Goal: Task Accomplishment & Management: Complete application form

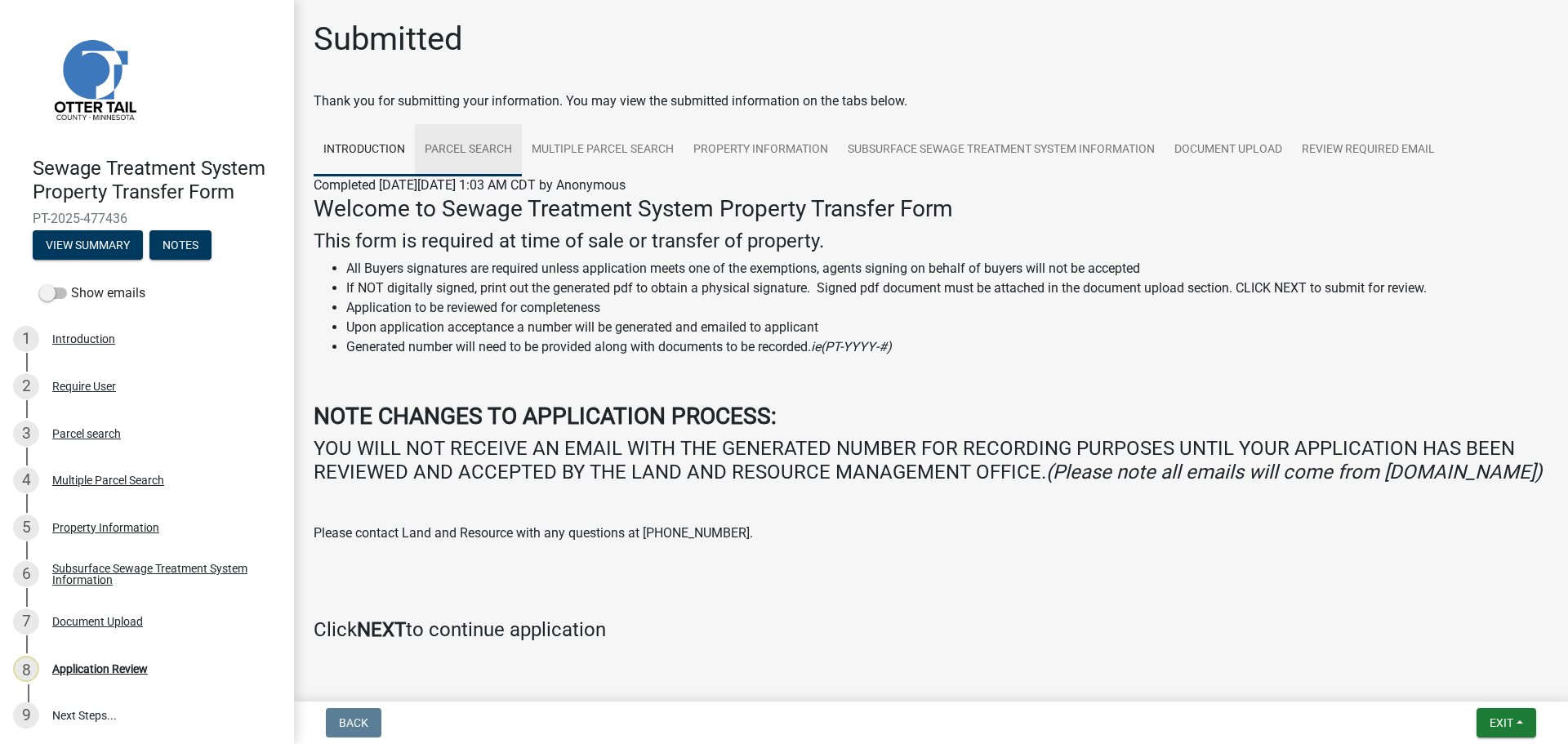
click at [467, 154] on link "Parcel search" at bounding box center [469, 150] width 107 height 53
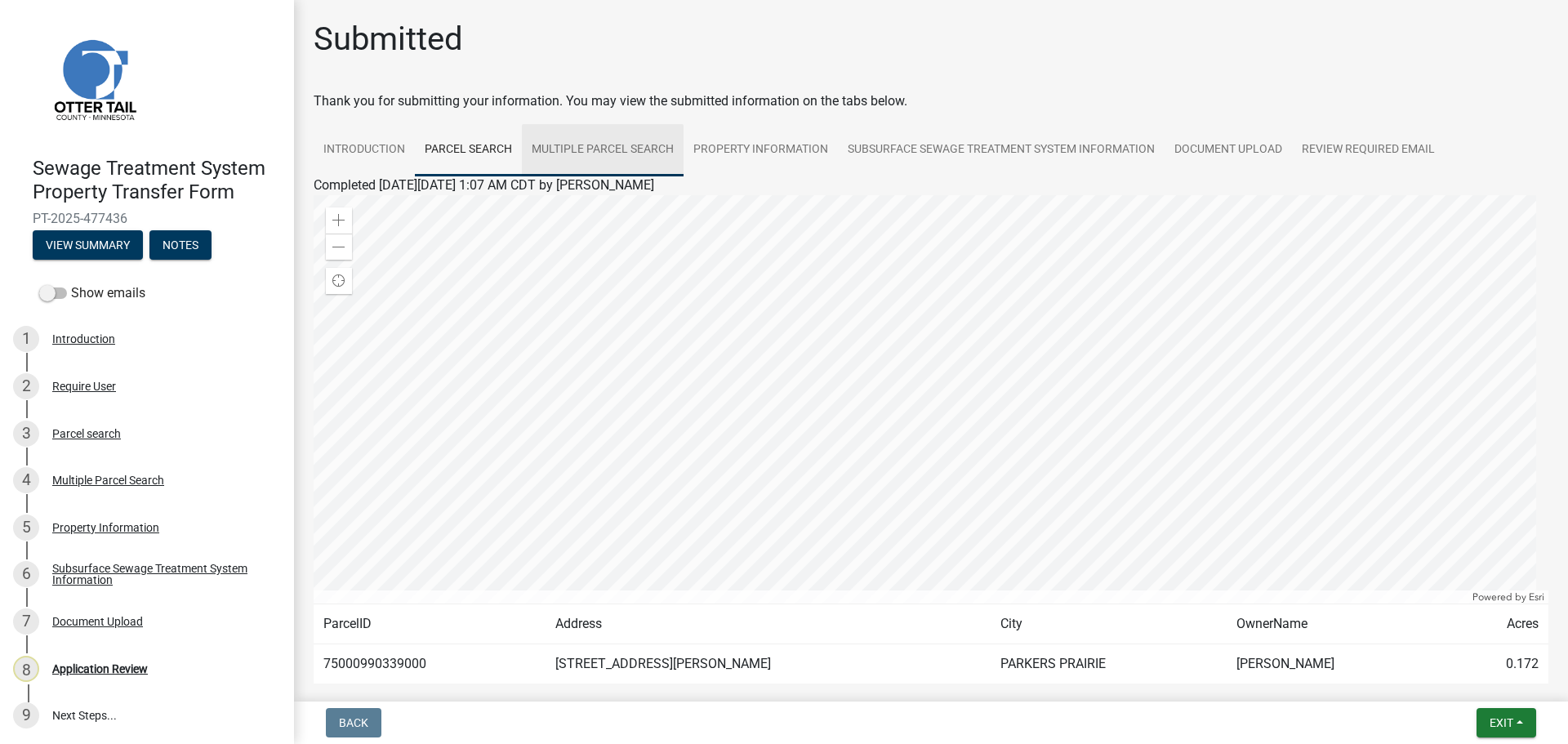
click at [592, 154] on link "Multiple Parcel Search" at bounding box center [602, 150] width 162 height 53
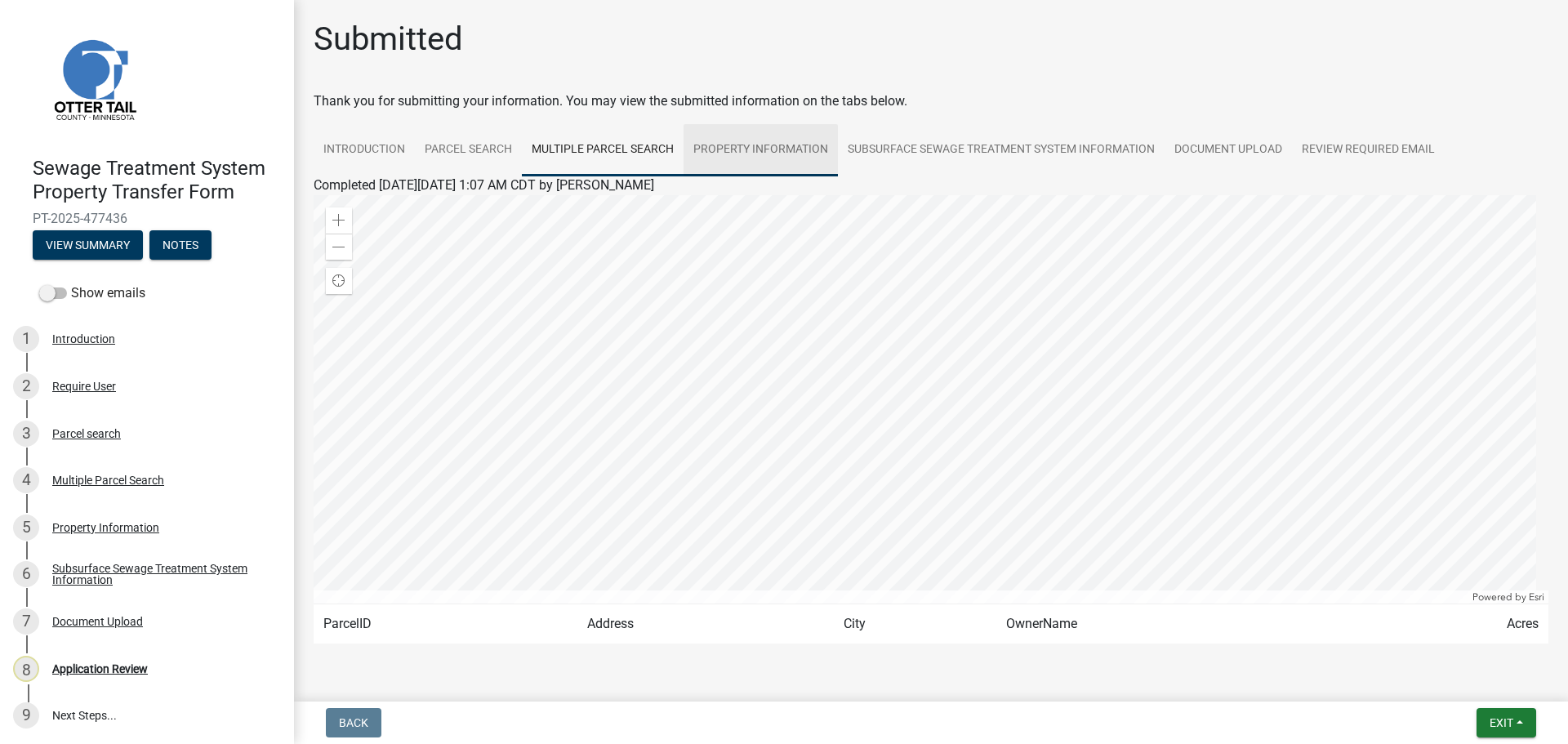
click at [749, 160] on link "Property Information" at bounding box center [760, 150] width 154 height 53
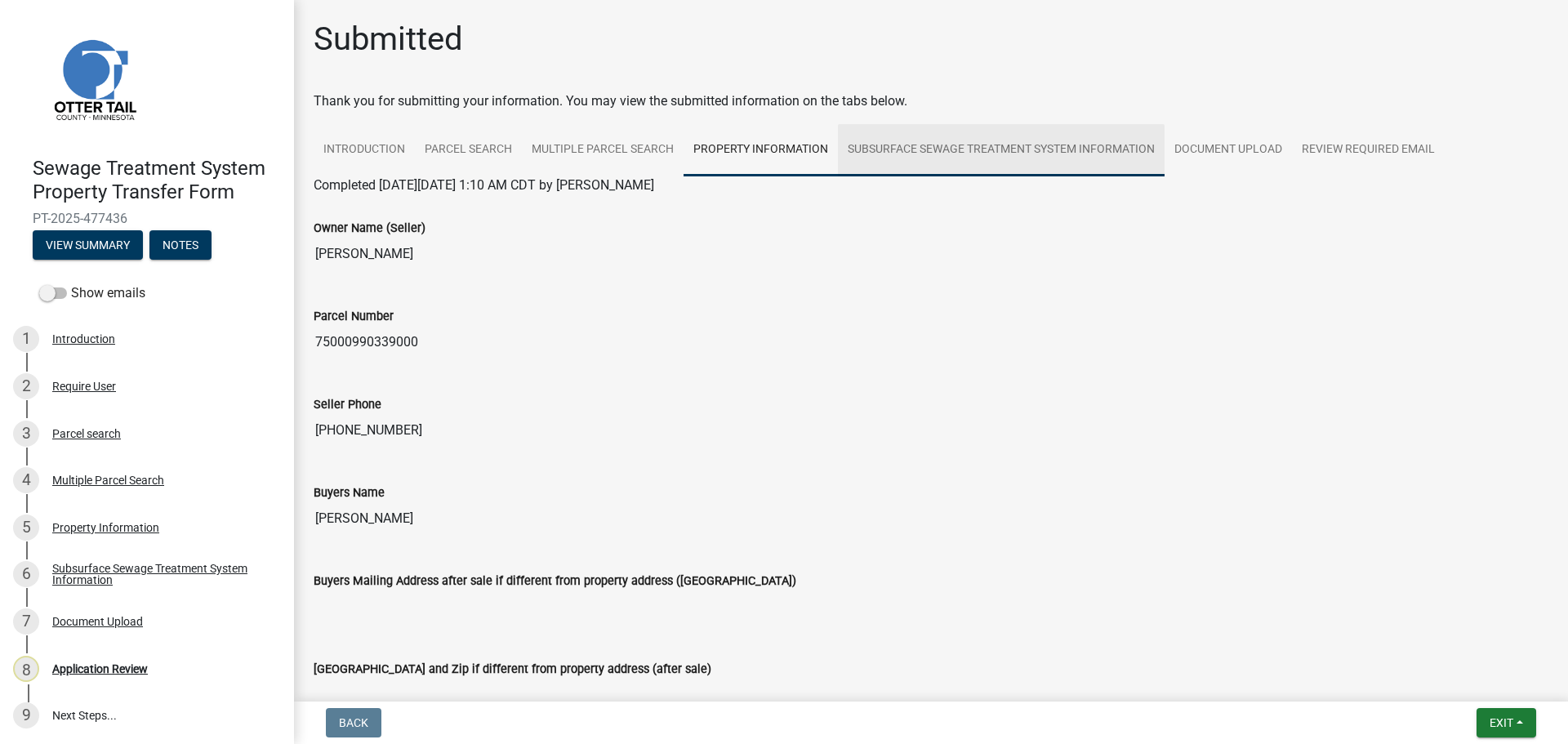
click at [947, 162] on link "Subsurface Sewage Treatment System Information" at bounding box center [1001, 150] width 326 height 53
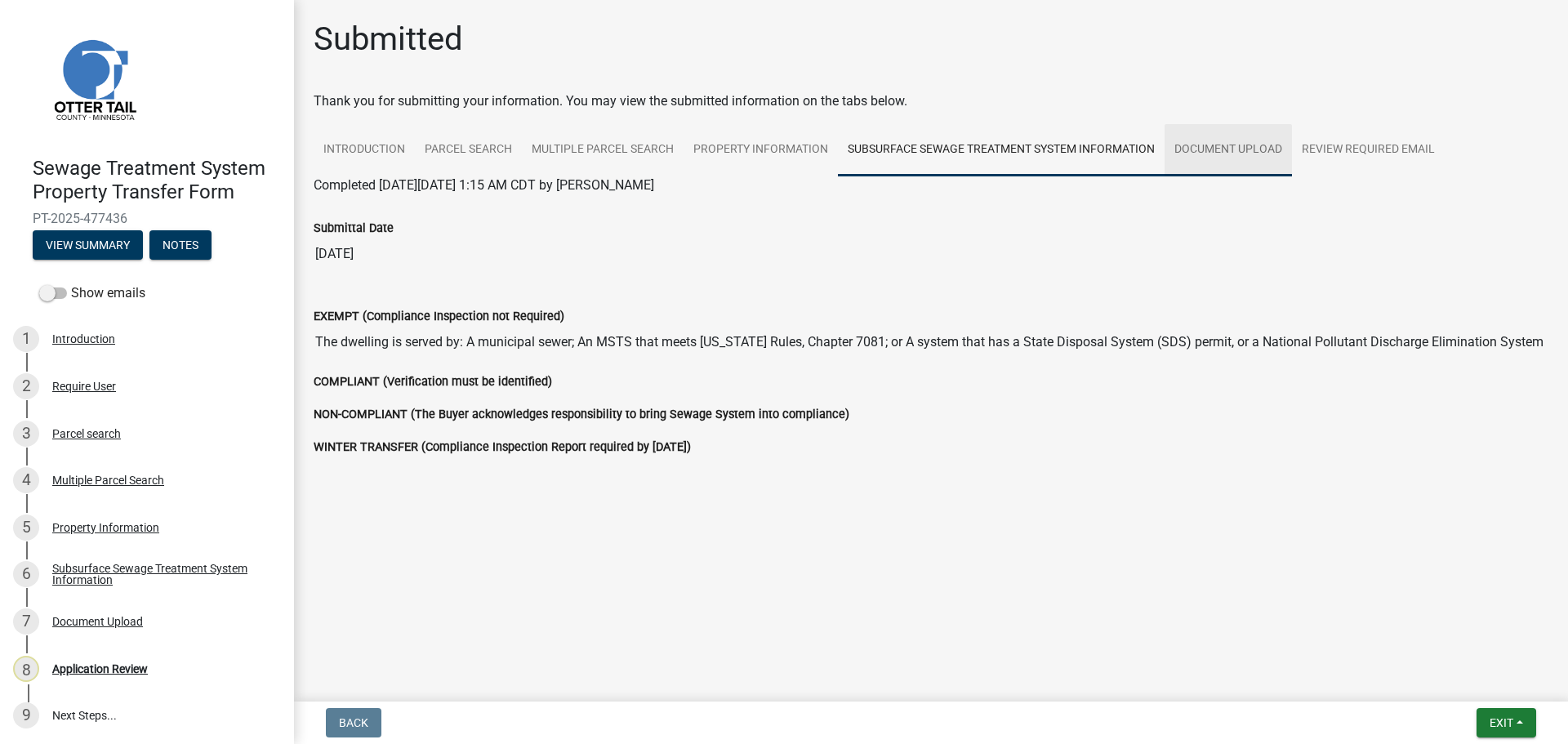
click at [1215, 154] on link "Document Upload" at bounding box center [1228, 150] width 128 height 53
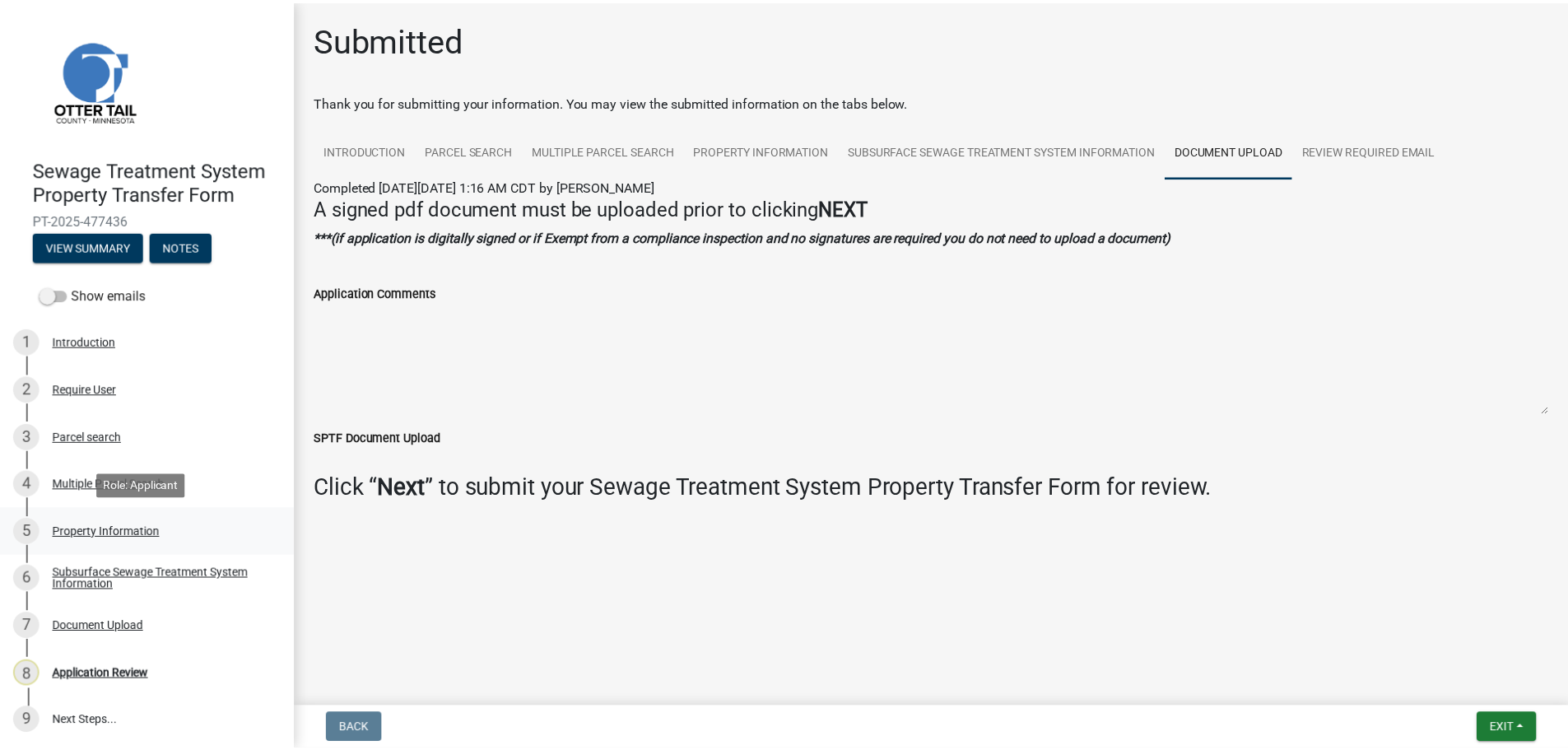
scroll to position [2, 0]
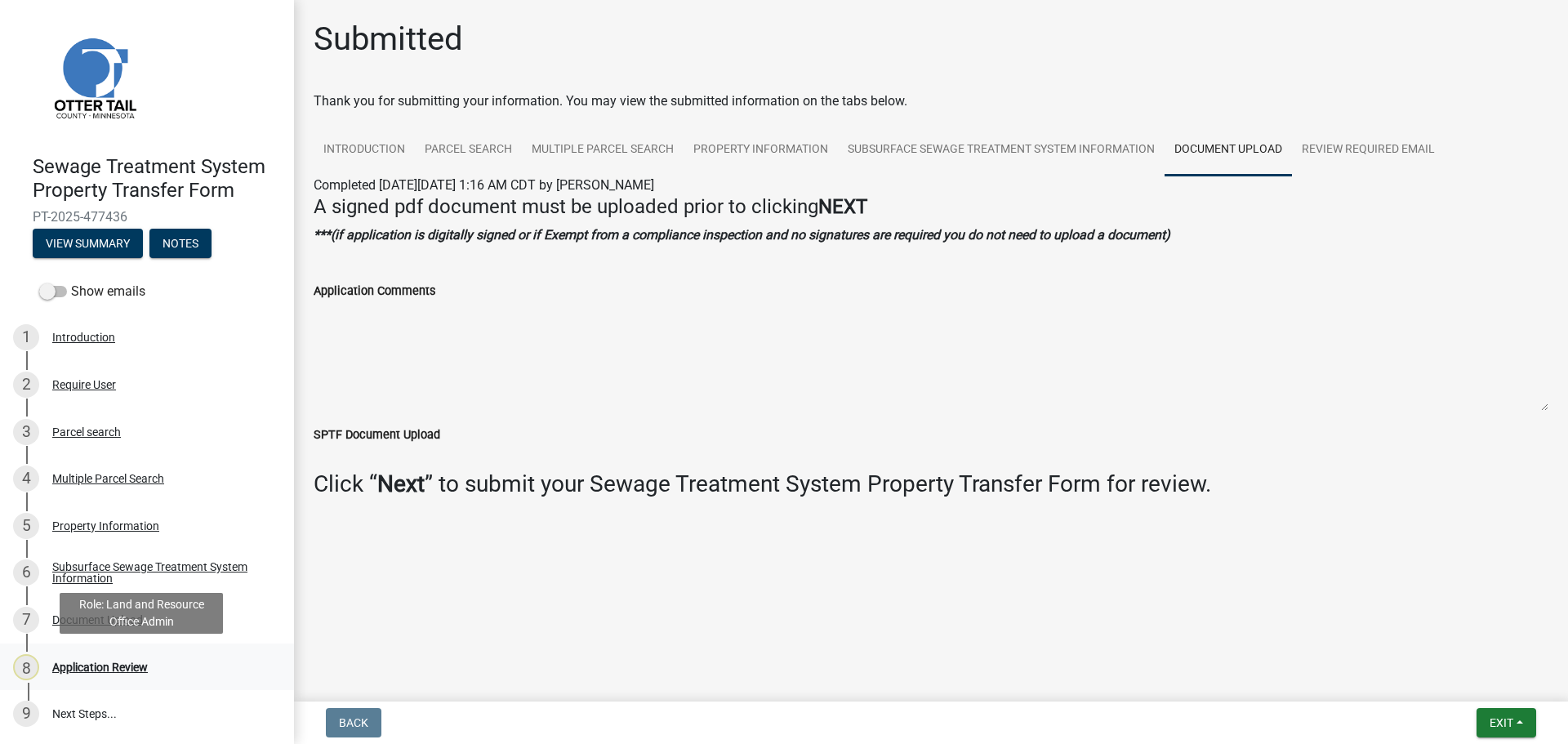
click at [95, 666] on div "Application Review" at bounding box center [100, 668] width 96 height 12
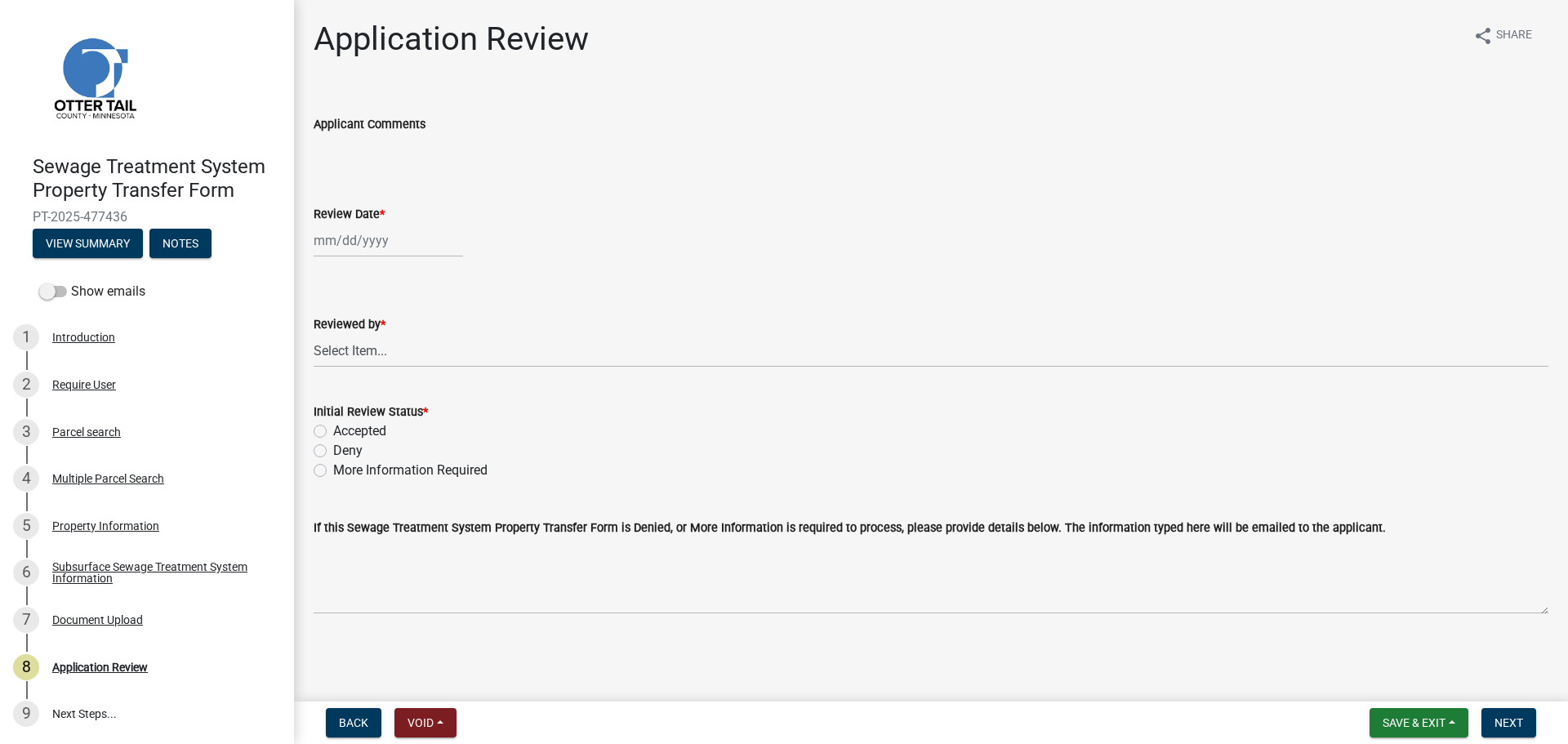
click at [362, 245] on div at bounding box center [388, 241] width 149 height 33
select select "9"
select select "2025"
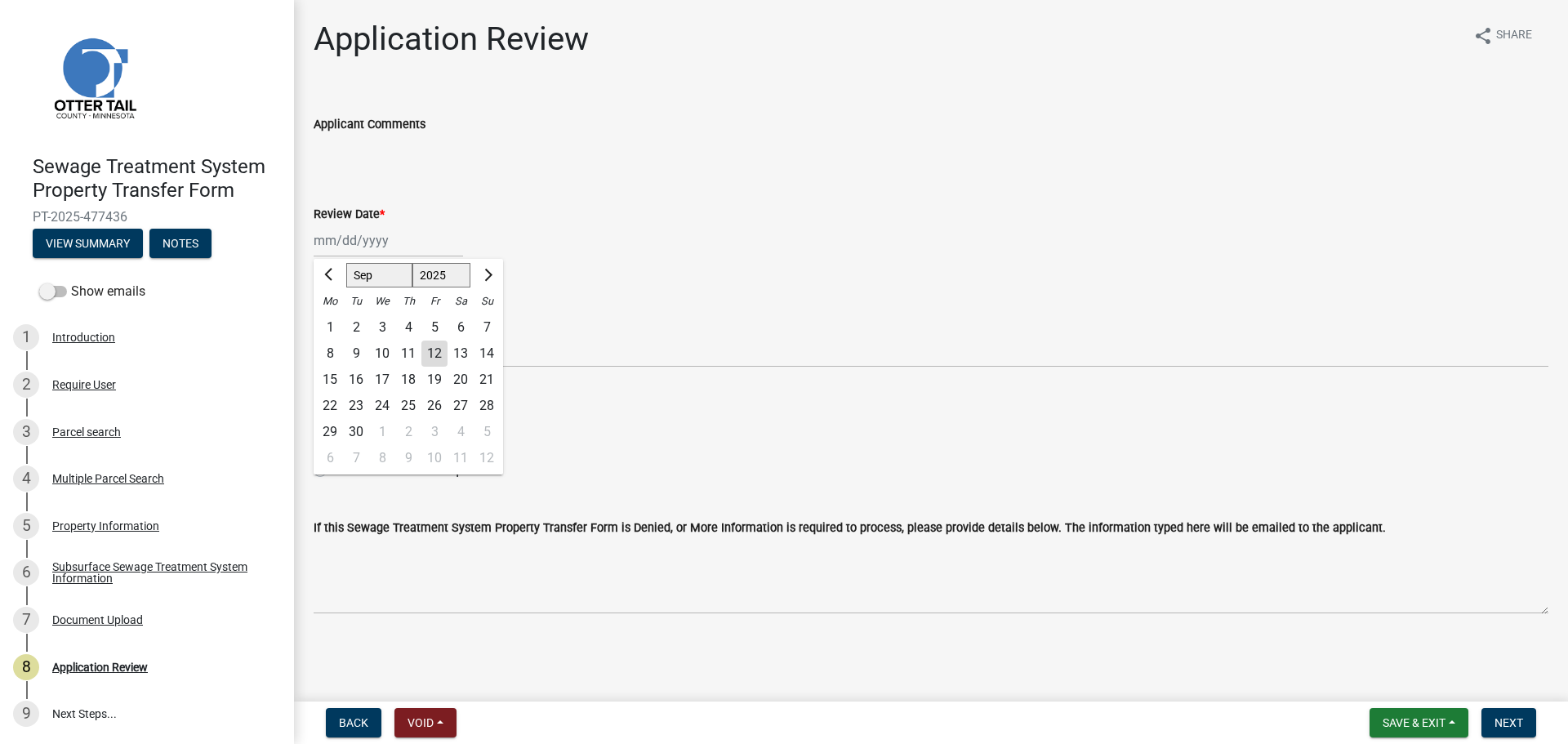
click at [437, 349] on div "12" at bounding box center [434, 353] width 26 height 26
type input "09/12/2025"
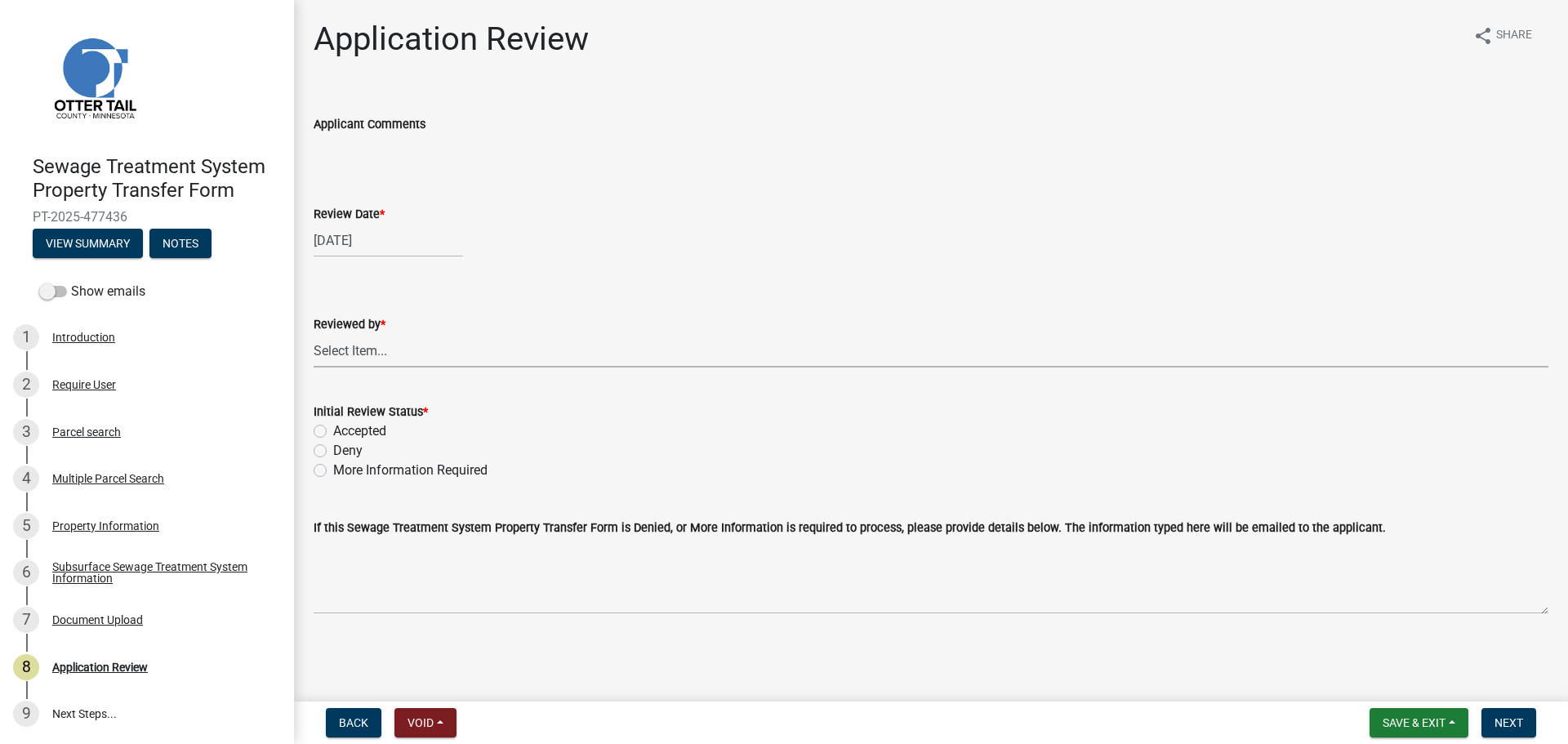
click at [390, 349] on select "Select Item... Alexis Newark Amy Busko Andrea Perales Brittany Tollefson Christ…" at bounding box center [931, 351] width 1235 height 33
click at [314, 334] on select "Select Item... Alexis Newark Amy Busko Andrea Perales Brittany Tollefson Christ…" at bounding box center [931, 351] width 1235 height 33
select select "67745ee8-7159-4960-80f9-a638286b467c"
click at [360, 434] on label "Accepted" at bounding box center [360, 431] width 53 height 20
click at [344, 432] on input "Accepted" at bounding box center [338, 426] width 11 height 11
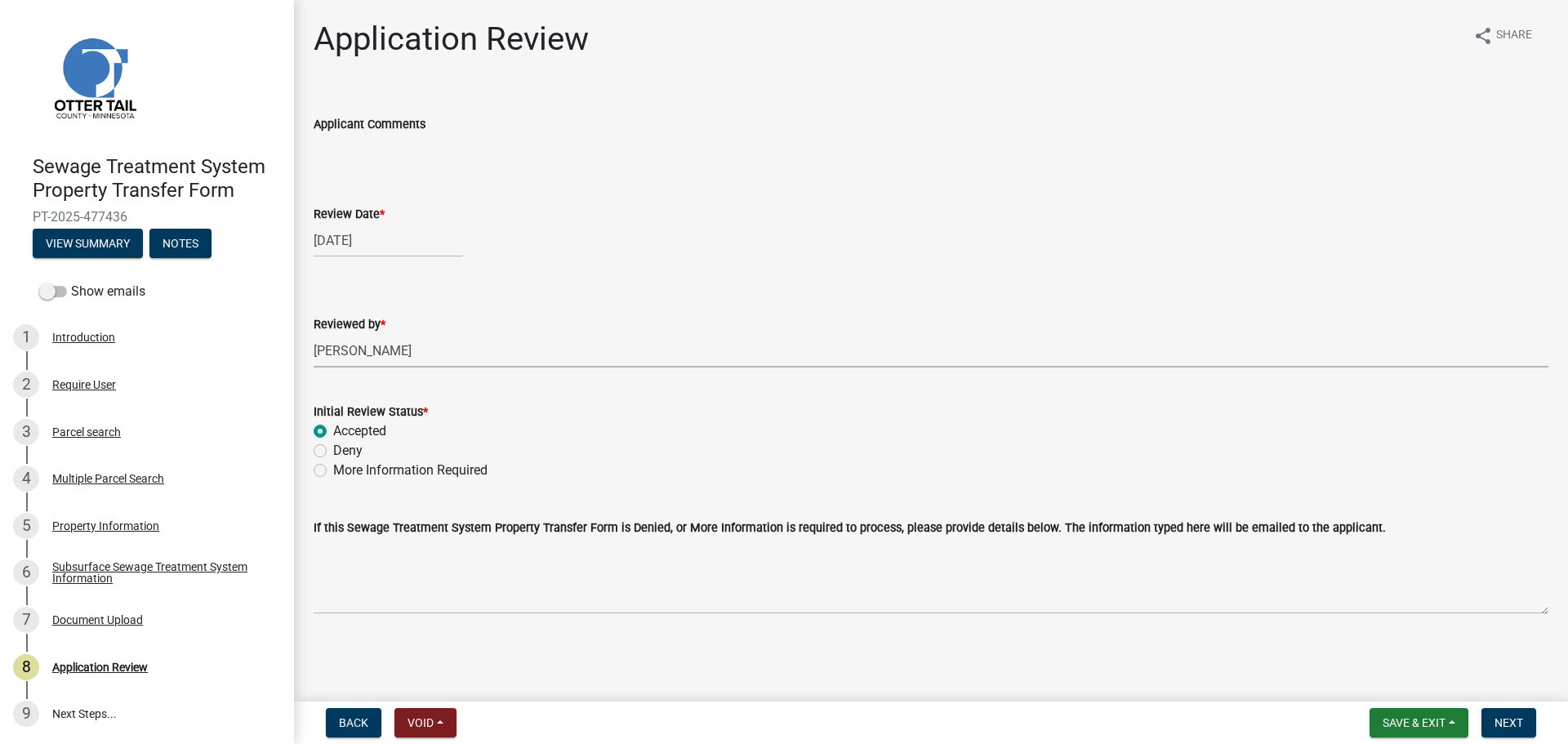
radio input "true"
click at [1512, 723] on span "Next" at bounding box center [1509, 723] width 28 height 13
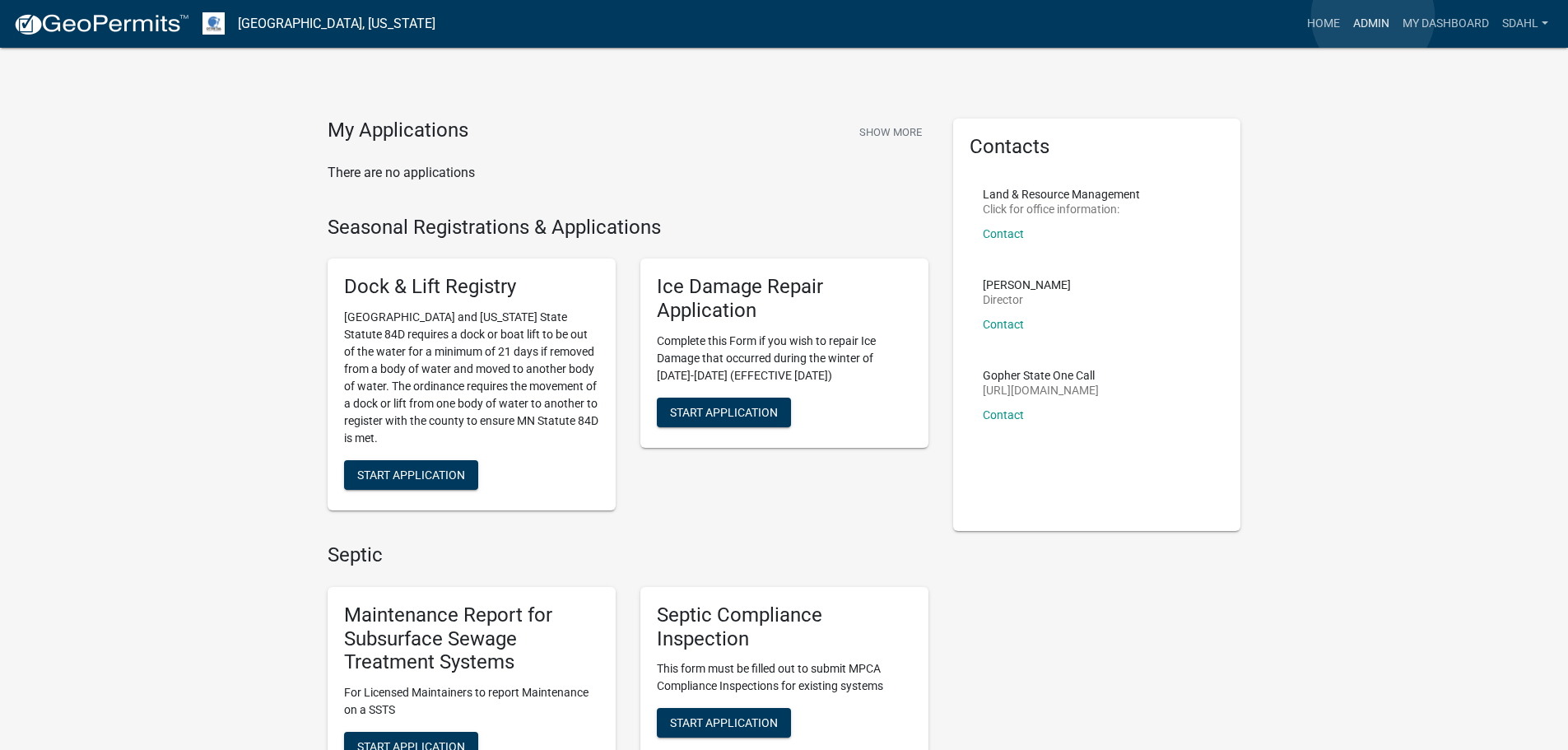
click at [1374, 17] on link "Admin" at bounding box center [1372, 24] width 49 height 31
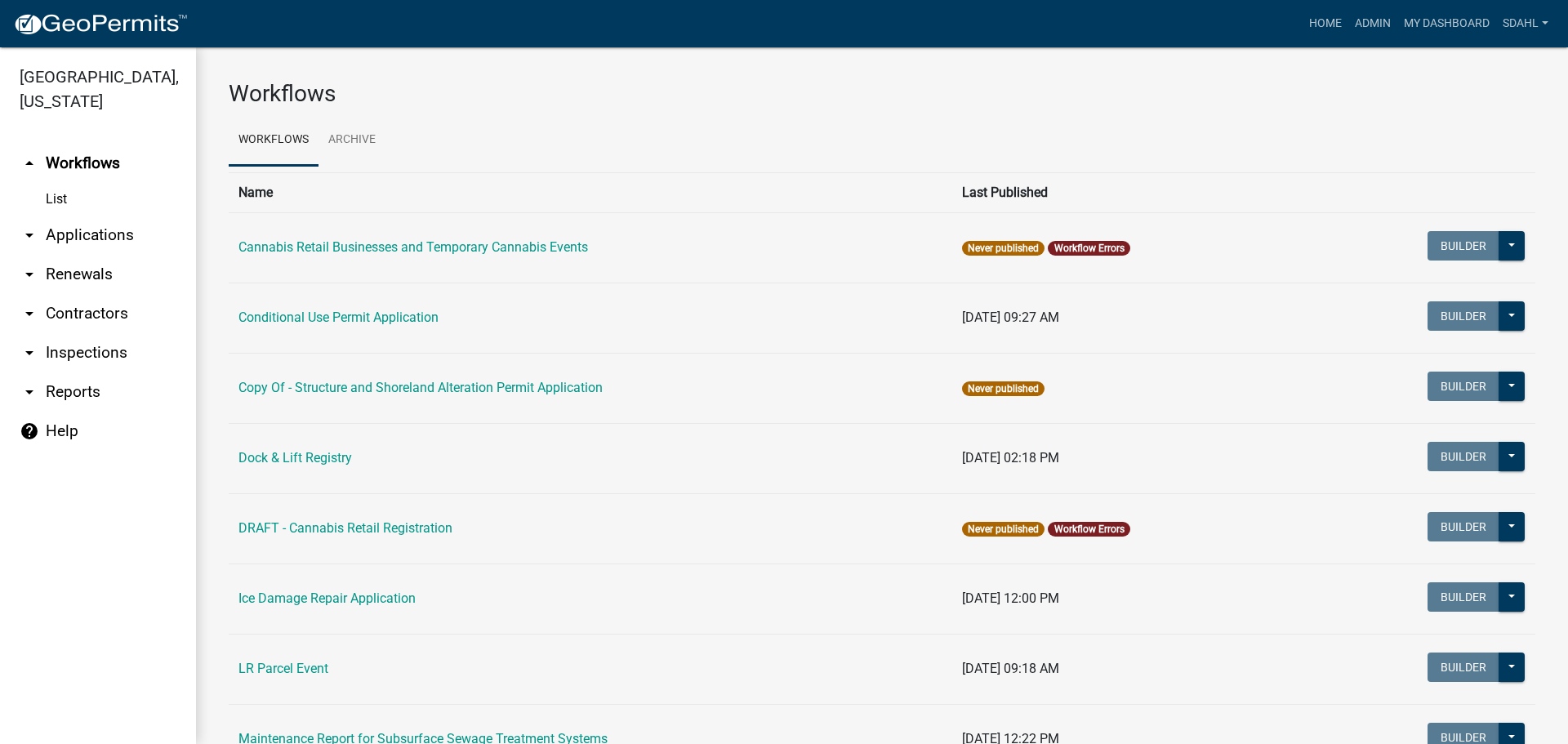
click at [94, 235] on link "arrow_drop_down Applications" at bounding box center [97, 235] width 196 height 39
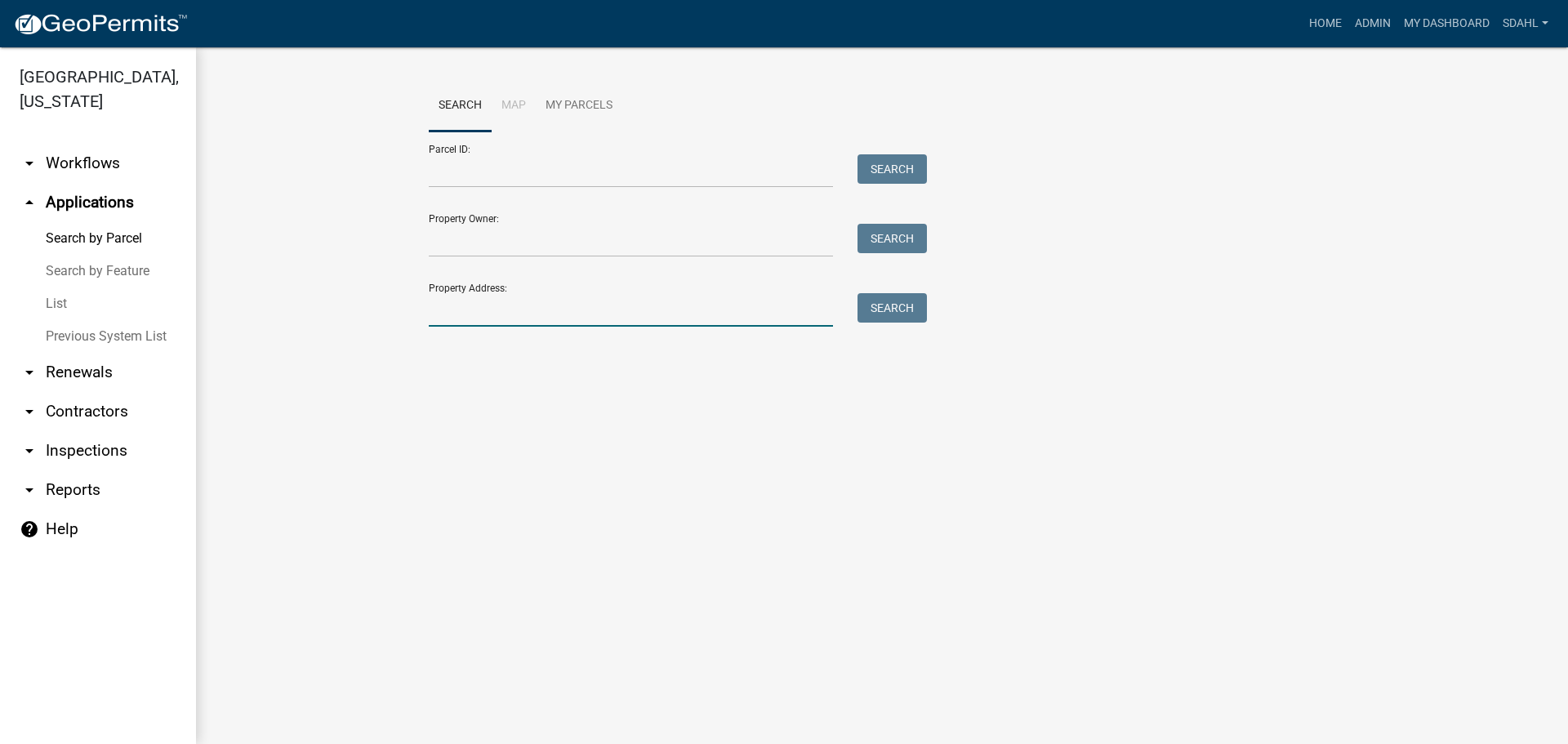
click at [480, 302] on input "Property Address:" at bounding box center [631, 310] width 404 height 33
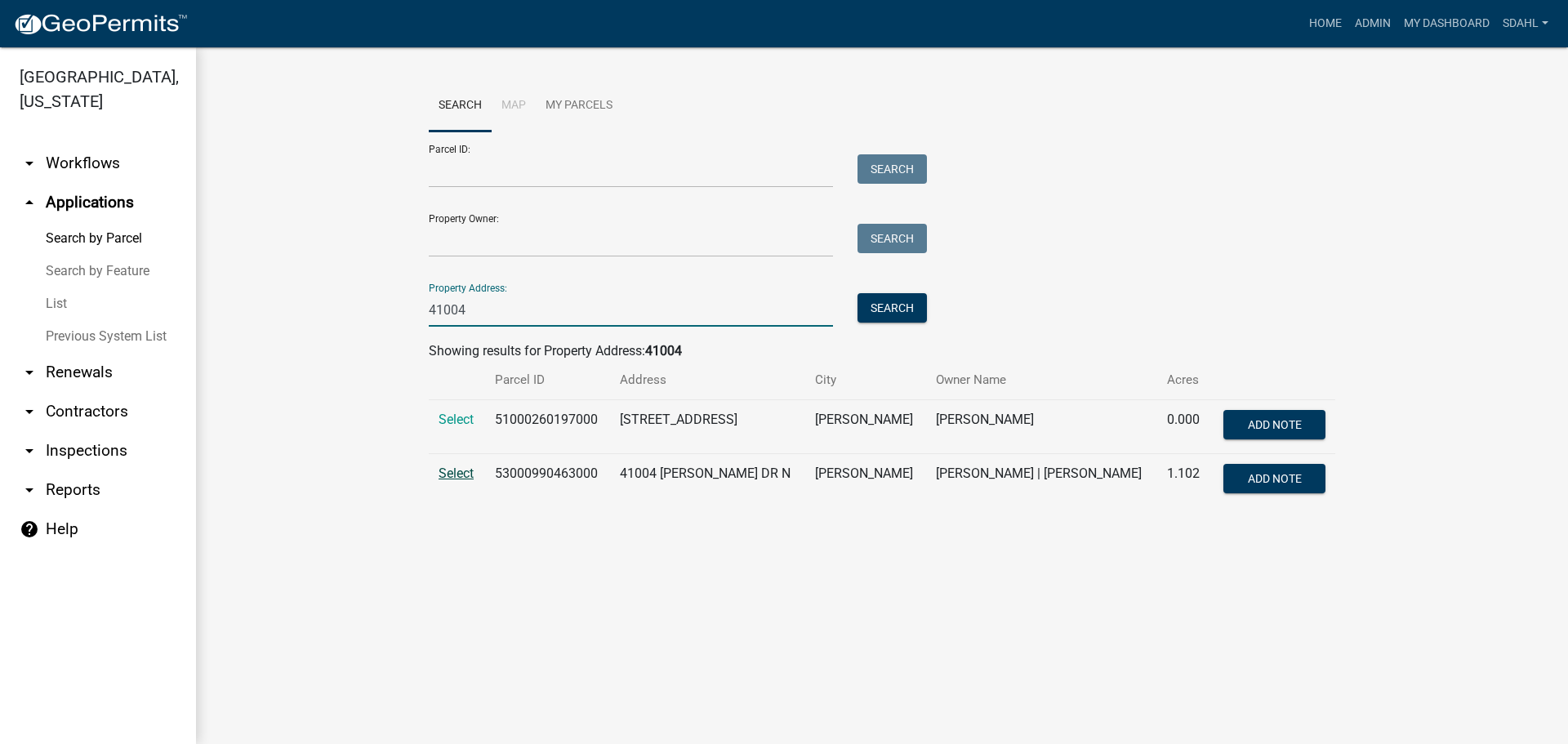
type input "41004"
click at [455, 477] on span "Select" at bounding box center [456, 474] width 35 height 16
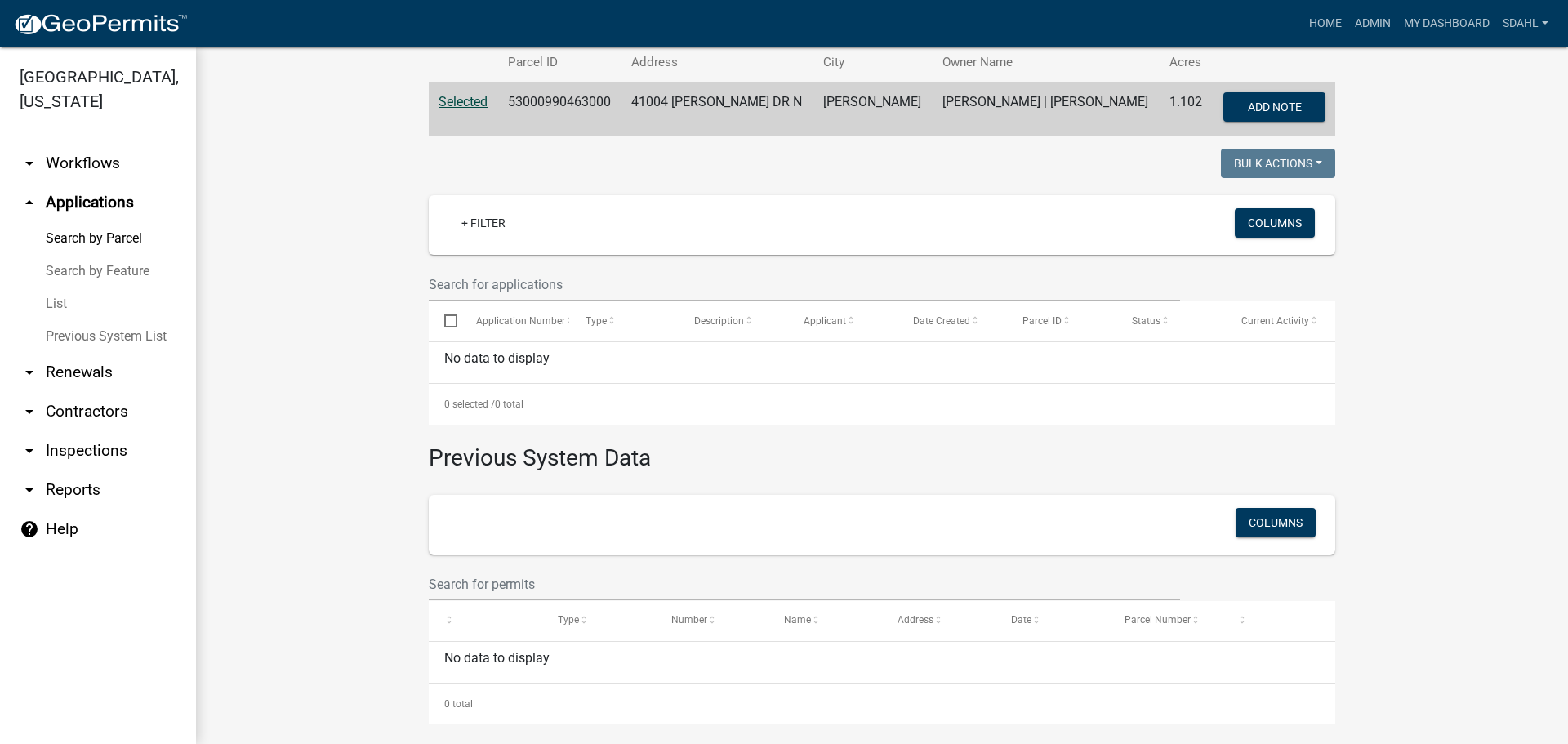
scroll to position [327, 0]
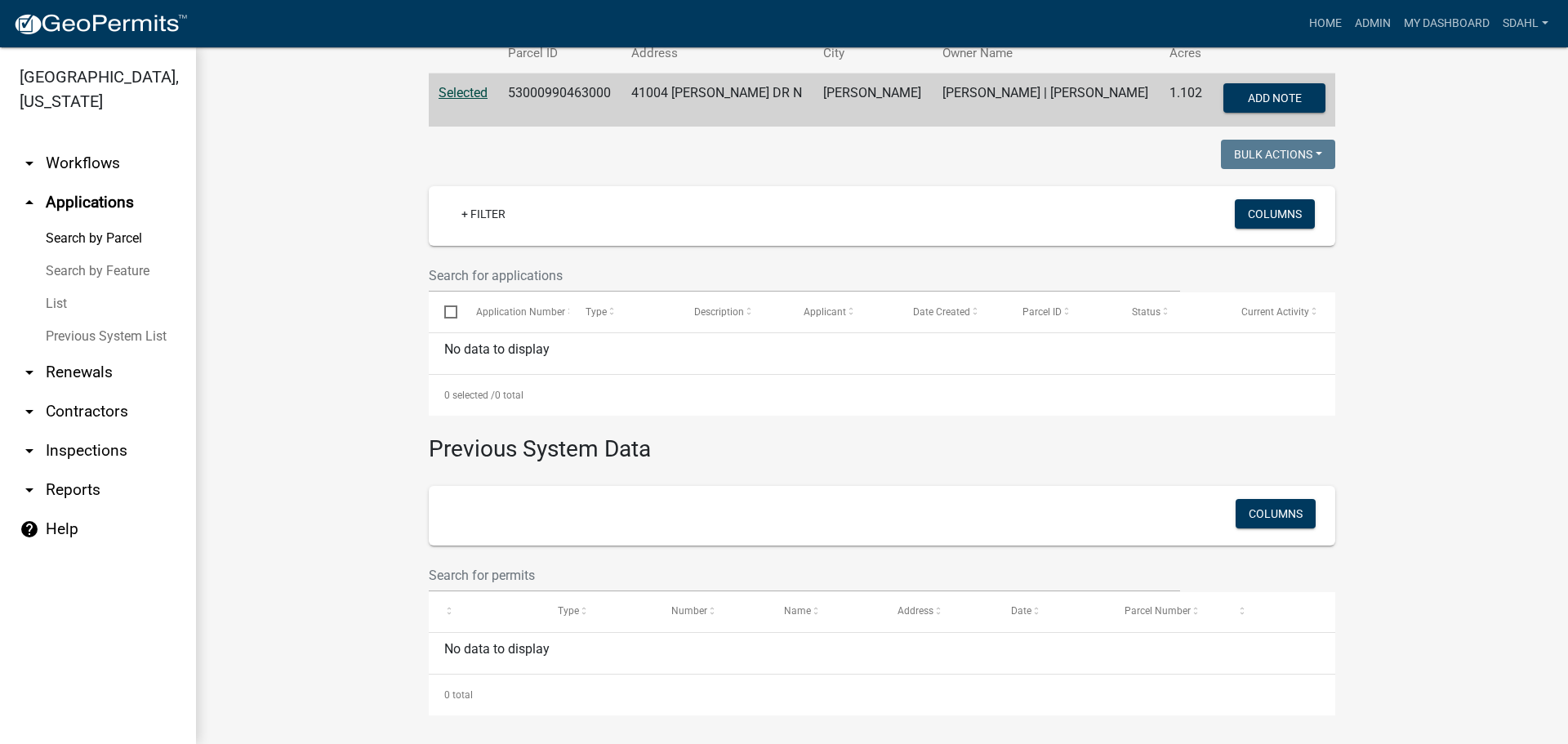
click at [557, 89] on td "53000990463000" at bounding box center [559, 99] width 124 height 54
copy td "53000990463000"
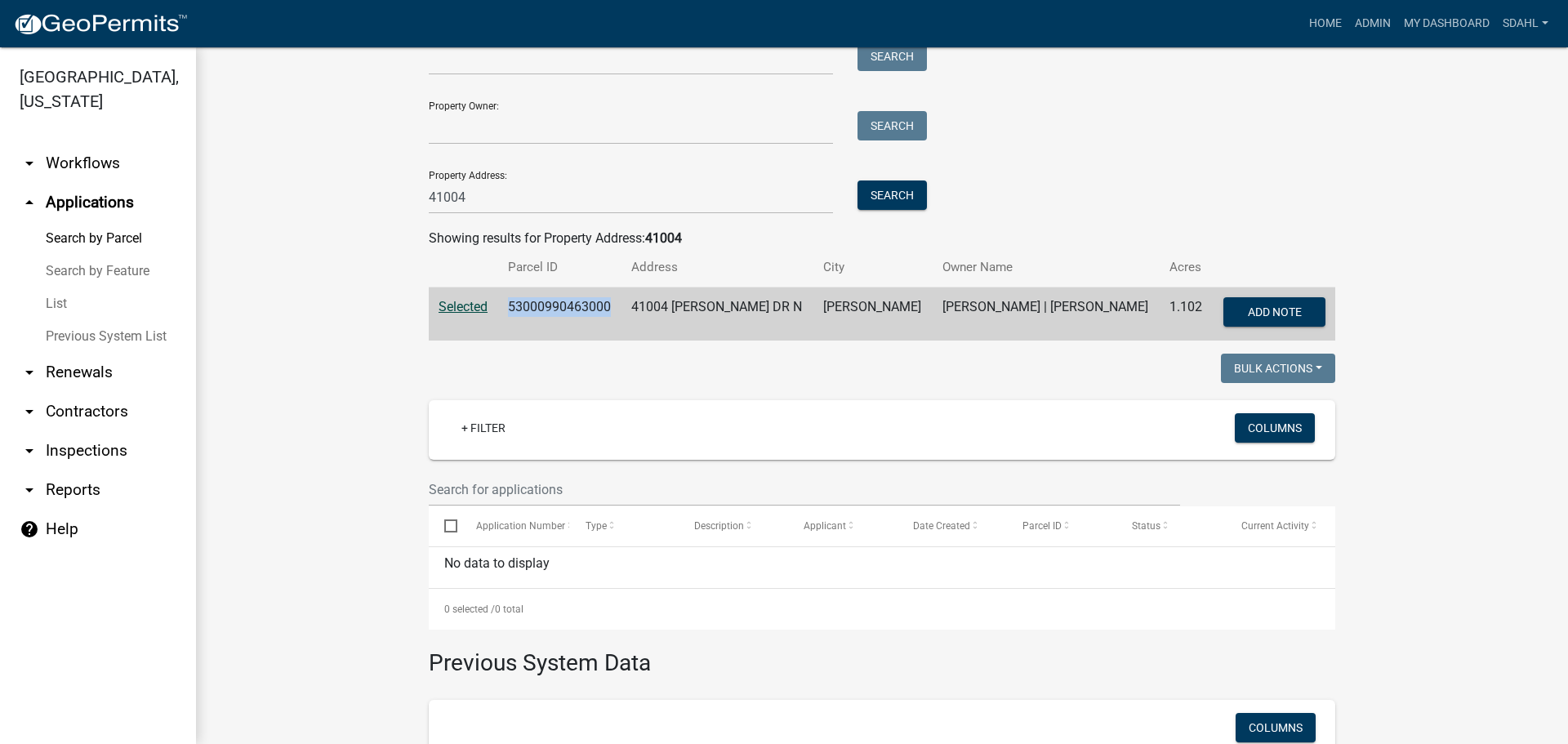
scroll to position [0, 0]
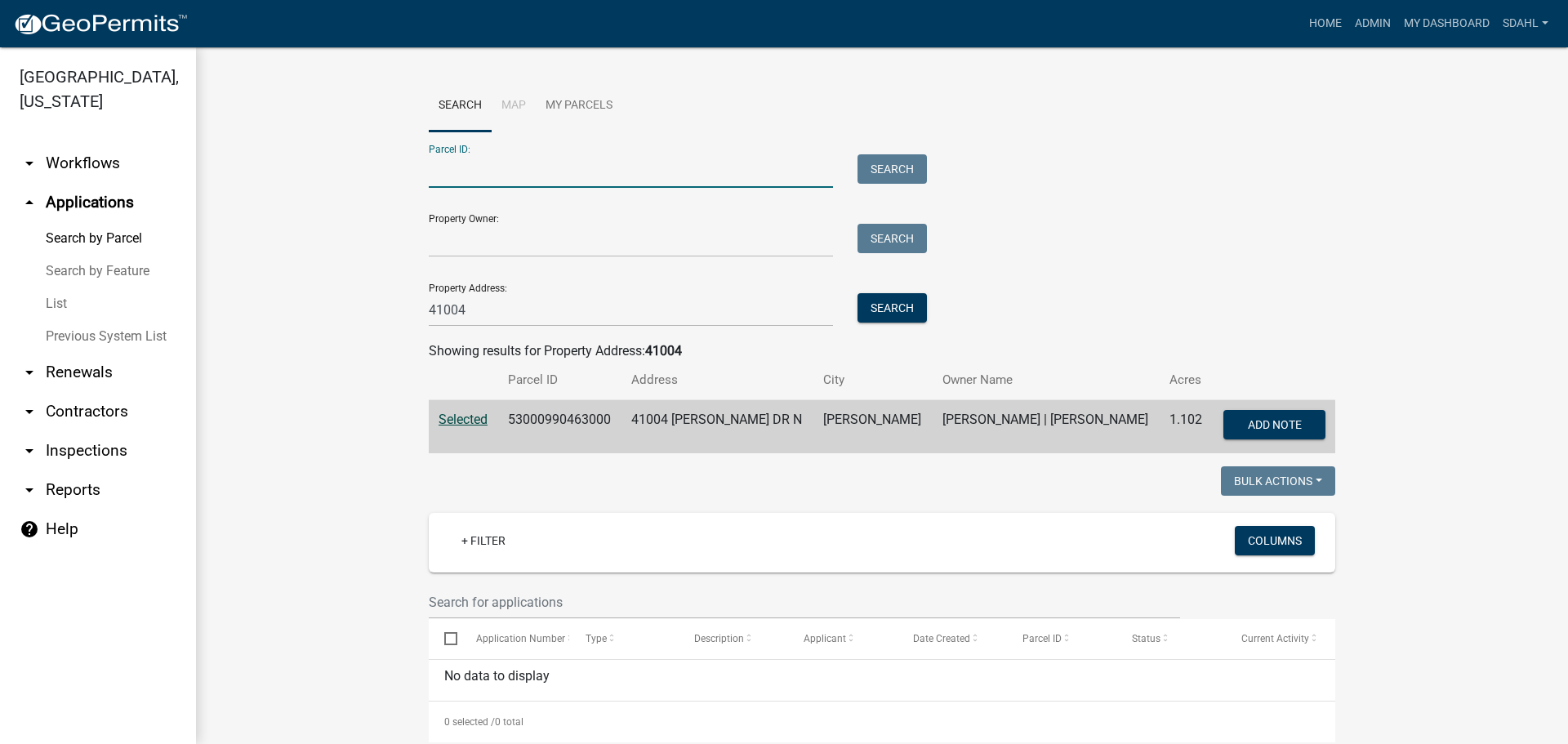
click at [483, 159] on input "Parcel ID:" at bounding box center [631, 171] width 404 height 33
paste input "53000990655000"
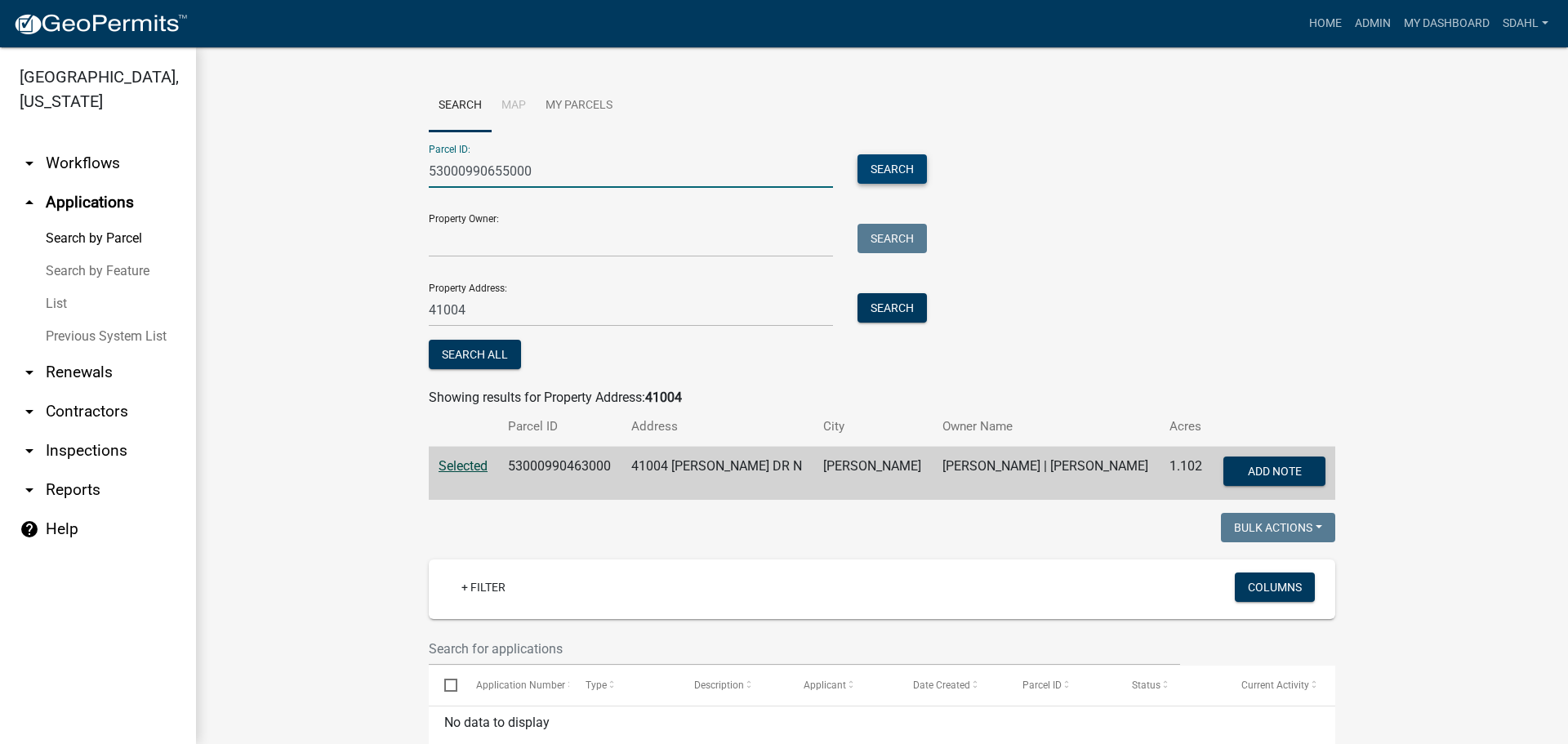
type input "53000990655000"
click at [880, 174] on button "Search" at bounding box center [892, 169] width 69 height 29
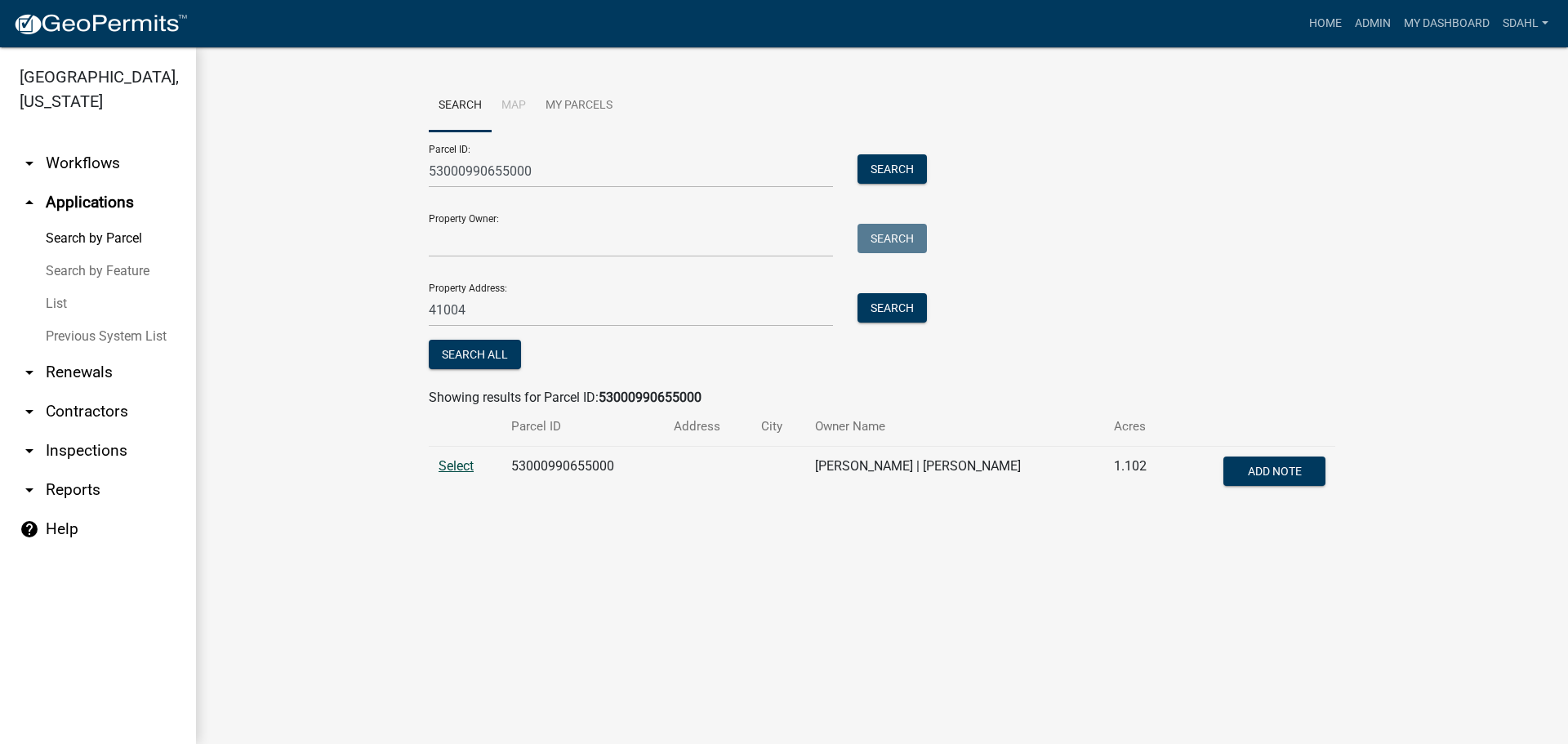
click at [452, 469] on span "Select" at bounding box center [456, 466] width 35 height 16
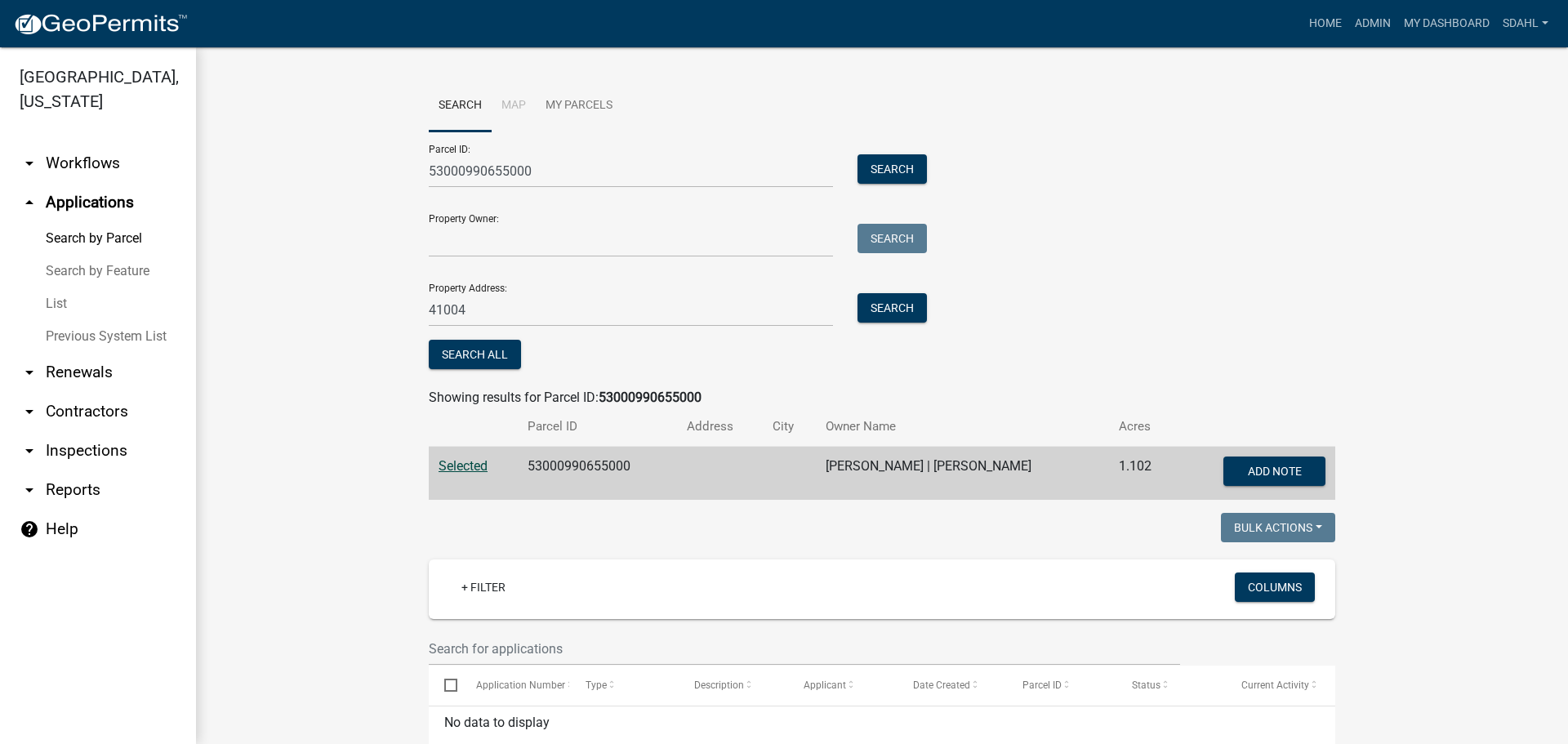
click at [110, 162] on link "arrow_drop_down Workflows" at bounding box center [97, 163] width 196 height 39
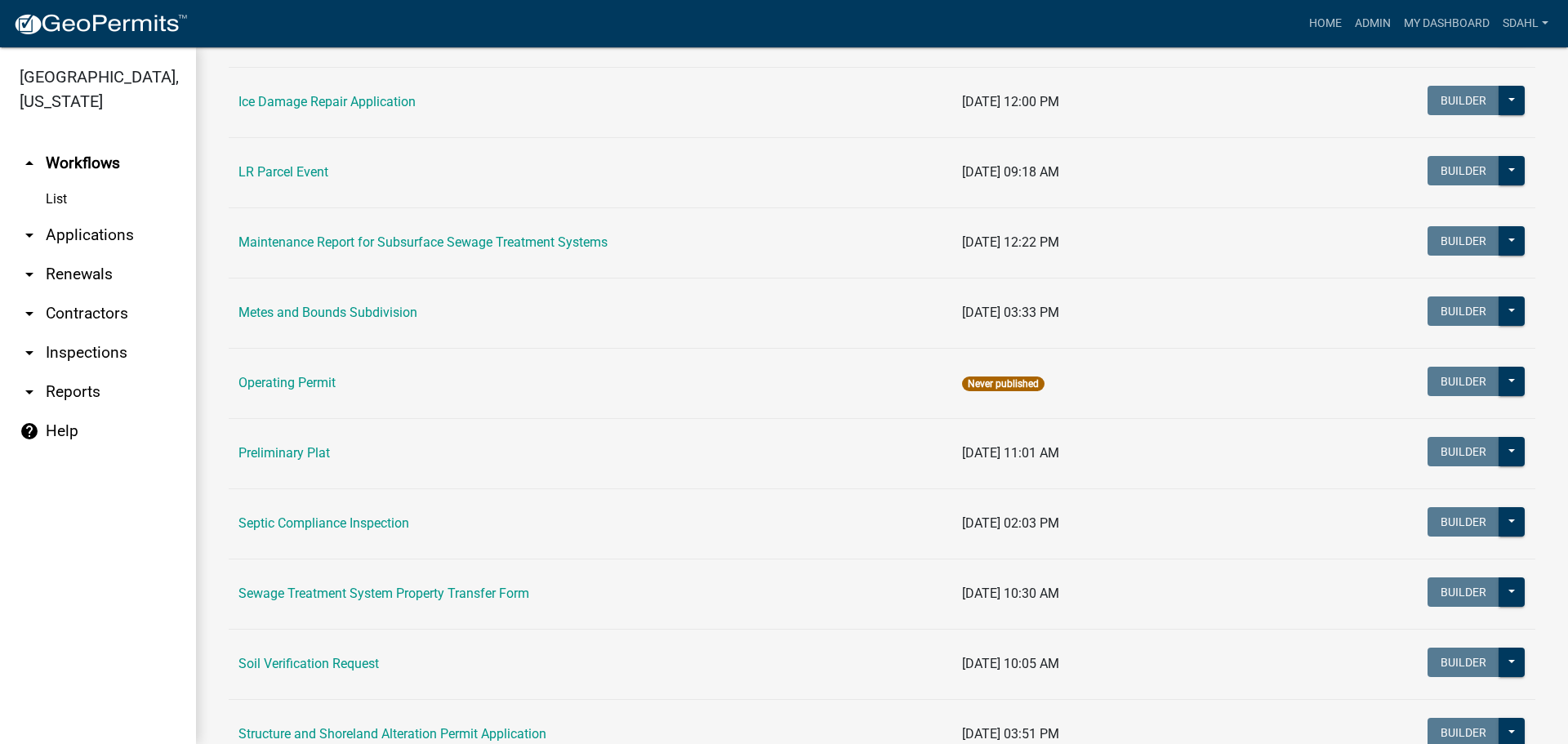
scroll to position [572, 0]
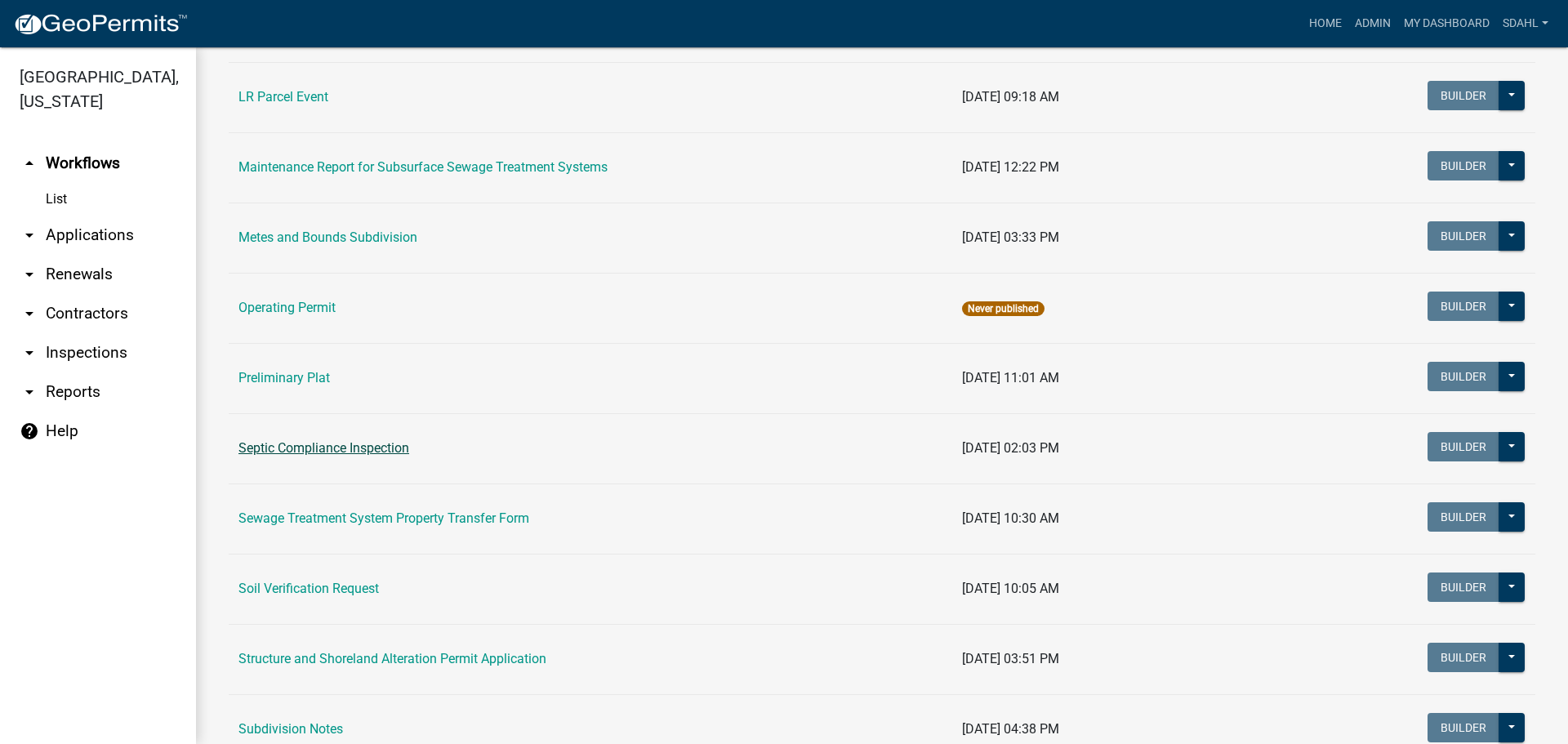
click at [325, 454] on link "Septic Compliance Inspection" at bounding box center [324, 449] width 171 height 16
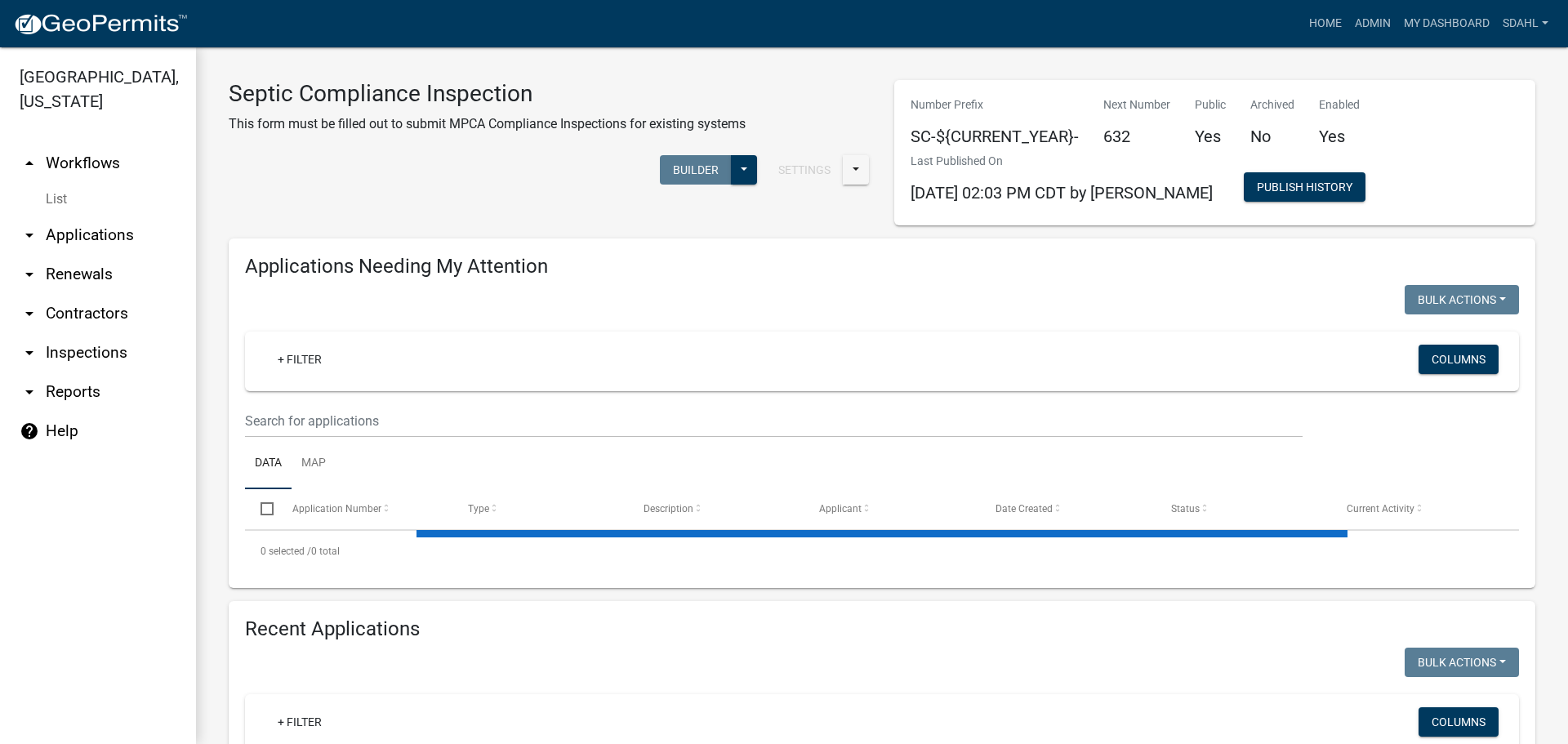
select select "1: 25"
select select "3: 100"
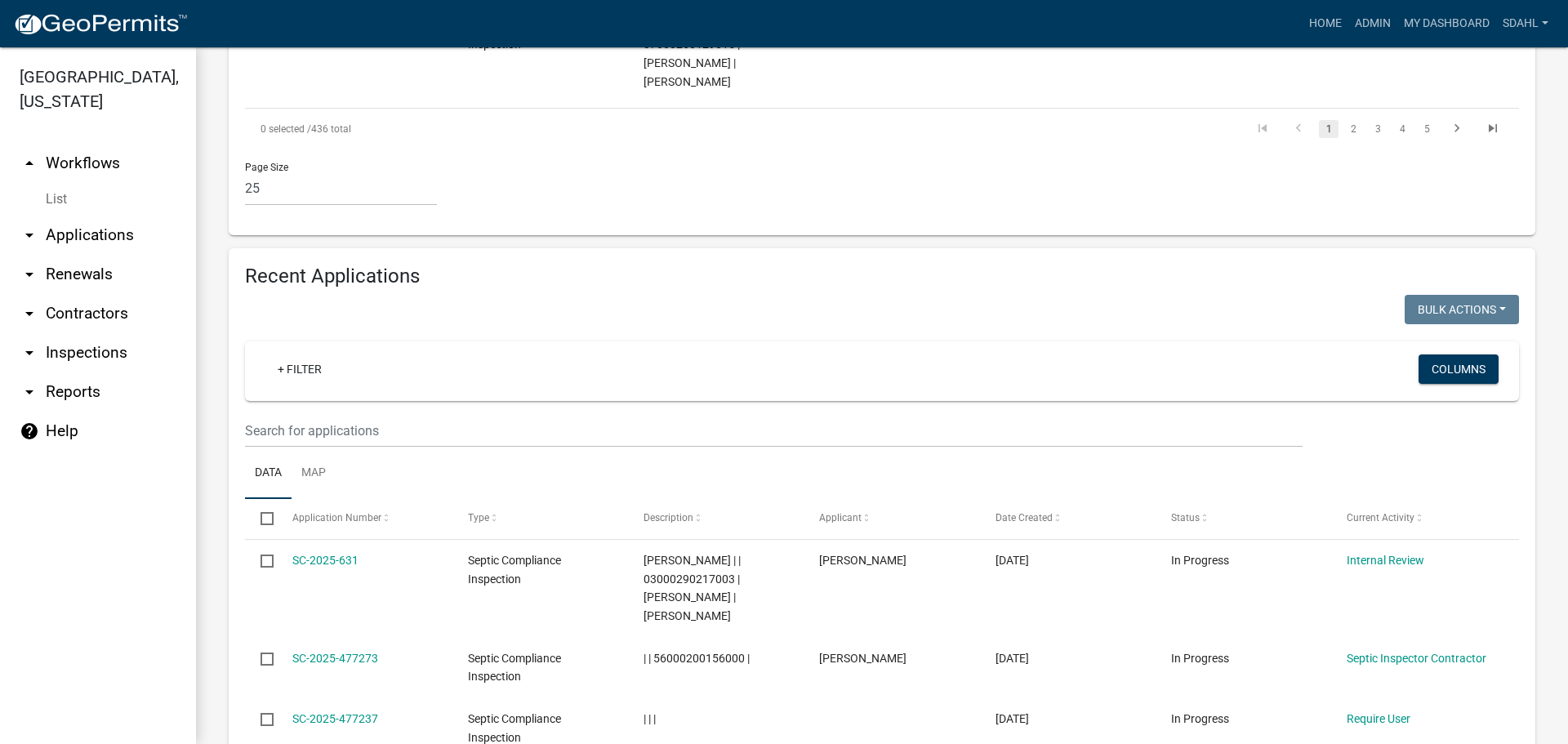
scroll to position [2860, 0]
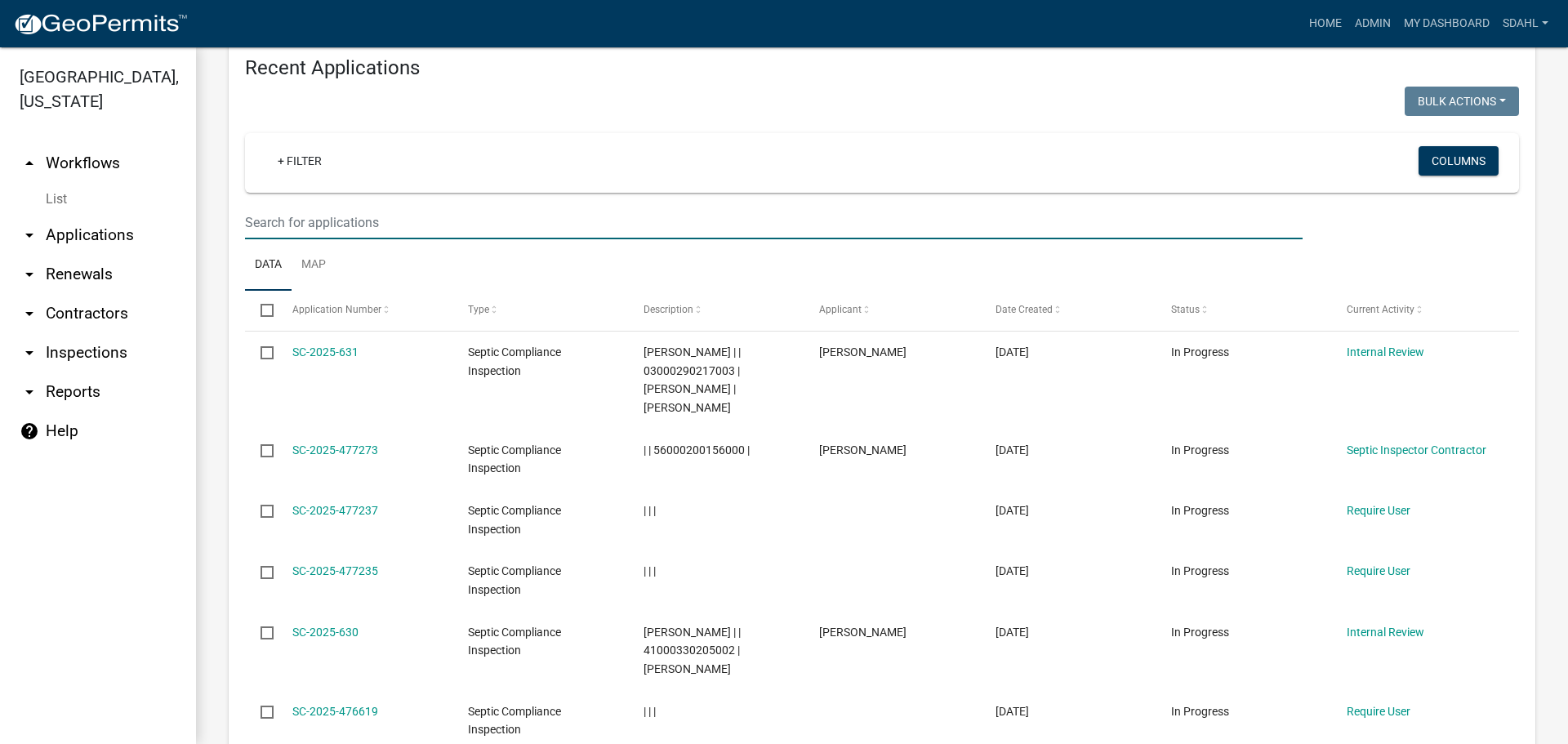
click at [335, 206] on input "text" at bounding box center [773, 222] width 1057 height 33
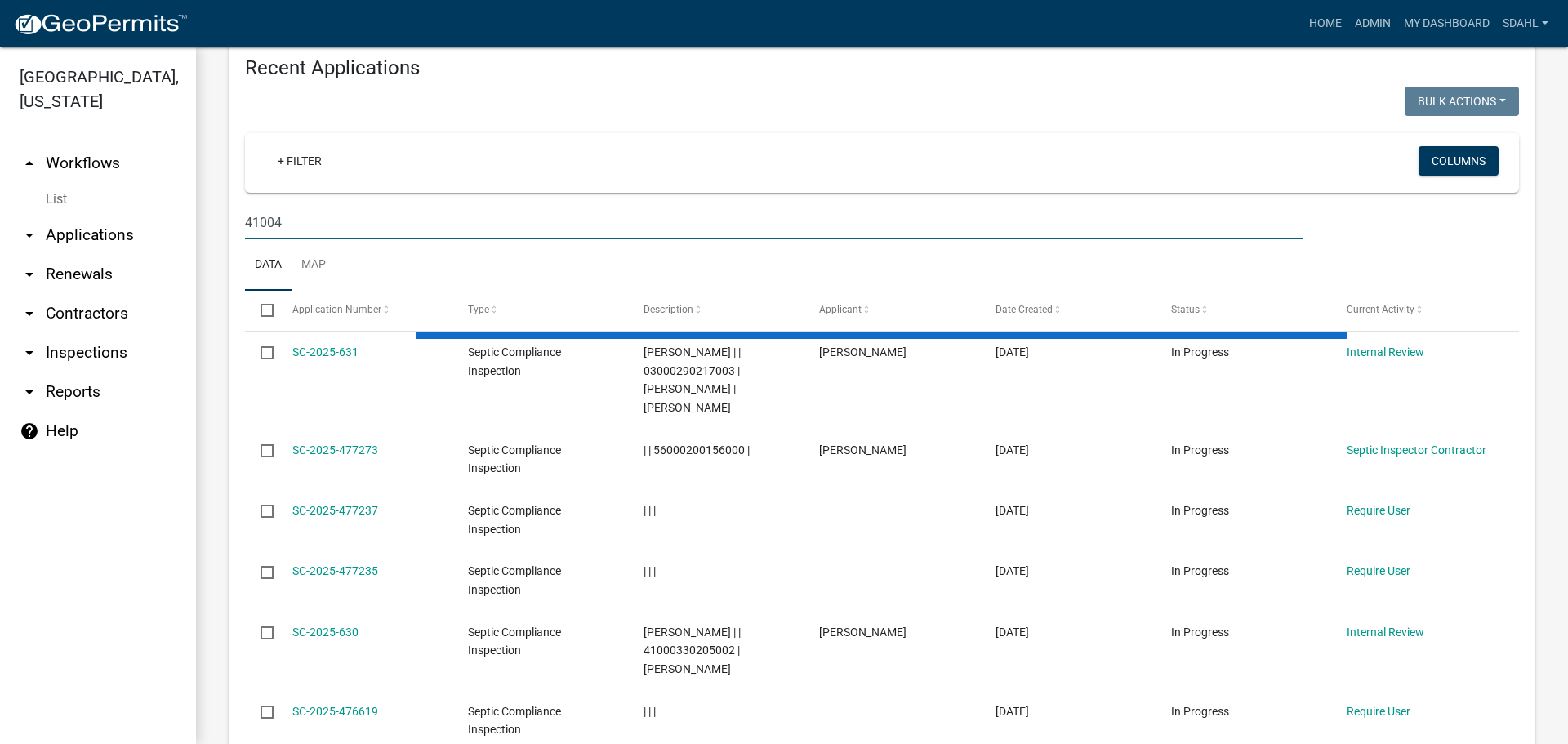
scroll to position [2603, 0]
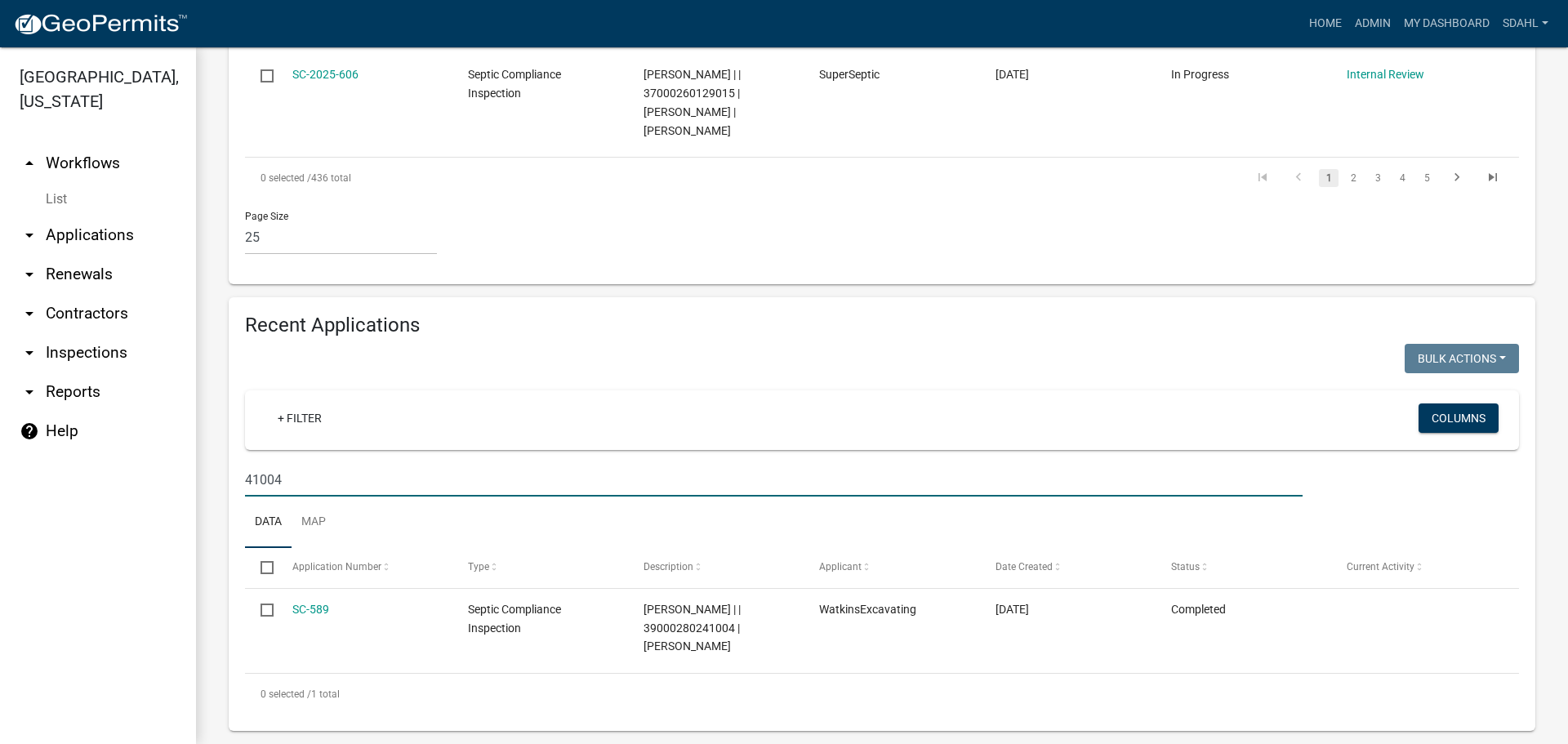
click at [319, 463] on input "41004" at bounding box center [773, 480] width 1057 height 33
type input "4"
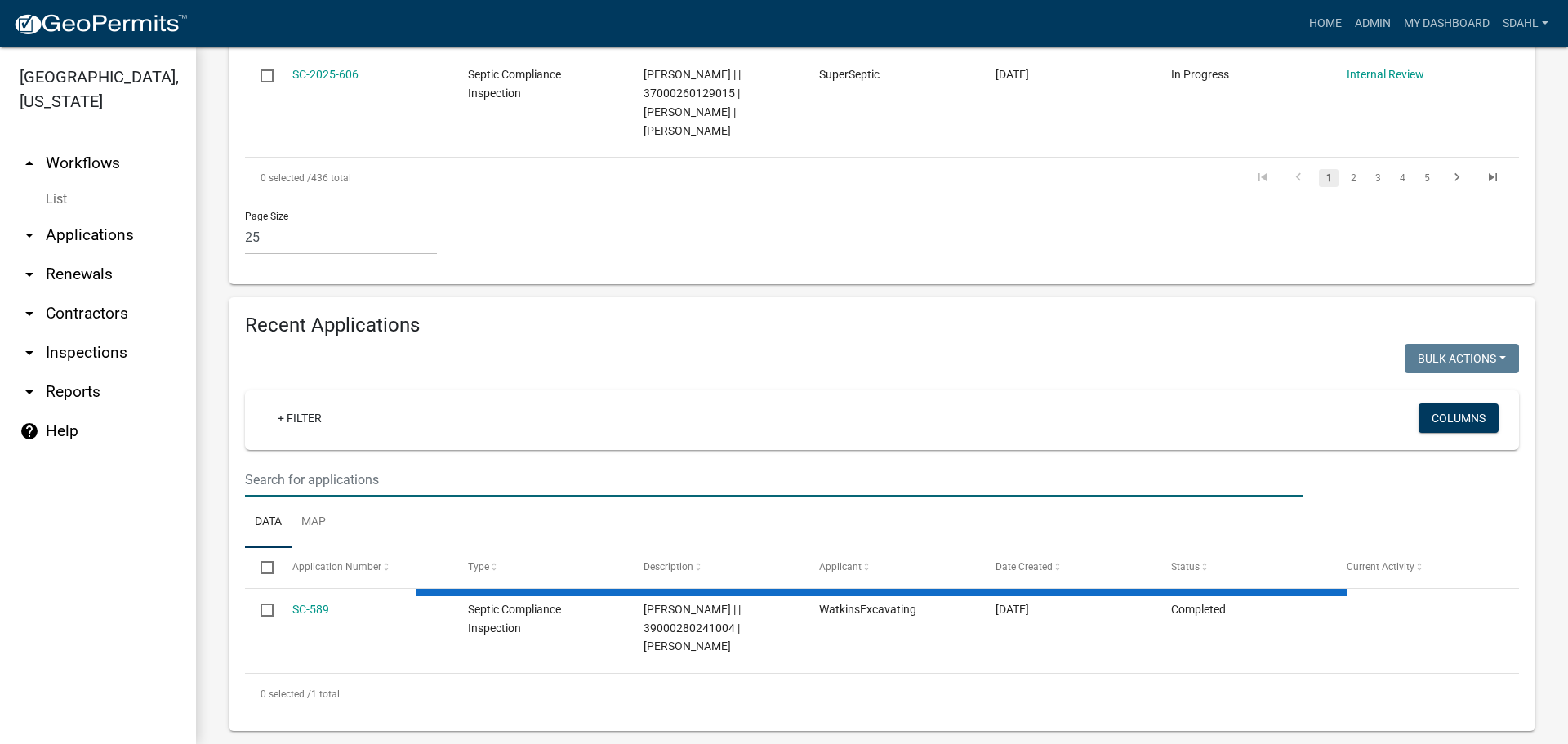
select select "3: 100"
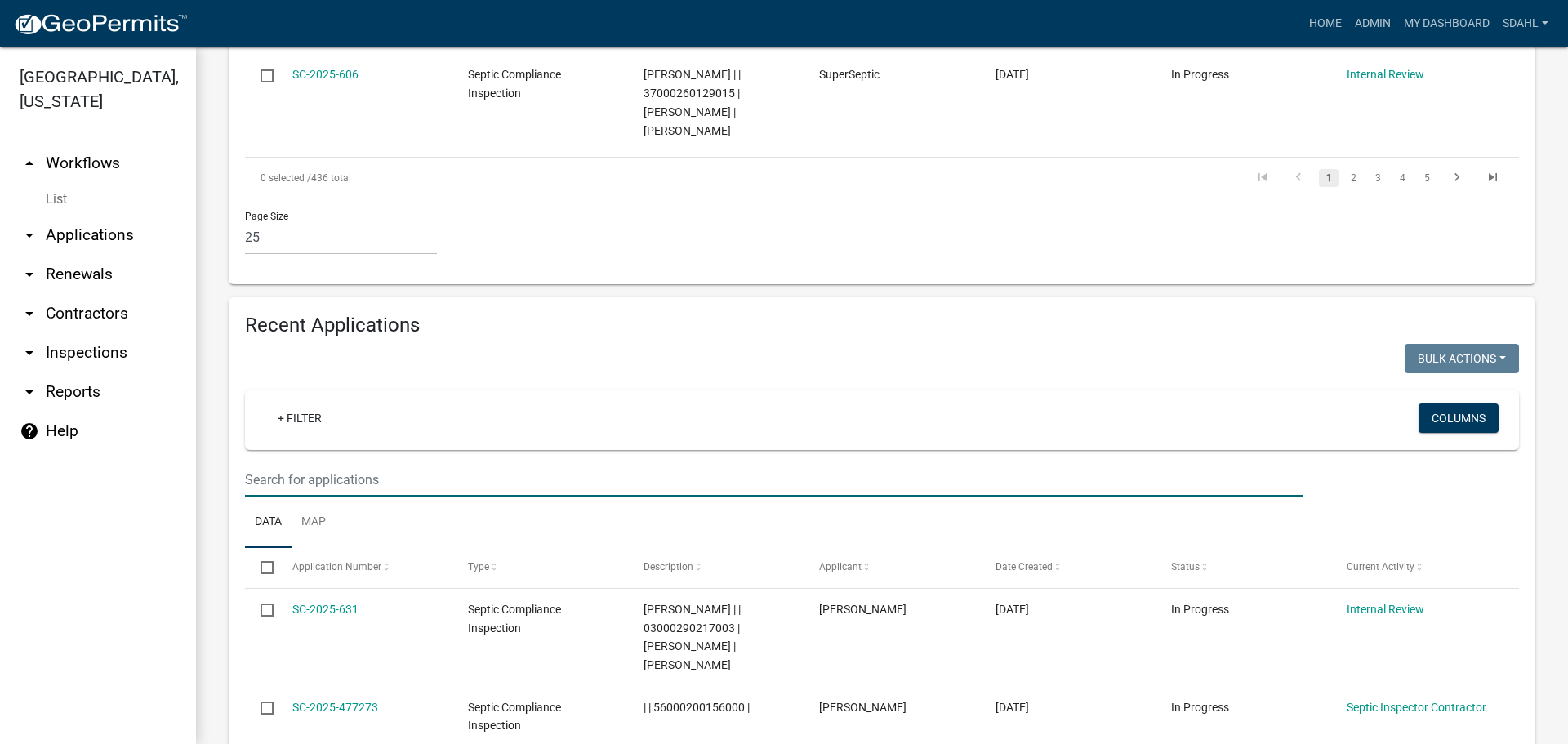
paste input "53000990655000"
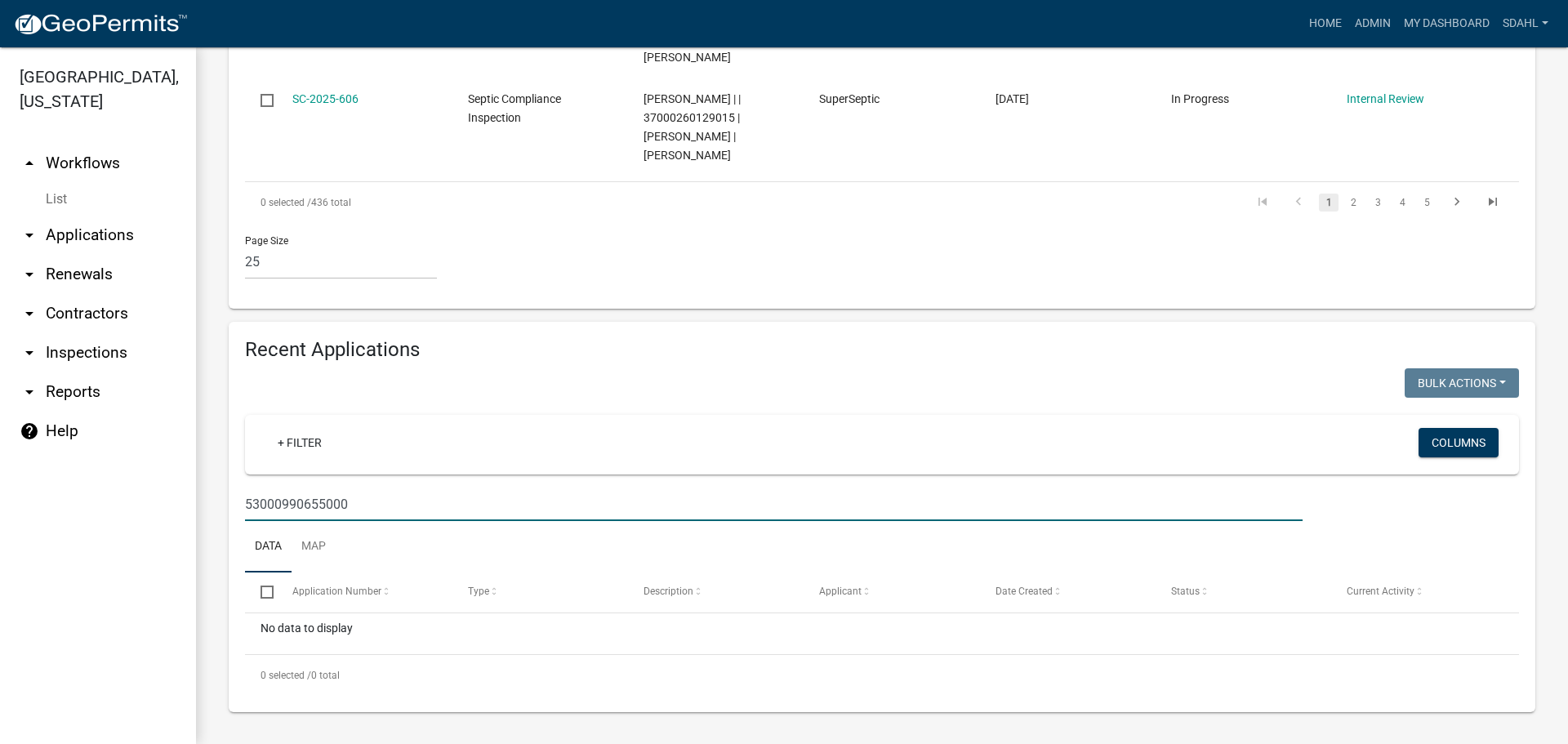
scroll to position [2560, 0]
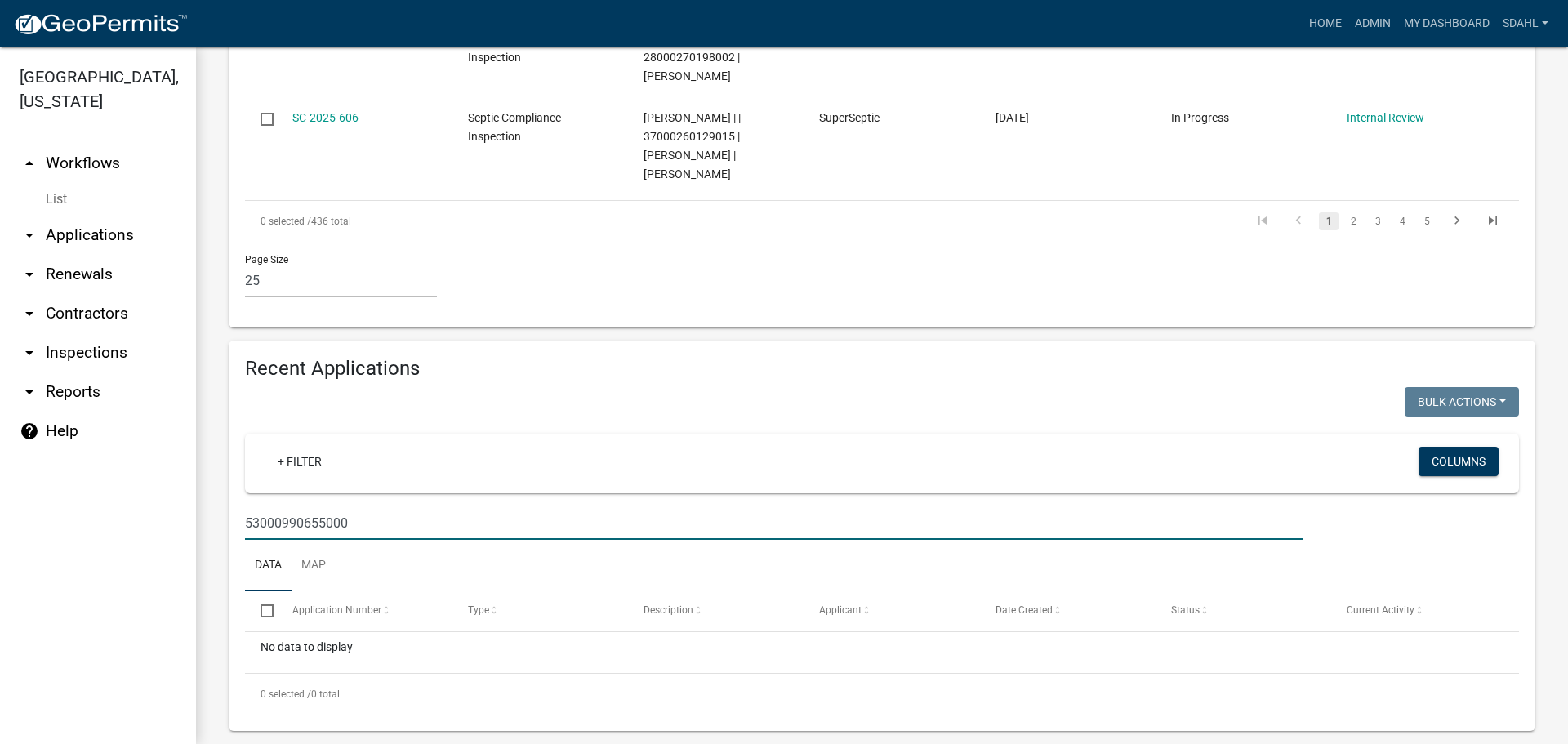
drag, startPoint x: 375, startPoint y: 506, endPoint x: 223, endPoint y: 492, distance: 152.6
click at [223, 492] on div "Recent Applications Bulk Actions Void Expire Lock Withdraw + Filter Columns 530…" at bounding box center [882, 535] width 1331 height 391
paste input "463"
drag, startPoint x: 351, startPoint y: 505, endPoint x: 165, endPoint y: 522, distance: 186.8
click at [165, 522] on div "Otter Tail County, Minnesota arrow_drop_up Workflows List arrow_drop_down Appli…" at bounding box center [784, 396] width 1568 height 697
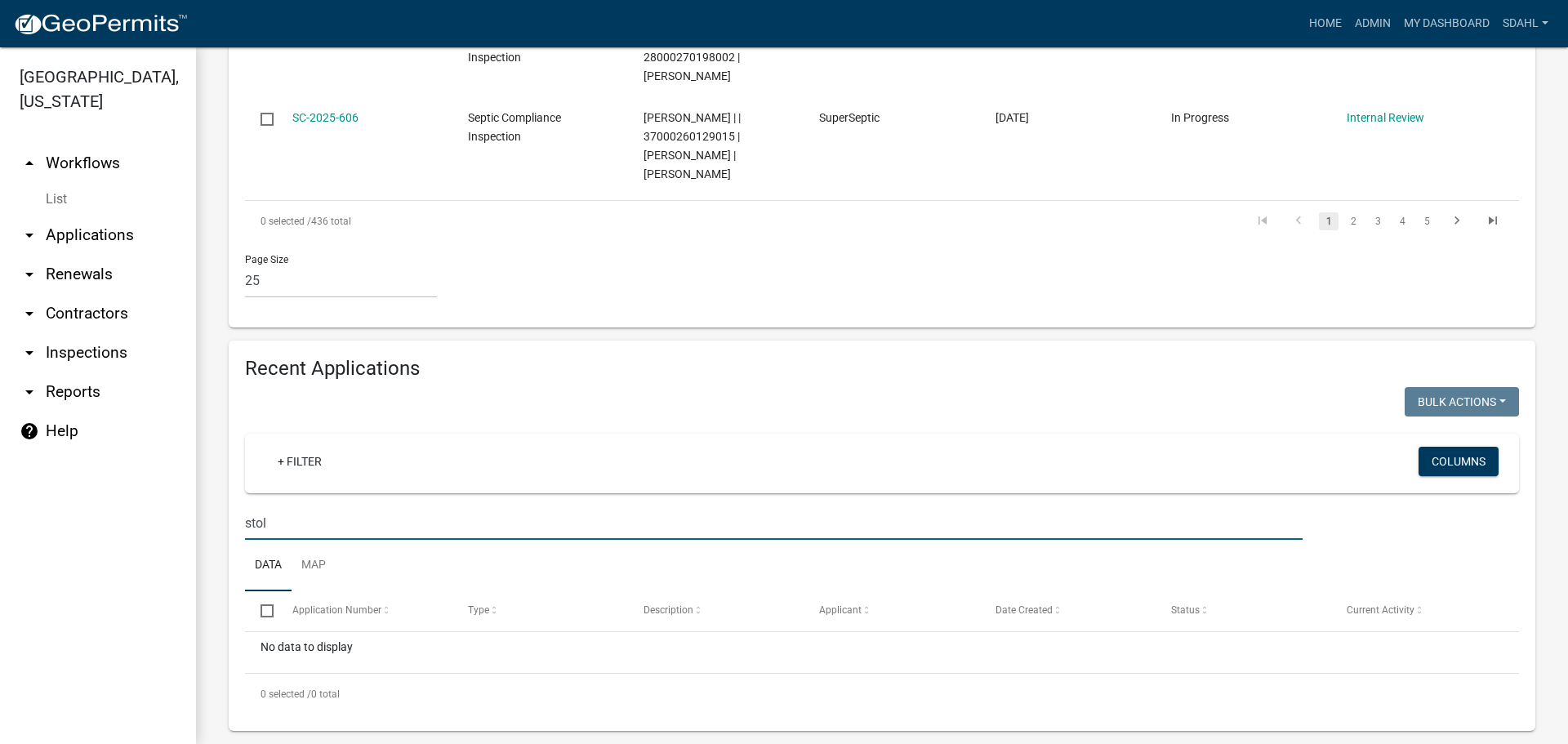
type input "stoll"
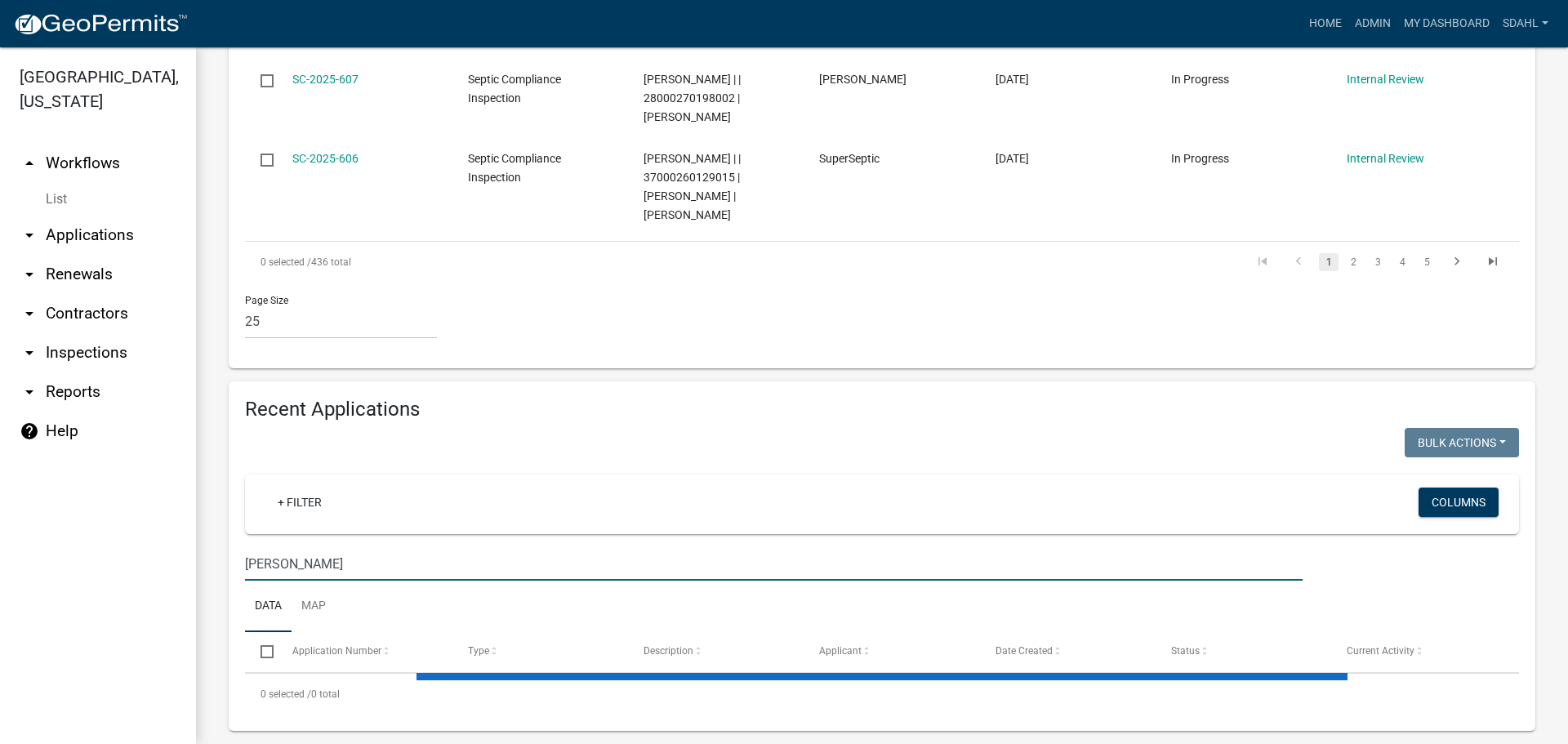
select select "3: 100"
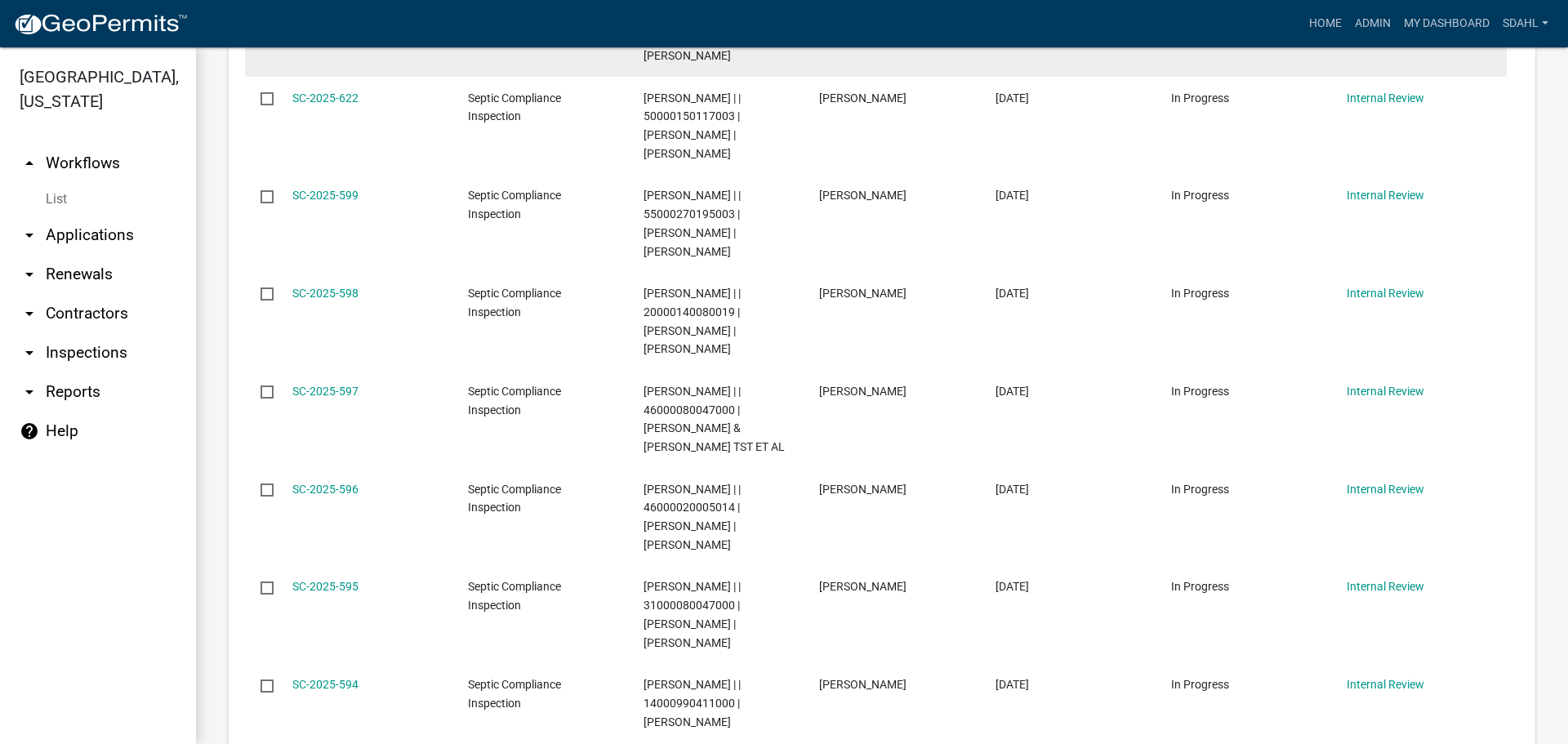
scroll to position [3540, 0]
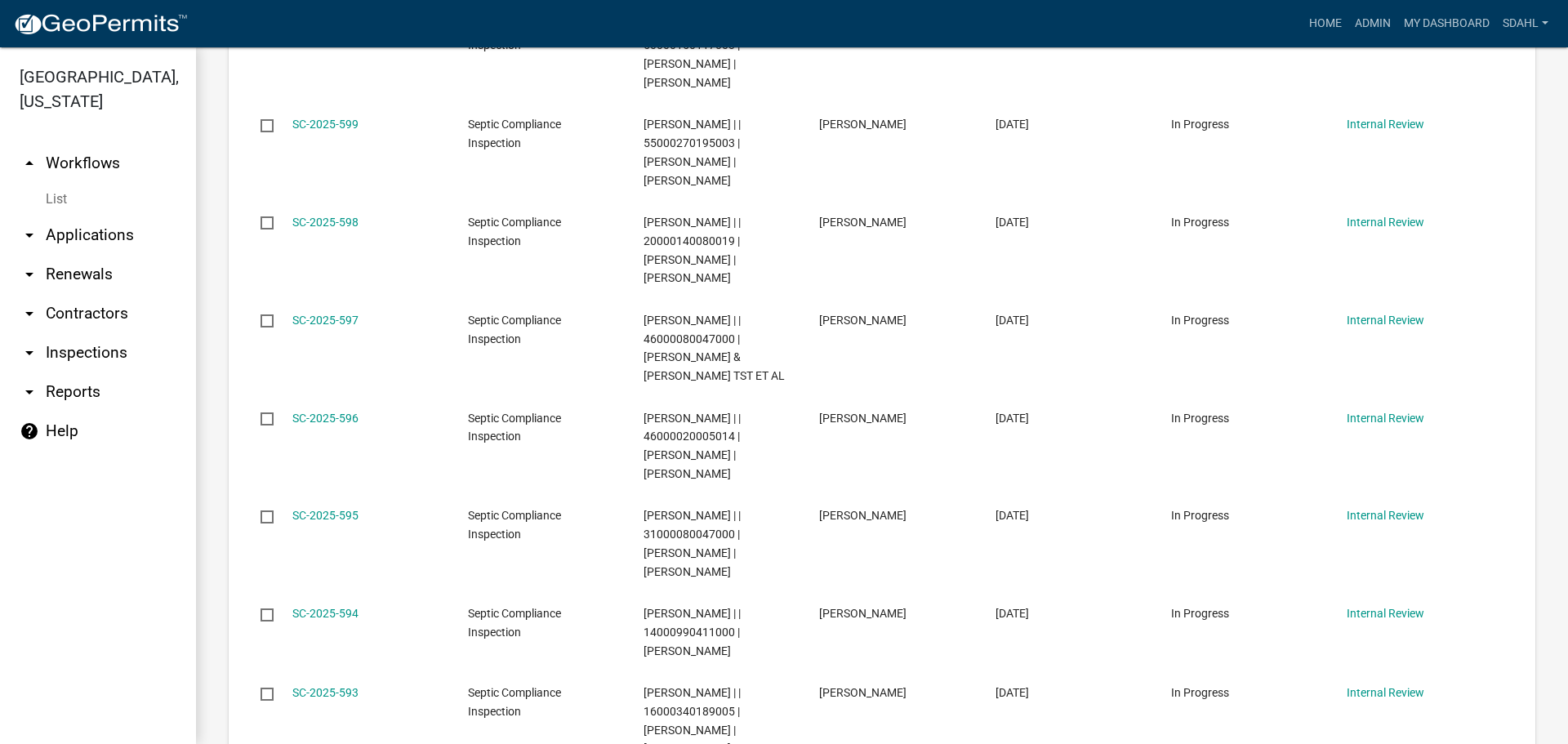
type input "stoll"
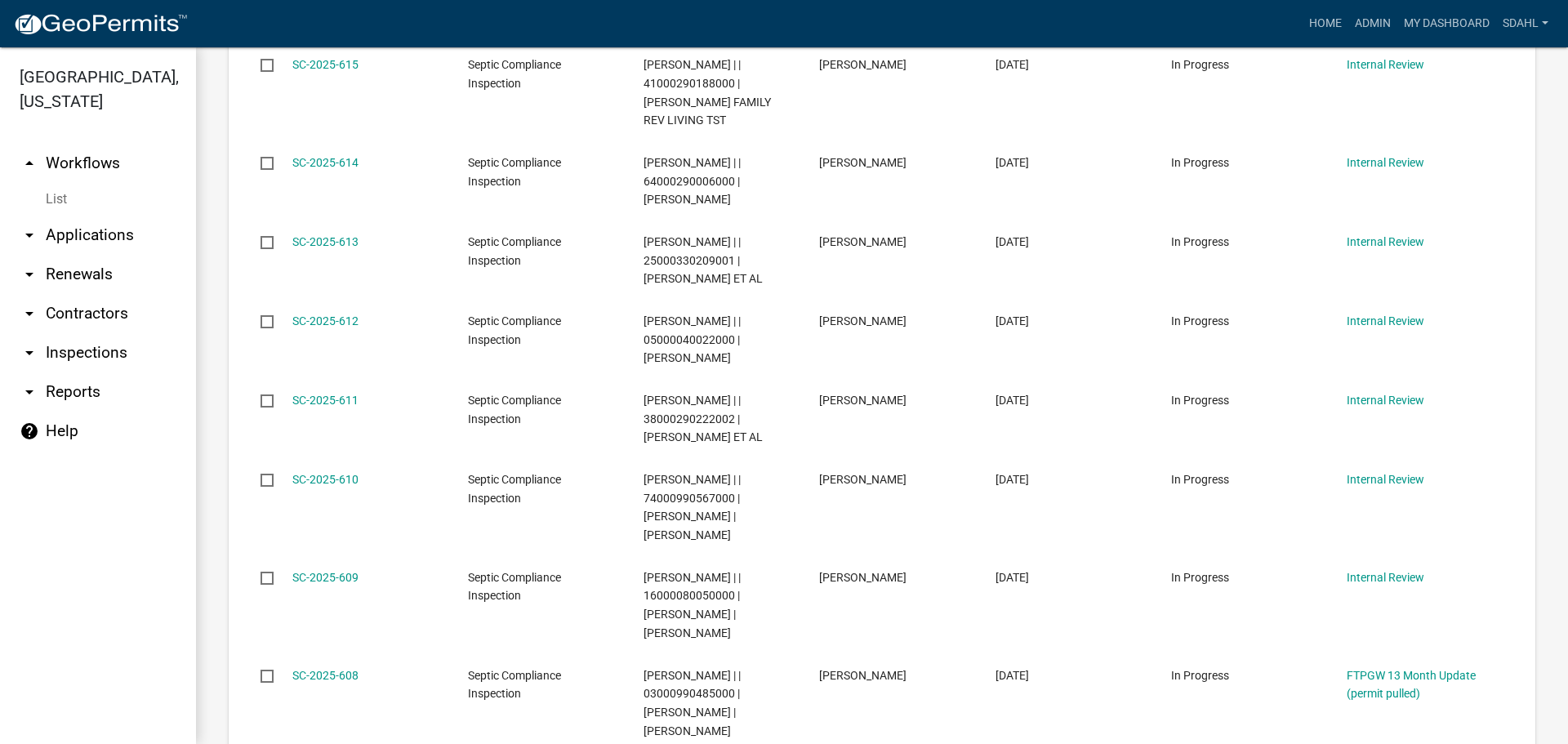
scroll to position [1823, 0]
click at [102, 164] on link "arrow_drop_up Workflows" at bounding box center [97, 163] width 196 height 39
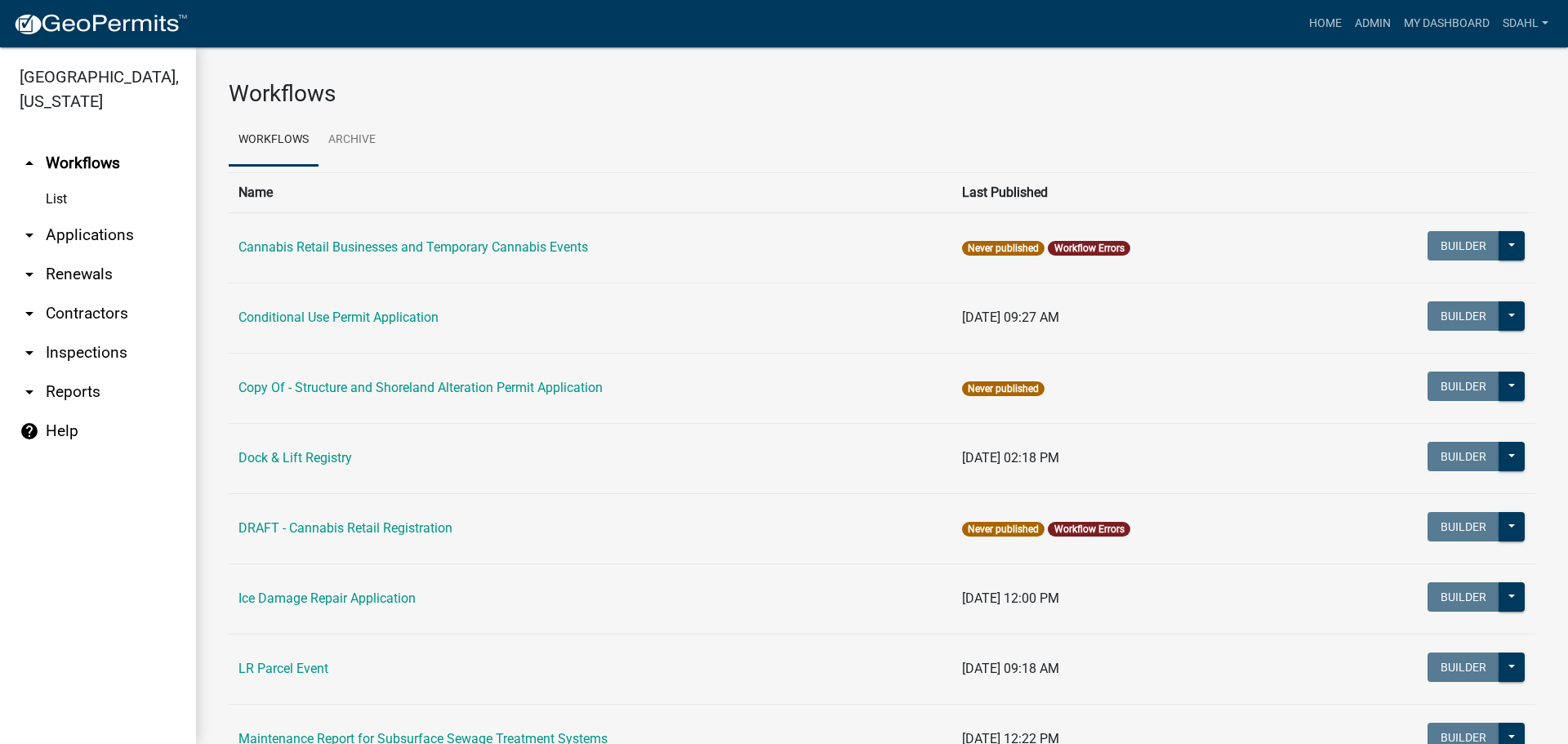
click at [114, 233] on link "arrow_drop_down Applications" at bounding box center [97, 235] width 196 height 39
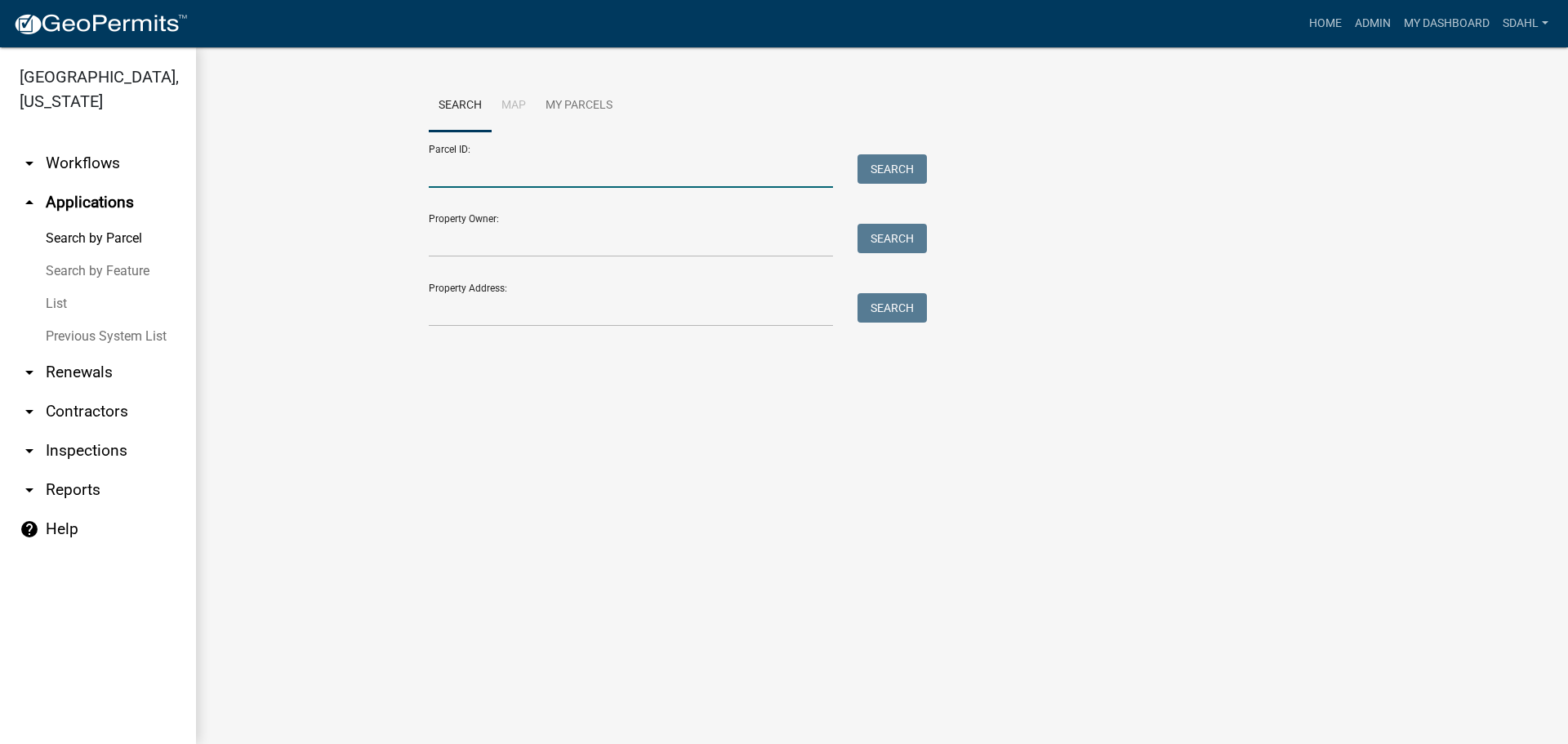
click at [532, 178] on input "Parcel ID:" at bounding box center [631, 171] width 404 height 33
paste input "53000990655000"
click at [901, 166] on button "Search" at bounding box center [892, 169] width 69 height 29
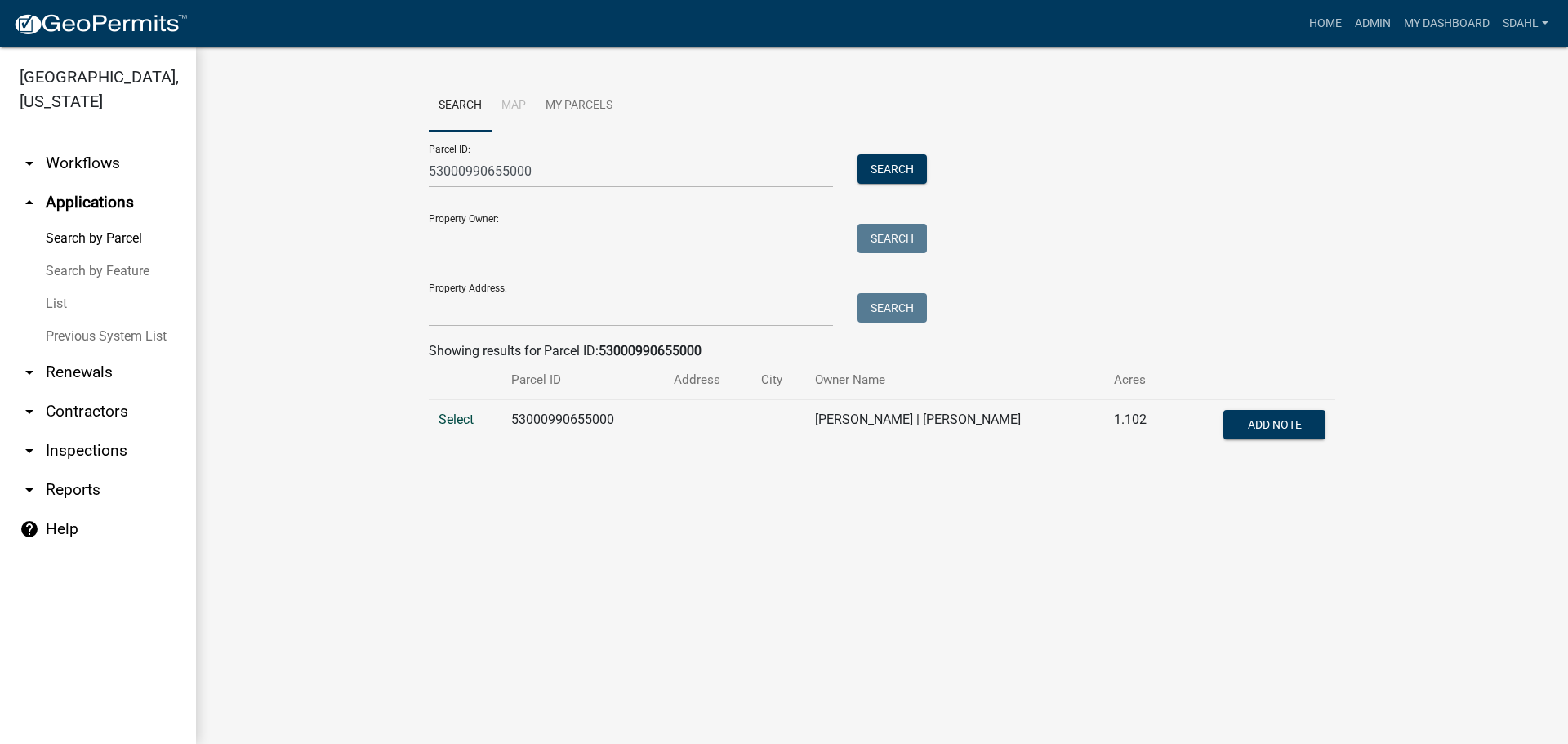
click at [467, 419] on span "Select" at bounding box center [456, 419] width 35 height 16
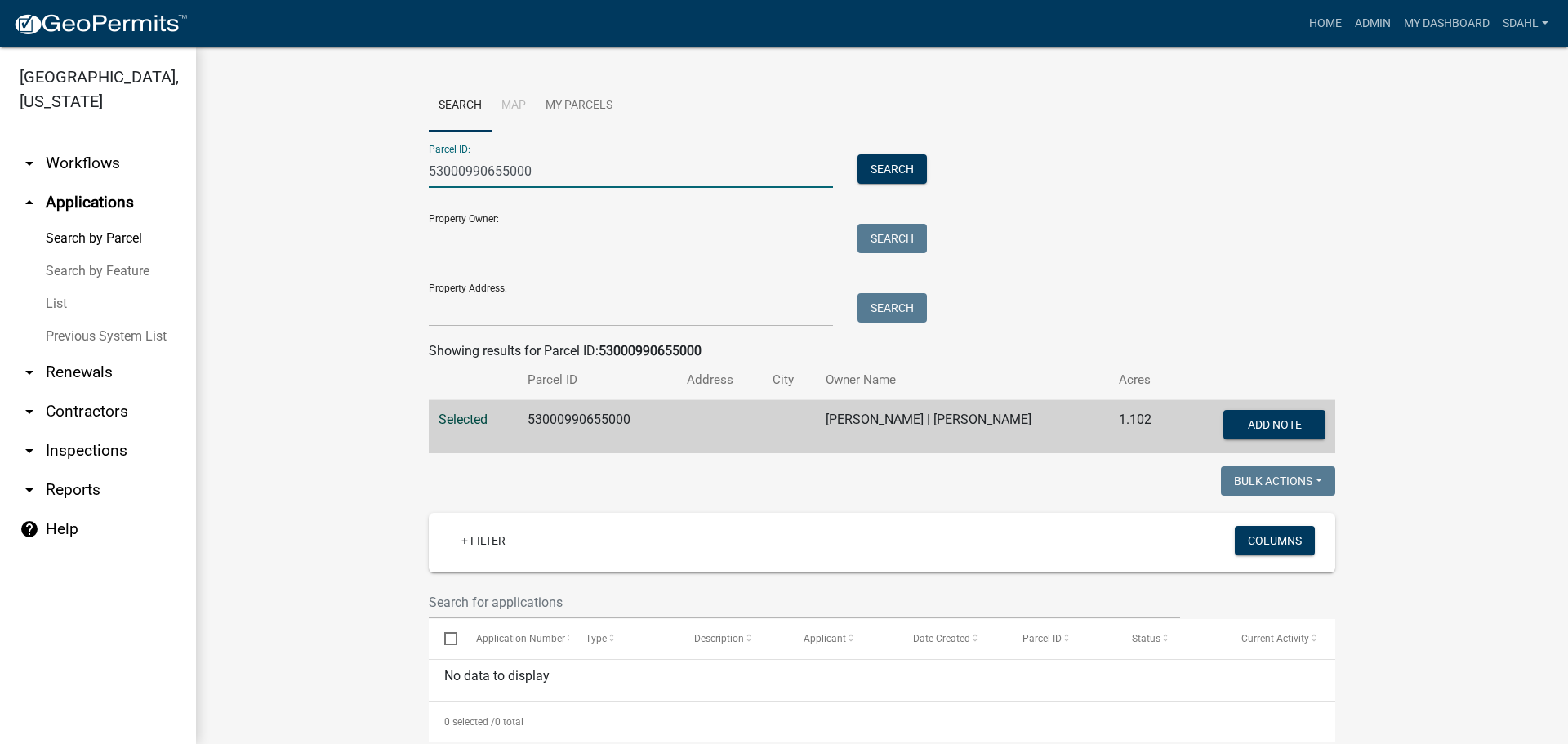
drag, startPoint x: 562, startPoint y: 176, endPoint x: 381, endPoint y: 179, distance: 181.0
click at [321, 164] on wm-workflow-application-search-view "Search Map My Parcels Parcel ID: 53000990655000 Search Property Owner: Search P…" at bounding box center [882, 561] width 1307 height 961
paste input "463"
type input "53000990463000"
click at [880, 166] on button "Search" at bounding box center [892, 169] width 69 height 29
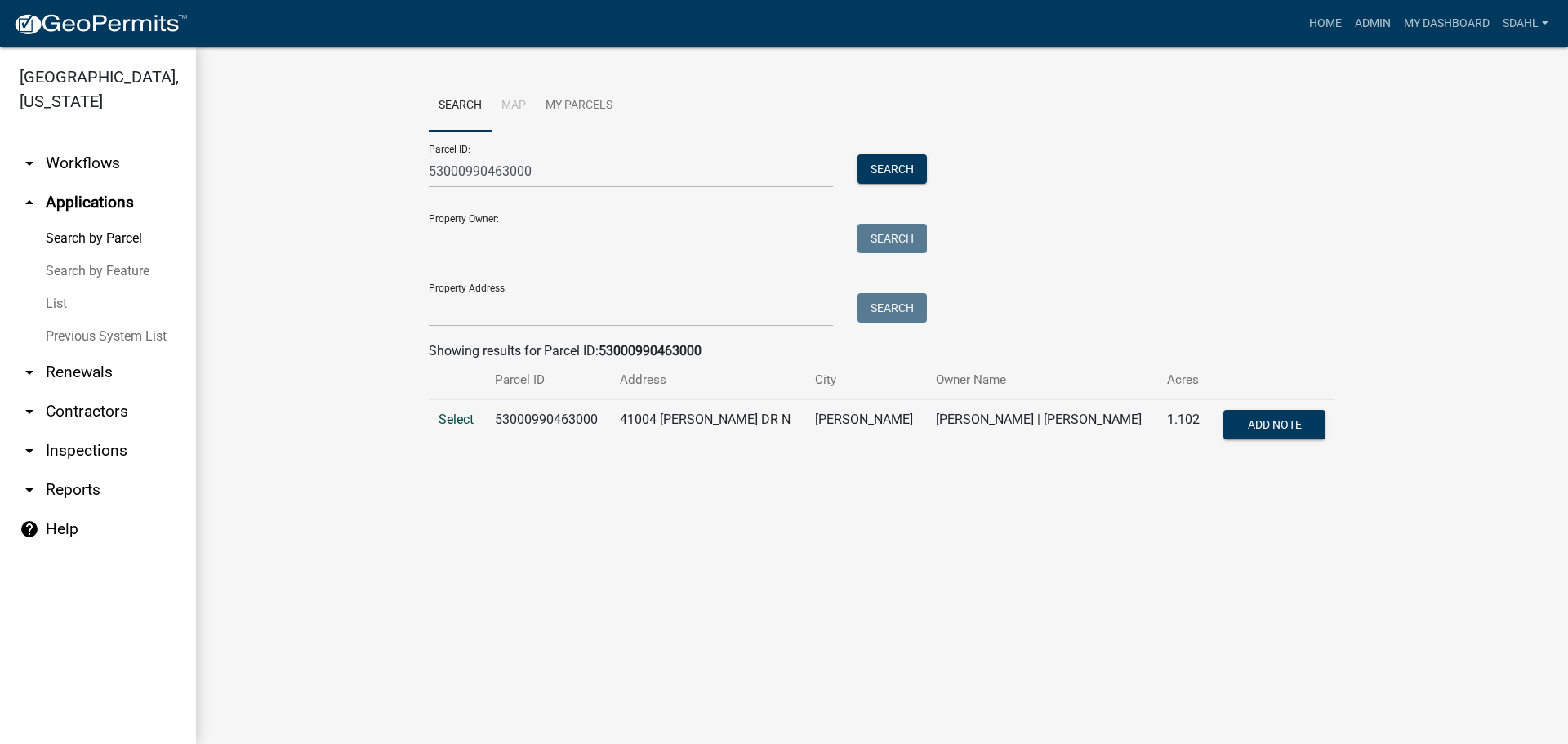
click at [467, 419] on span "Select" at bounding box center [456, 419] width 35 height 16
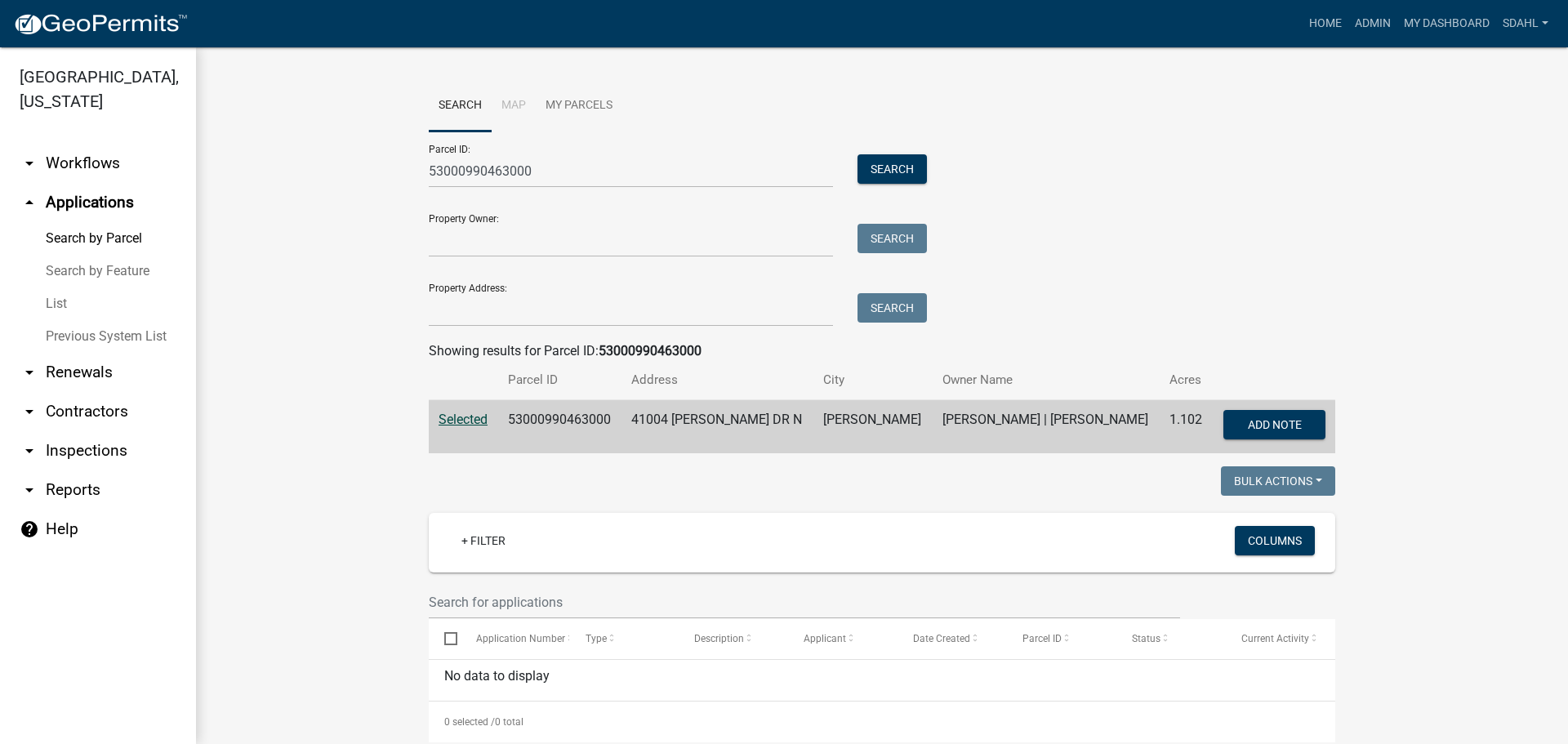
click at [1198, 680] on div "No data to display" at bounding box center [882, 681] width 906 height 41
click at [69, 161] on link "arrow_drop_down Workflows" at bounding box center [97, 163] width 196 height 39
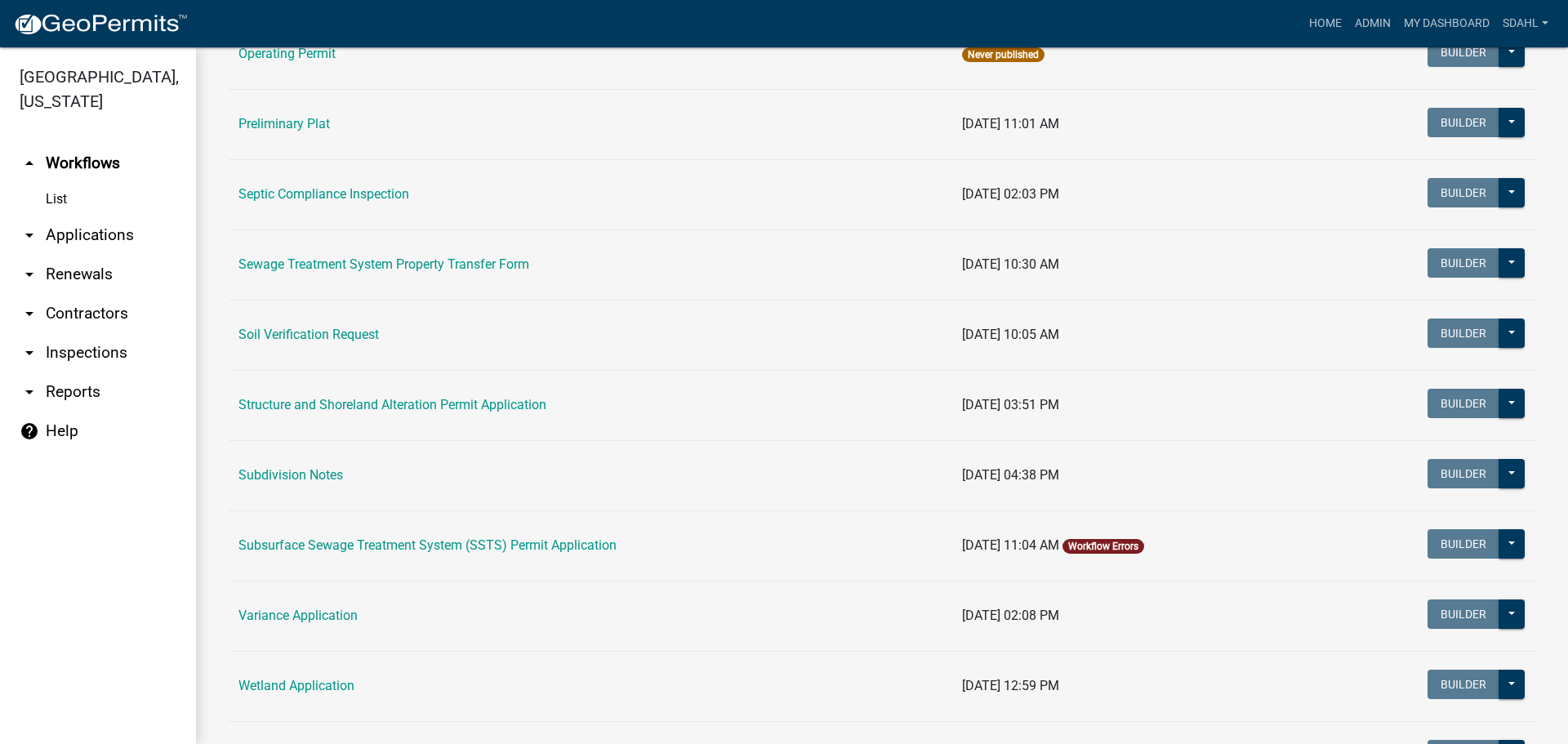
scroll to position [899, 0]
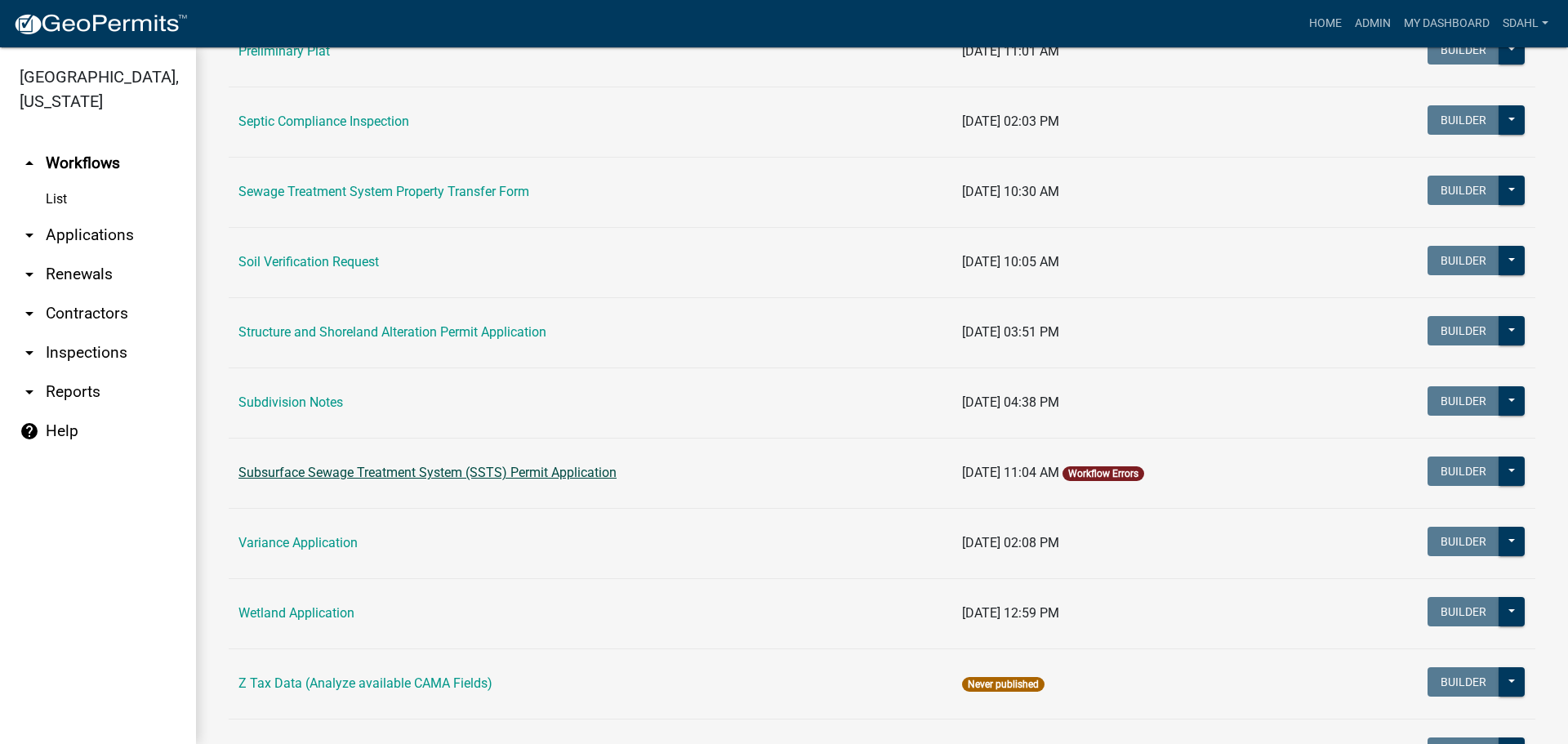
click at [500, 475] on link "Subsurface Sewage Treatment System (SSTS) Permit Application" at bounding box center [428, 473] width 378 height 16
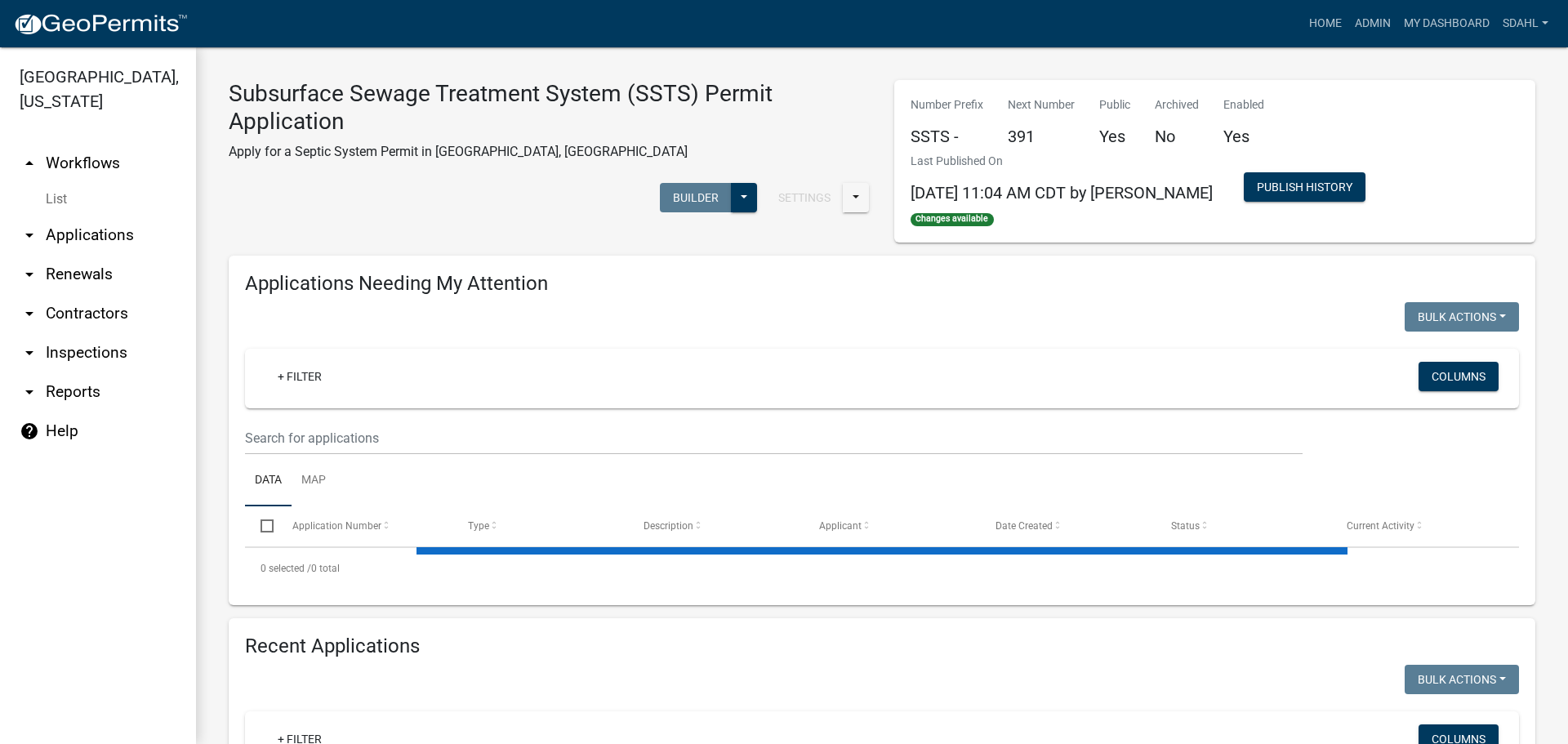
select select "1: 25"
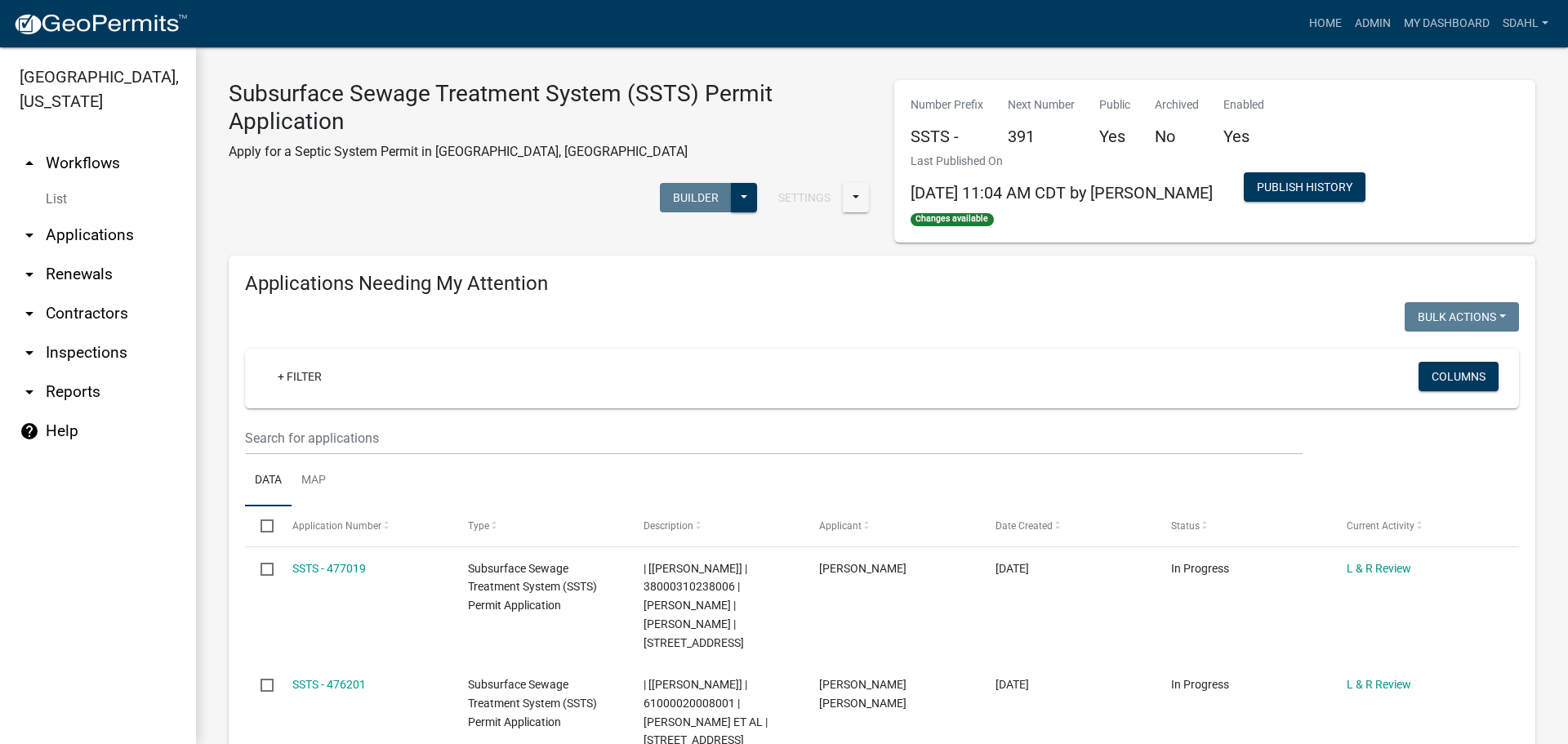
select select "3: 100"
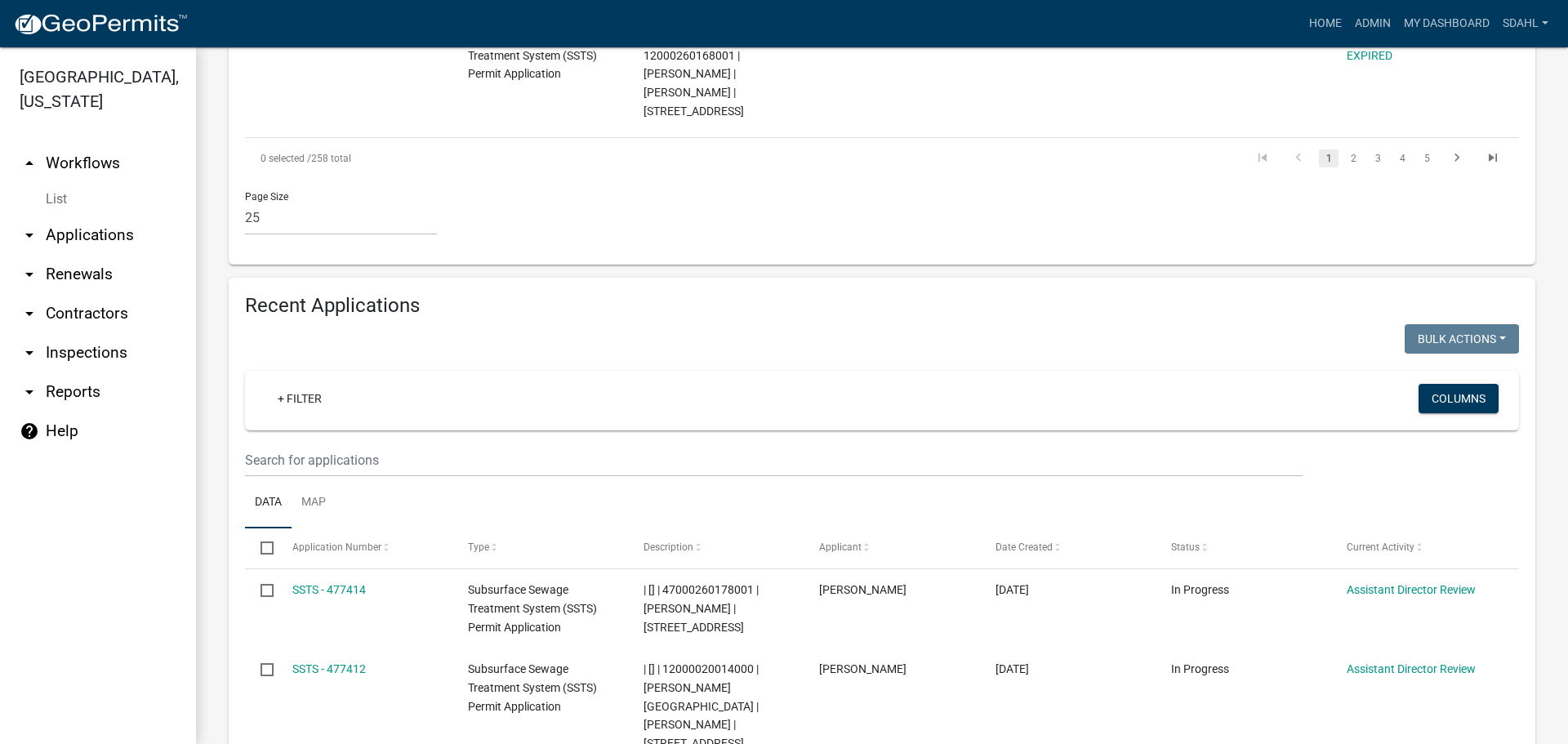
scroll to position [3187, 0]
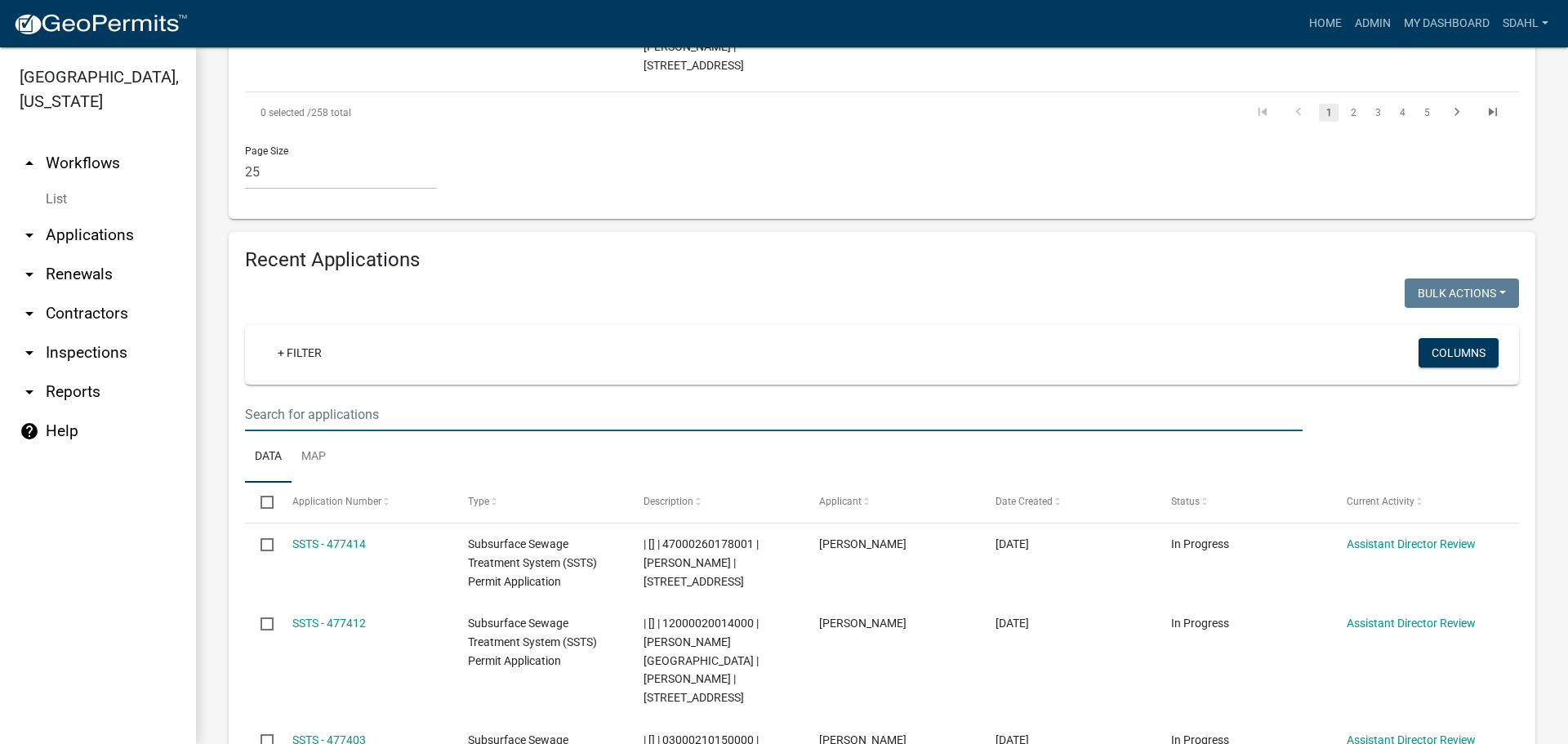
click at [315, 398] on input "text" at bounding box center [773, 414] width 1057 height 33
type input "seib"
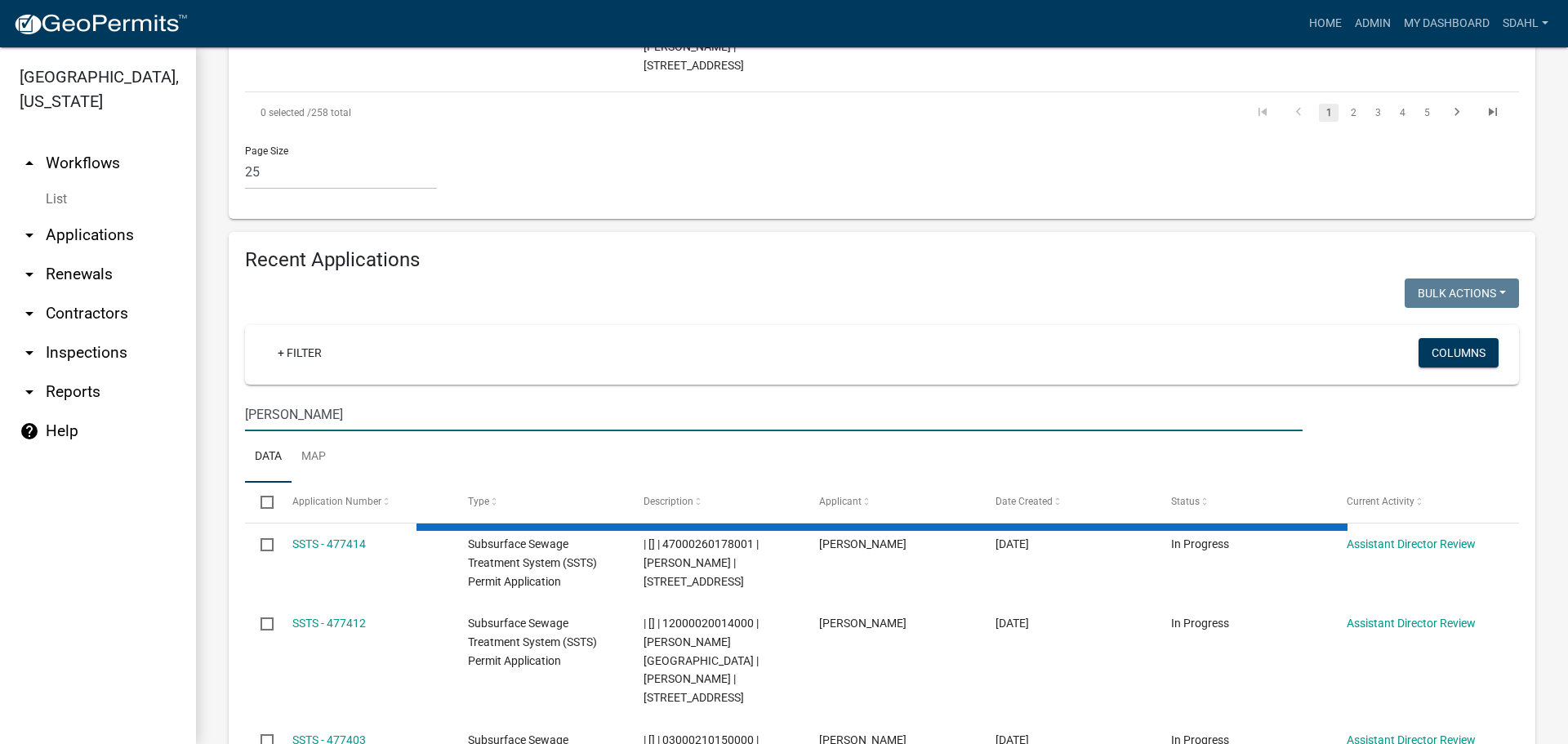
scroll to position [2955, 0]
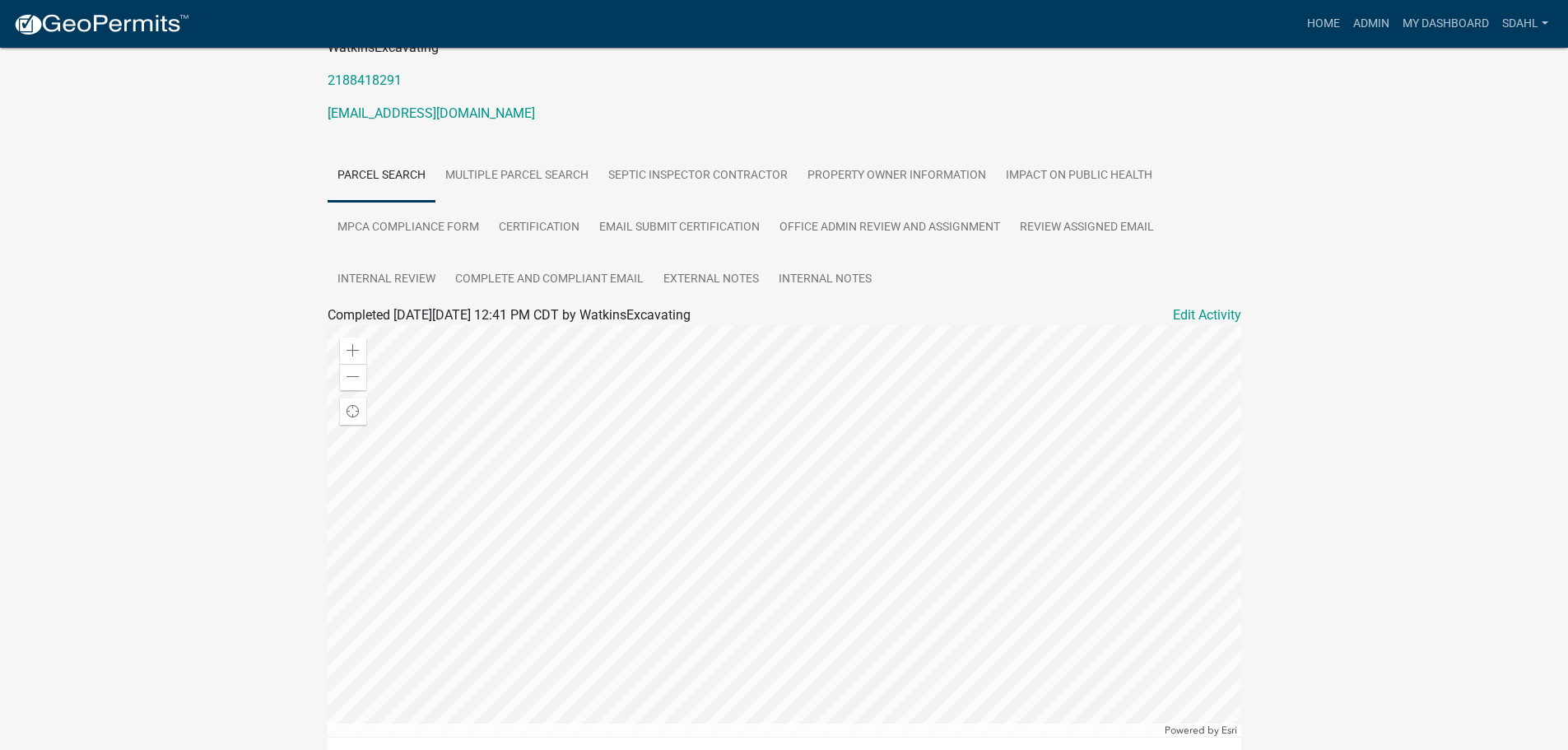
scroll to position [113, 0]
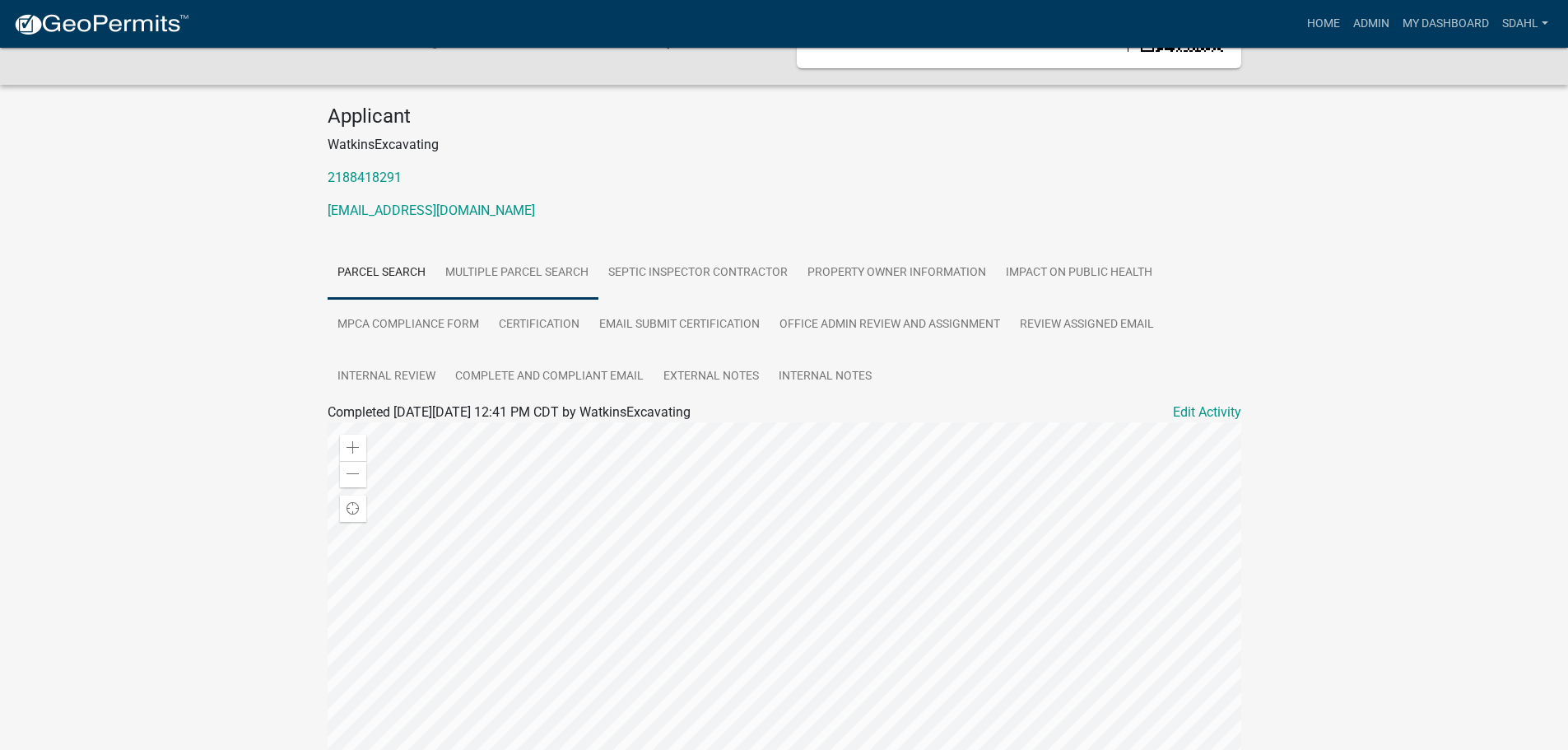
click at [564, 271] on link "Multiple Parcel Search" at bounding box center [517, 273] width 163 height 53
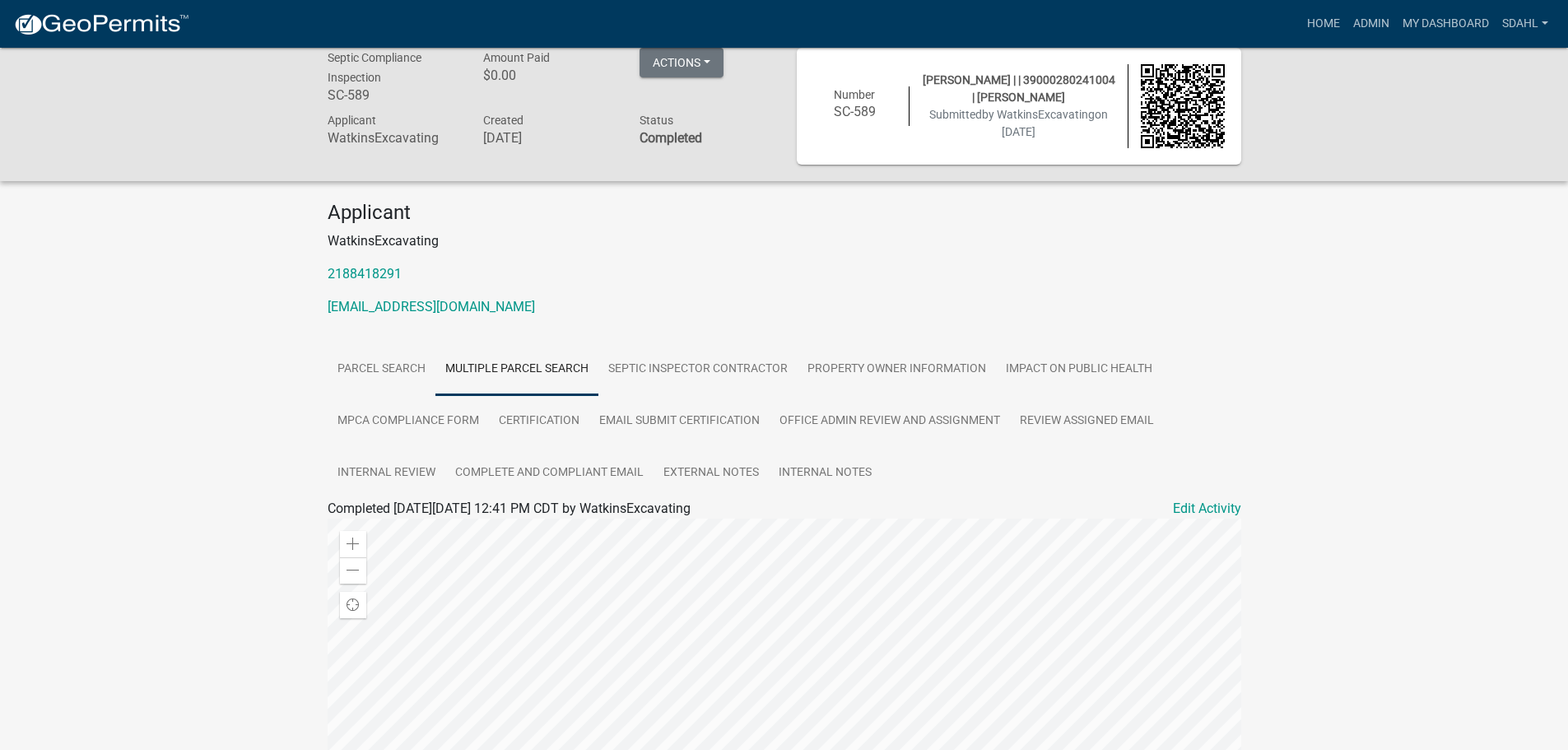
scroll to position [0, 0]
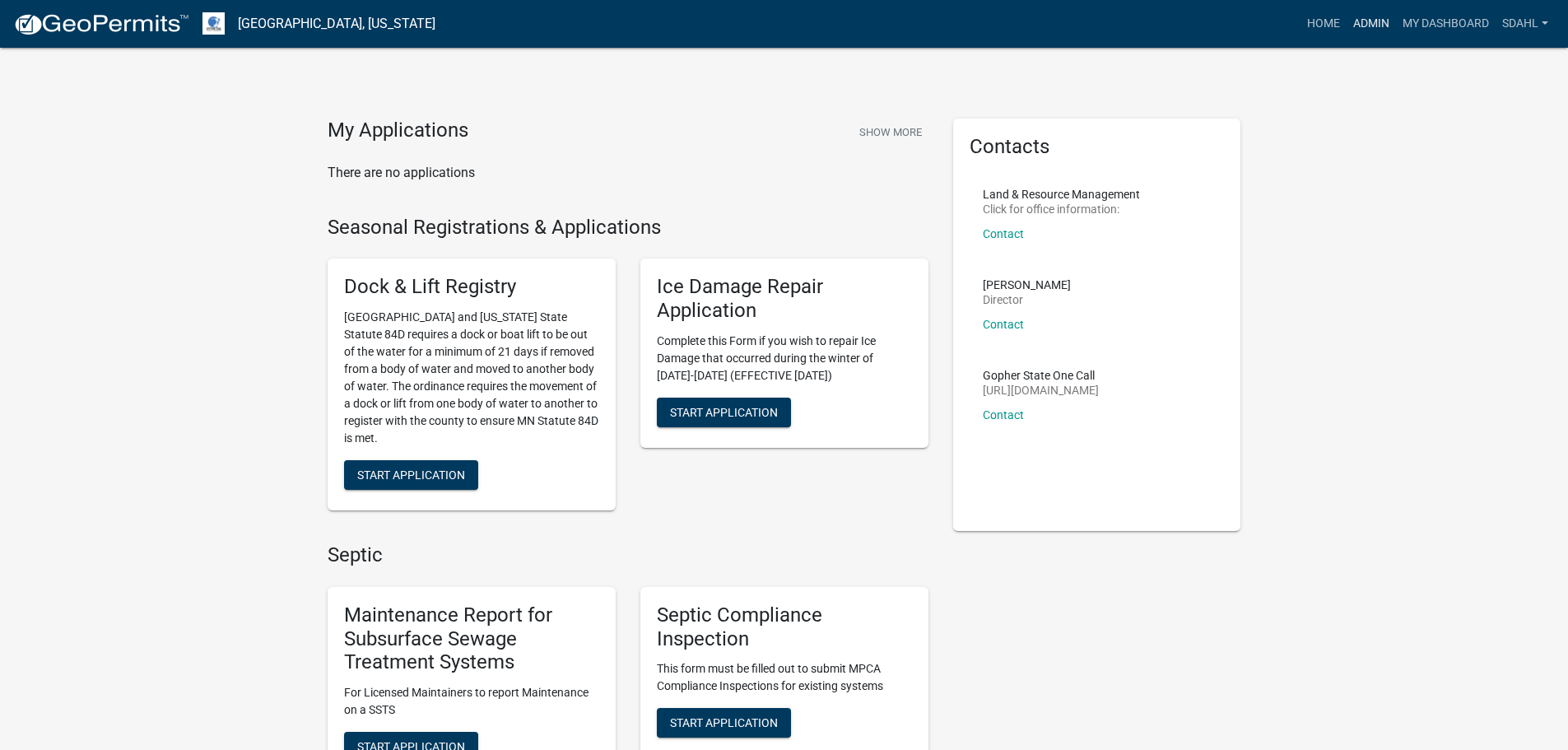
click at [1368, 14] on link "Admin" at bounding box center [1372, 24] width 49 height 31
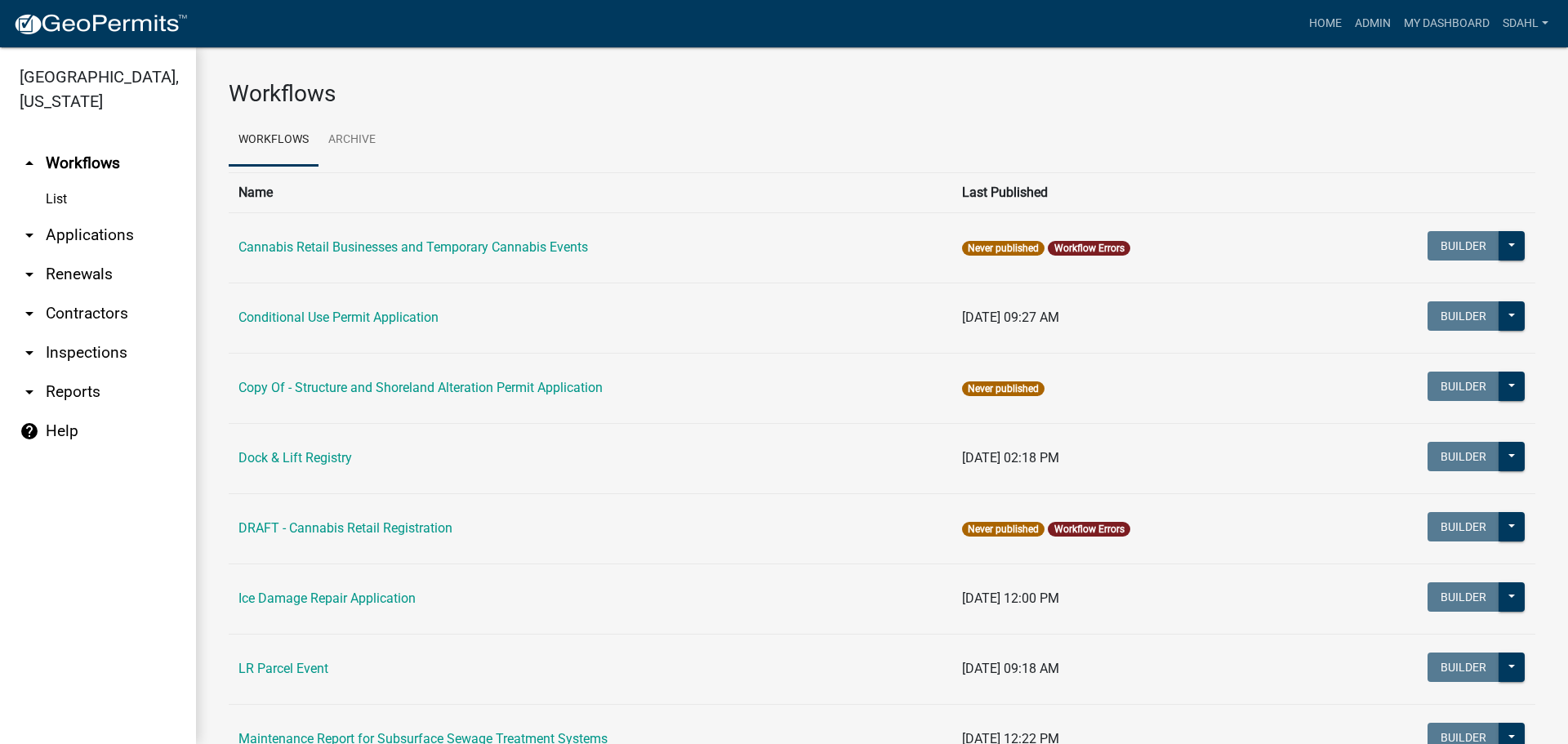
click at [91, 234] on link "arrow_drop_down Applications" at bounding box center [97, 235] width 196 height 39
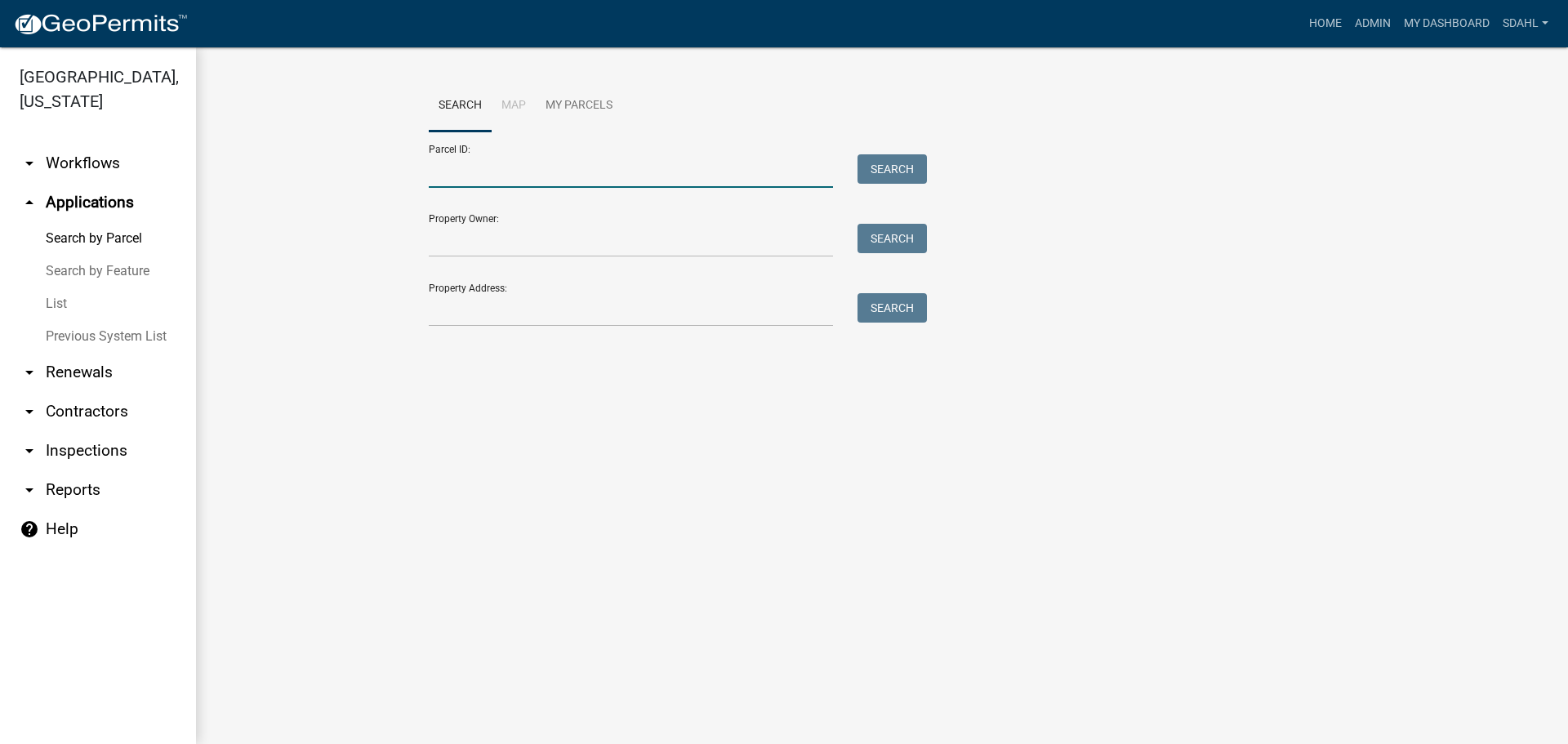
click at [580, 175] on input "Parcel ID:" at bounding box center [631, 171] width 404 height 33
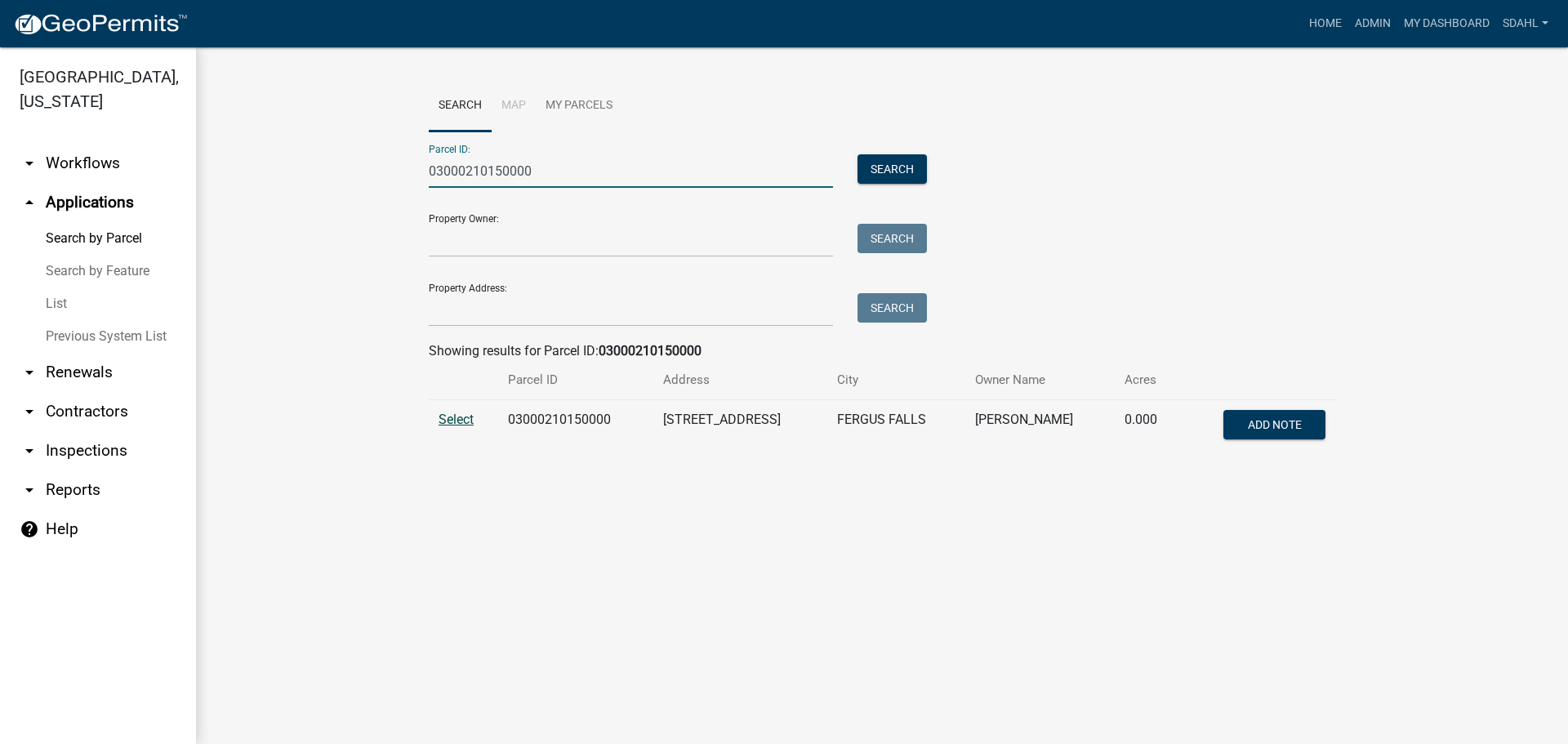
type input "03000210150000"
click at [458, 421] on span "Select" at bounding box center [456, 419] width 35 height 16
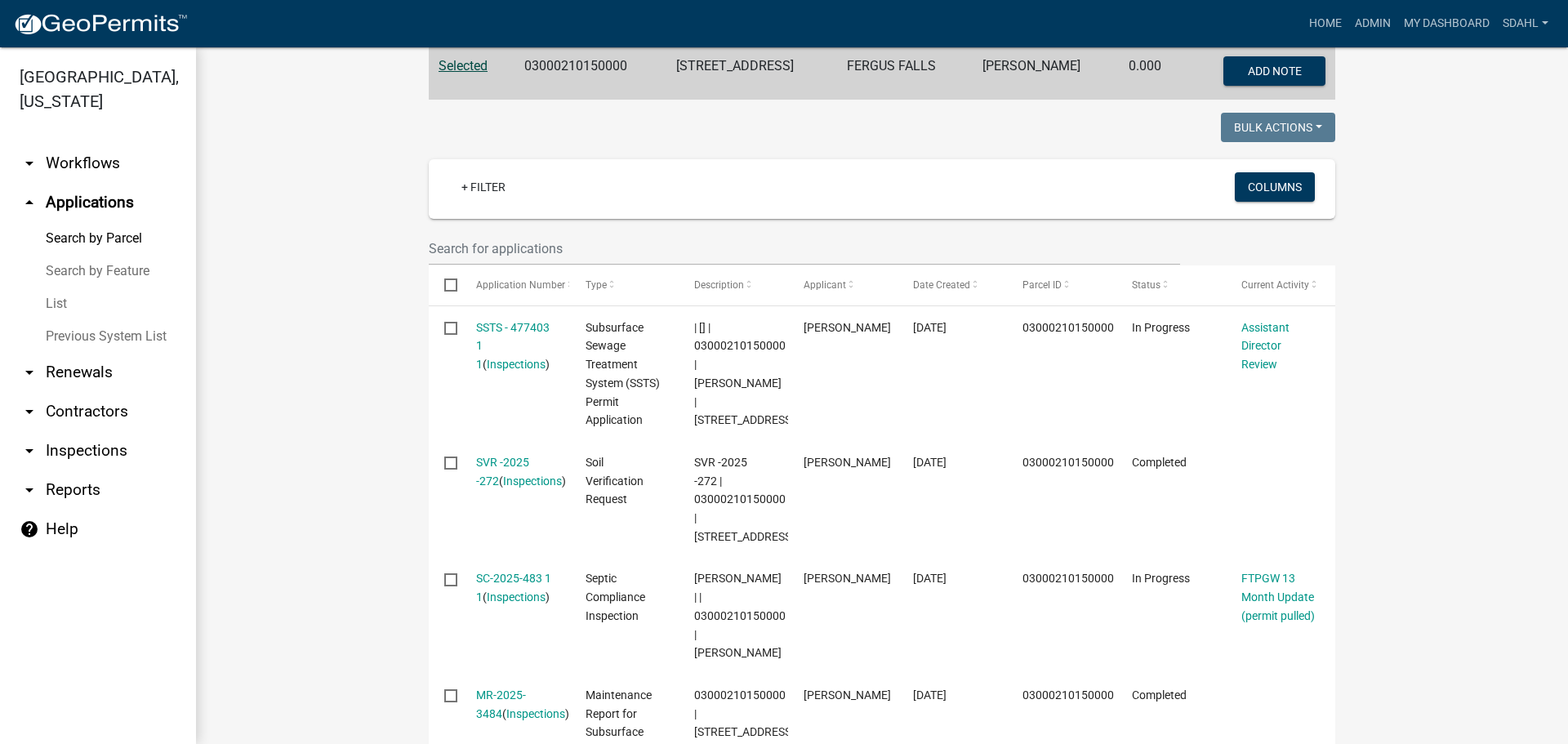
scroll to position [245, 0]
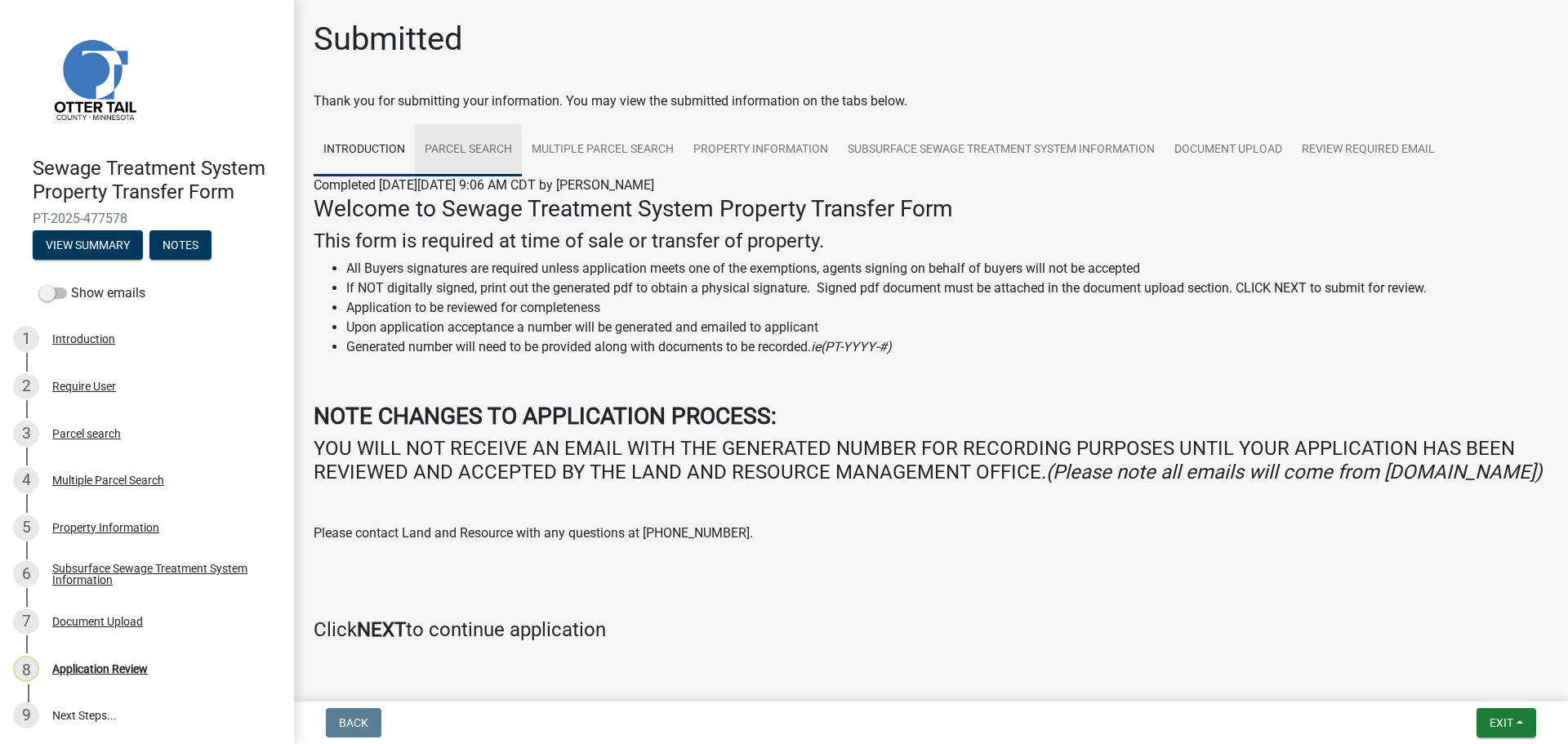
click at [481, 147] on link "Parcel search" at bounding box center [469, 150] width 107 height 53
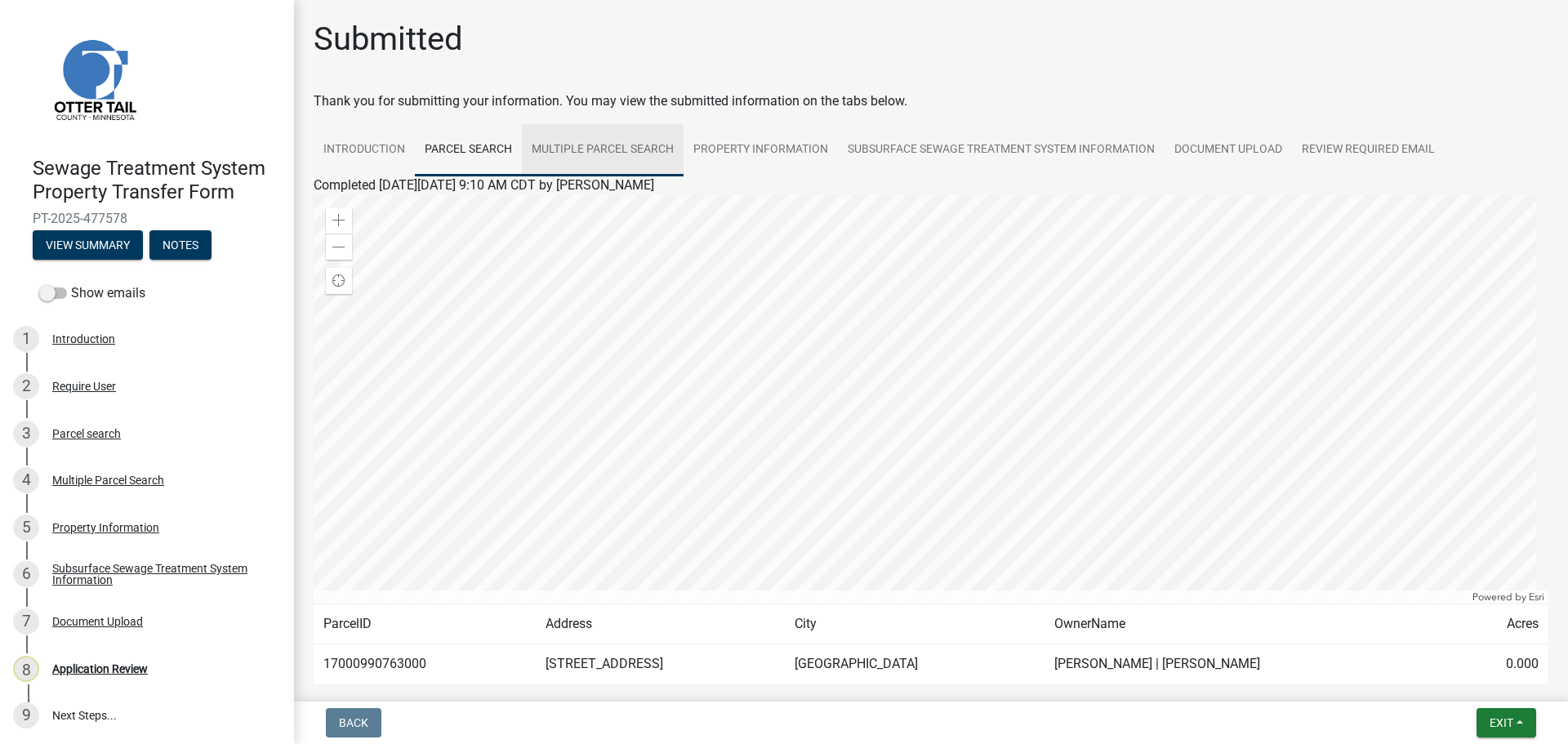
click at [628, 155] on link "Multiple Parcel Search" at bounding box center [602, 150] width 162 height 53
click at [396, 669] on td "17000990763000" at bounding box center [425, 664] width 222 height 40
copy td "17000990763000"
click at [483, 148] on link "Parcel search" at bounding box center [469, 150] width 107 height 53
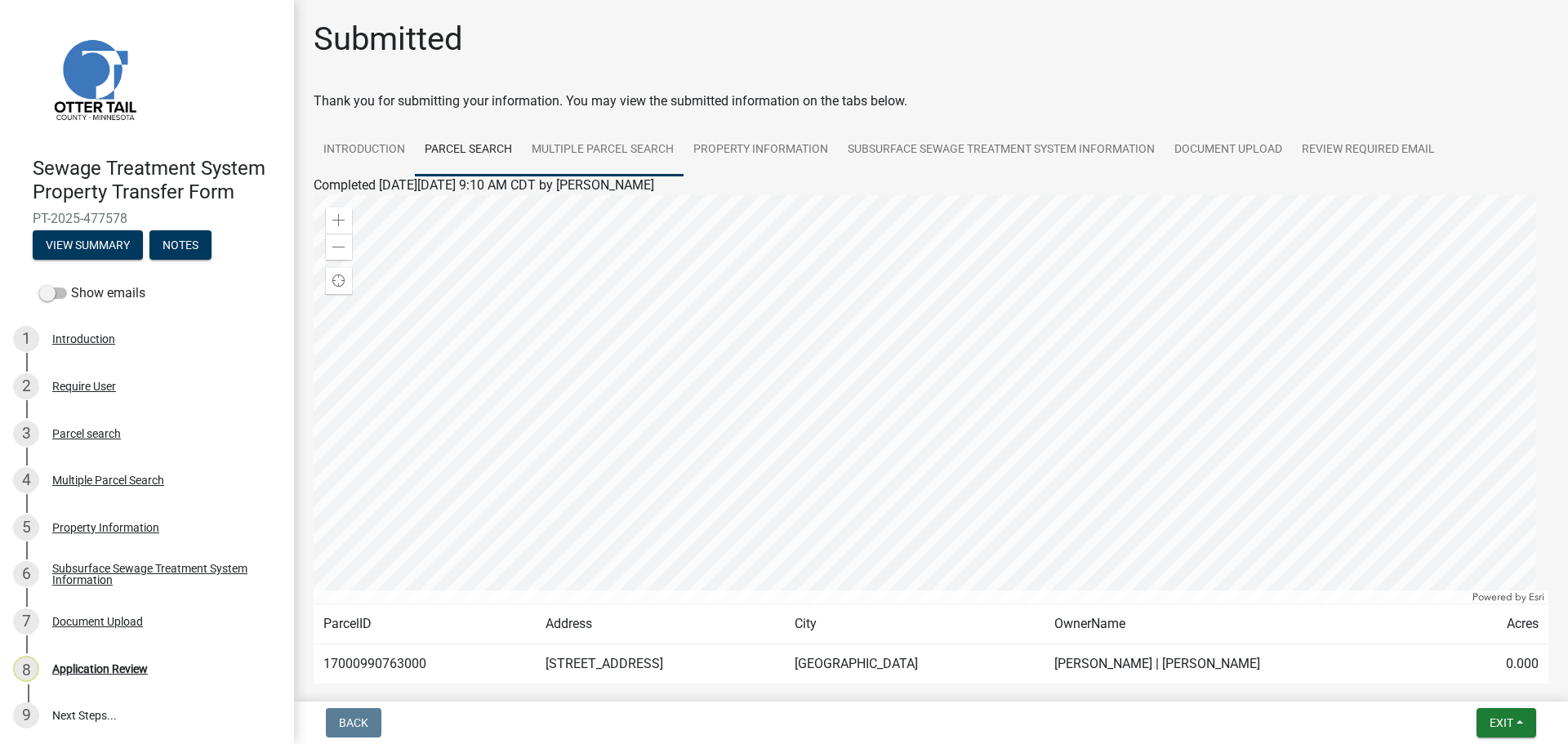
click at [613, 151] on link "Multiple Parcel Search" at bounding box center [602, 150] width 162 height 53
click at [94, 381] on div "Require User" at bounding box center [84, 387] width 63 height 12
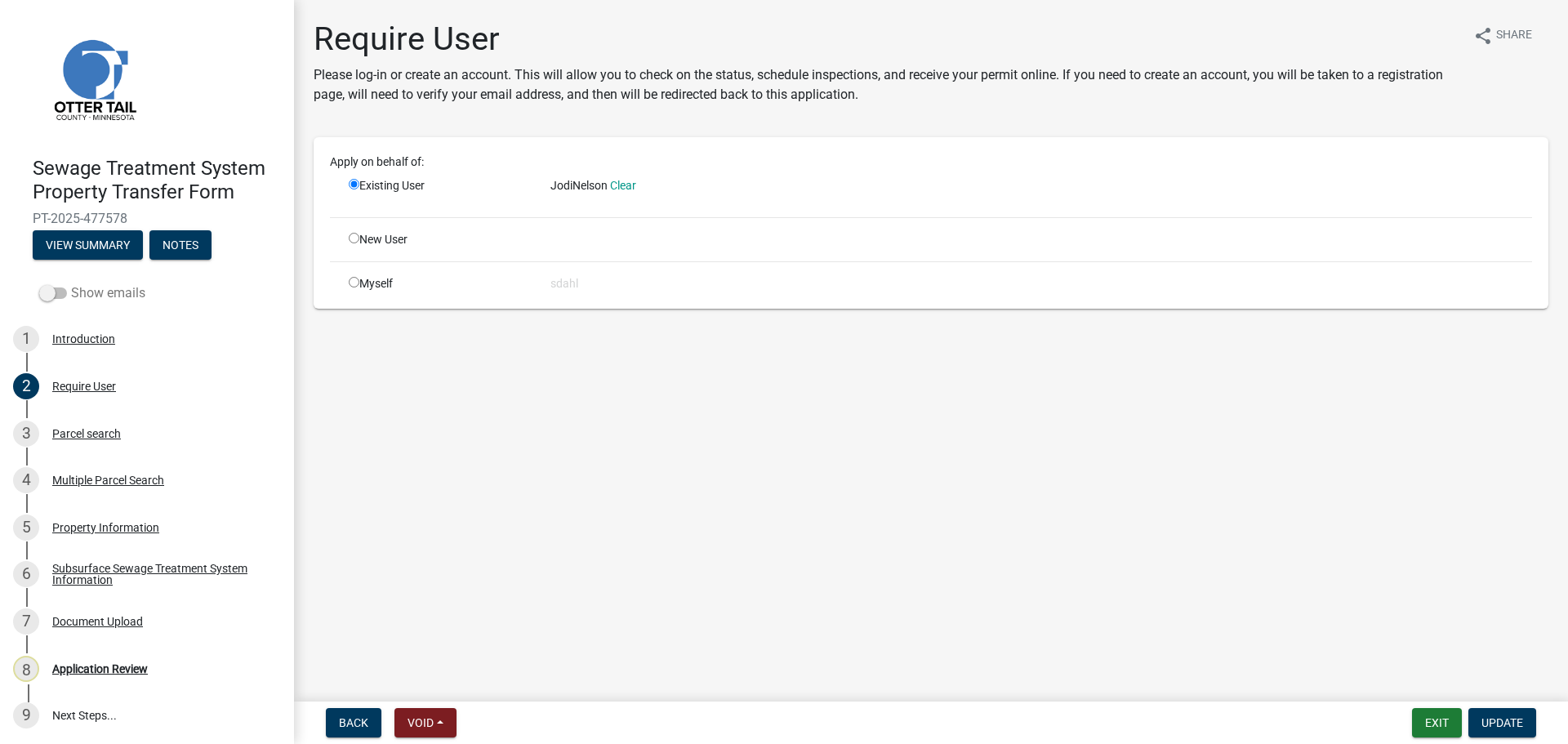
click at [89, 293] on label "Show emails" at bounding box center [92, 294] width 106 height 20
click at [71, 284] on input "Show emails" at bounding box center [71, 284] width 0 height 0
click at [84, 245] on button "View Summary" at bounding box center [88, 245] width 110 height 29
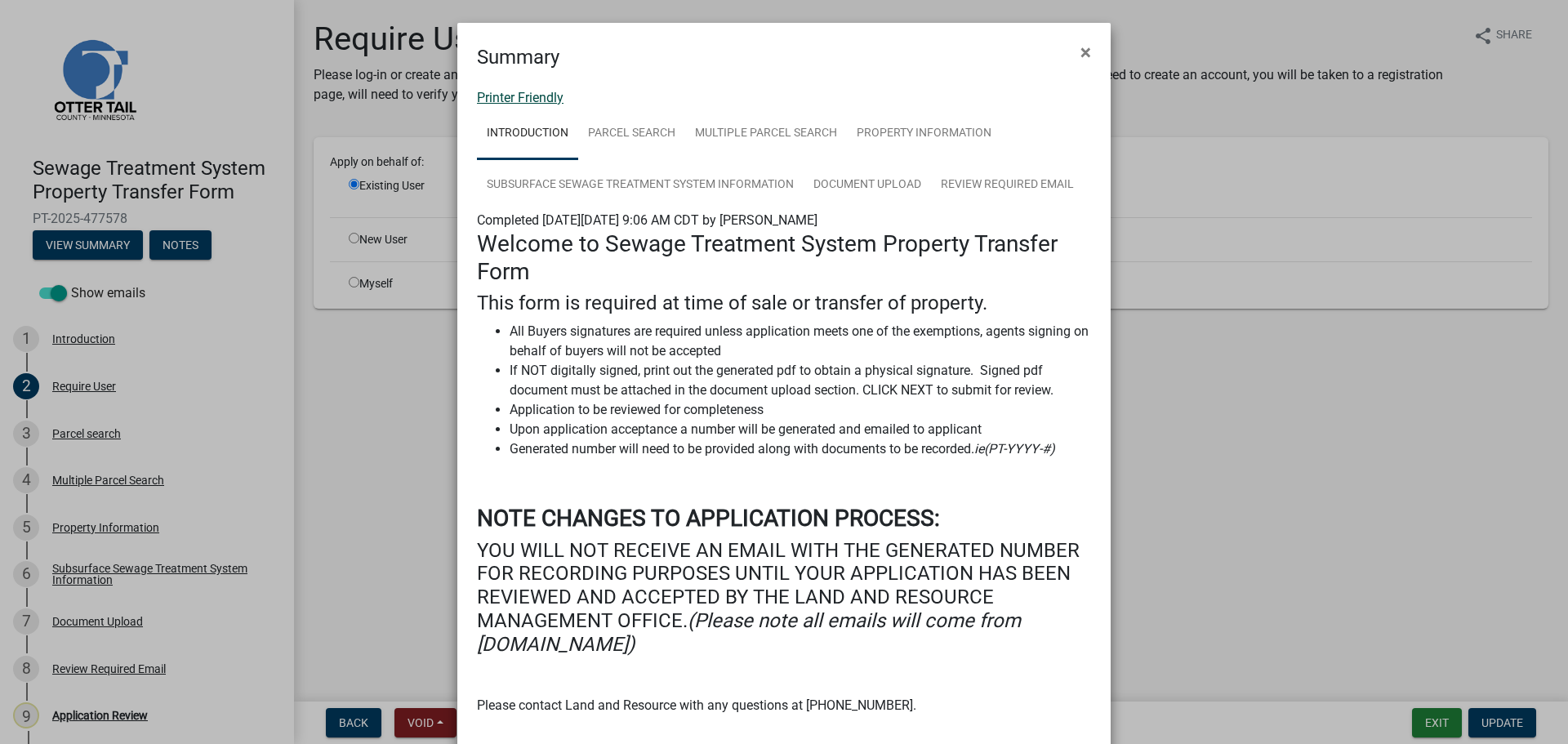
click at [539, 98] on link "Printer Friendly" at bounding box center [519, 98] width 87 height 16
click at [1081, 55] on span "×" at bounding box center [1086, 52] width 11 height 22
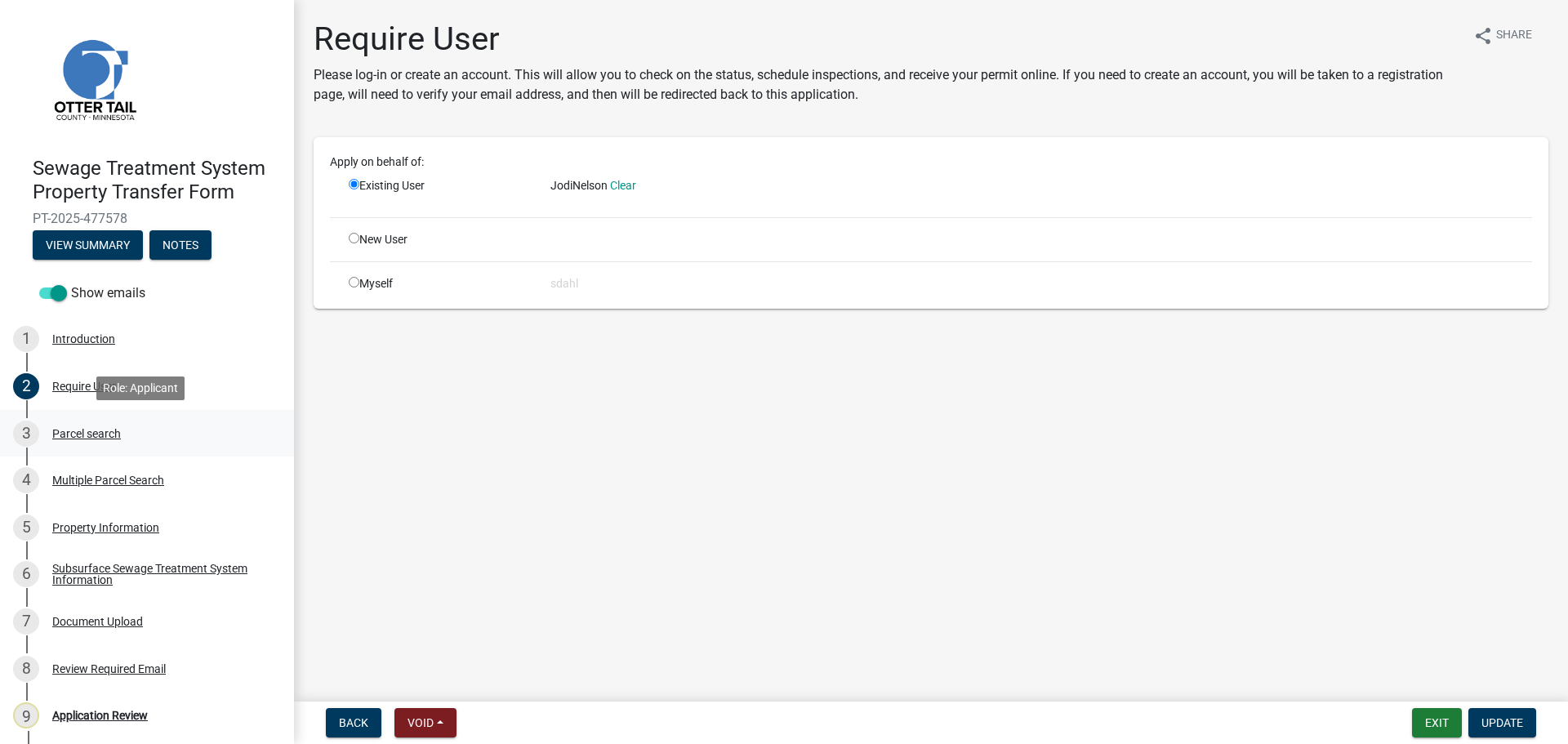
click at [99, 437] on div "Parcel search" at bounding box center [87, 434] width 68 height 12
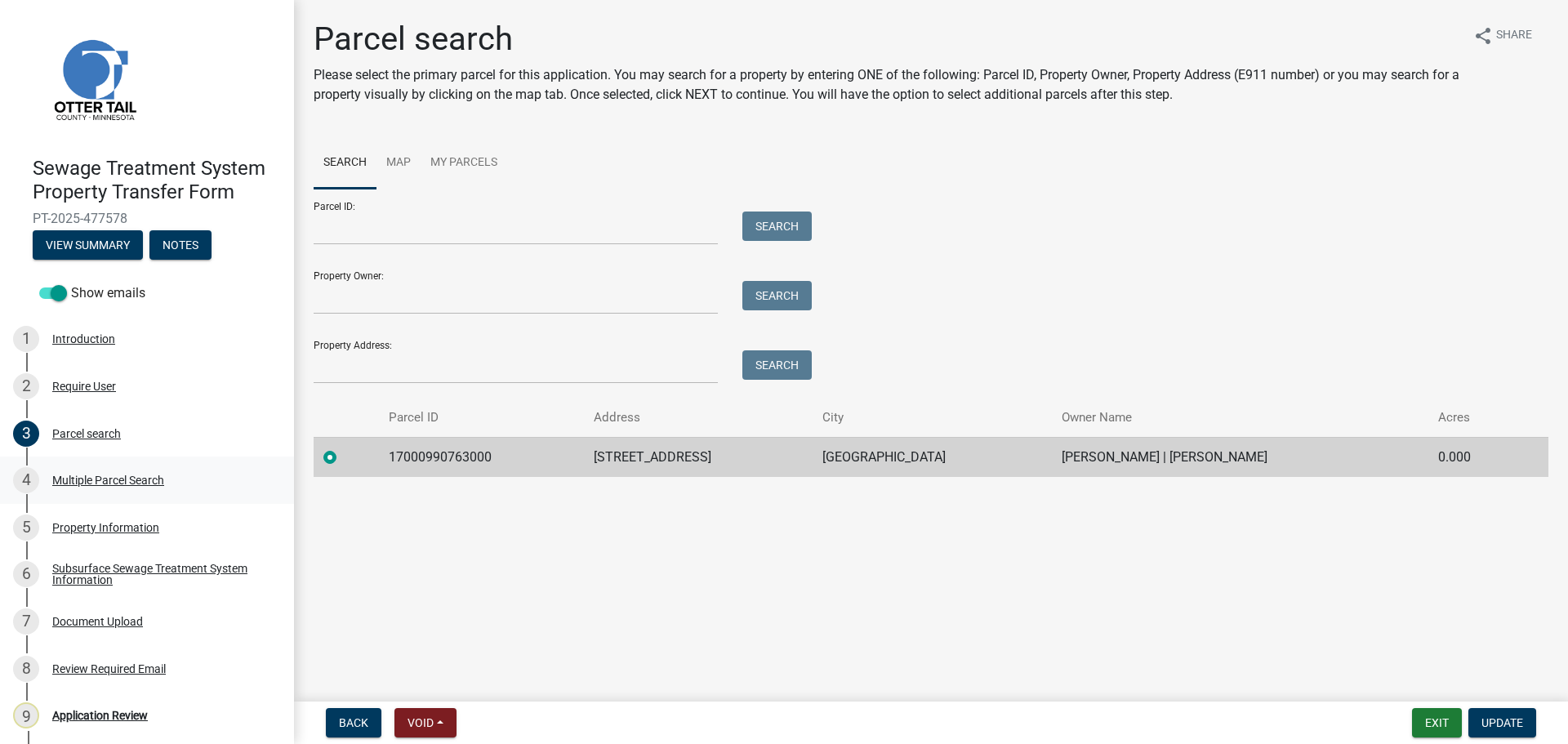
click at [124, 482] on div "Multiple Parcel Search" at bounding box center [108, 481] width 112 height 12
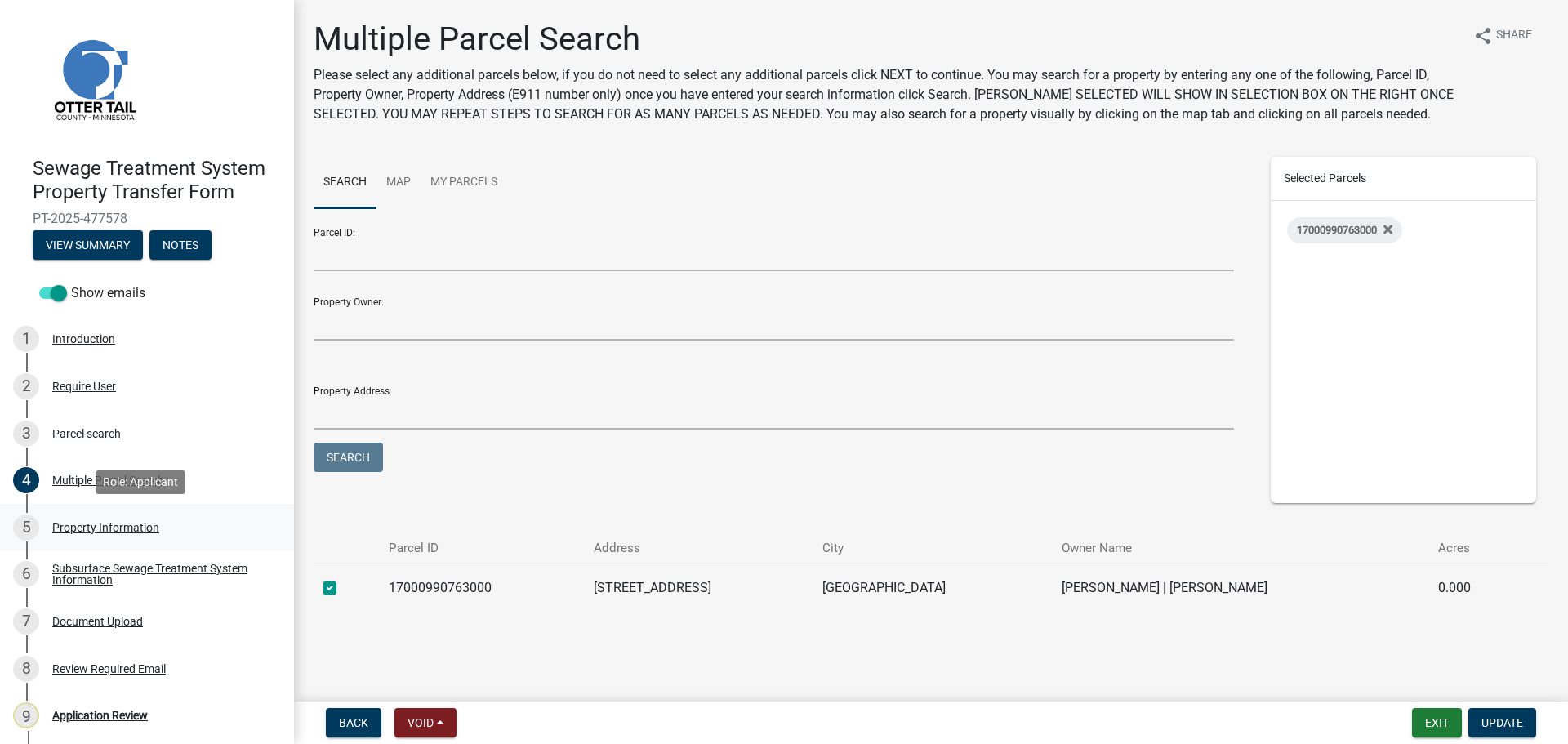
click at [129, 532] on div "Property Information" at bounding box center [106, 528] width 107 height 12
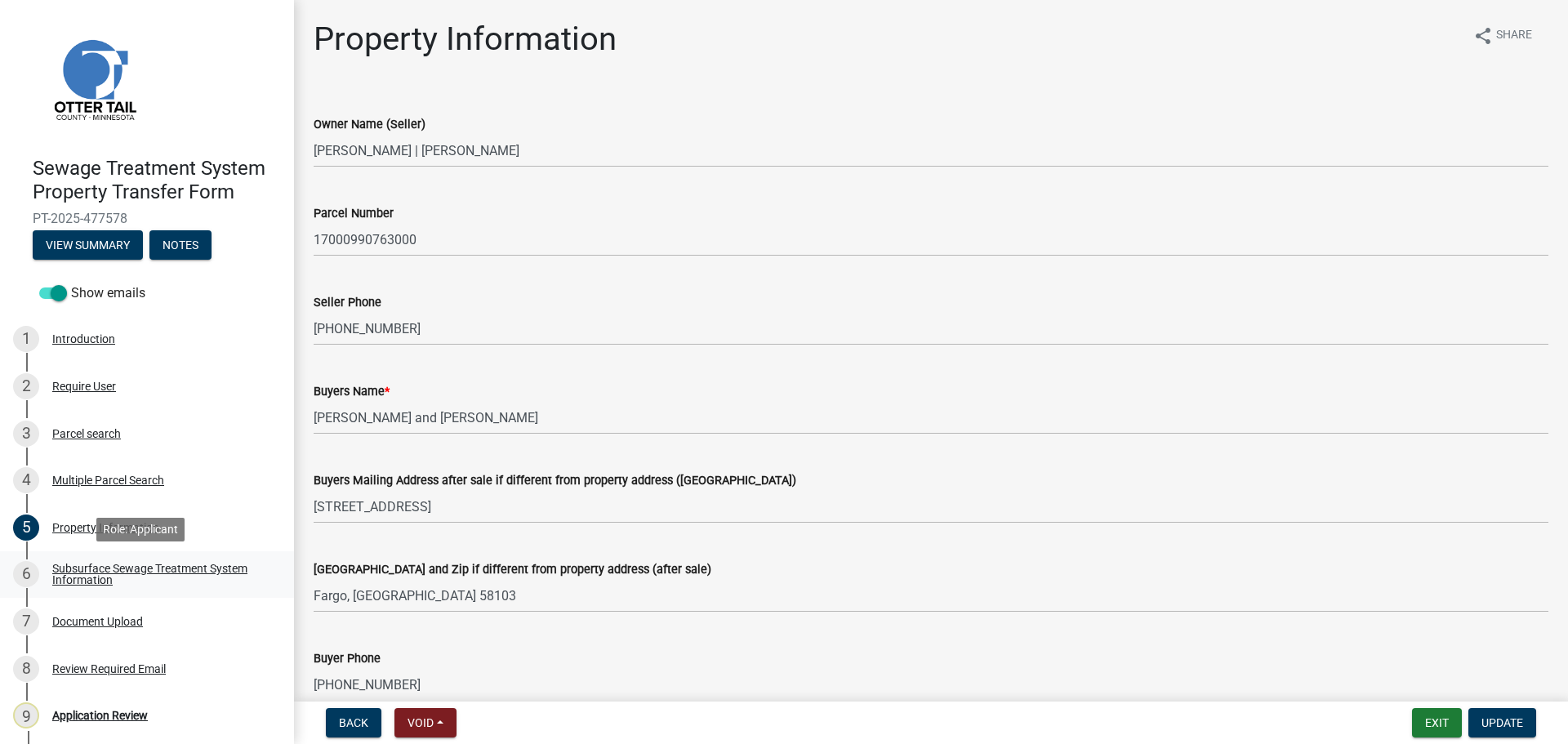
click at [134, 570] on div "Subsurface Sewage Treatment System Information" at bounding box center [160, 573] width 215 height 22
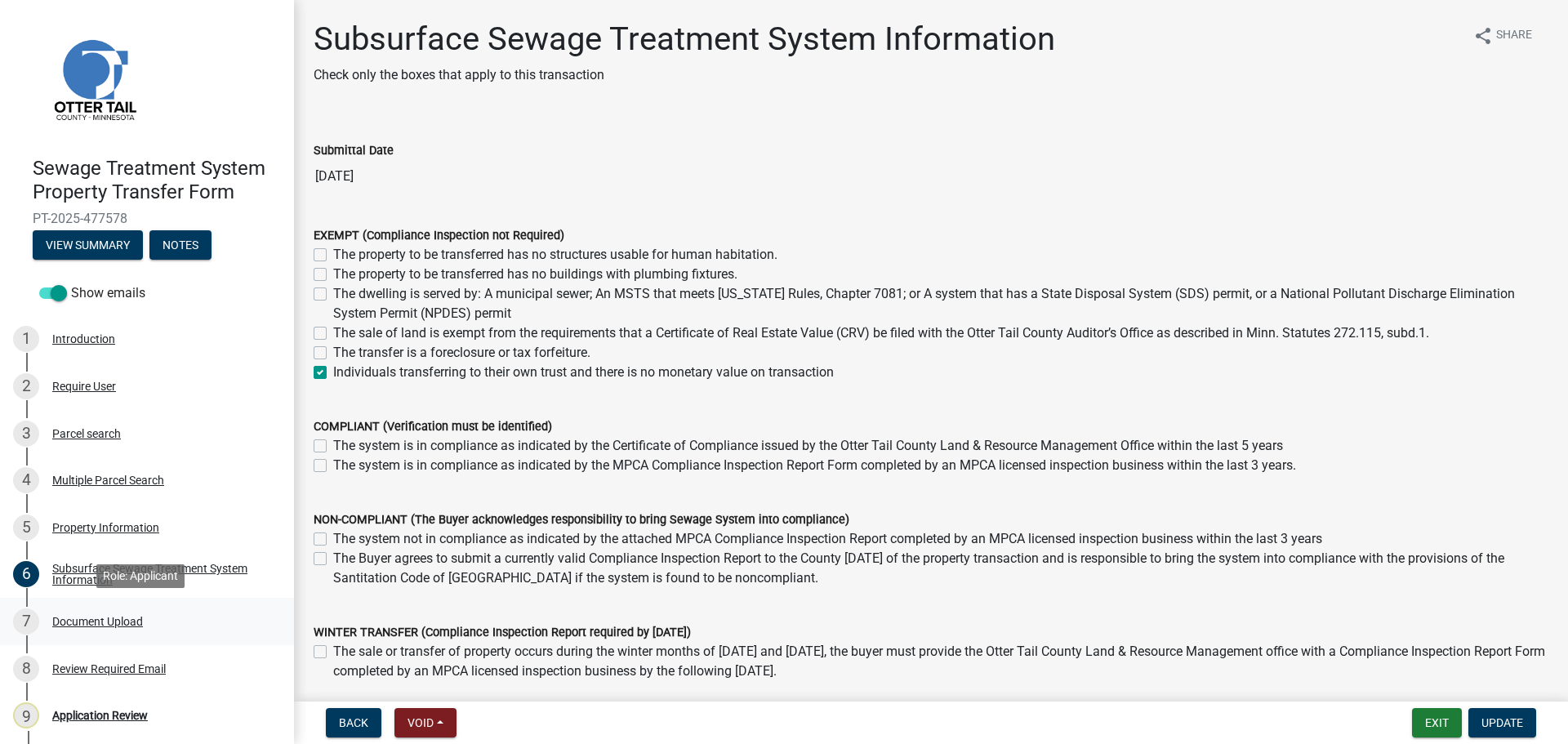
click at [119, 618] on div "Document Upload" at bounding box center [97, 622] width 91 height 12
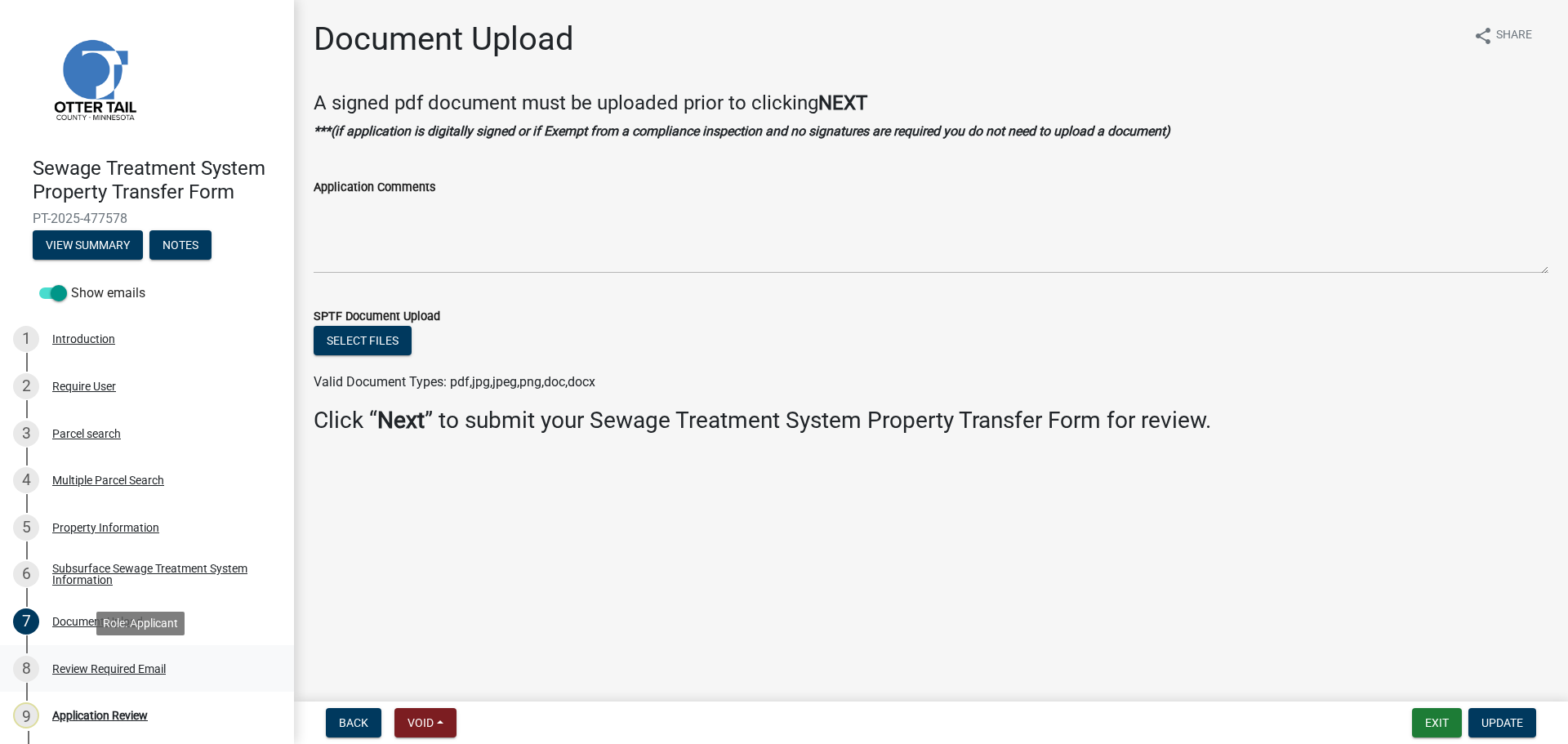
click at [112, 668] on div "Review Required Email" at bounding box center [109, 669] width 113 height 12
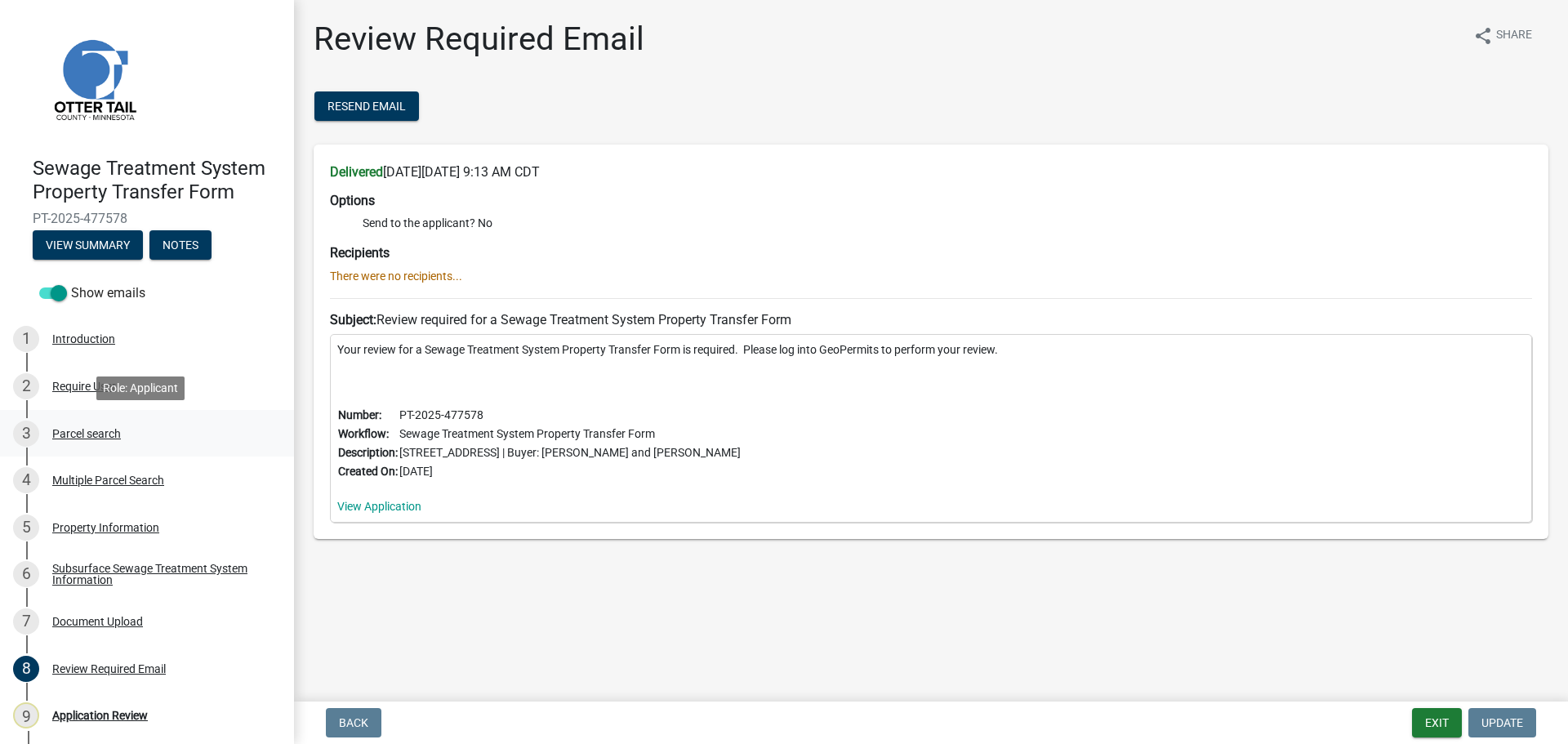
click at [71, 436] on div "Parcel search" at bounding box center [87, 434] width 68 height 12
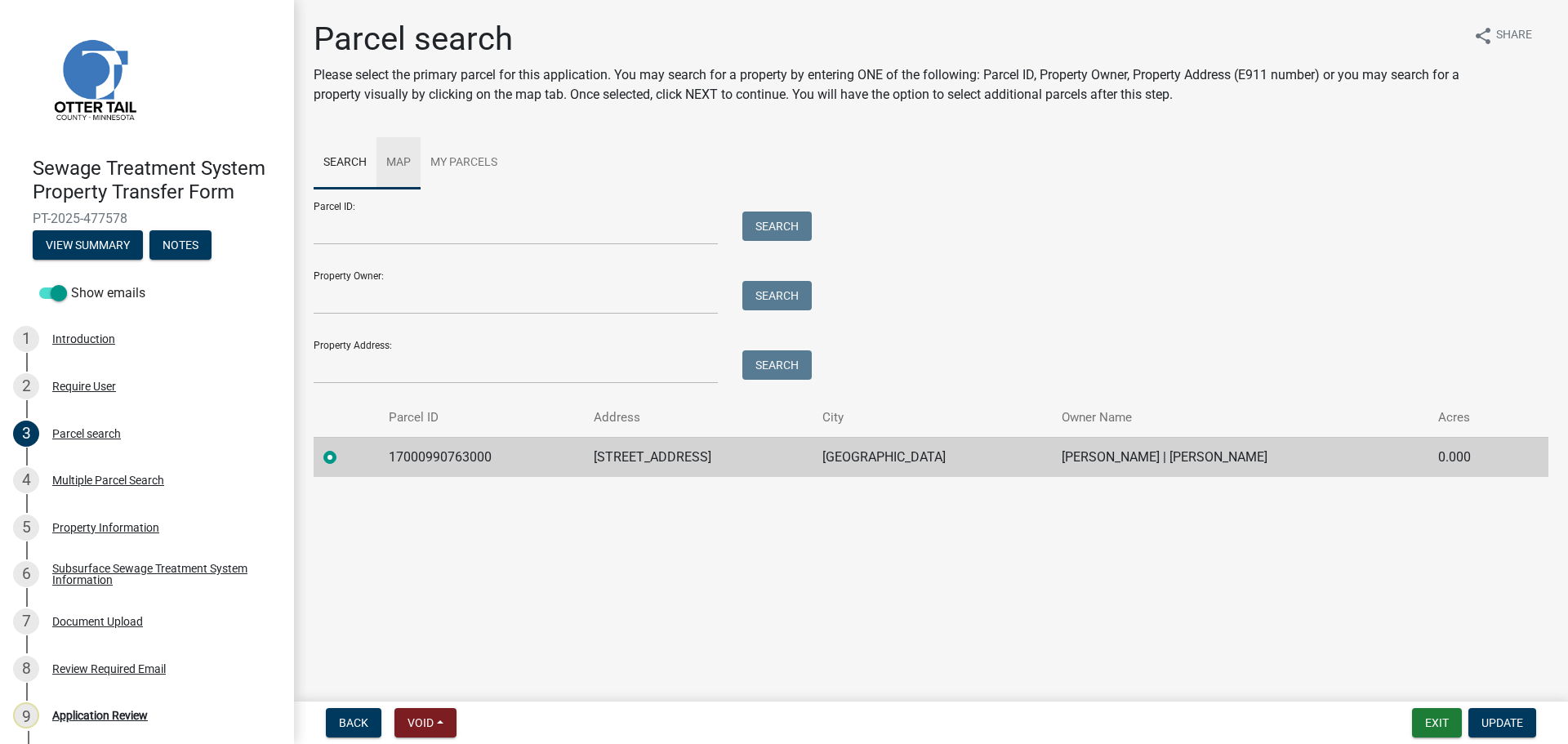
click at [396, 157] on link "Map" at bounding box center [398, 164] width 44 height 53
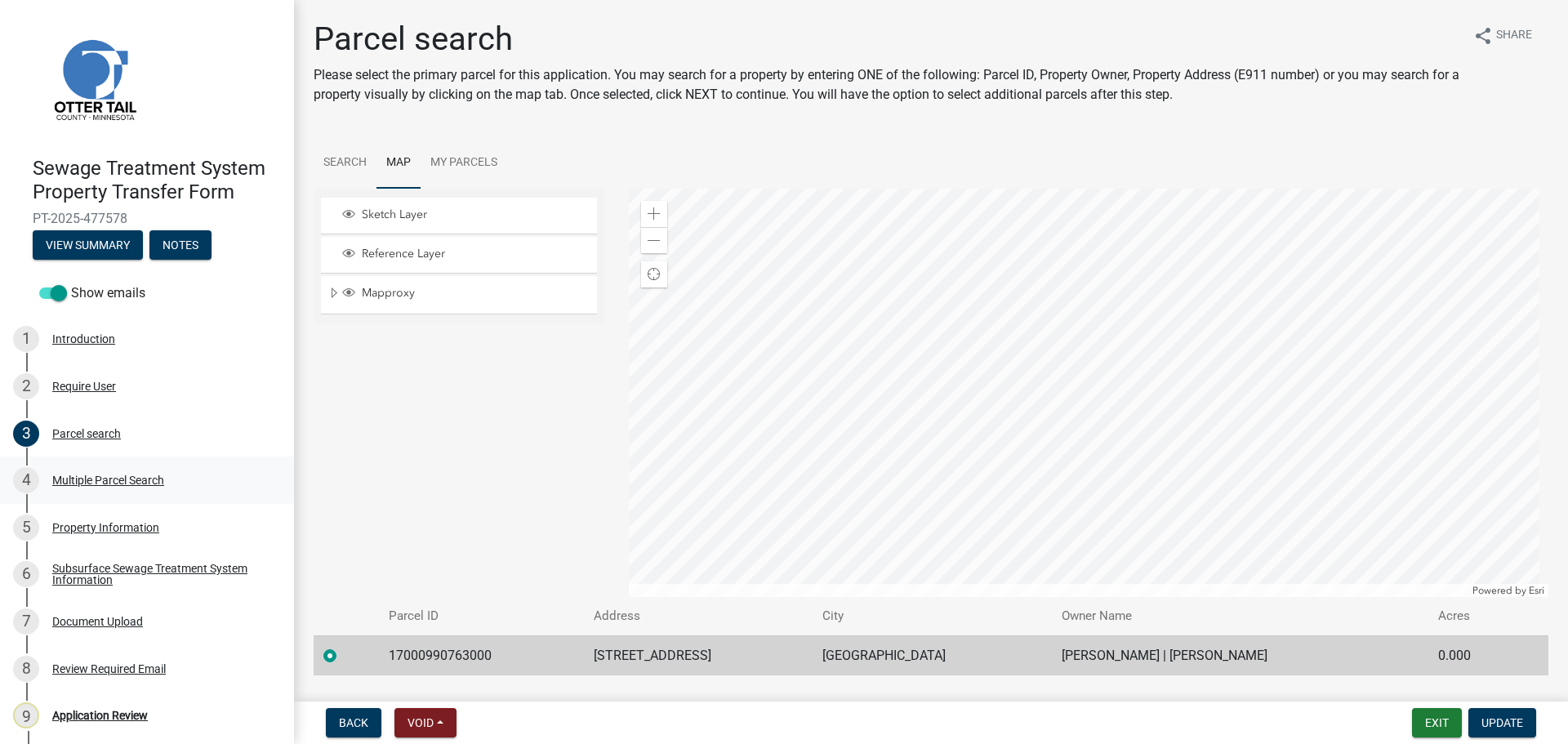
click at [93, 480] on div "Multiple Parcel Search" at bounding box center [108, 481] width 112 height 12
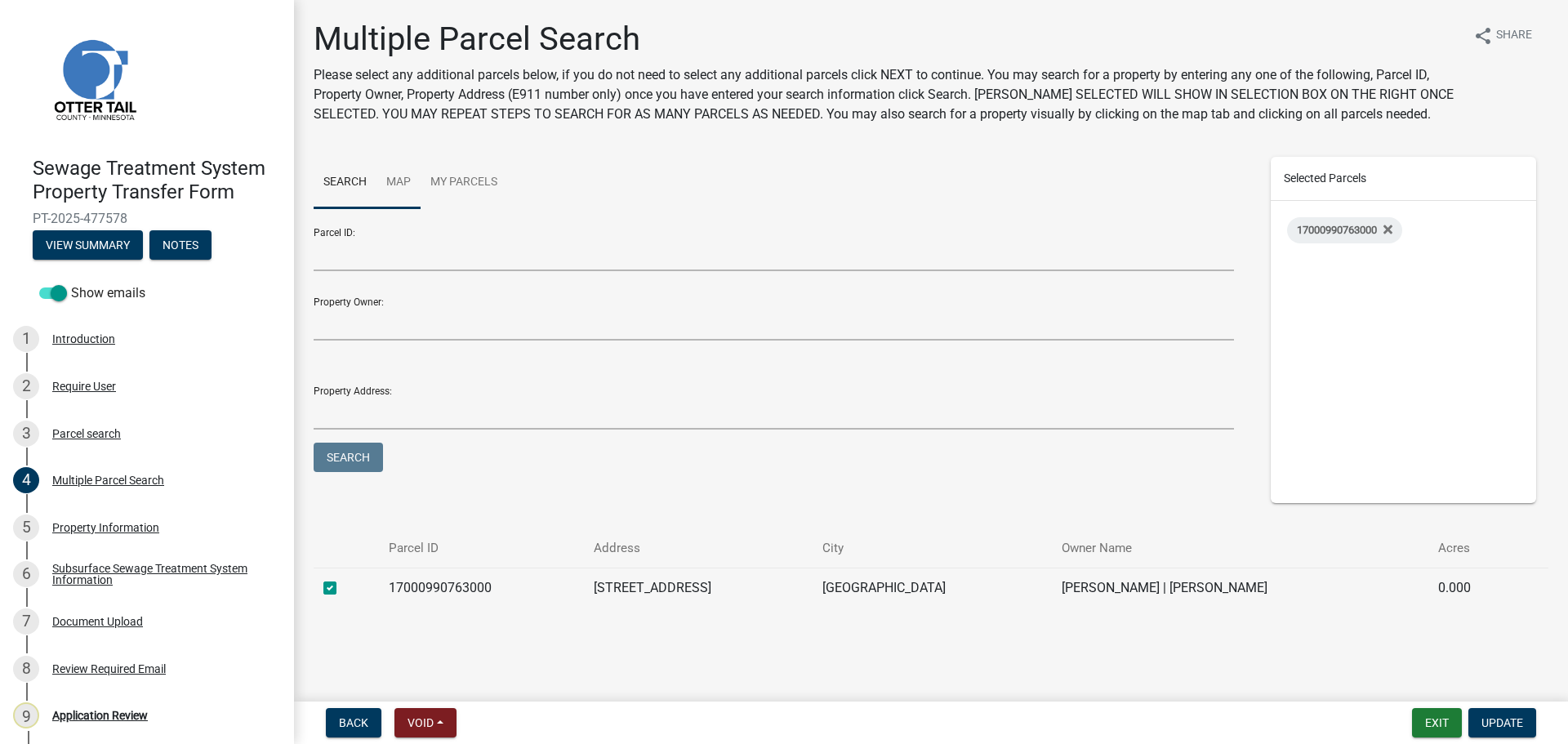
click at [391, 177] on link "Map" at bounding box center [398, 183] width 44 height 53
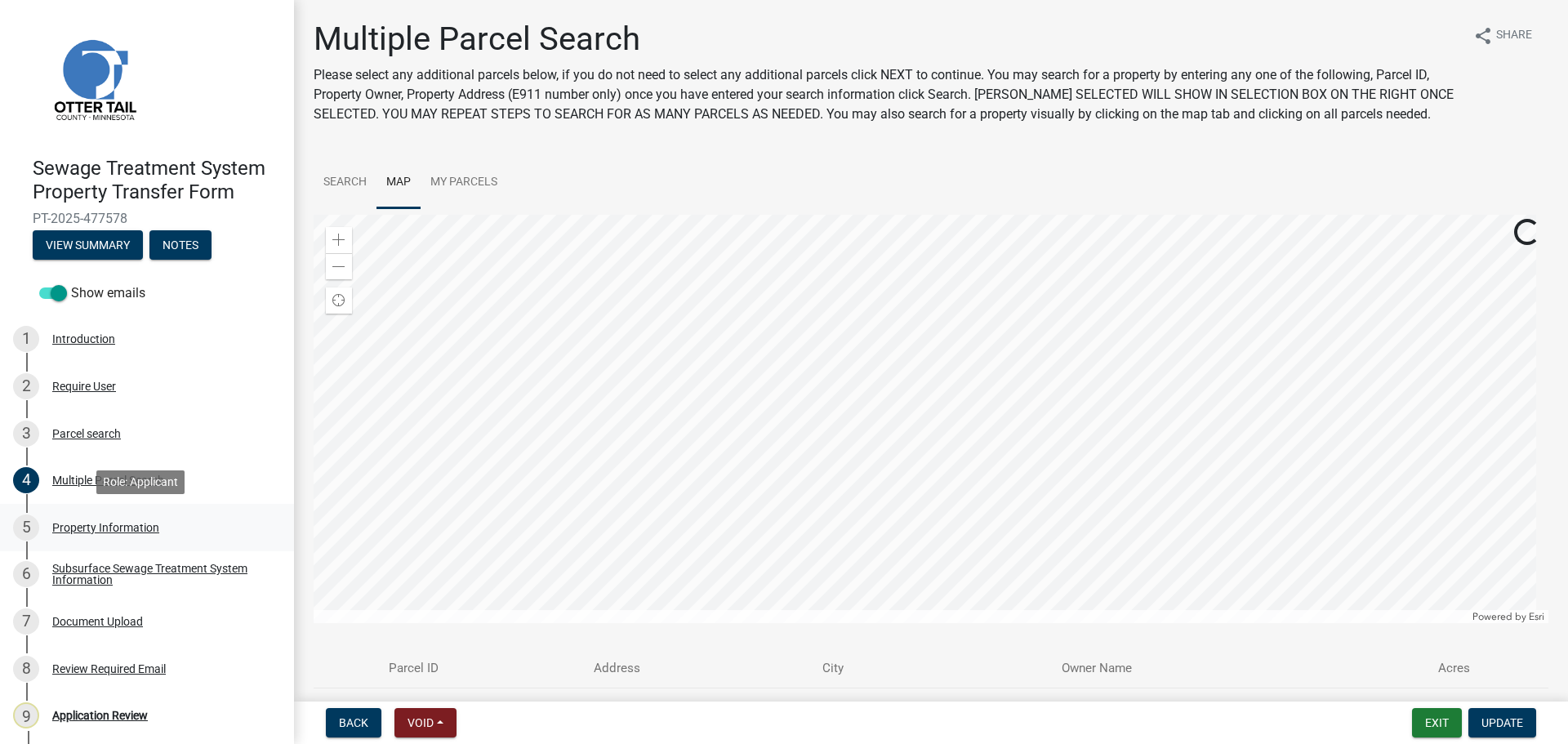
click at [89, 533] on div "Property Information" at bounding box center [106, 528] width 107 height 12
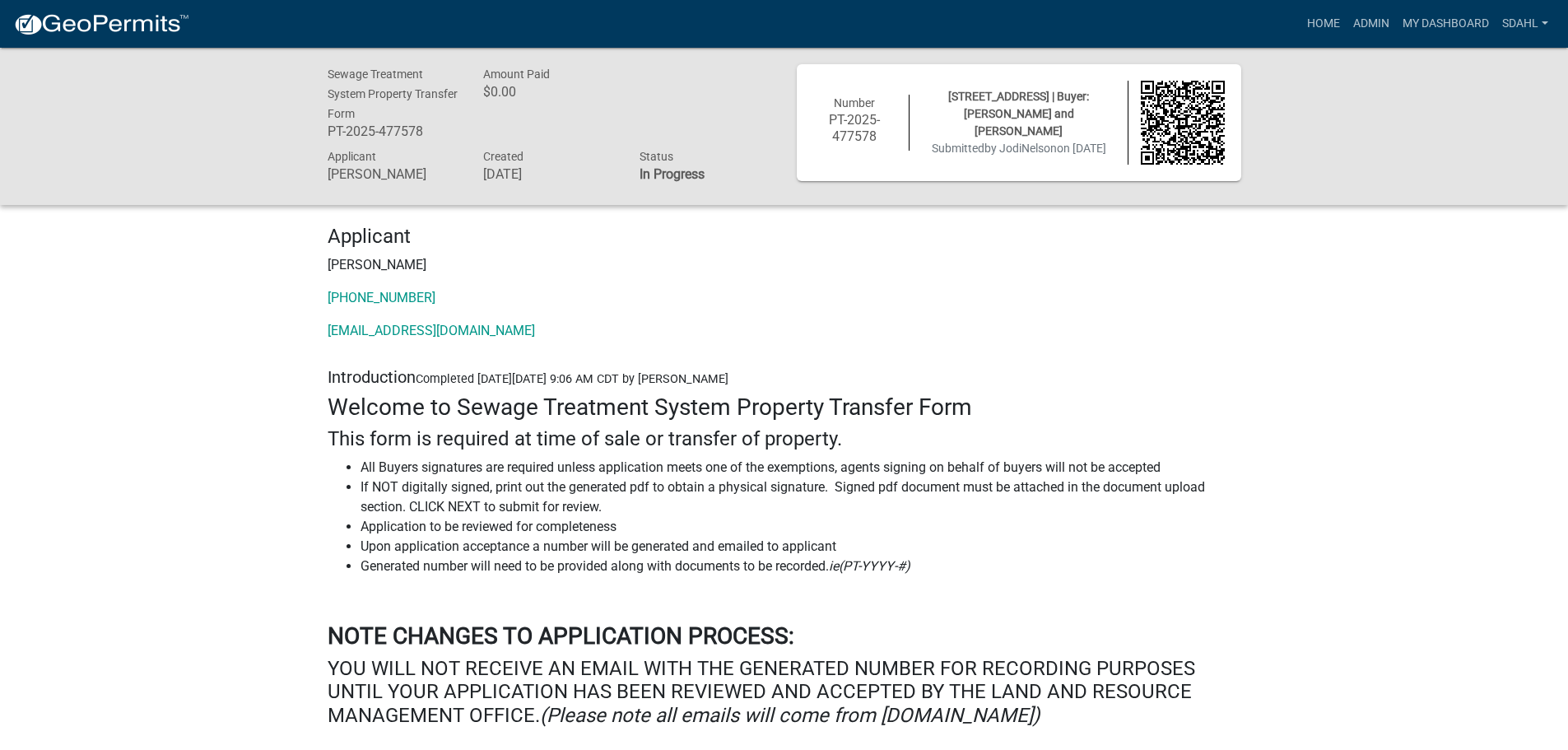
click at [653, 263] on p "[PERSON_NAME]" at bounding box center [785, 265] width 914 height 20
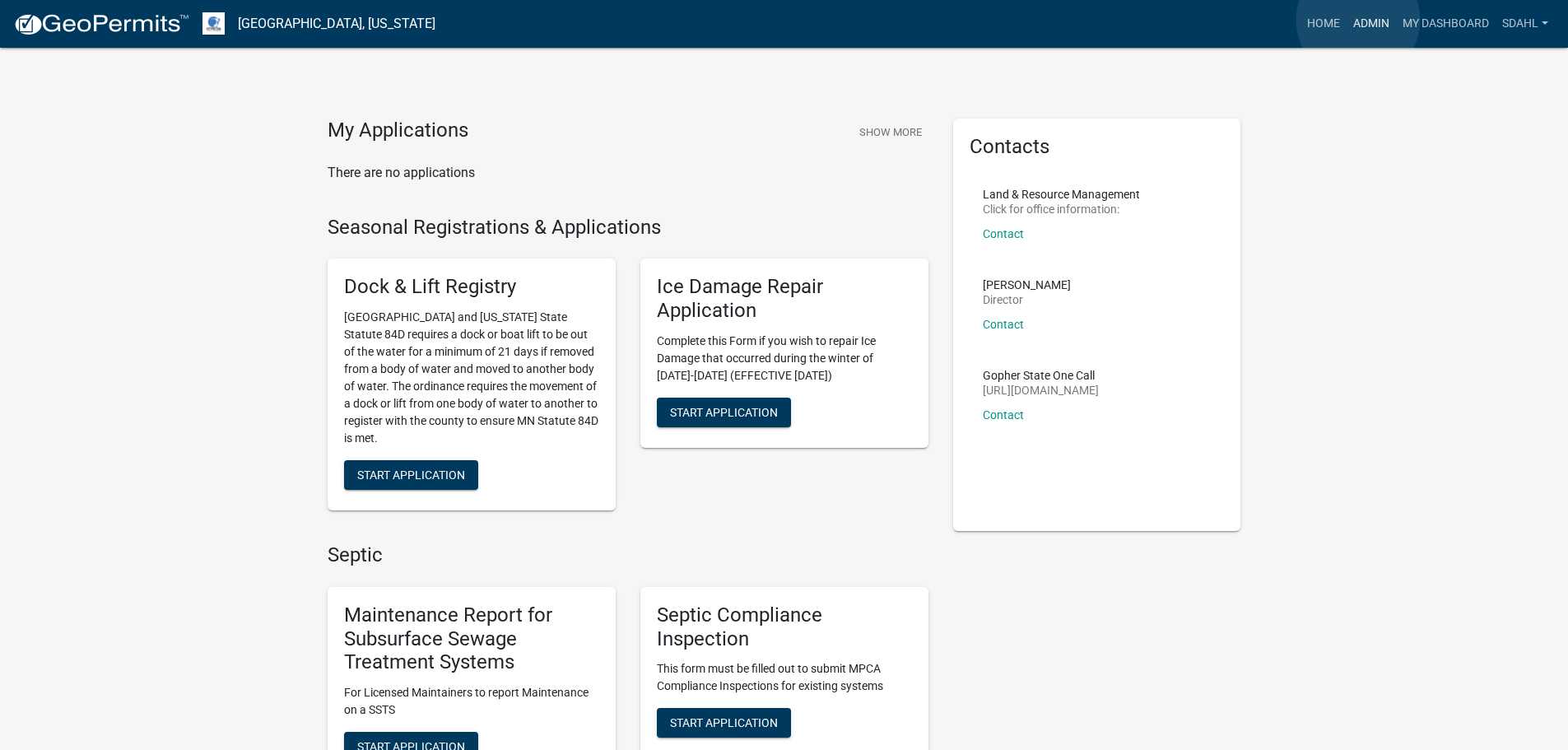
click at [1359, 19] on link "Admin" at bounding box center [1372, 24] width 49 height 31
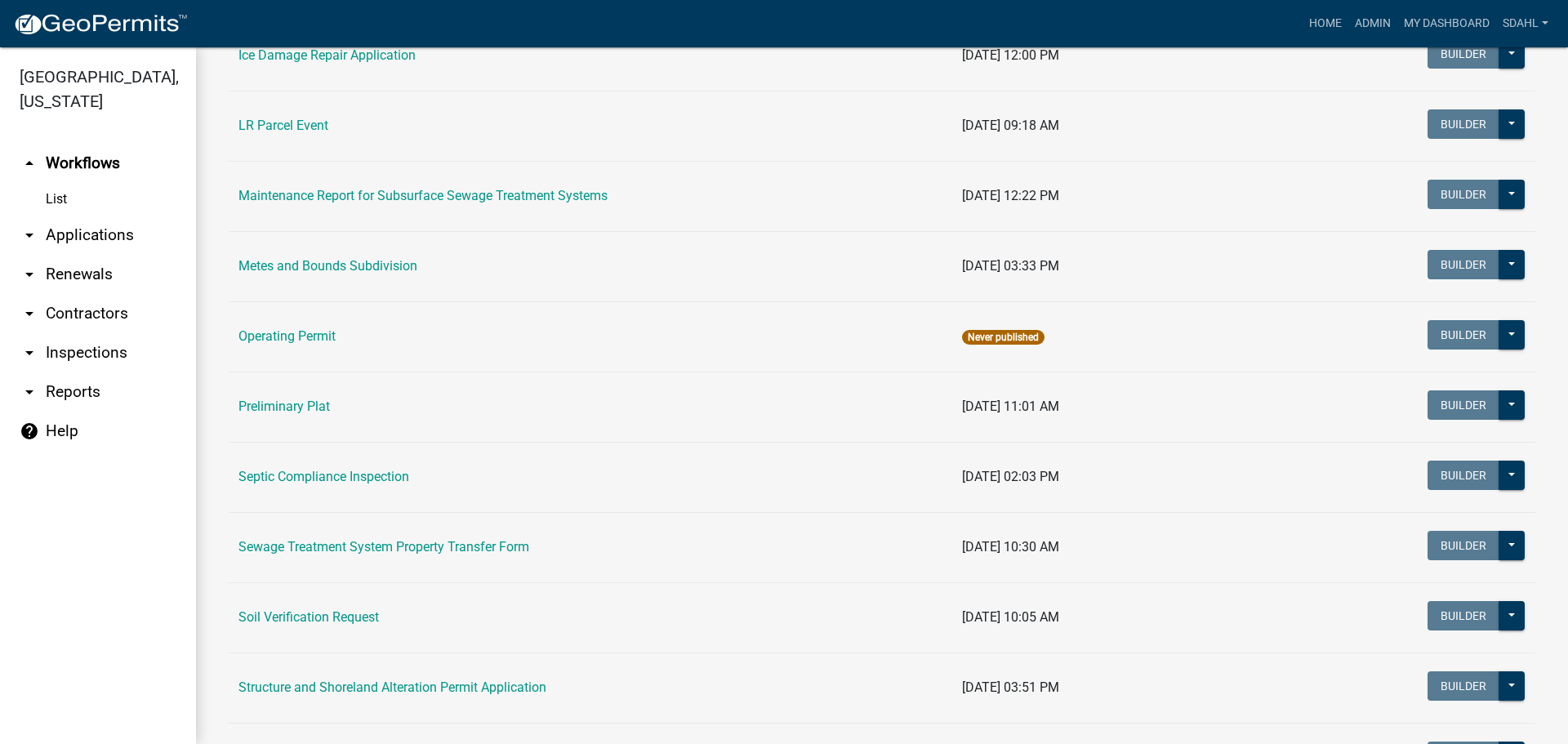
scroll to position [572, 0]
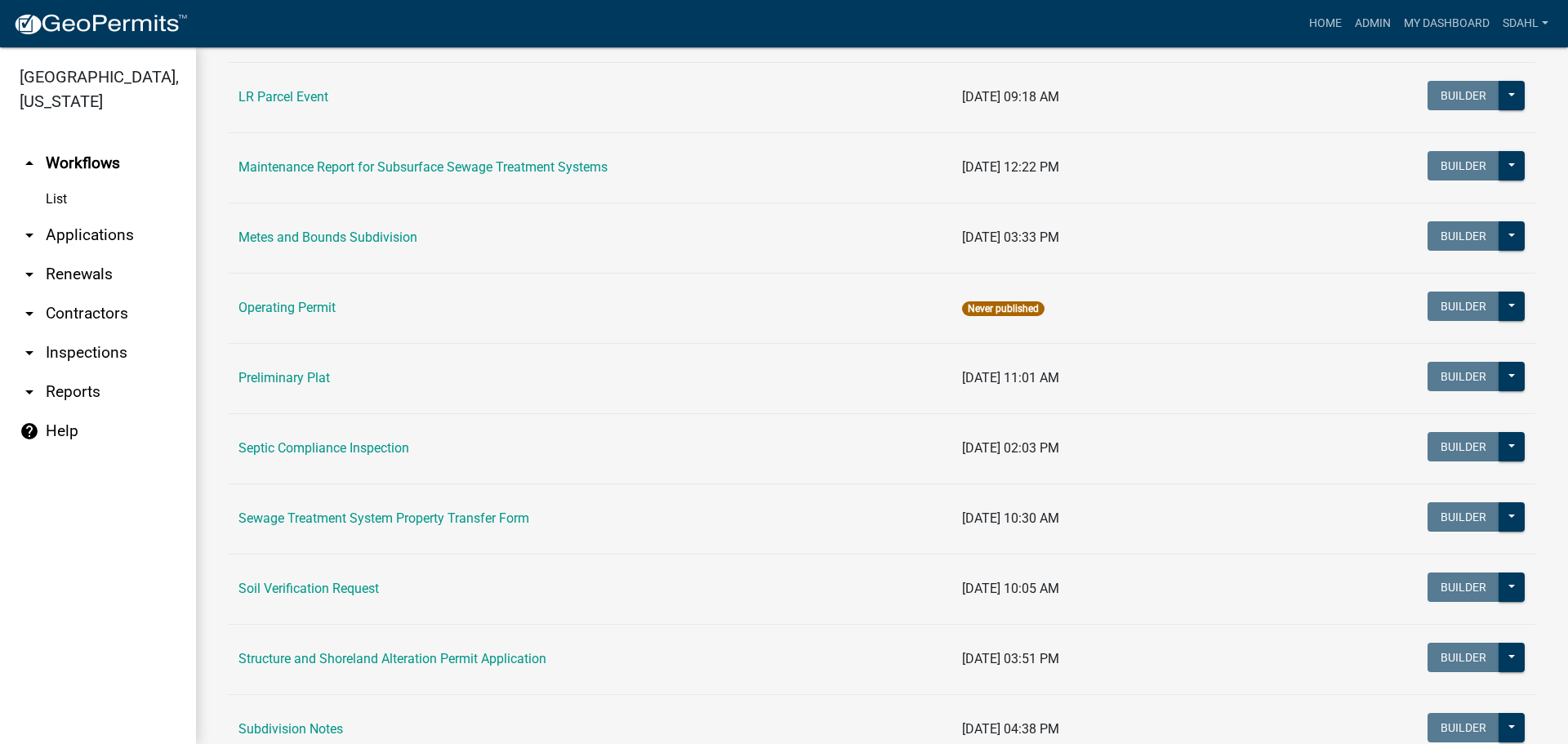
click at [397, 517] on link "Sewage Treatment System Property Transfer Form" at bounding box center [384, 519] width 290 height 16
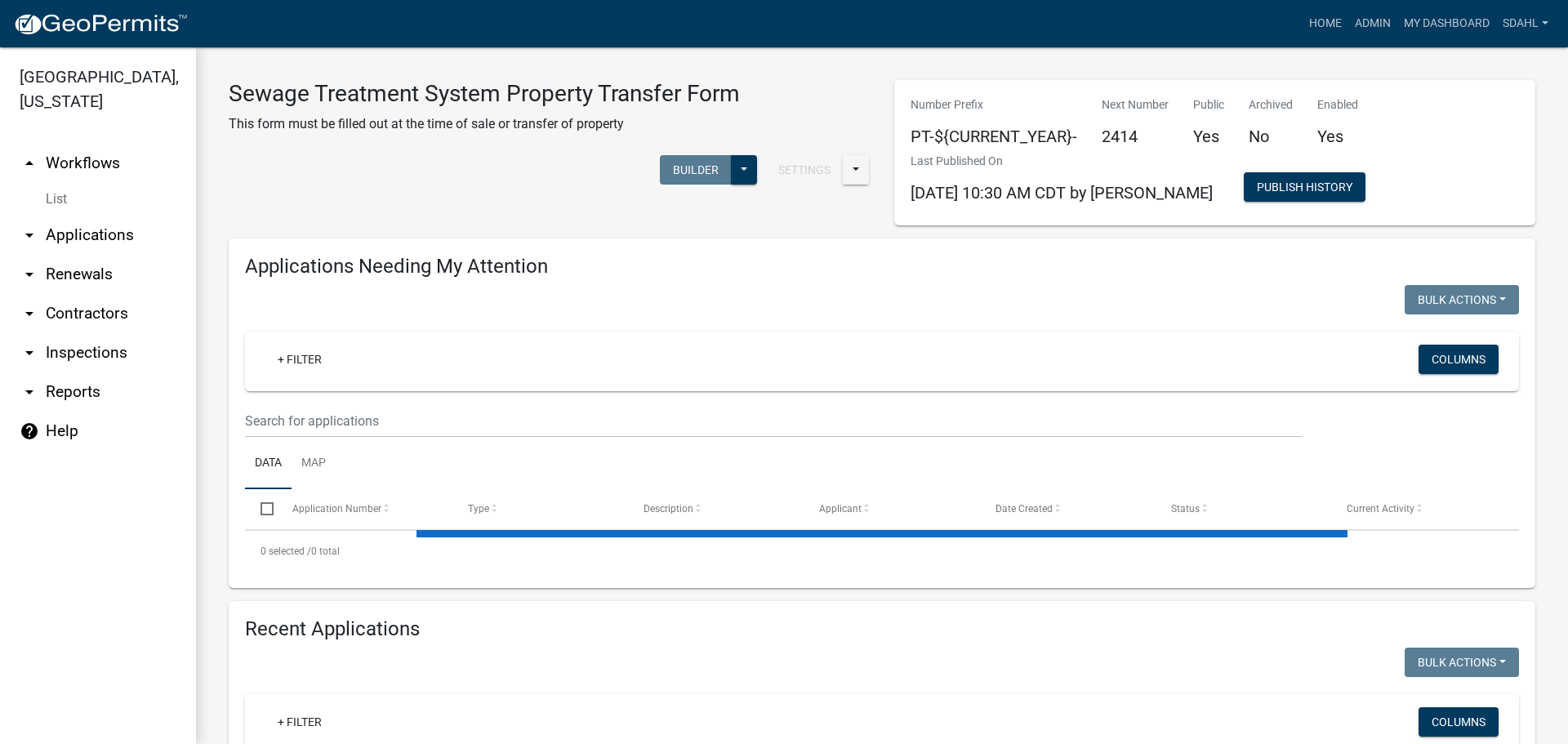
select select "3: 100"
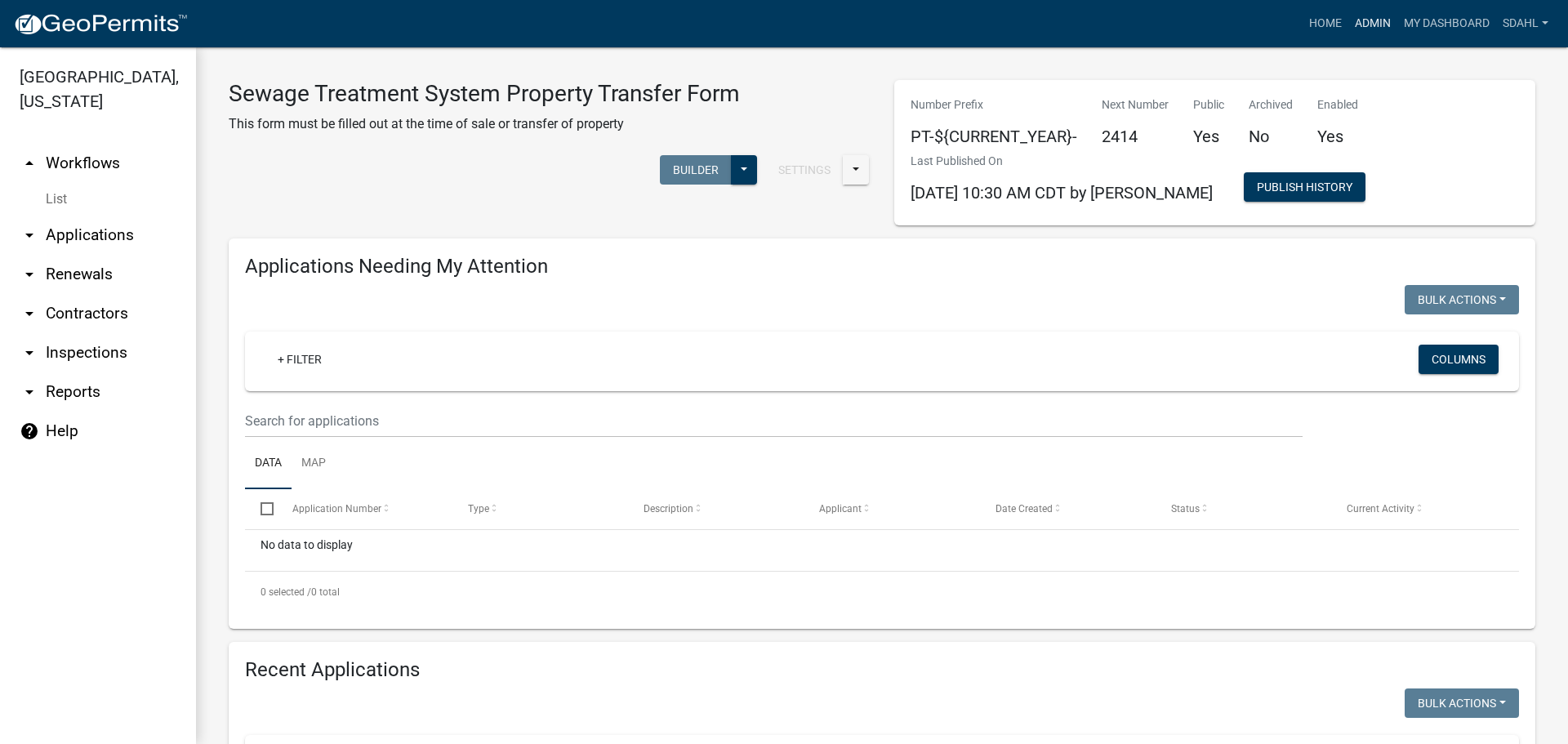
click at [1381, 20] on link "Admin" at bounding box center [1373, 23] width 49 height 31
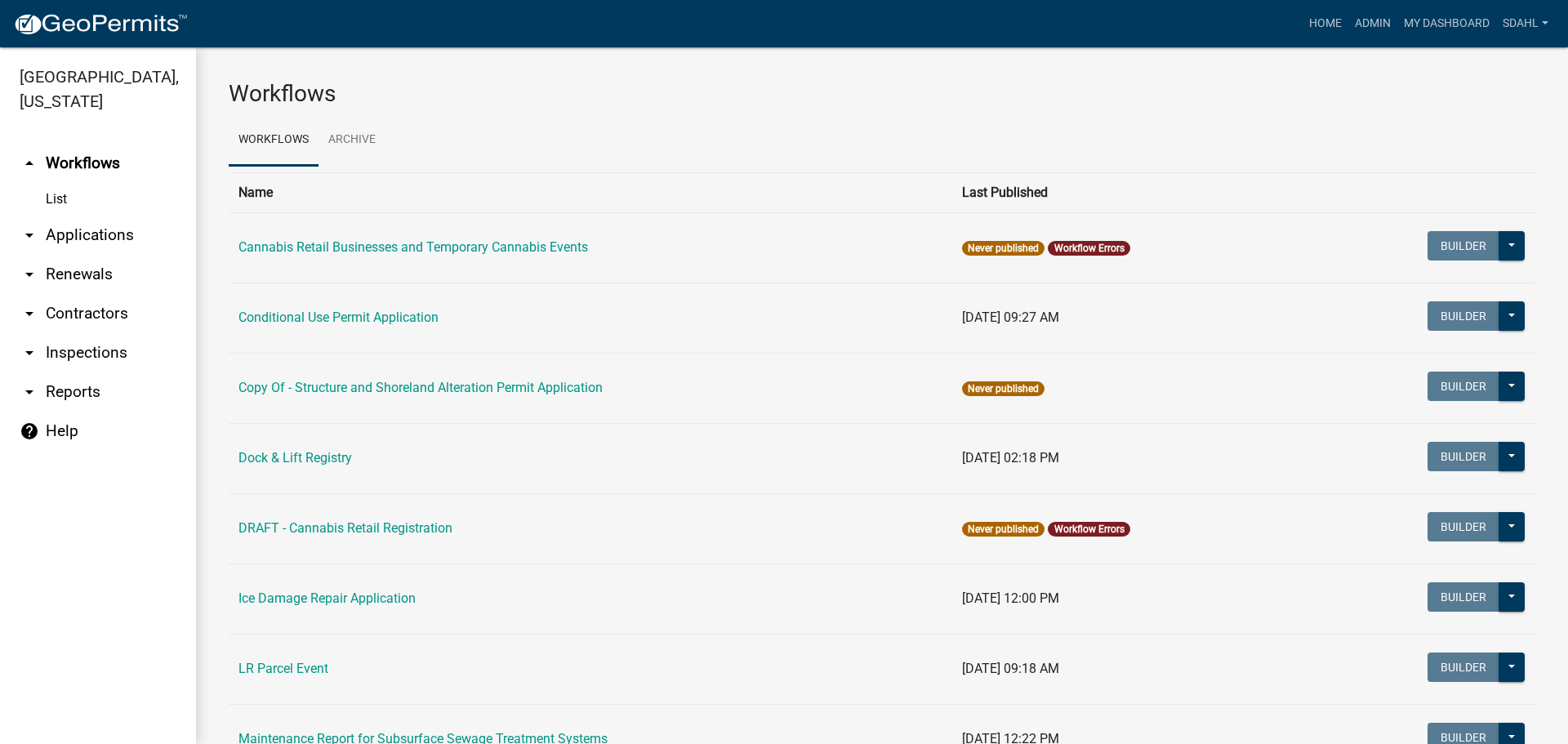
click at [94, 225] on link "arrow_drop_down Applications" at bounding box center [97, 235] width 196 height 39
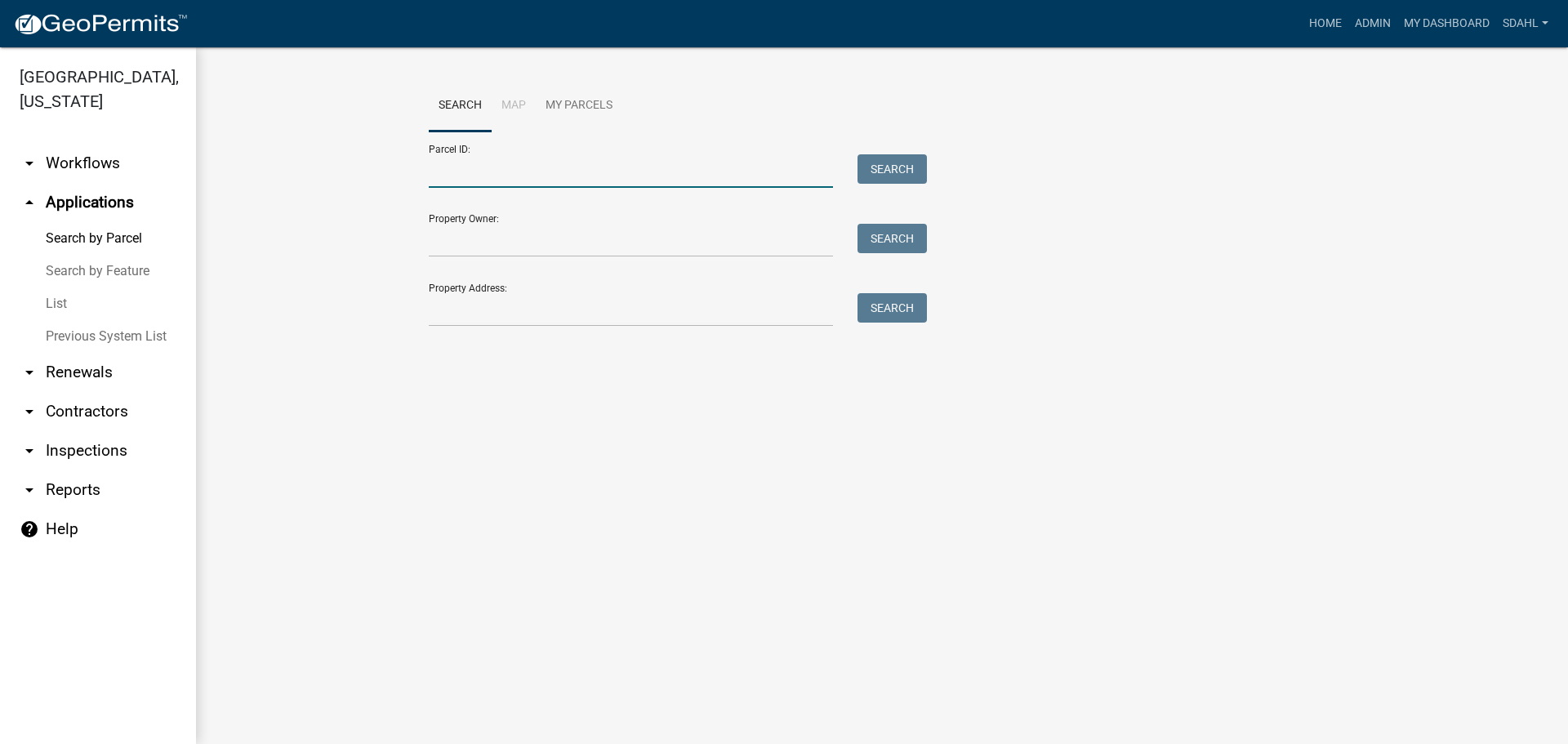
click at [544, 170] on input "Parcel ID:" at bounding box center [631, 171] width 404 height 33
click at [479, 314] on input "Property Address:" at bounding box center [631, 310] width 404 height 33
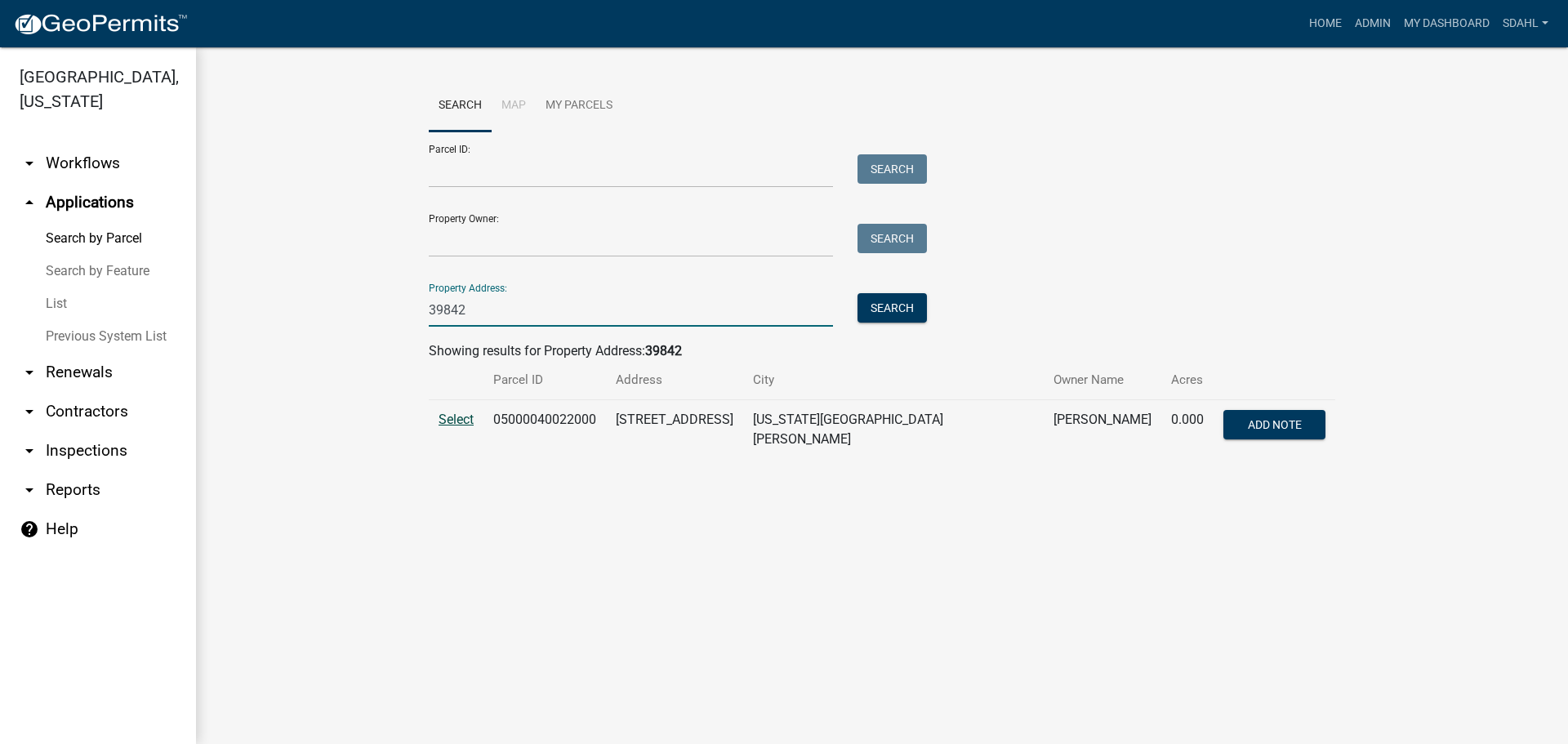
type input "39842"
click at [457, 416] on span "Select" at bounding box center [456, 419] width 35 height 16
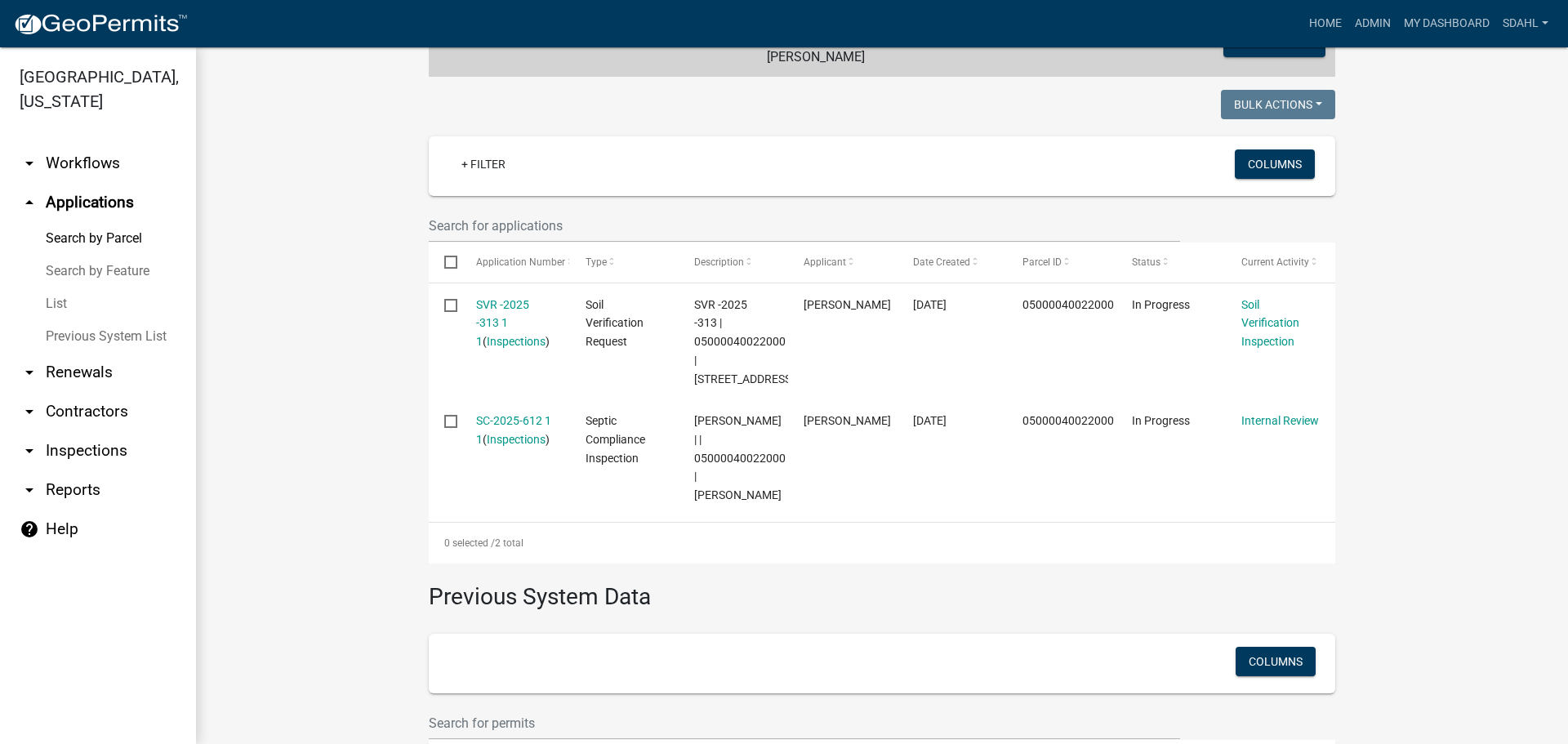
scroll to position [409, 0]
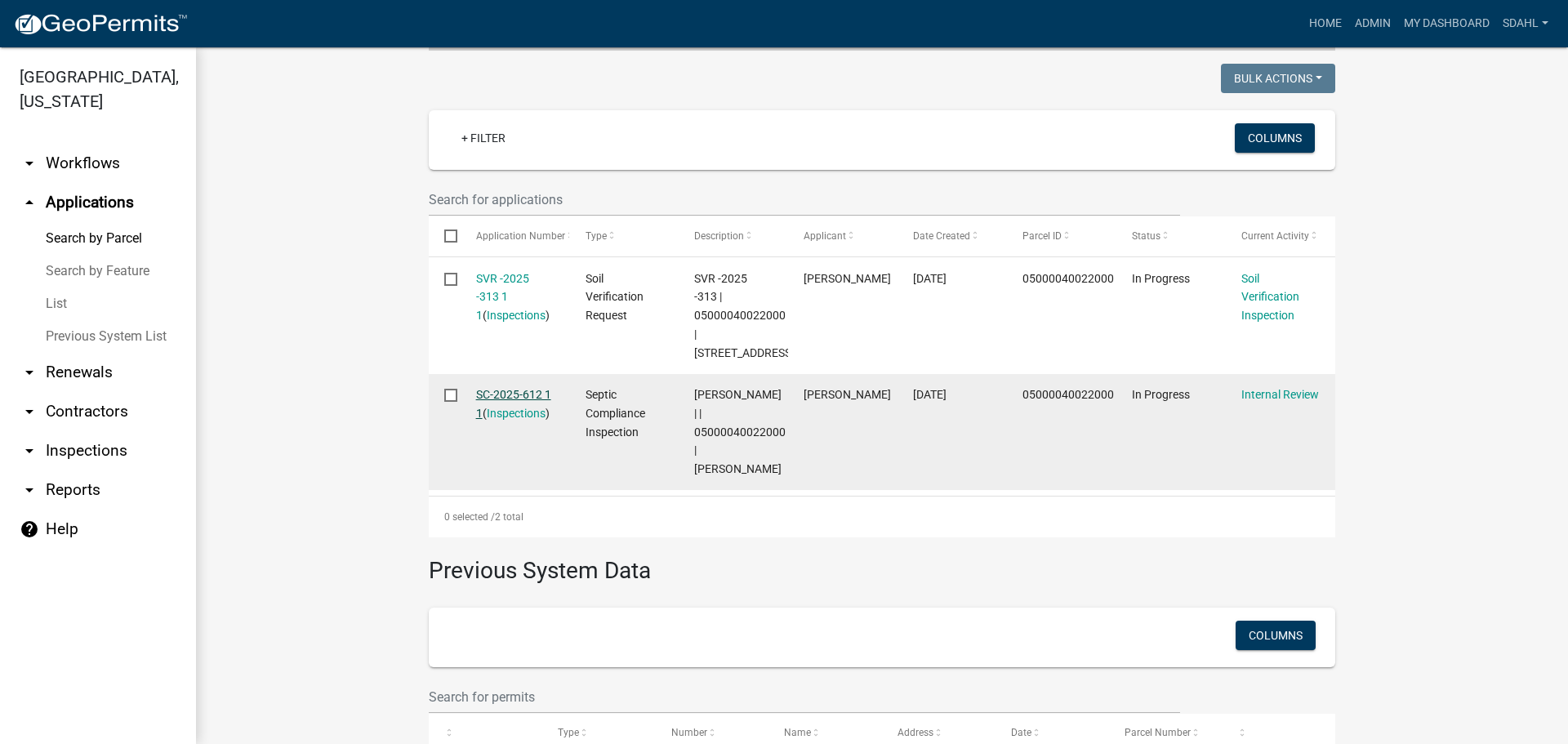
click at [525, 392] on link "SC-2025-612 1 1" at bounding box center [514, 404] width 75 height 32
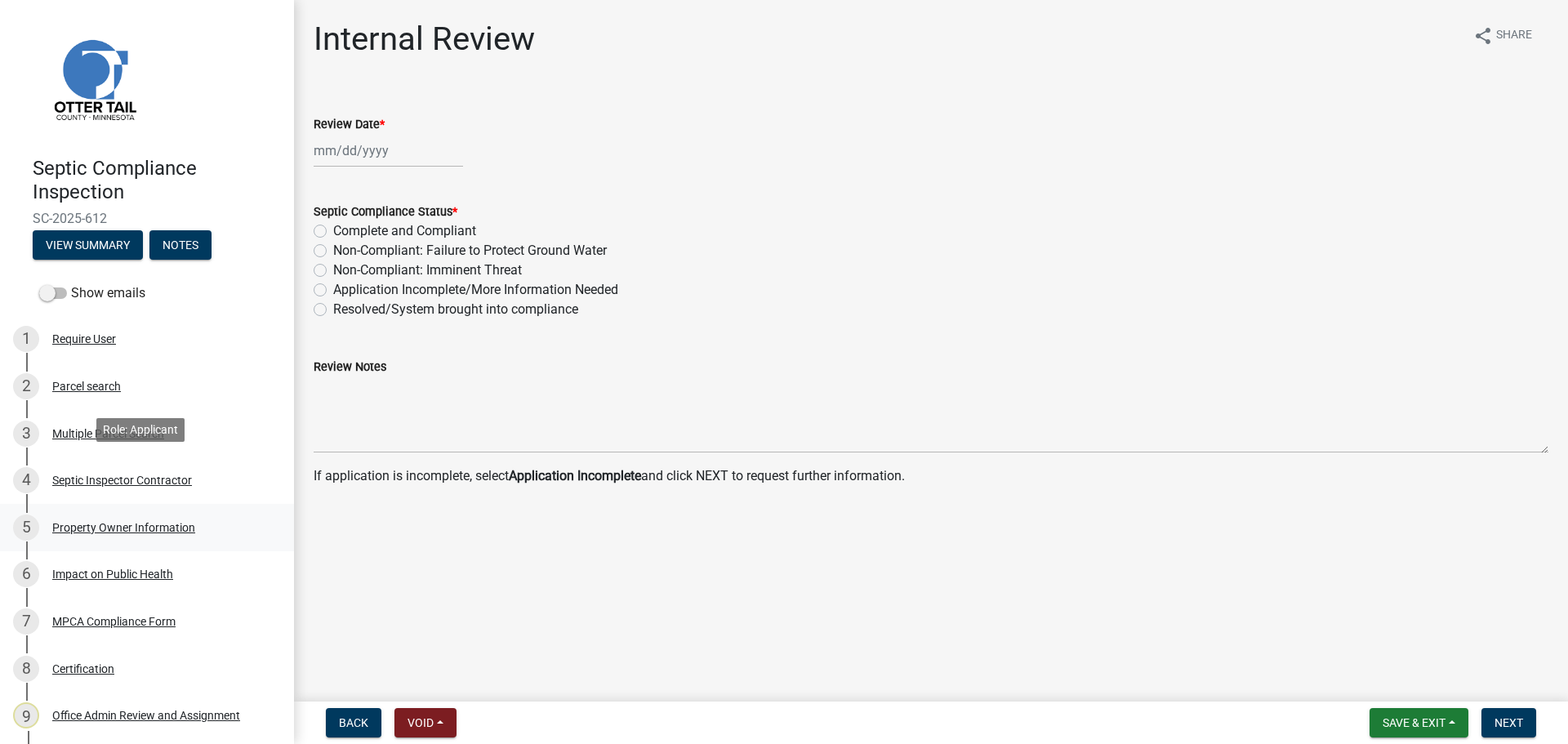
scroll to position [96, 0]
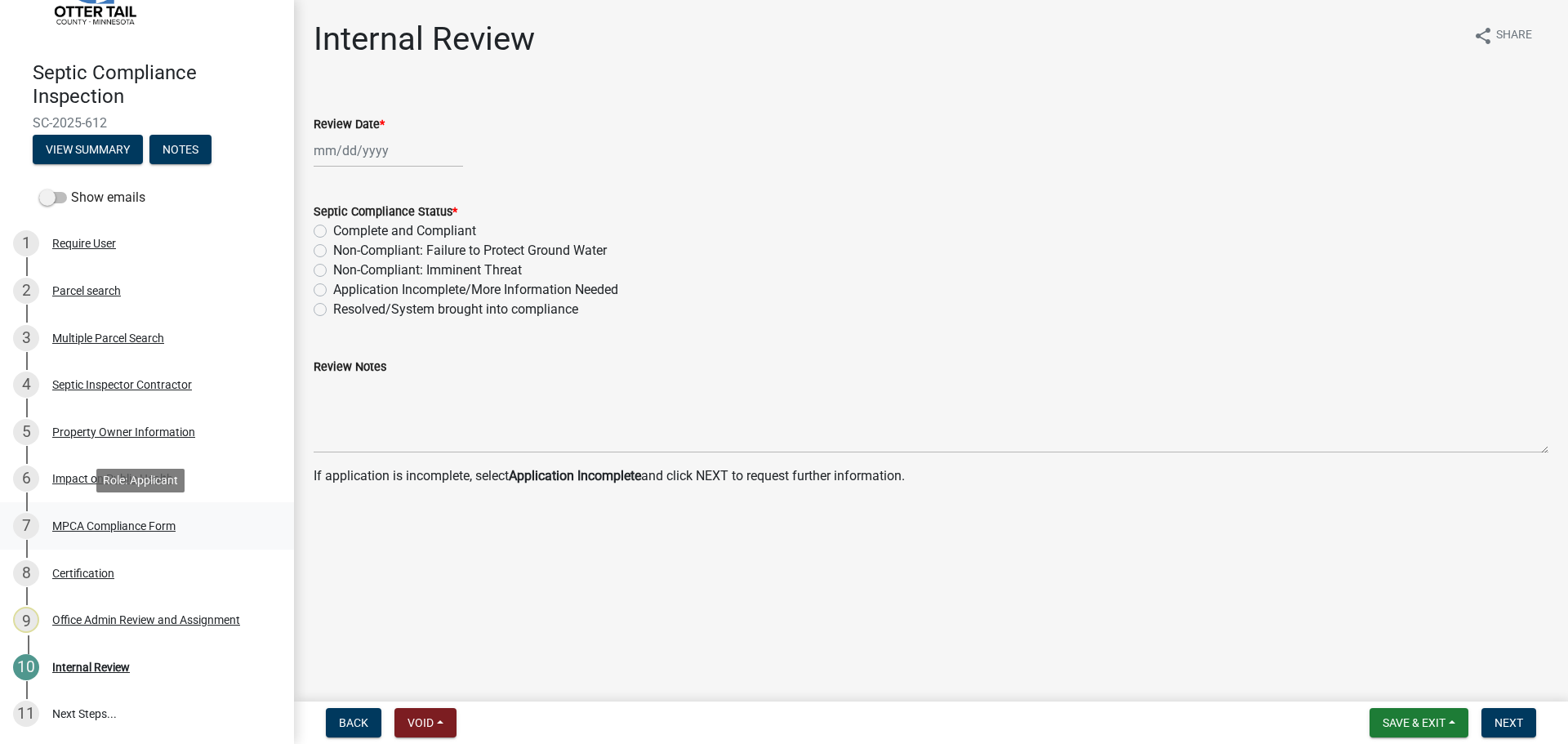
click at [154, 524] on div "MPCA Compliance Form" at bounding box center [114, 527] width 124 height 12
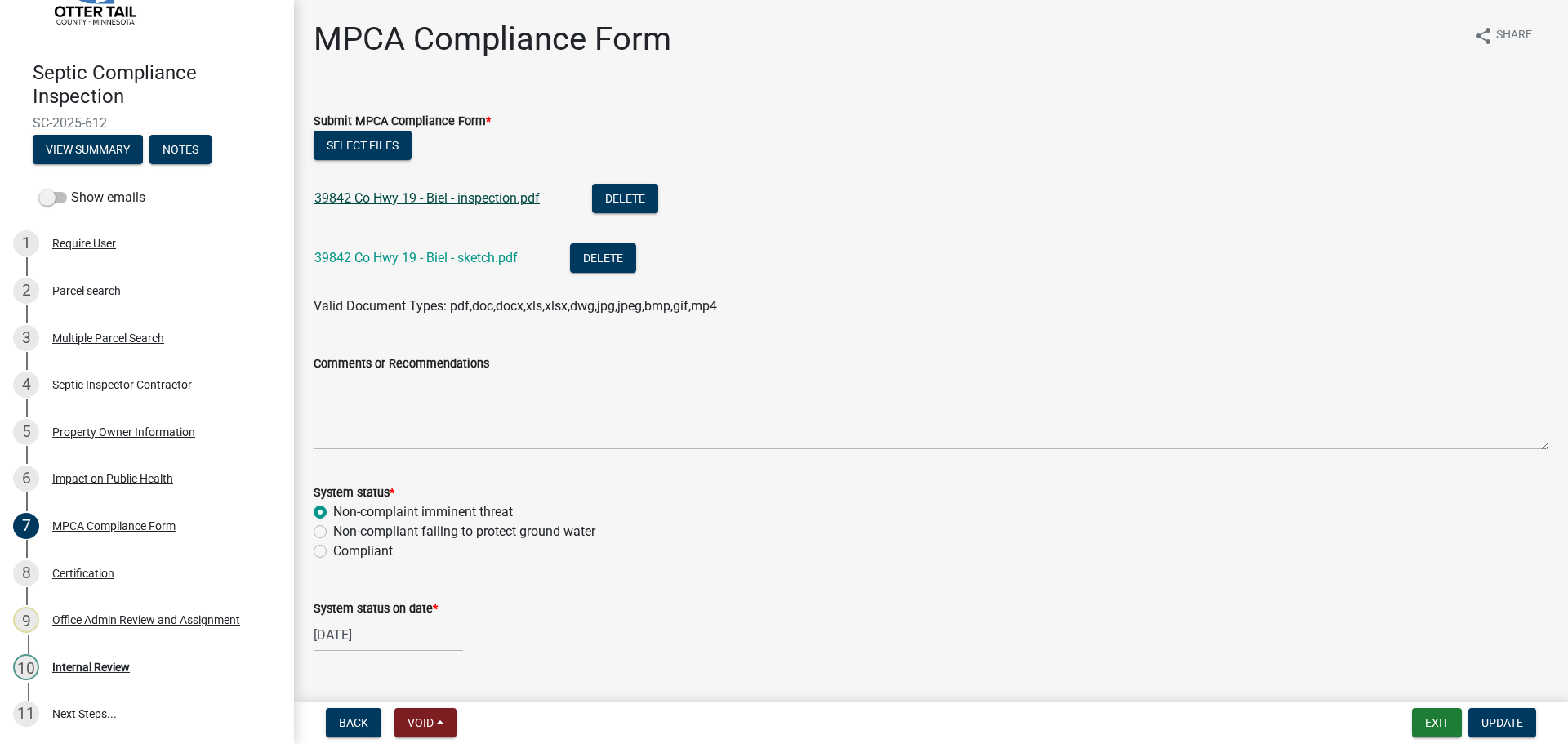
click at [484, 199] on link "39842 Co Hwy 19 - Biel - inspection.pdf" at bounding box center [427, 198] width 225 height 16
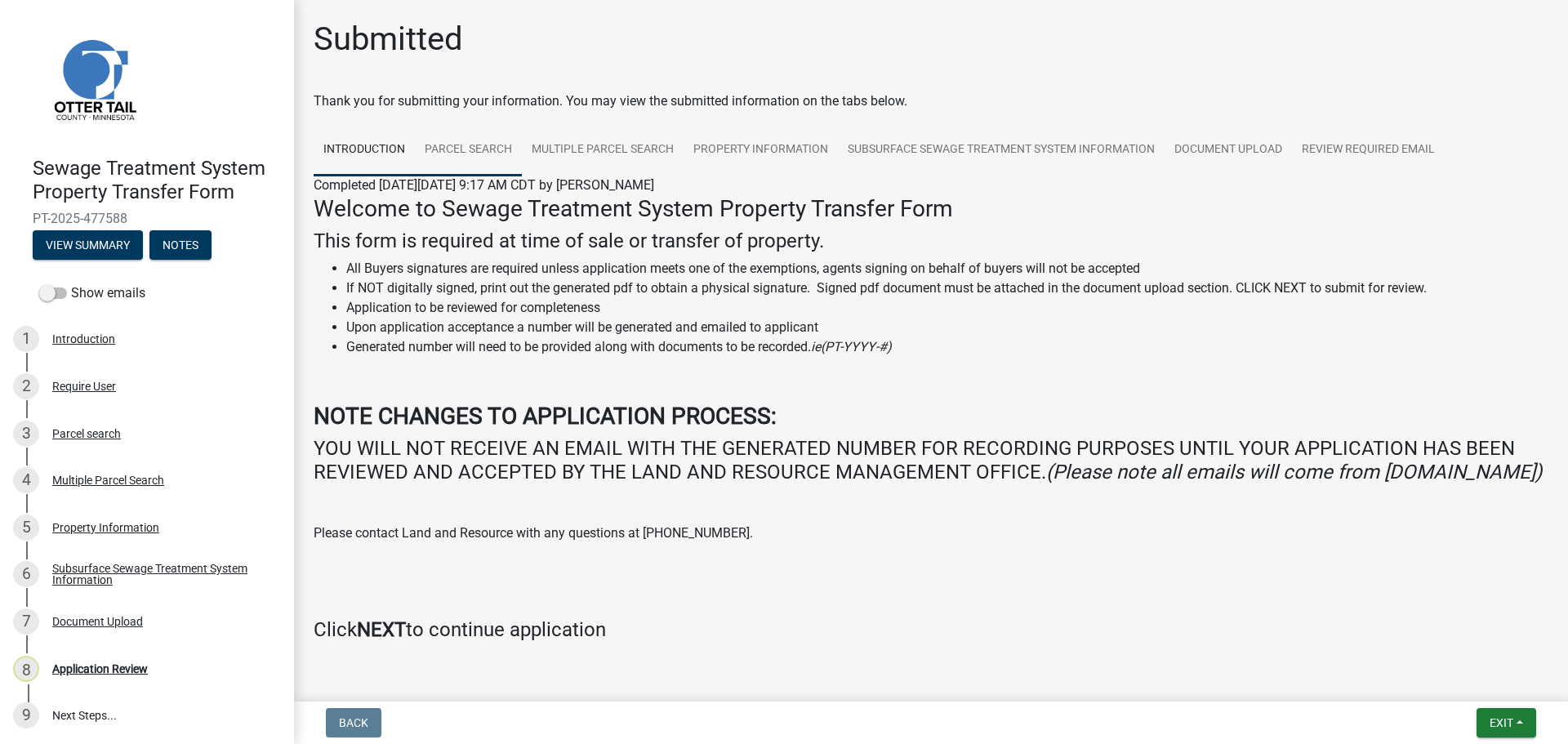
click at [480, 153] on link "Parcel search" at bounding box center [469, 150] width 107 height 53
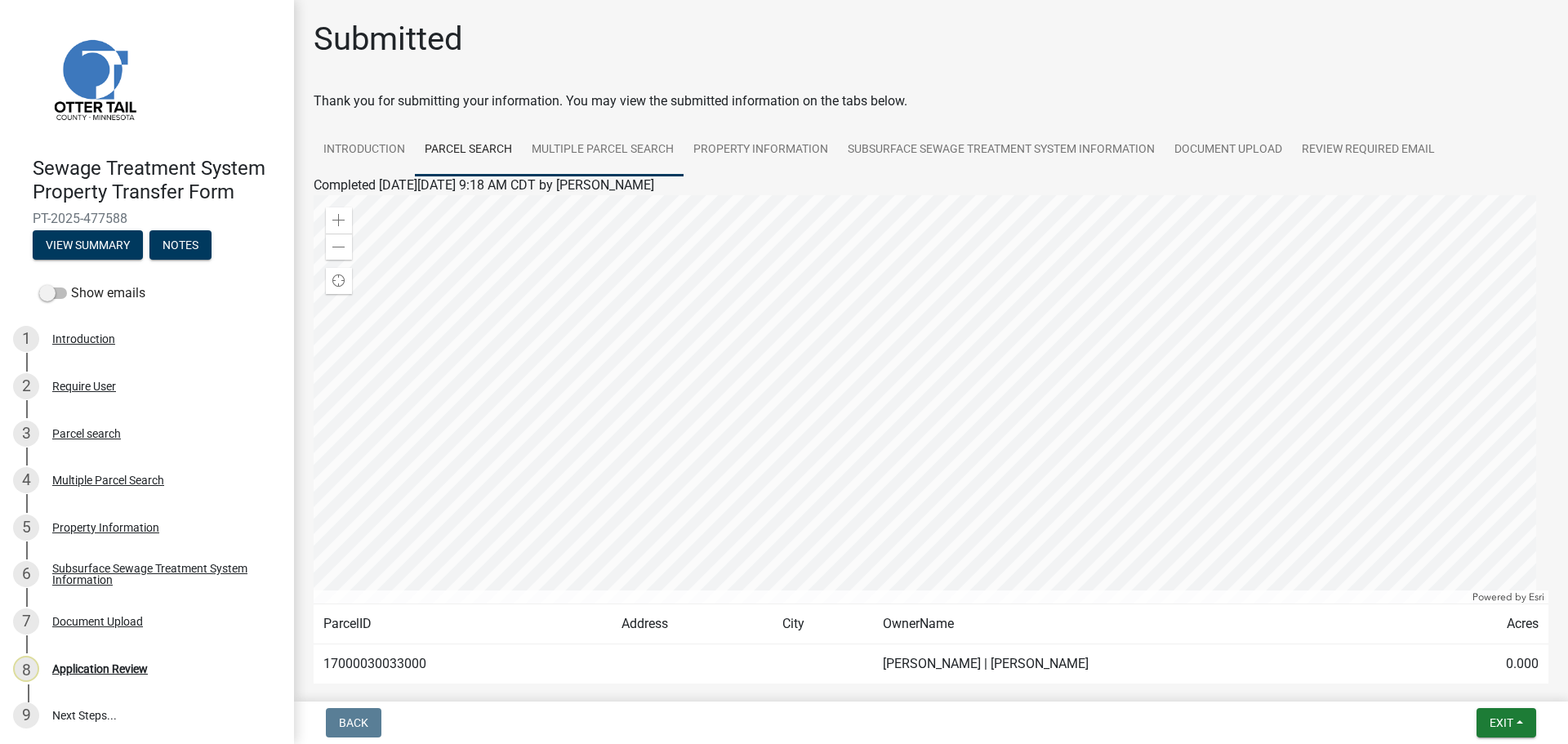
click at [625, 156] on link "Multiple Parcel Search" at bounding box center [602, 150] width 162 height 53
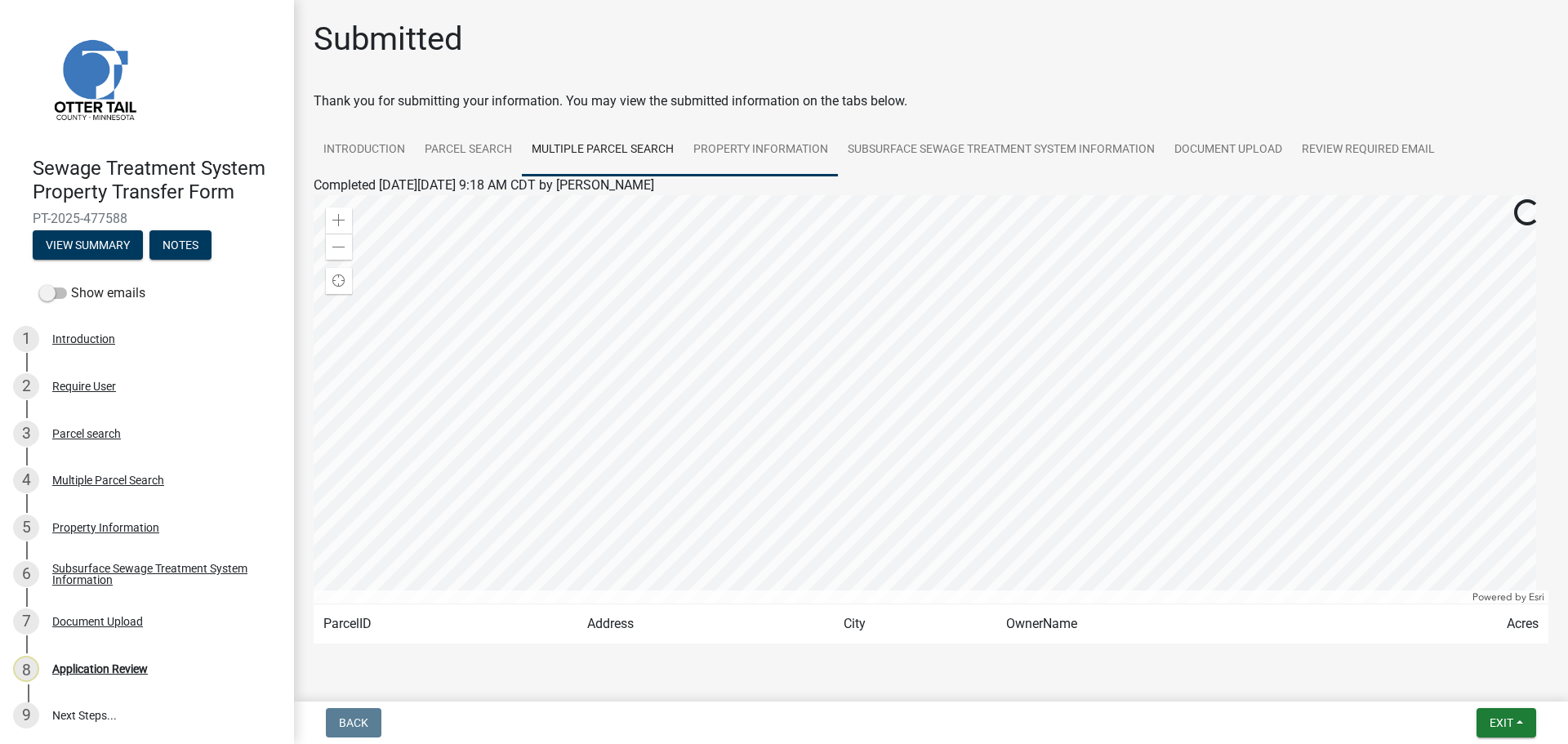
click at [769, 153] on link "Property Information" at bounding box center [760, 150] width 154 height 53
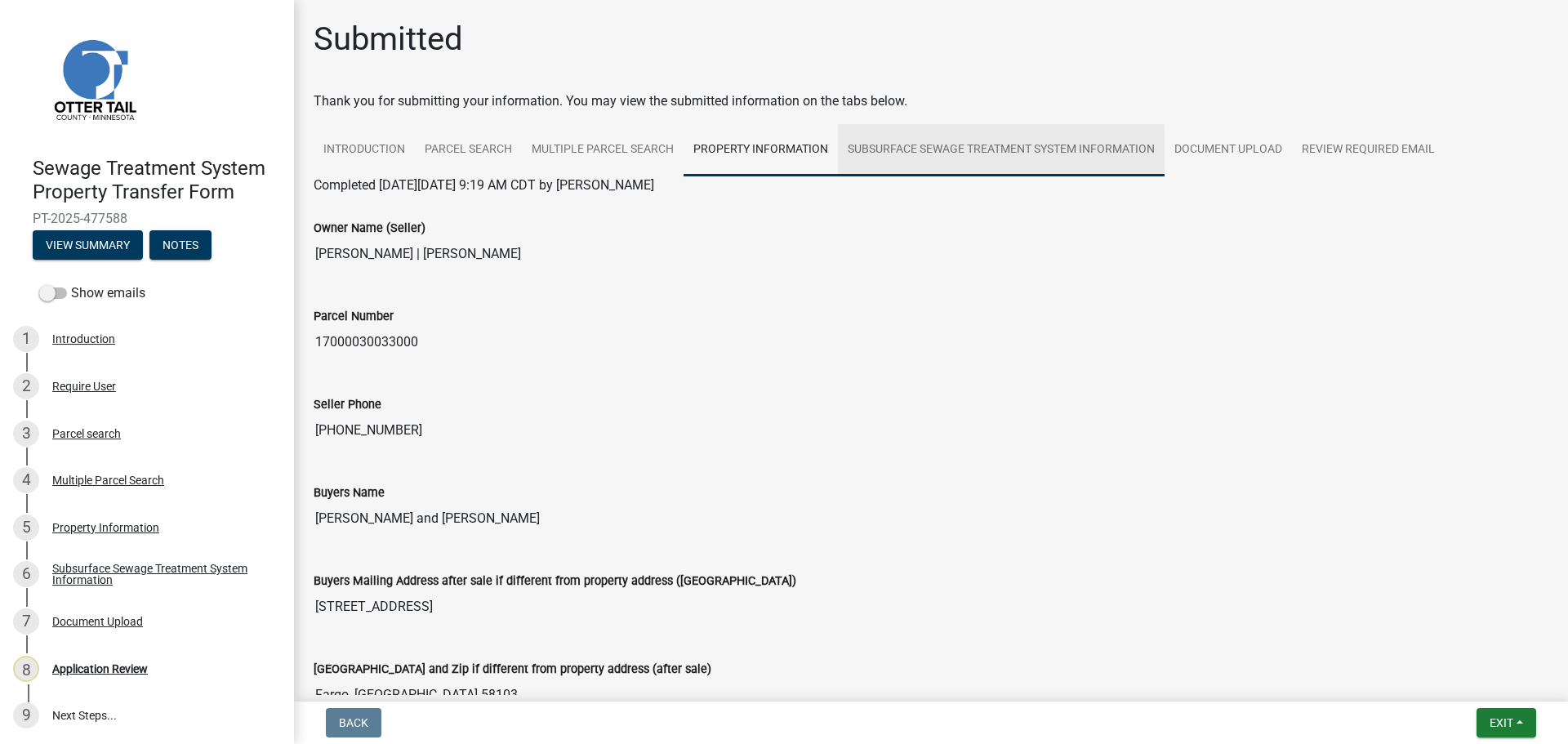
click at [969, 151] on link "Subsurface Sewage Treatment System Information" at bounding box center [1001, 150] width 326 height 53
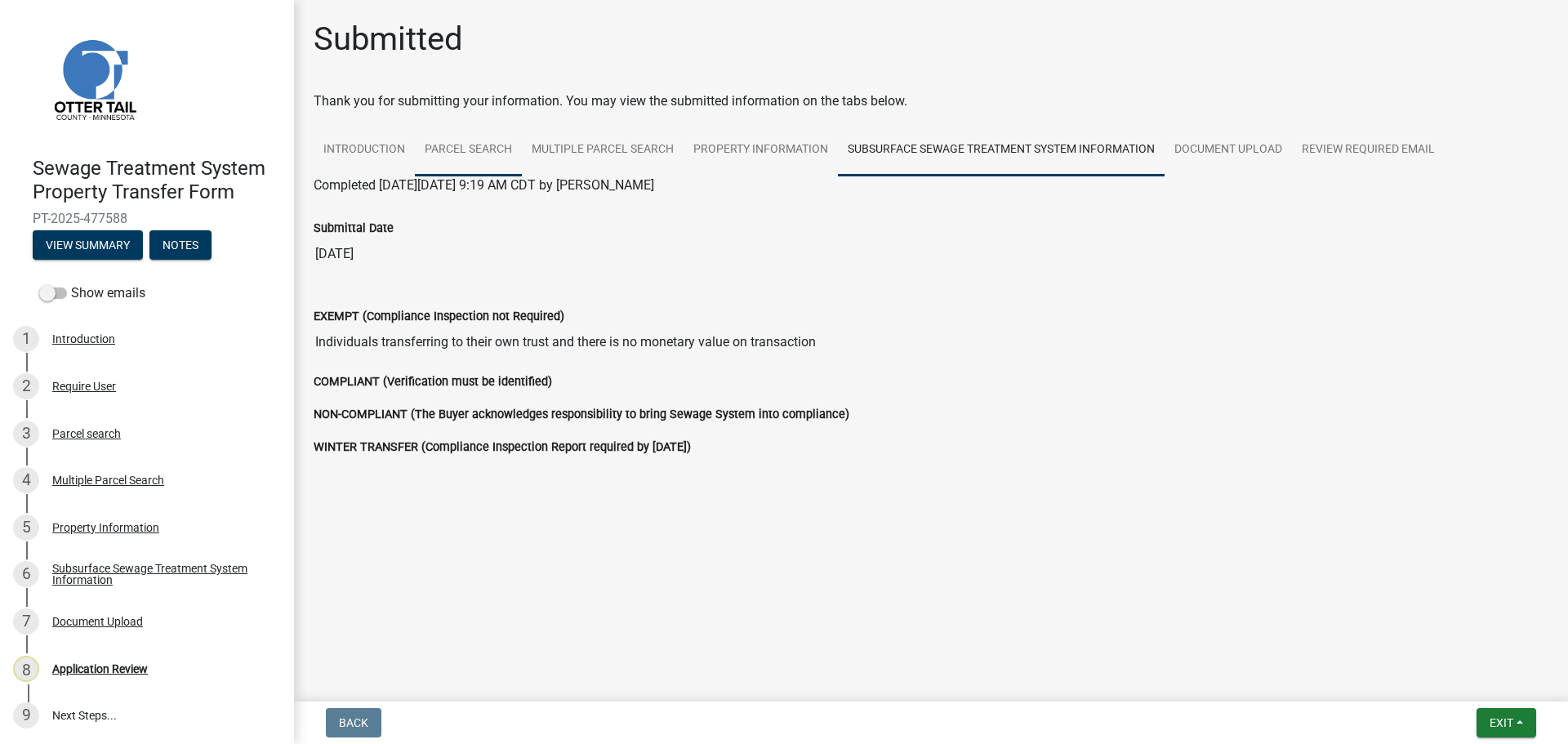
click at [460, 160] on link "Parcel search" at bounding box center [469, 150] width 107 height 53
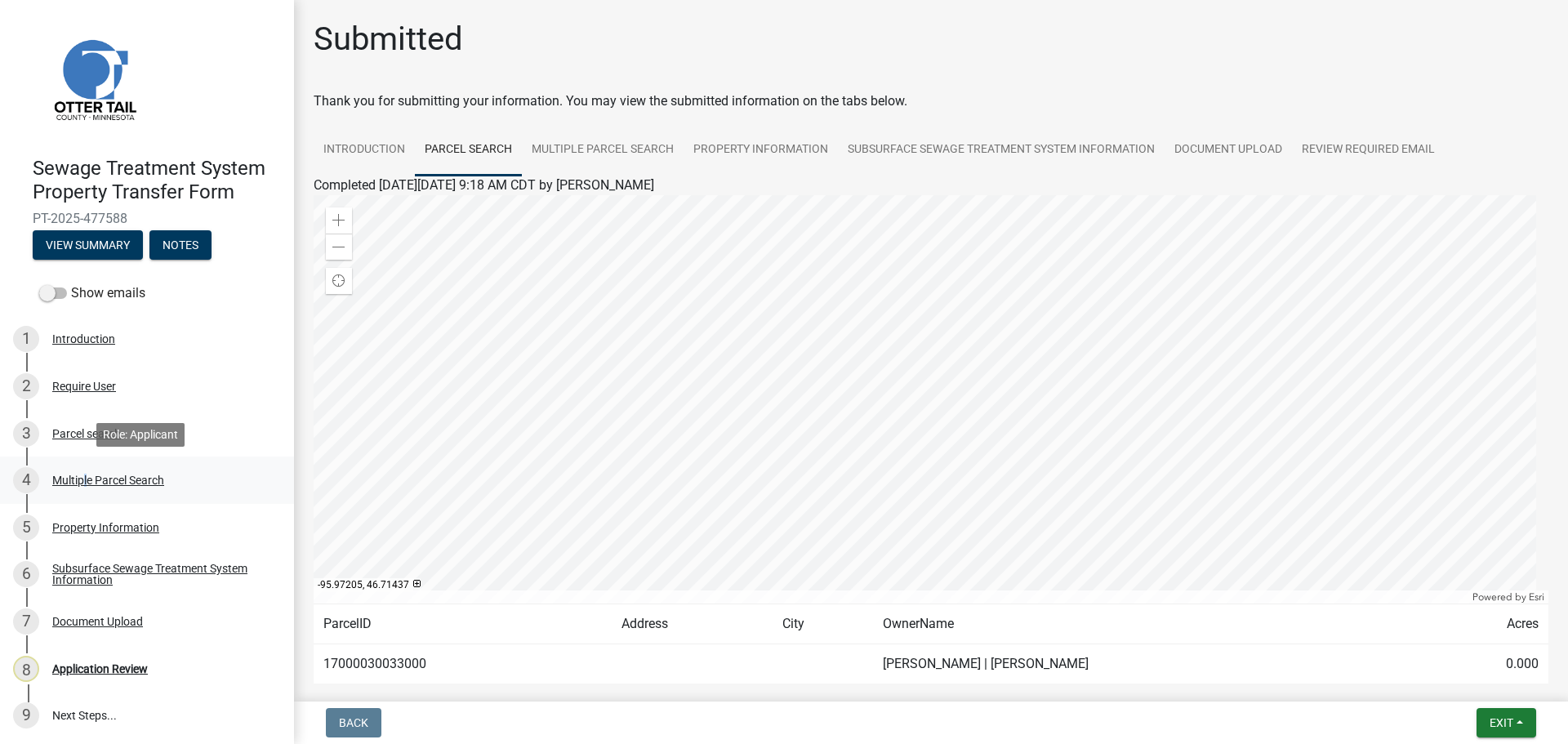
click at [83, 479] on div "Multiple Parcel Search" at bounding box center [108, 481] width 112 height 12
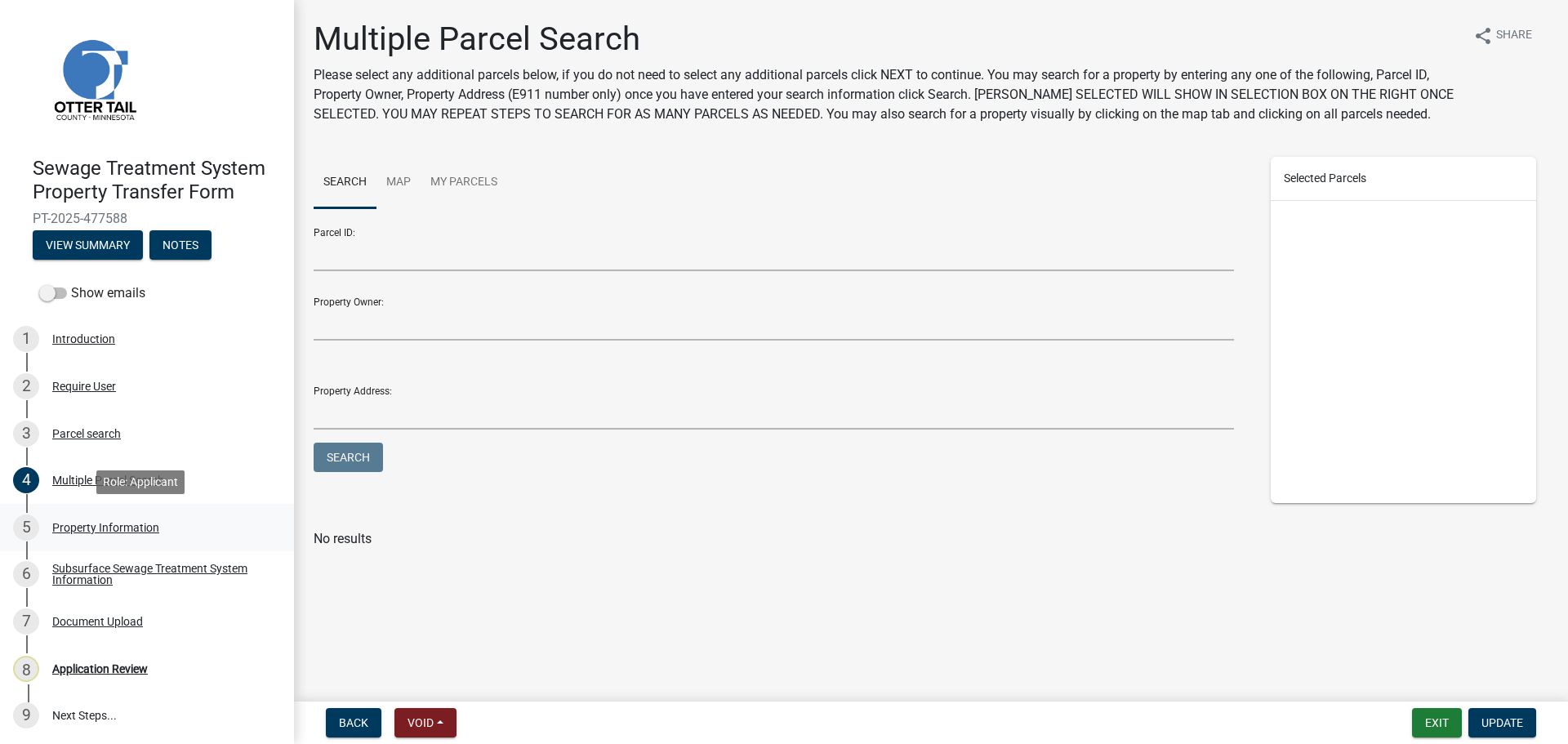
click at [81, 531] on div "Property Information" at bounding box center [106, 528] width 107 height 12
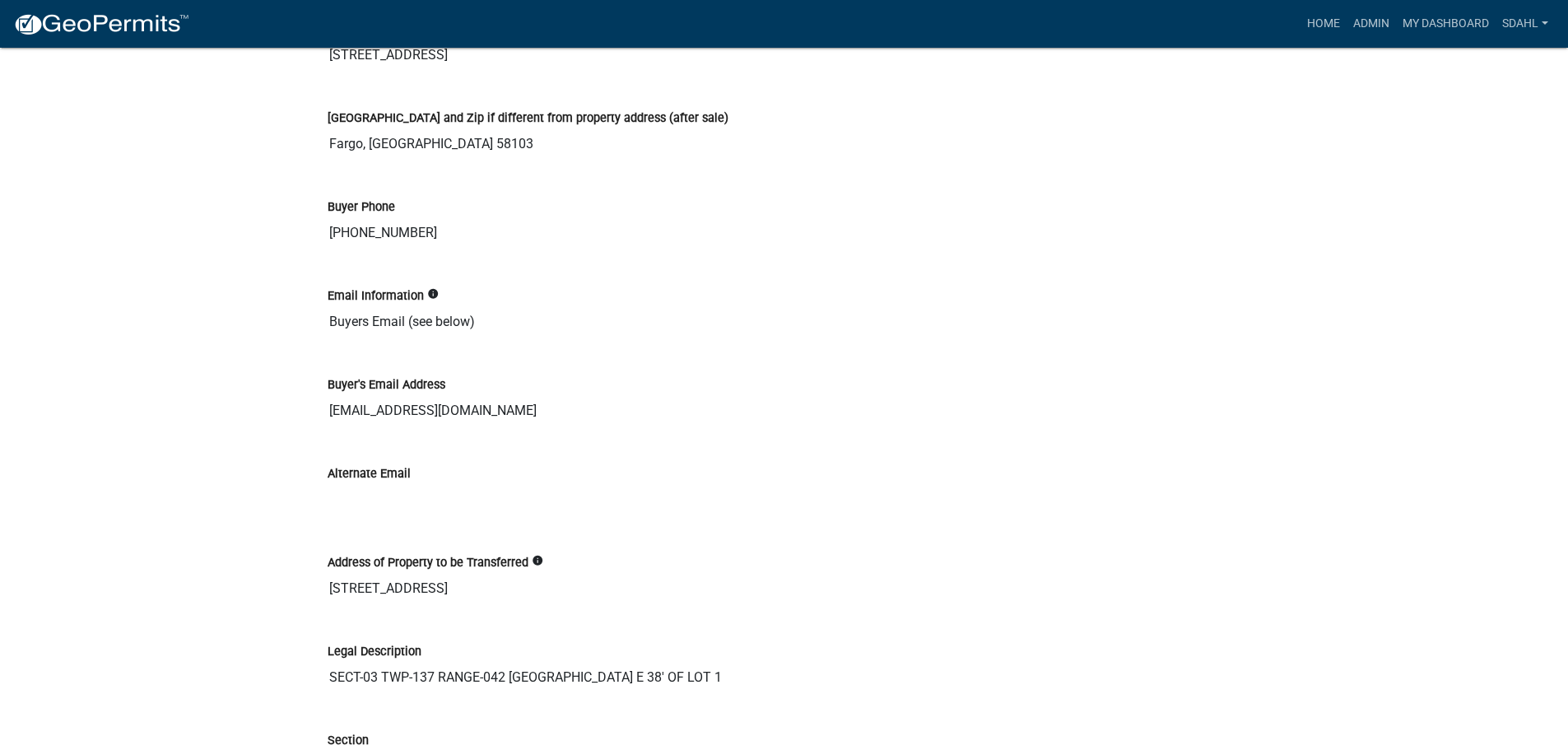
scroll to position [2554, 0]
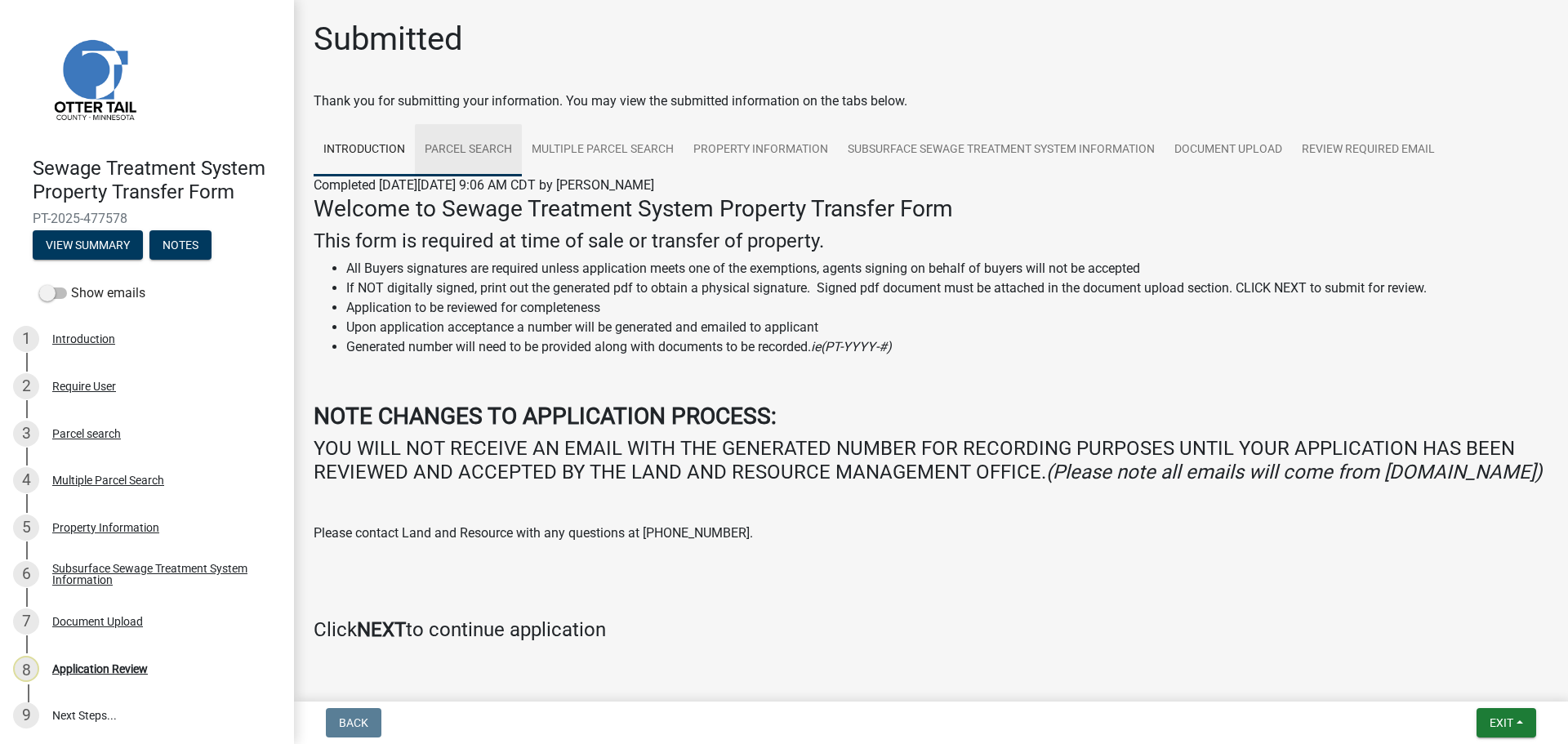
click at [472, 148] on link "Parcel search" at bounding box center [469, 150] width 107 height 53
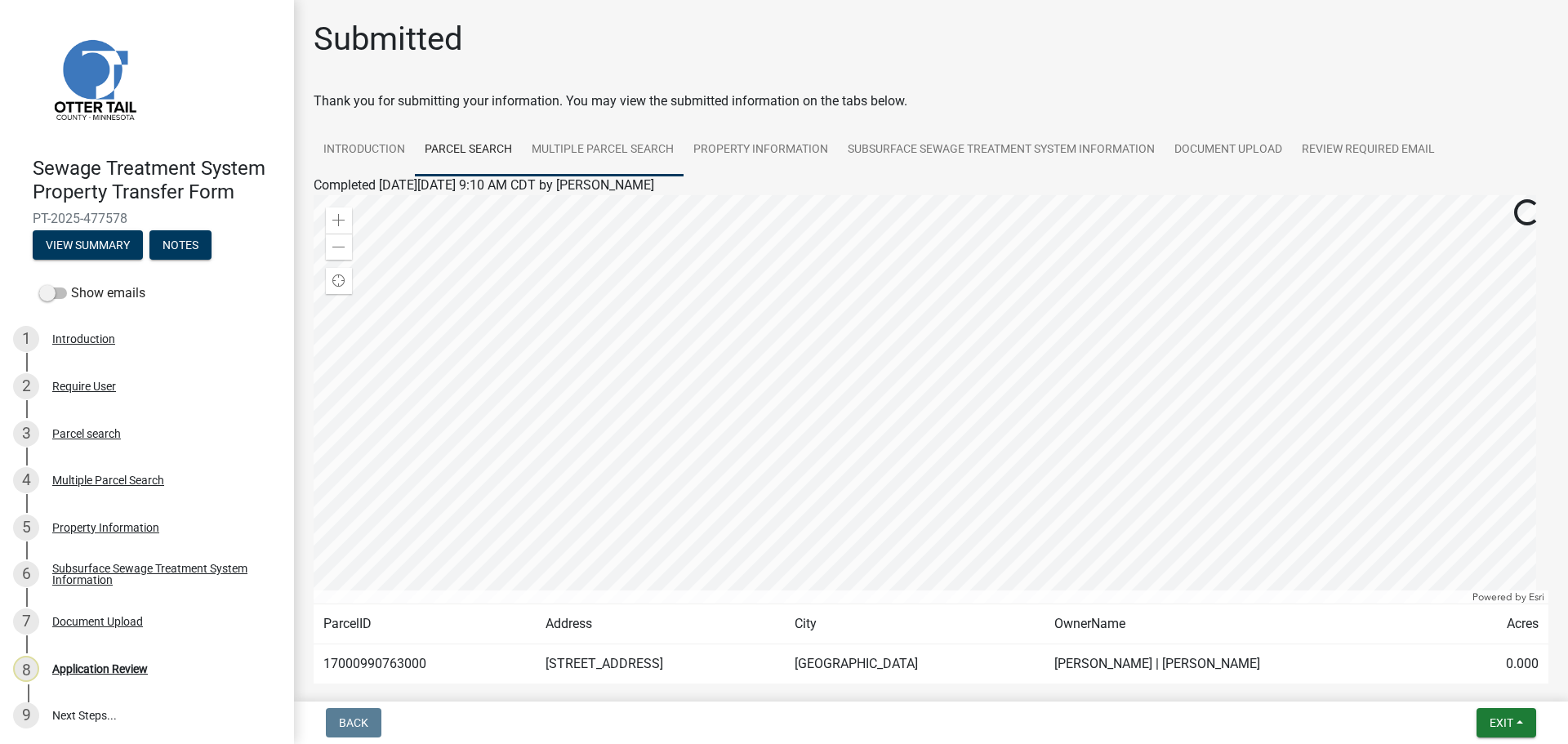
click at [596, 156] on link "Multiple Parcel Search" at bounding box center [602, 150] width 162 height 53
click at [812, 152] on link "Property Information" at bounding box center [760, 150] width 154 height 53
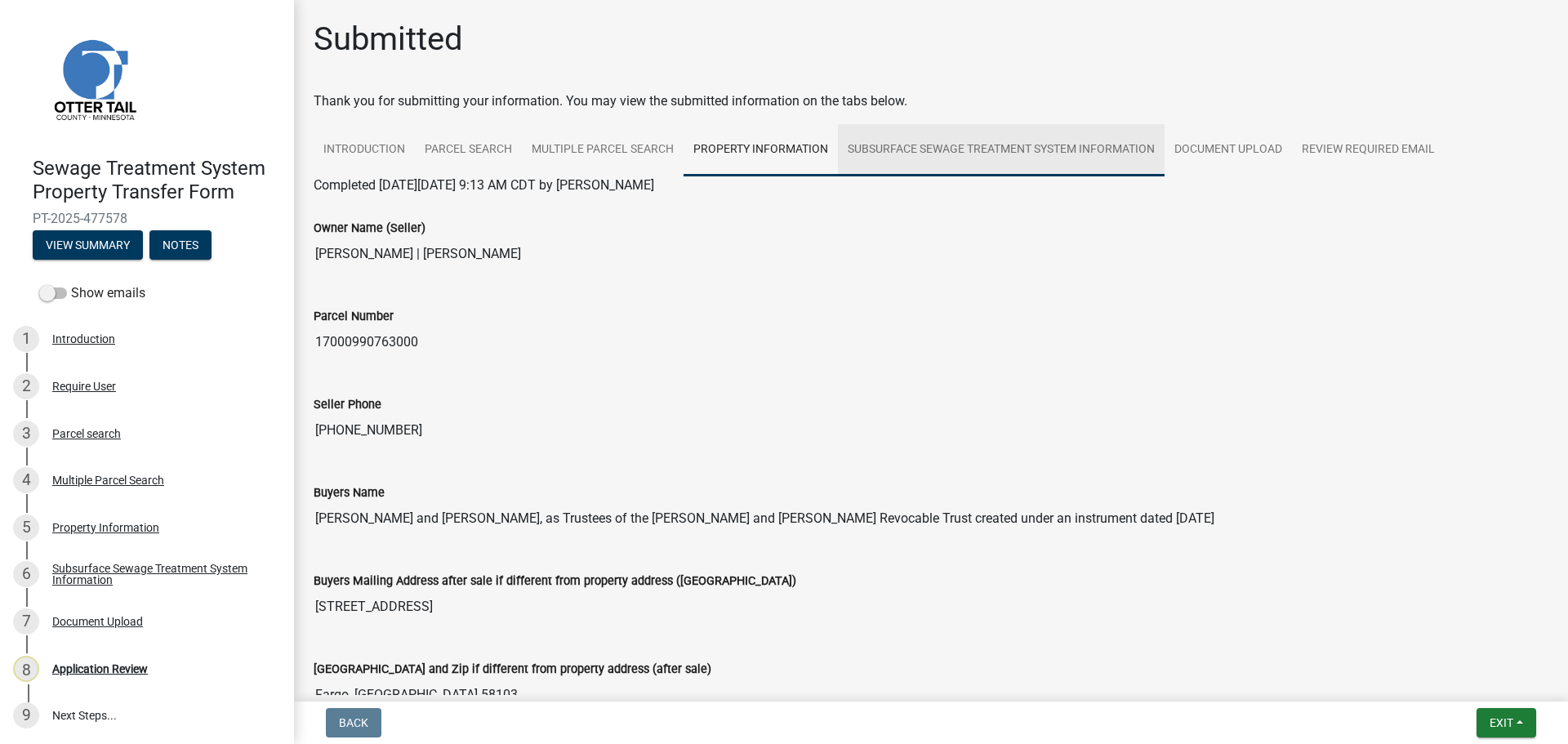
click at [974, 162] on link "Subsurface Sewage Treatment System Information" at bounding box center [1001, 150] width 326 height 53
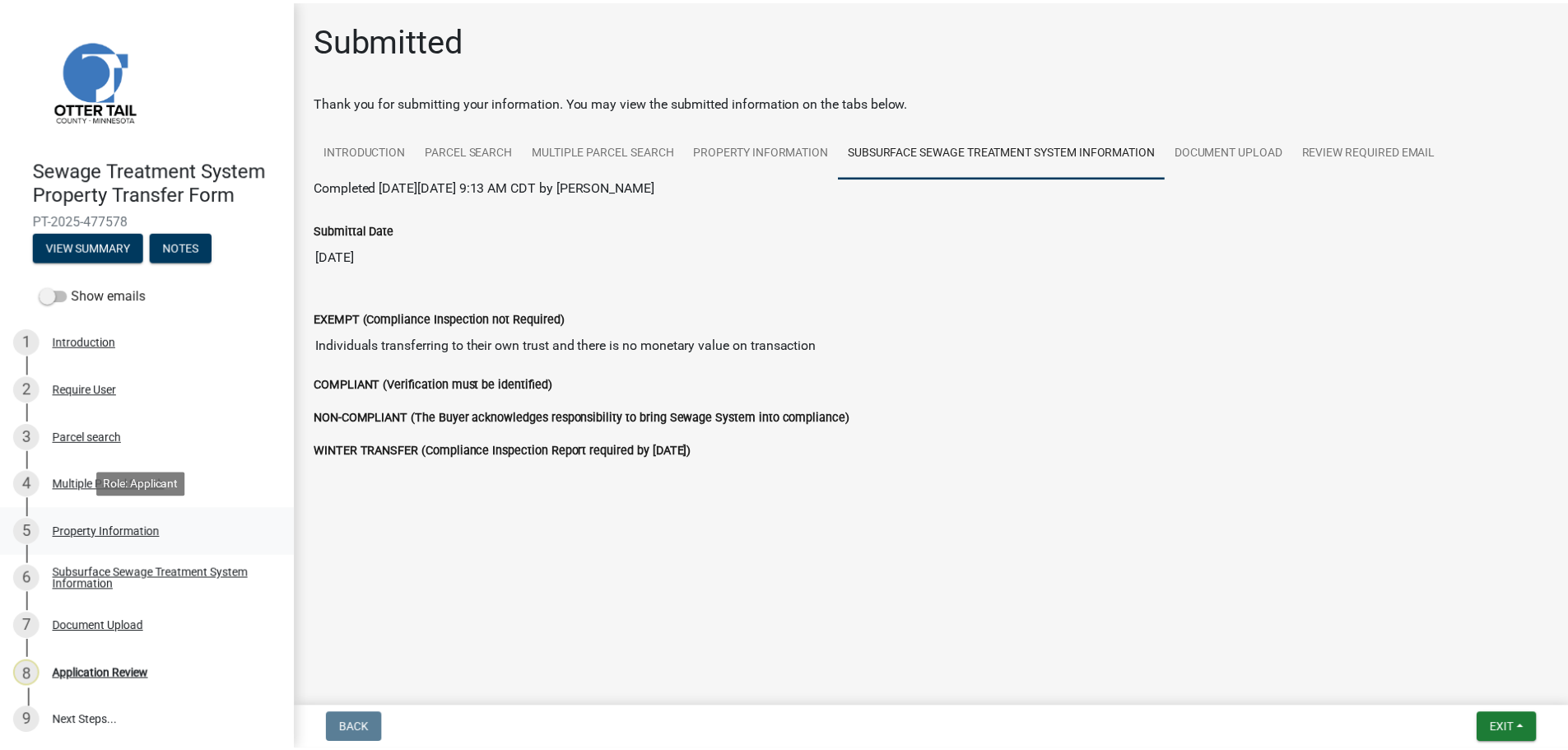
scroll to position [2, 0]
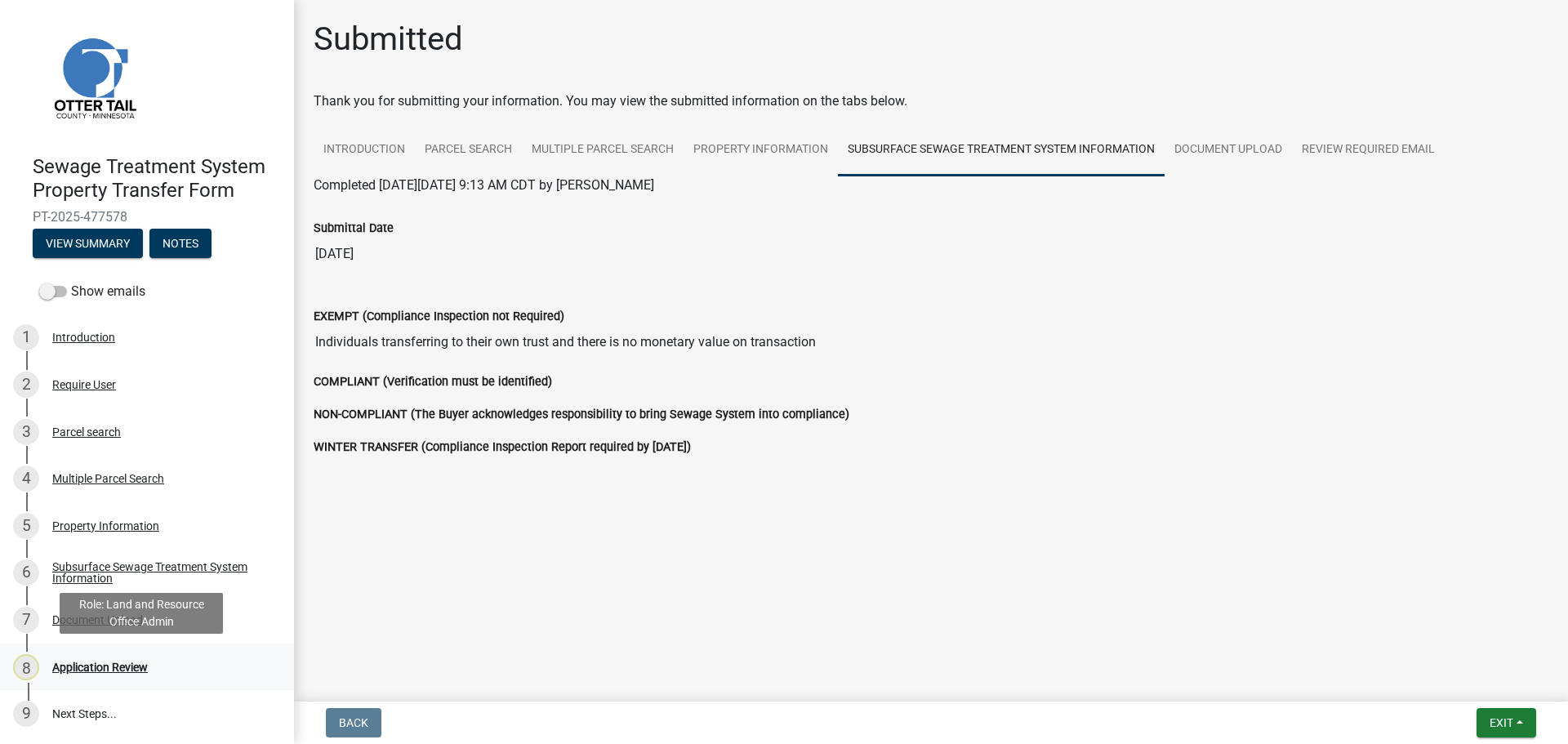
click at [138, 672] on div "Application Review" at bounding box center [100, 668] width 96 height 12
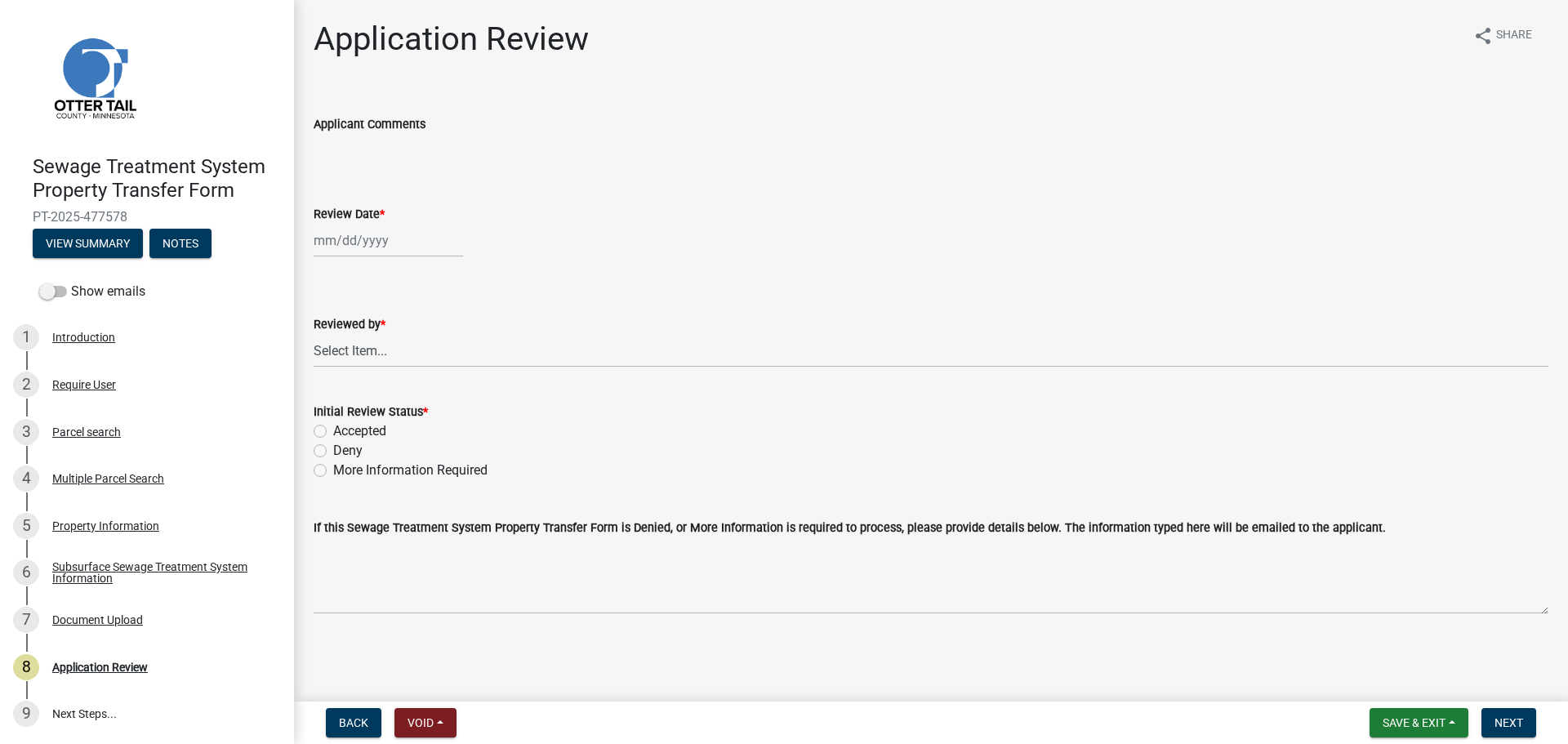
select select "9"
select select "2025"
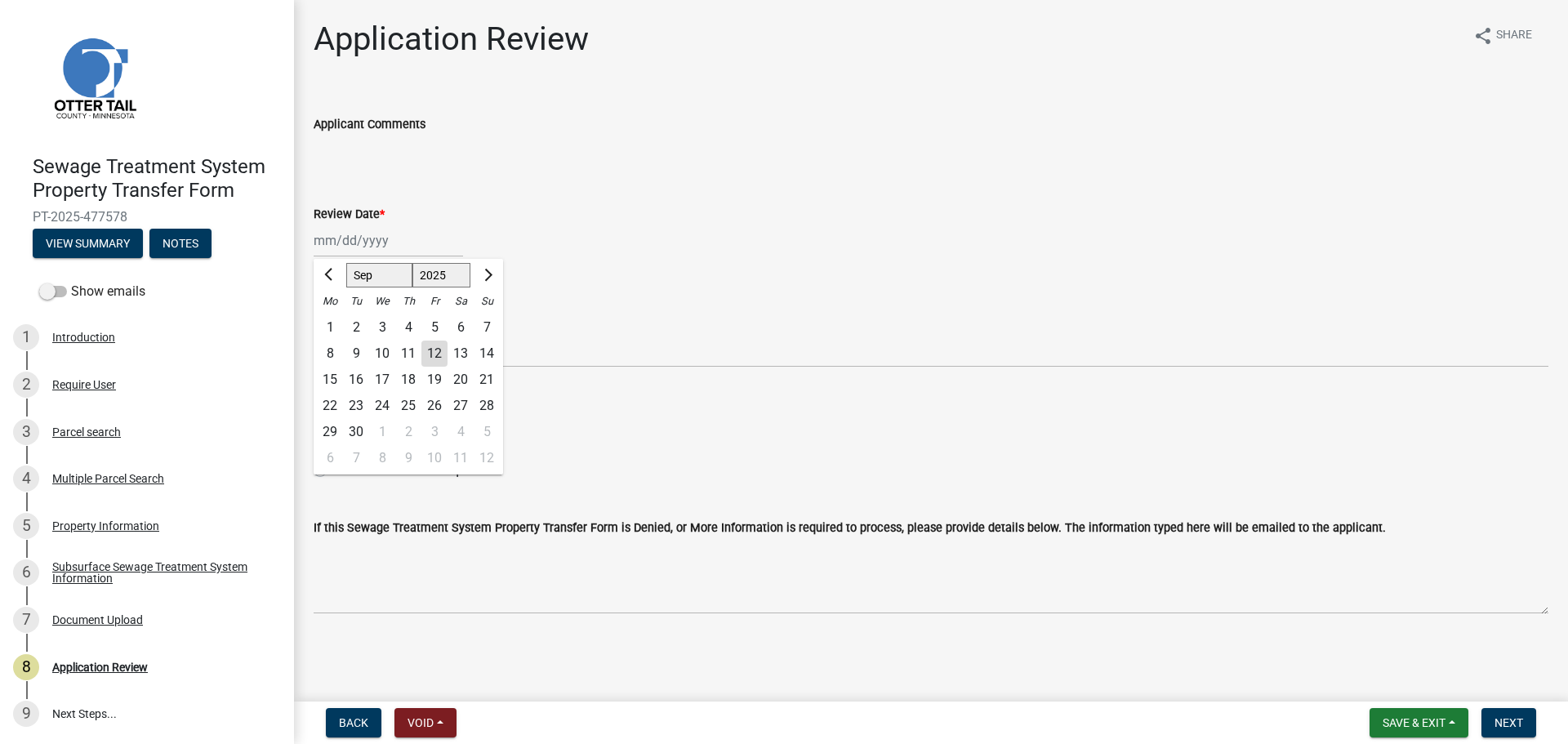
click at [361, 239] on div "[PERSON_NAME] Feb Mar Apr [PERSON_NAME][DATE] Oct Nov [DATE] 1526 1527 1528 152…" at bounding box center [388, 241] width 149 height 33
click at [431, 353] on div "12" at bounding box center [434, 353] width 26 height 26
type input "[DATE]"
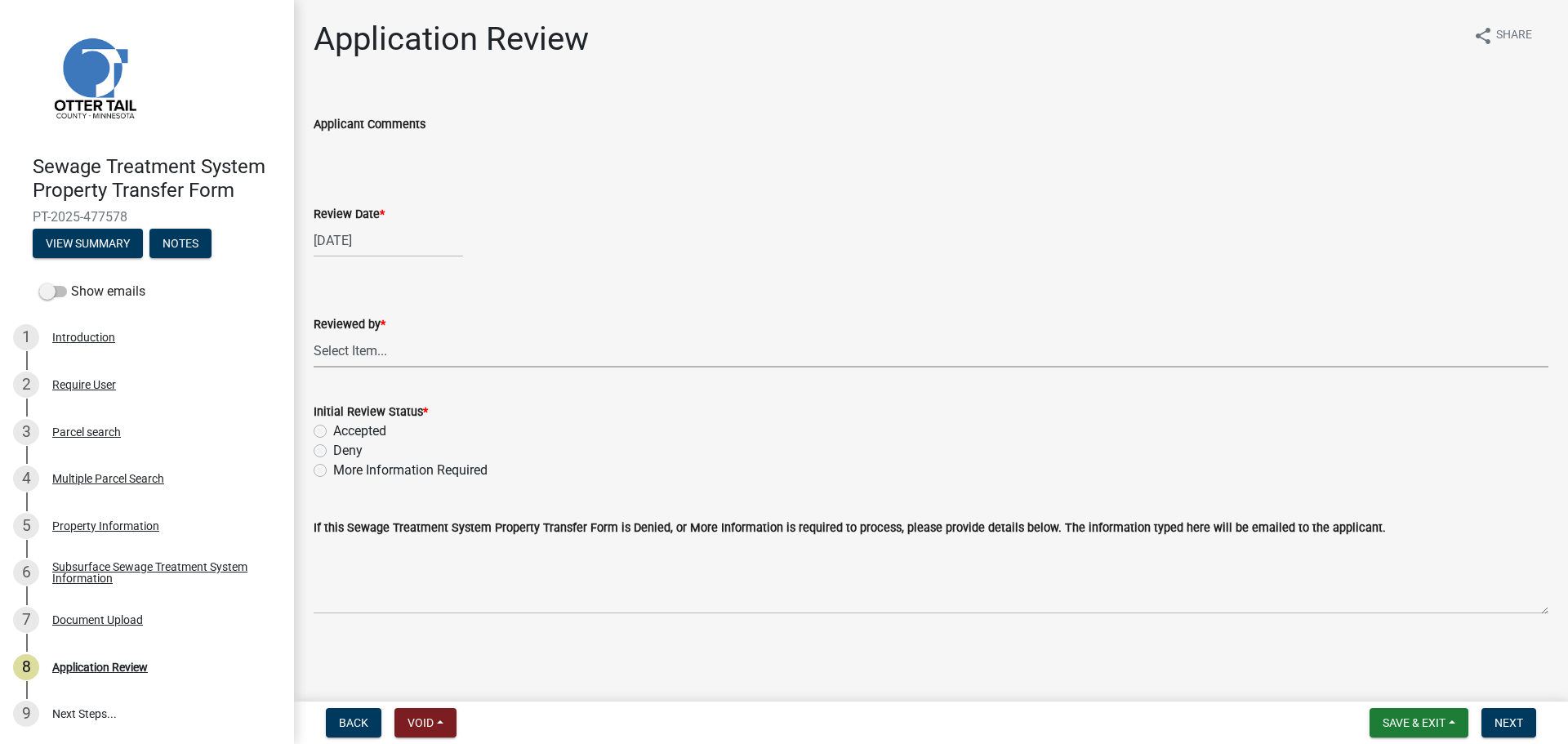
click at [431, 353] on select "Select Item... [PERSON_NAME] [PERSON_NAME] [PERSON_NAME] [PERSON_NAME] [PERSON_…" at bounding box center [931, 351] width 1235 height 33
click at [314, 334] on select "Select Item... [PERSON_NAME] [PERSON_NAME] [PERSON_NAME] [PERSON_NAME] [PERSON_…" at bounding box center [931, 351] width 1235 height 33
select select "67745ee8-7159-4960-80f9-a638286b467c"
click at [333, 430] on label "Accepted" at bounding box center [360, 431] width 53 height 20
click at [333, 430] on input "Accepted" at bounding box center [338, 426] width 11 height 11
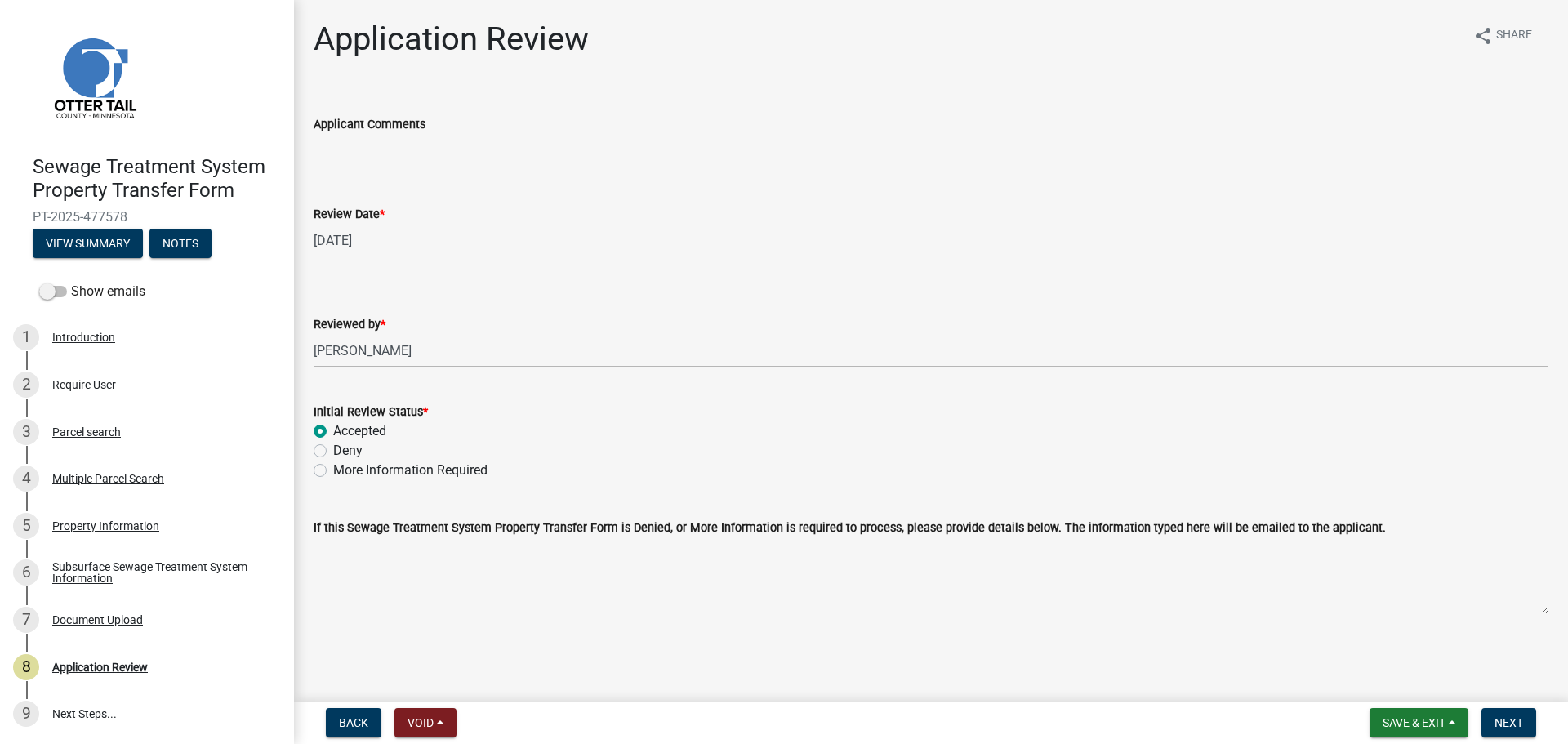
radio input "true"
click at [1515, 717] on span "Next" at bounding box center [1509, 723] width 28 height 13
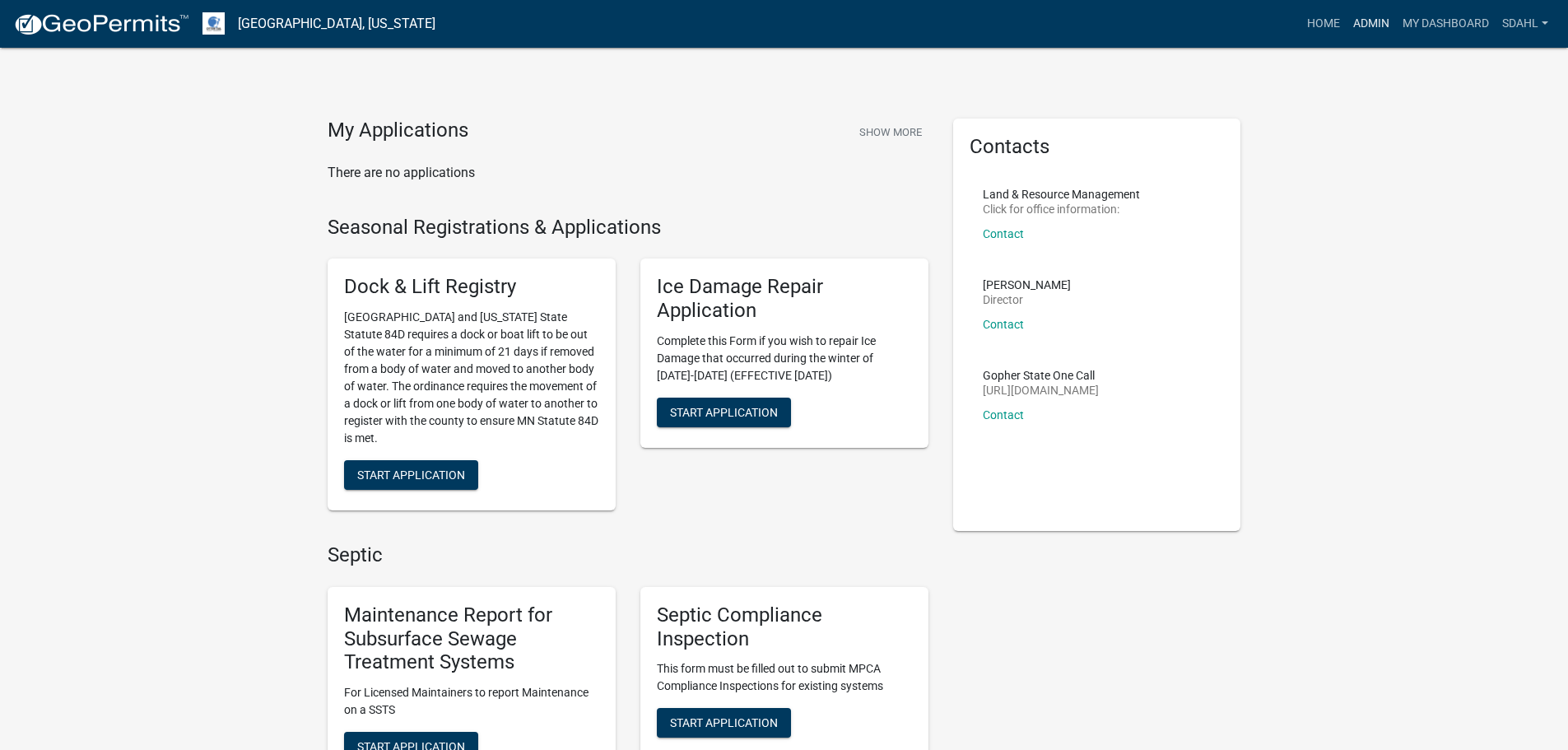
click at [1375, 16] on link "Admin" at bounding box center [1372, 24] width 49 height 31
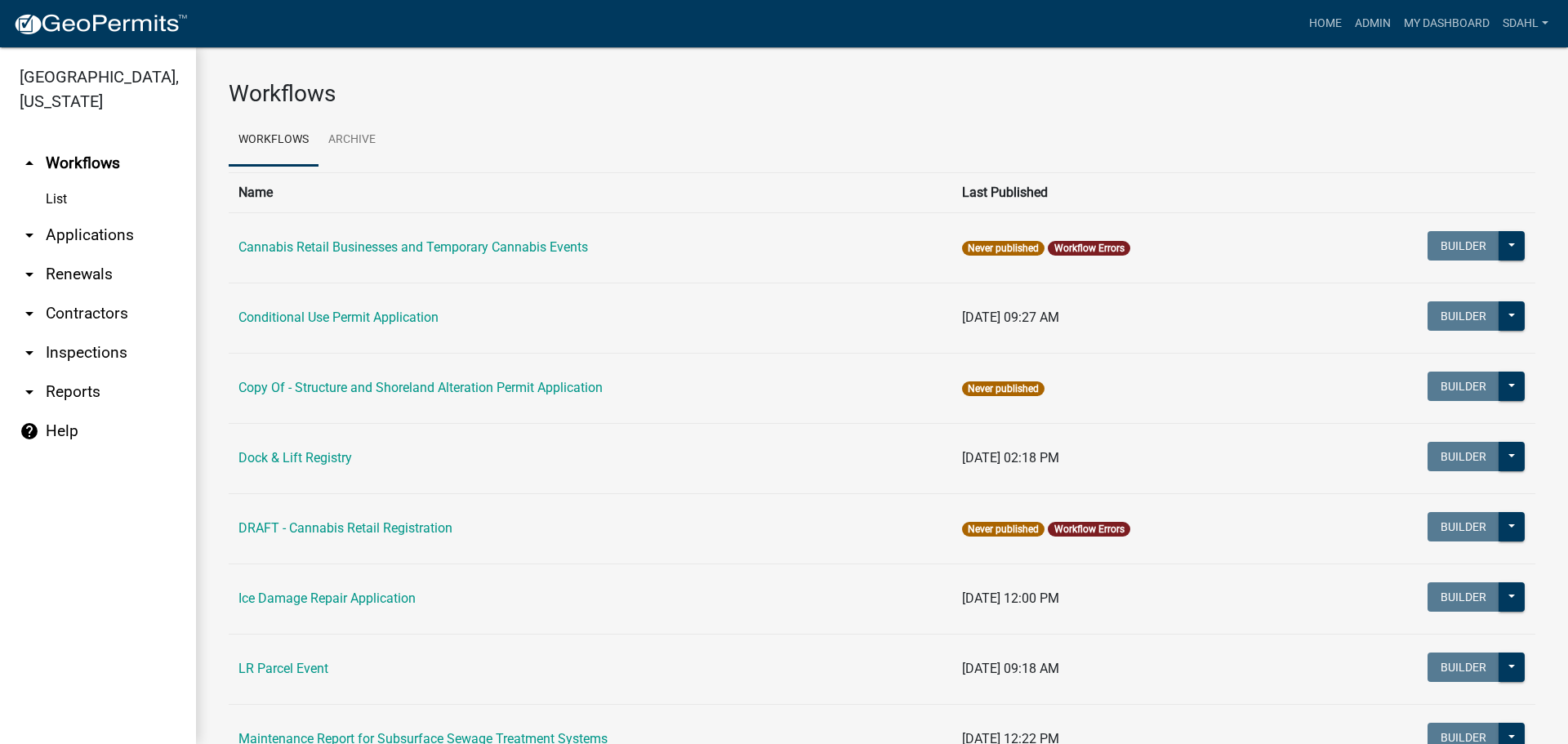
click at [107, 239] on link "arrow_drop_down Applications" at bounding box center [97, 235] width 196 height 39
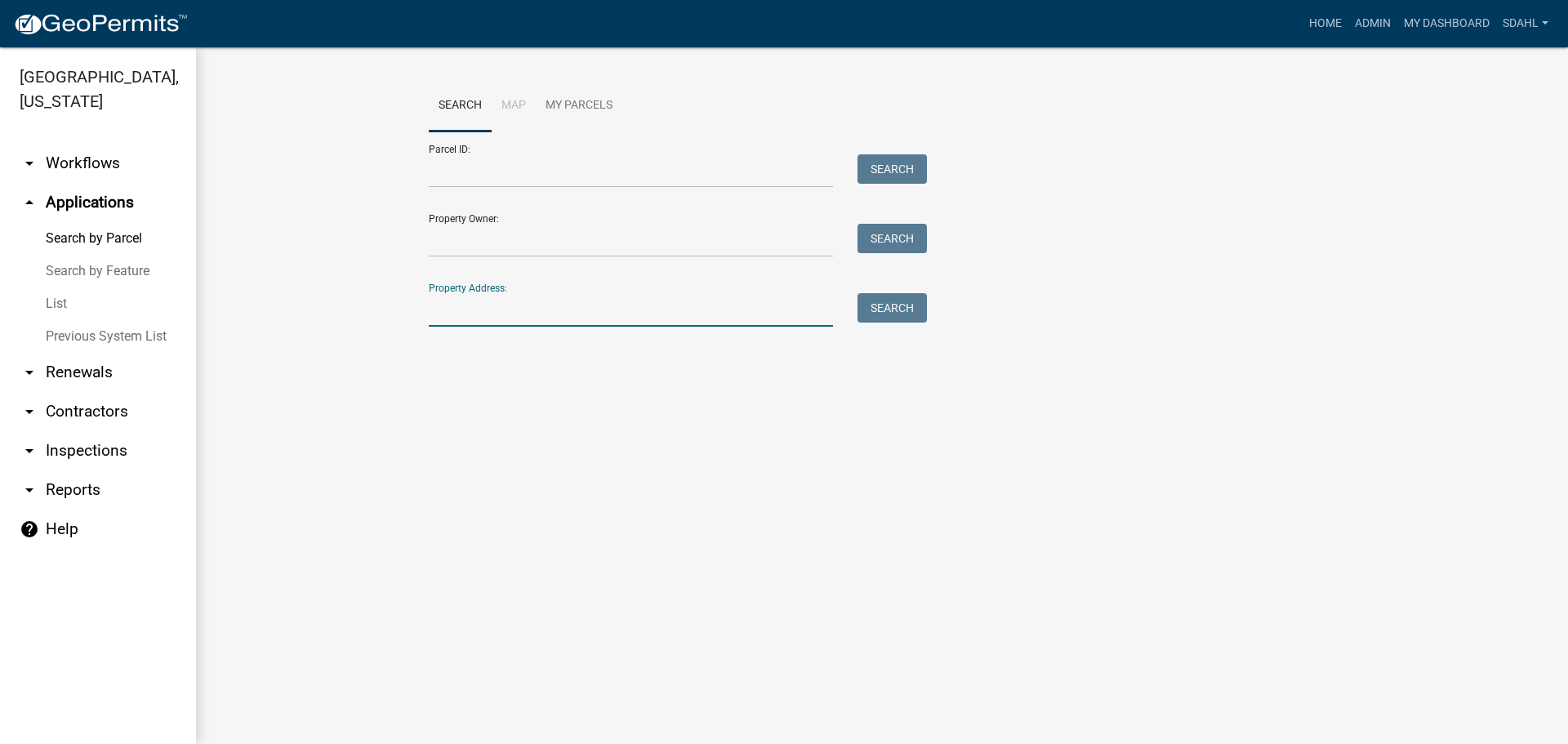
click at [532, 322] on input "Property Address:" at bounding box center [631, 310] width 404 height 33
drag, startPoint x: 509, startPoint y: 315, endPoint x: 345, endPoint y: 335, distance: 165.2
click at [345, 335] on wm-workflow-application-search-view "Search Map My Parcels Parcel ID: Search Property Owner: Search Property Address…" at bounding box center [882, 237] width 1307 height 314
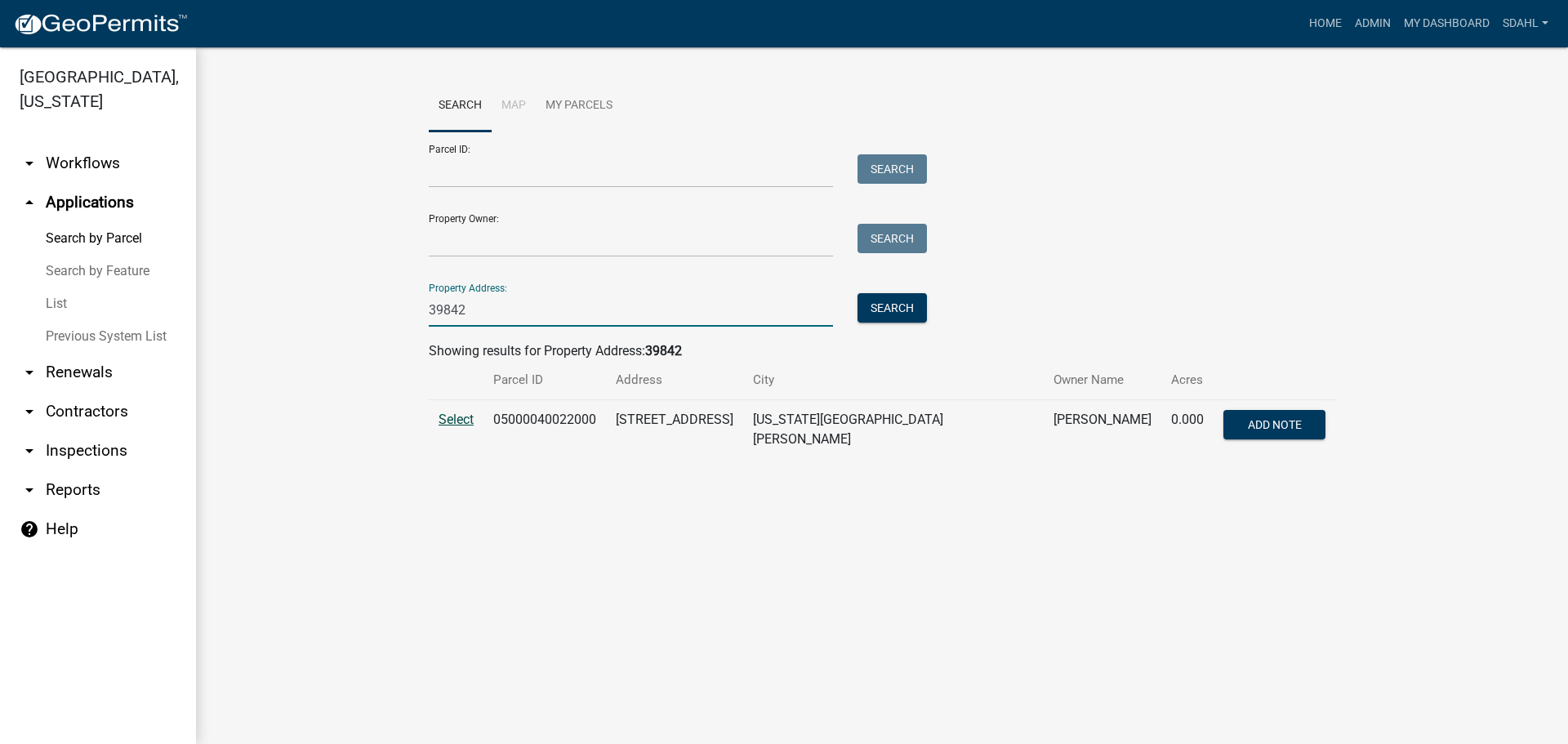
type input "39842"
click at [463, 418] on span "Select" at bounding box center [456, 419] width 35 height 16
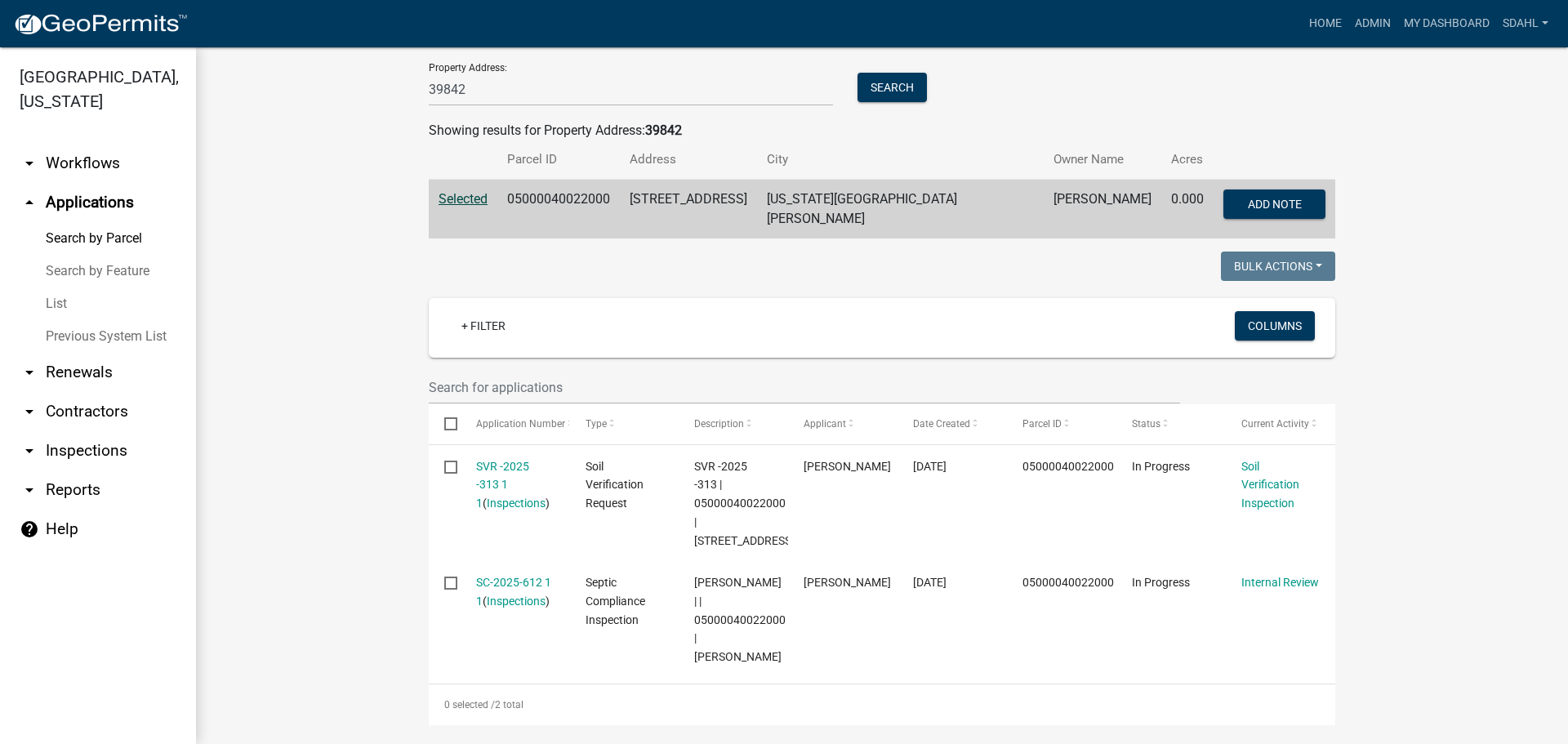
scroll to position [245, 0]
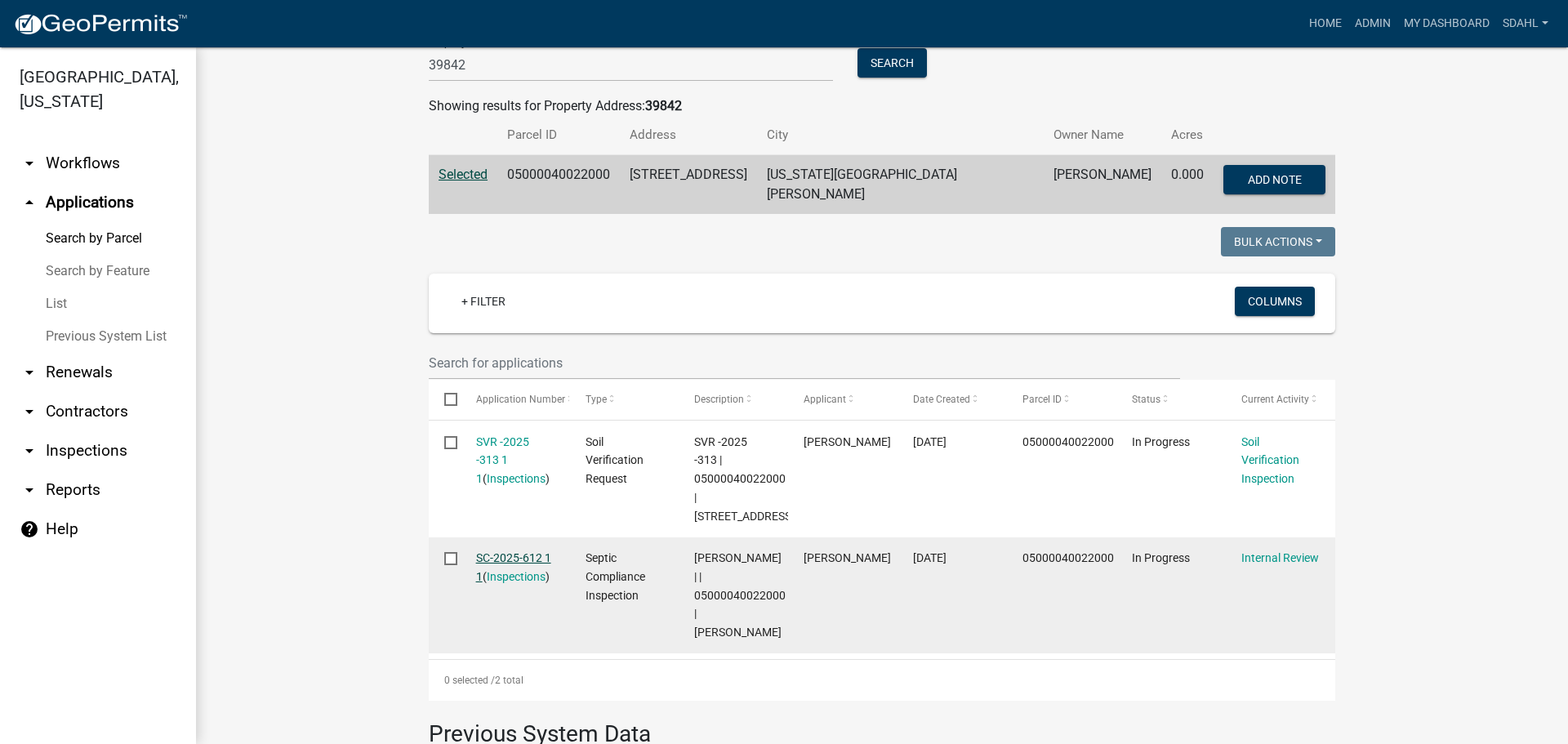
click at [507, 552] on link "SC-2025-612 1 1" at bounding box center [514, 568] width 75 height 32
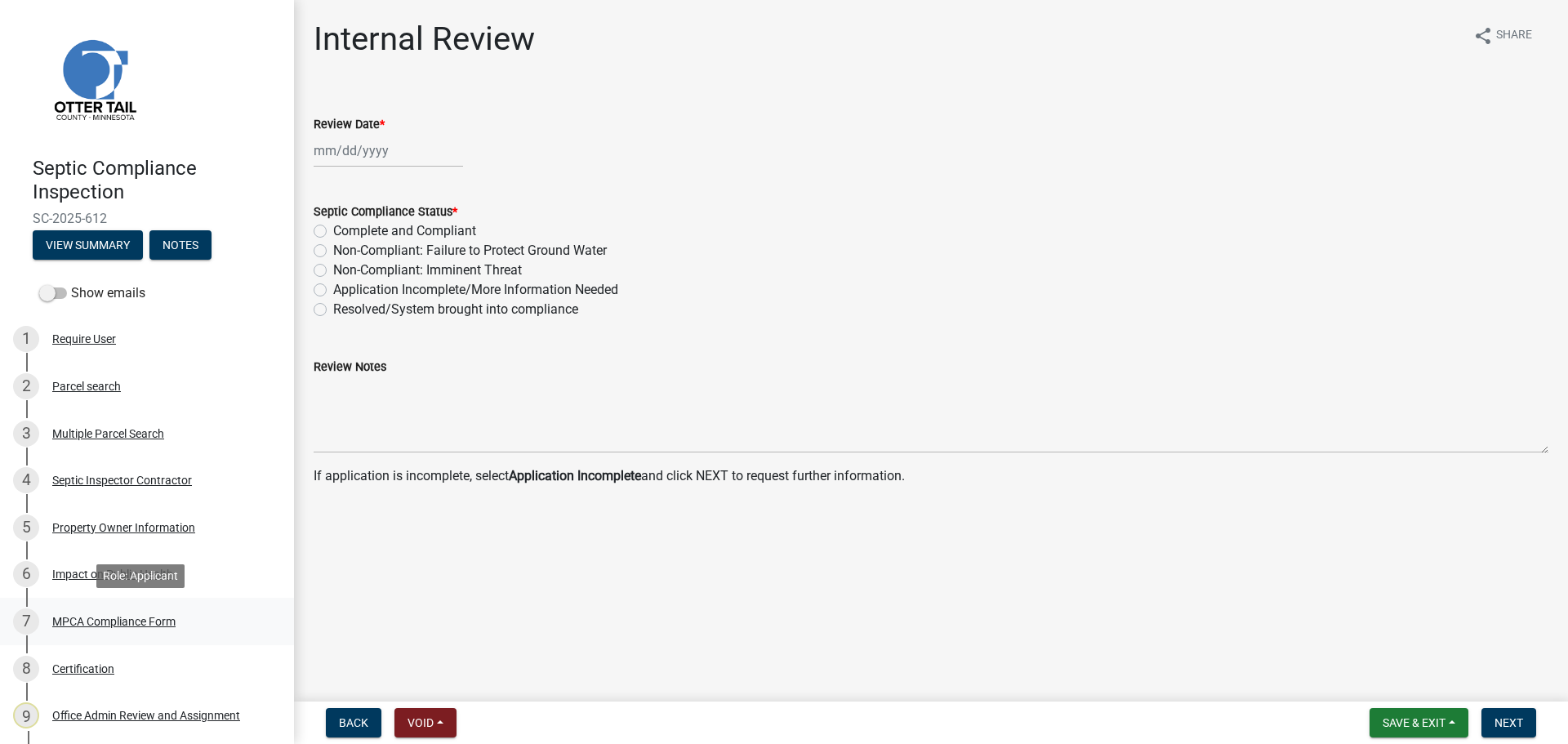
click at [127, 618] on div "MPCA Compliance Form" at bounding box center [114, 622] width 124 height 12
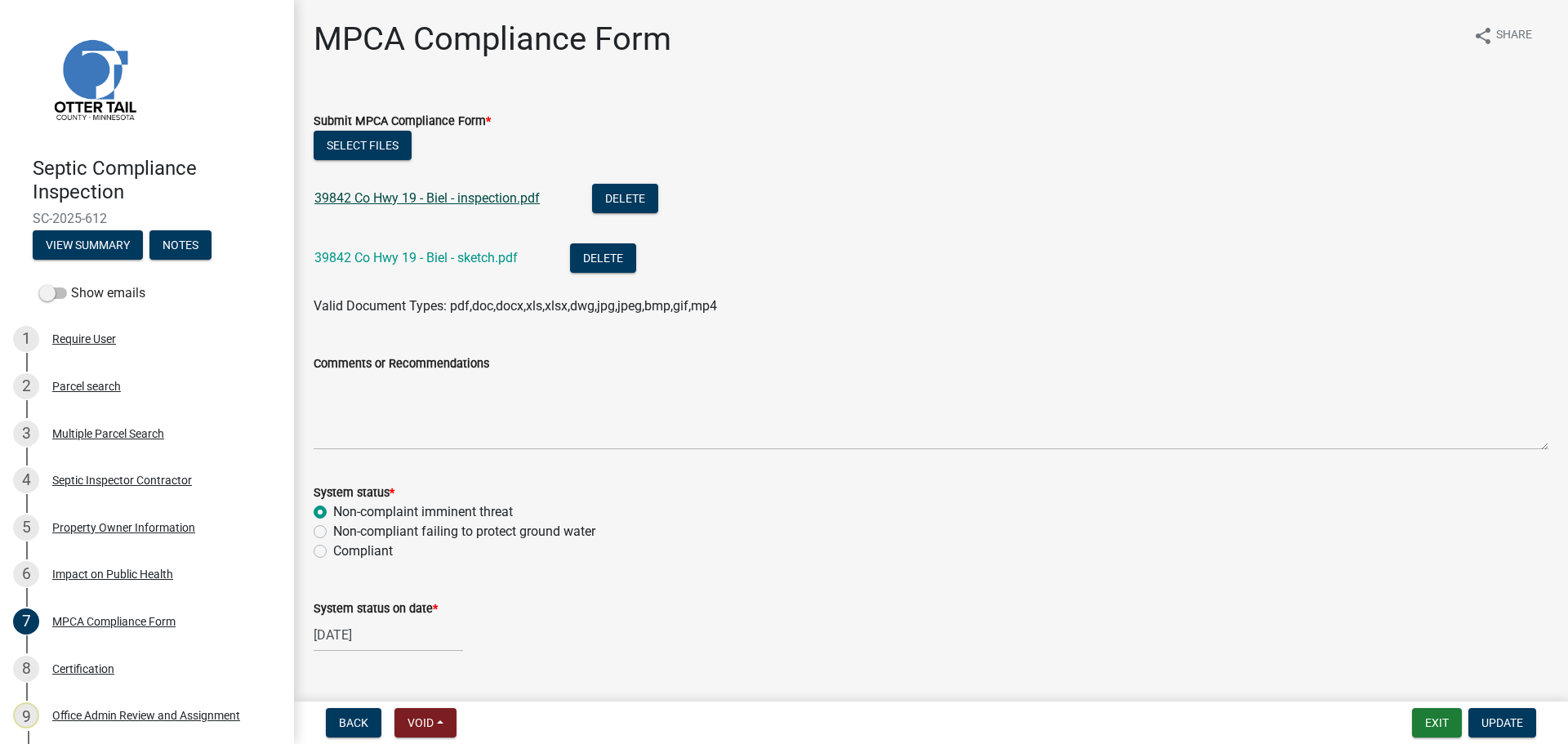
click at [453, 202] on link "39842 Co Hwy 19 - Biel - inspection.pdf" at bounding box center [427, 198] width 225 height 16
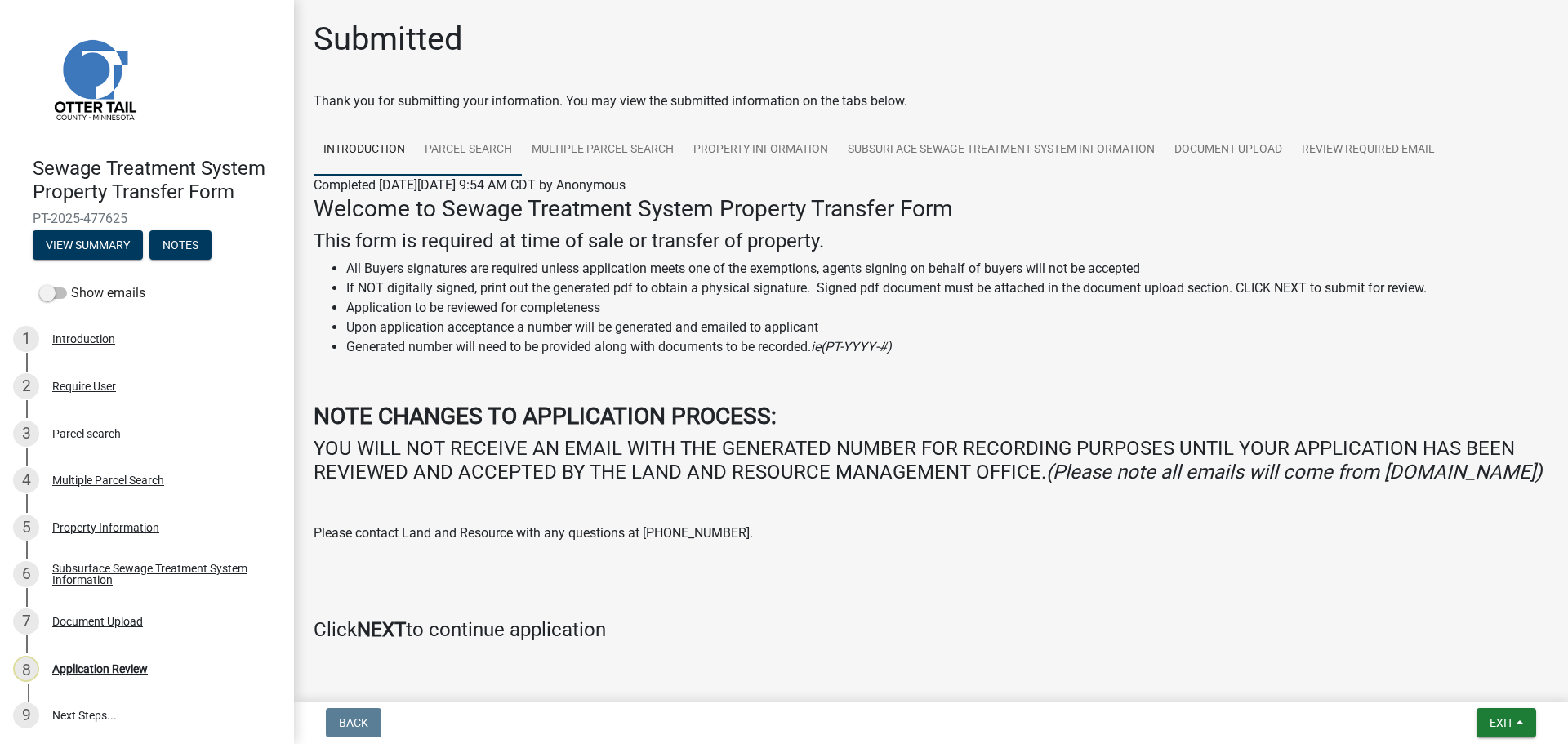
click at [481, 143] on link "Parcel search" at bounding box center [469, 150] width 107 height 53
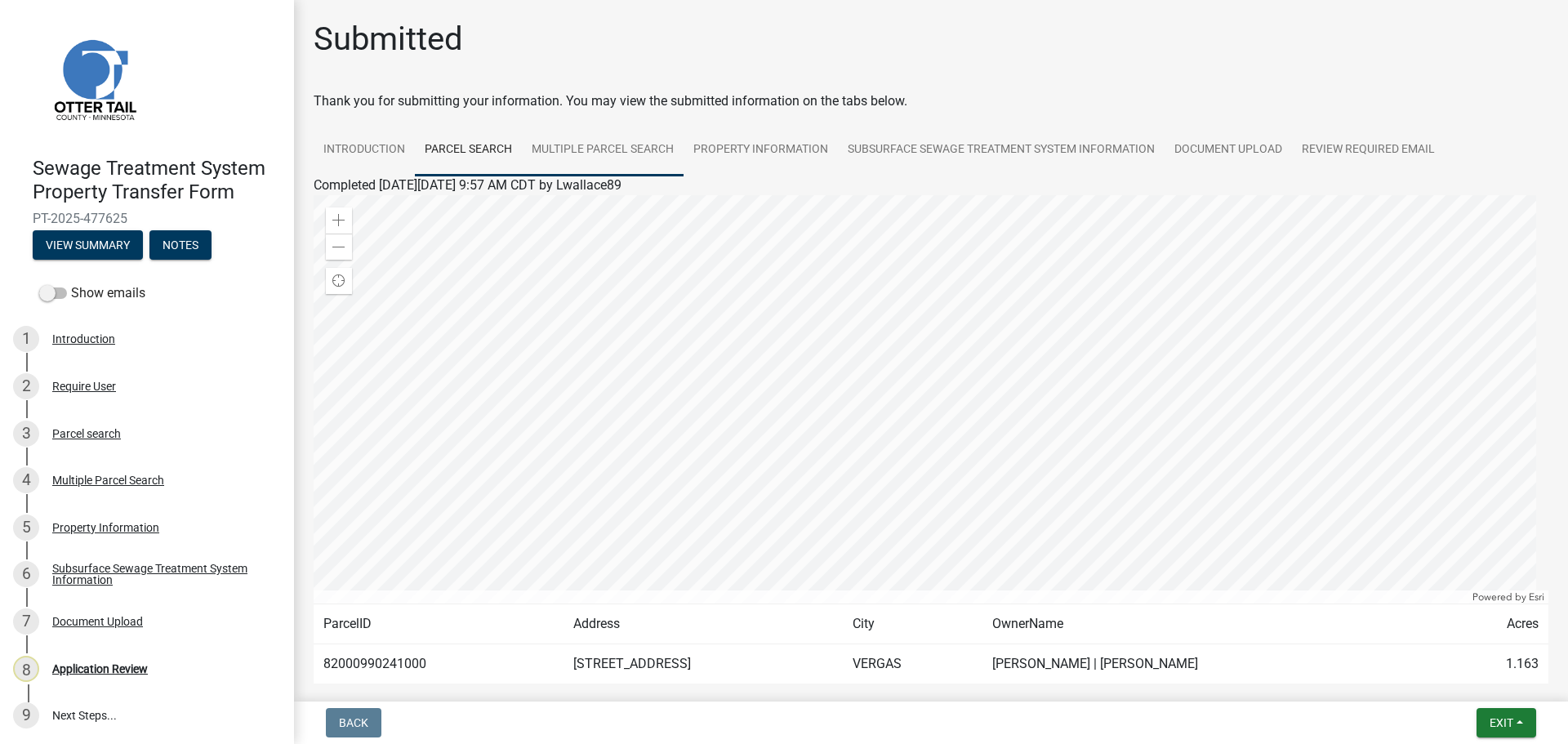
click at [583, 156] on link "Multiple Parcel Search" at bounding box center [602, 150] width 162 height 53
click at [750, 155] on link "Property Information" at bounding box center [760, 150] width 154 height 53
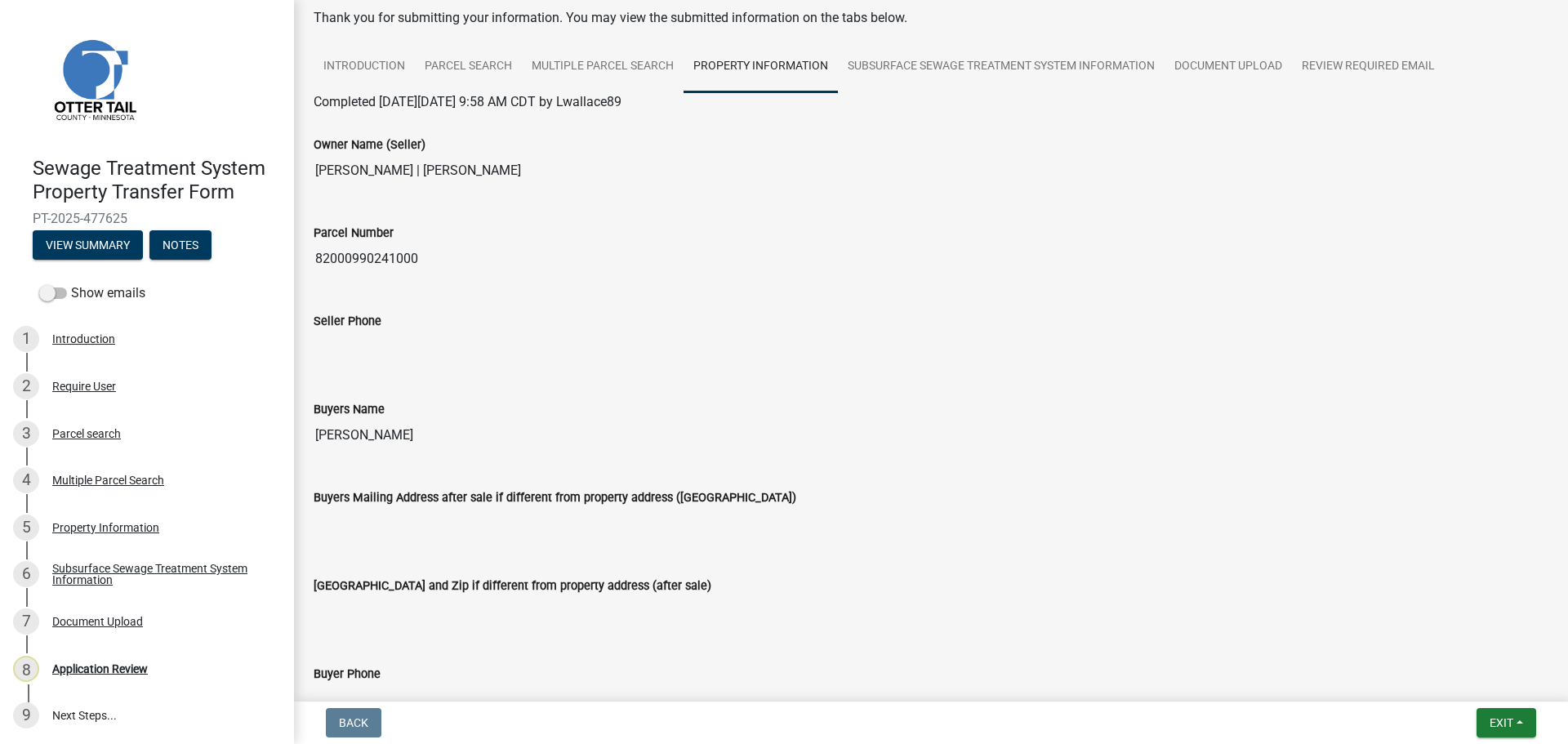
scroll to position [2, 0]
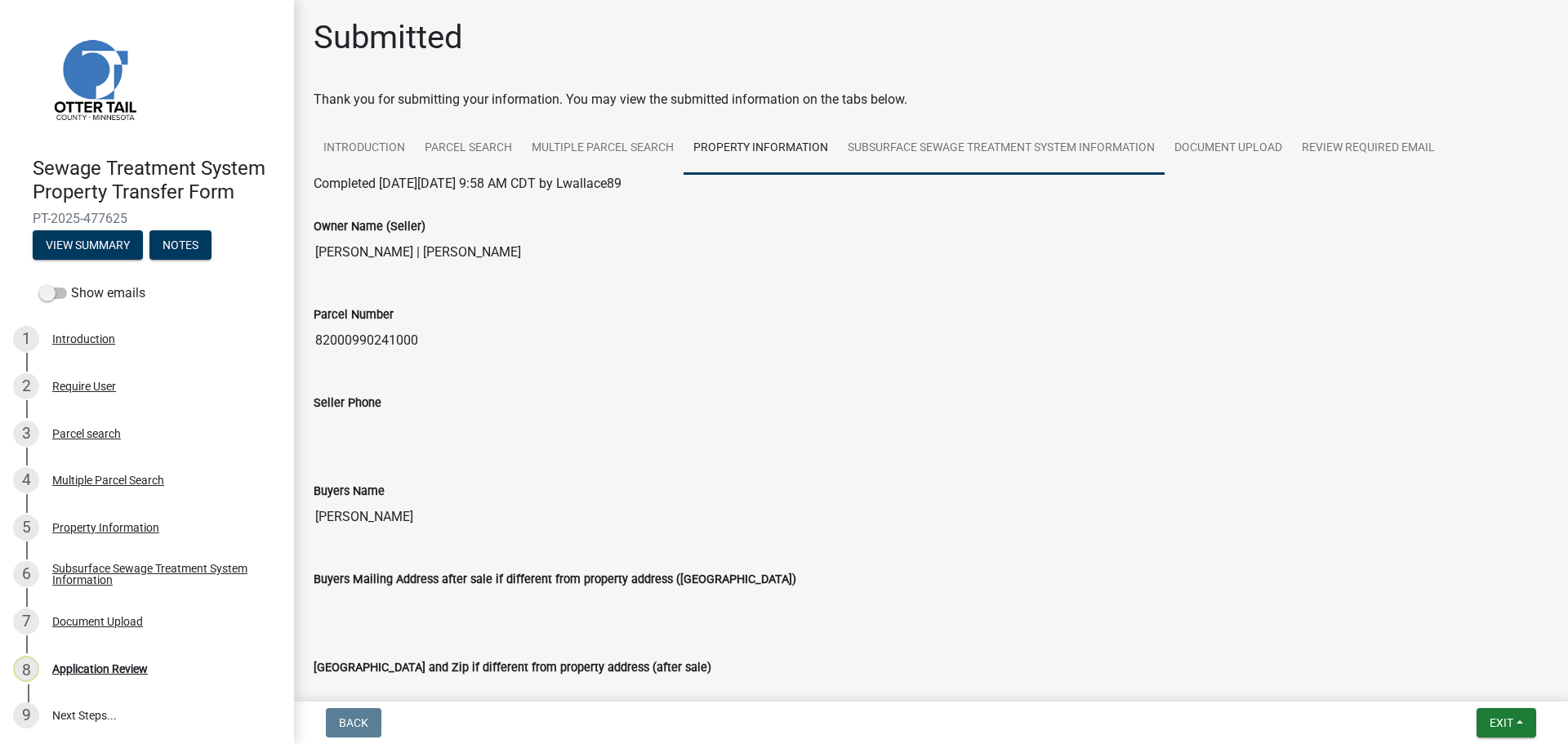
click at [1014, 132] on link "Subsurface Sewage Treatment System Information" at bounding box center [1001, 149] width 326 height 53
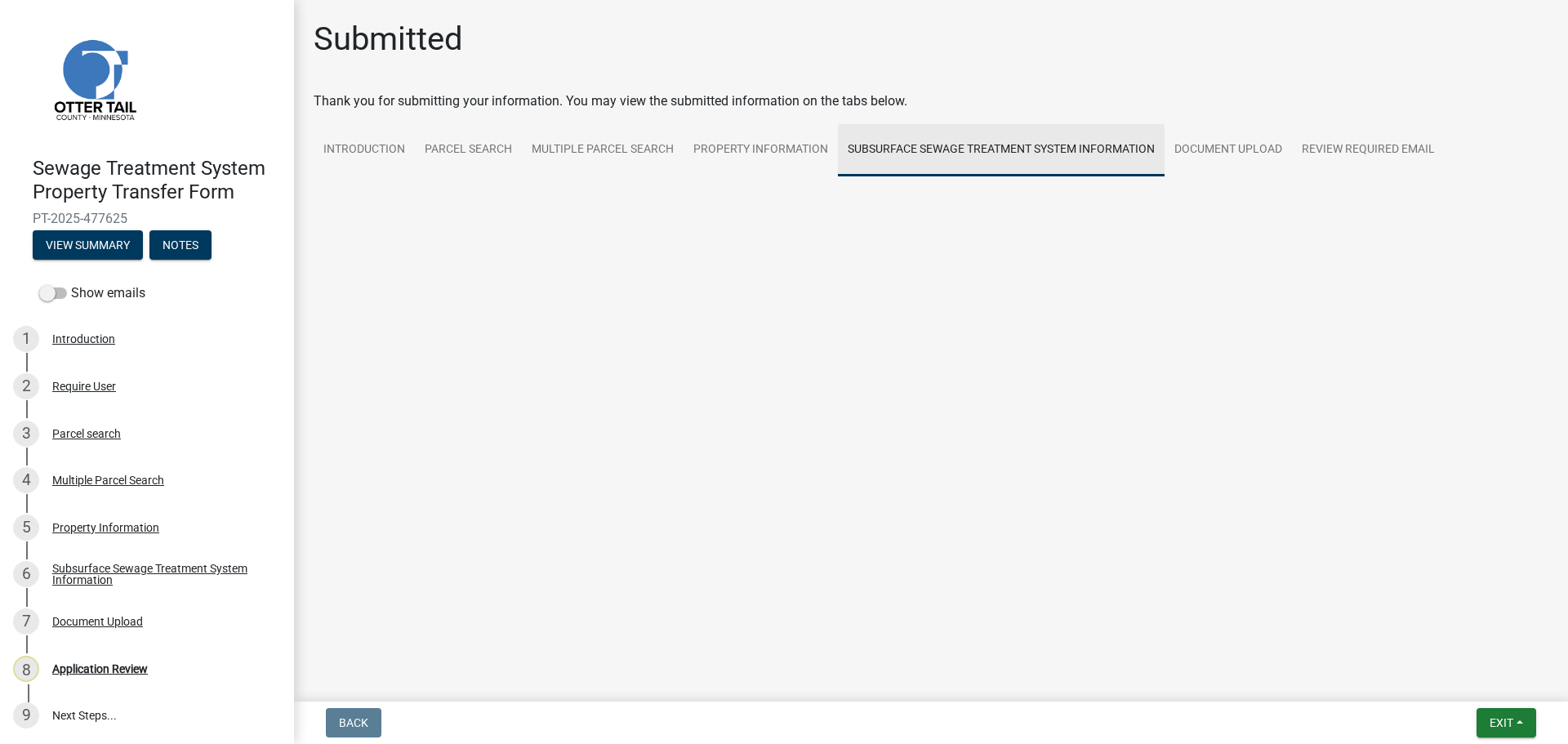
scroll to position [0, 0]
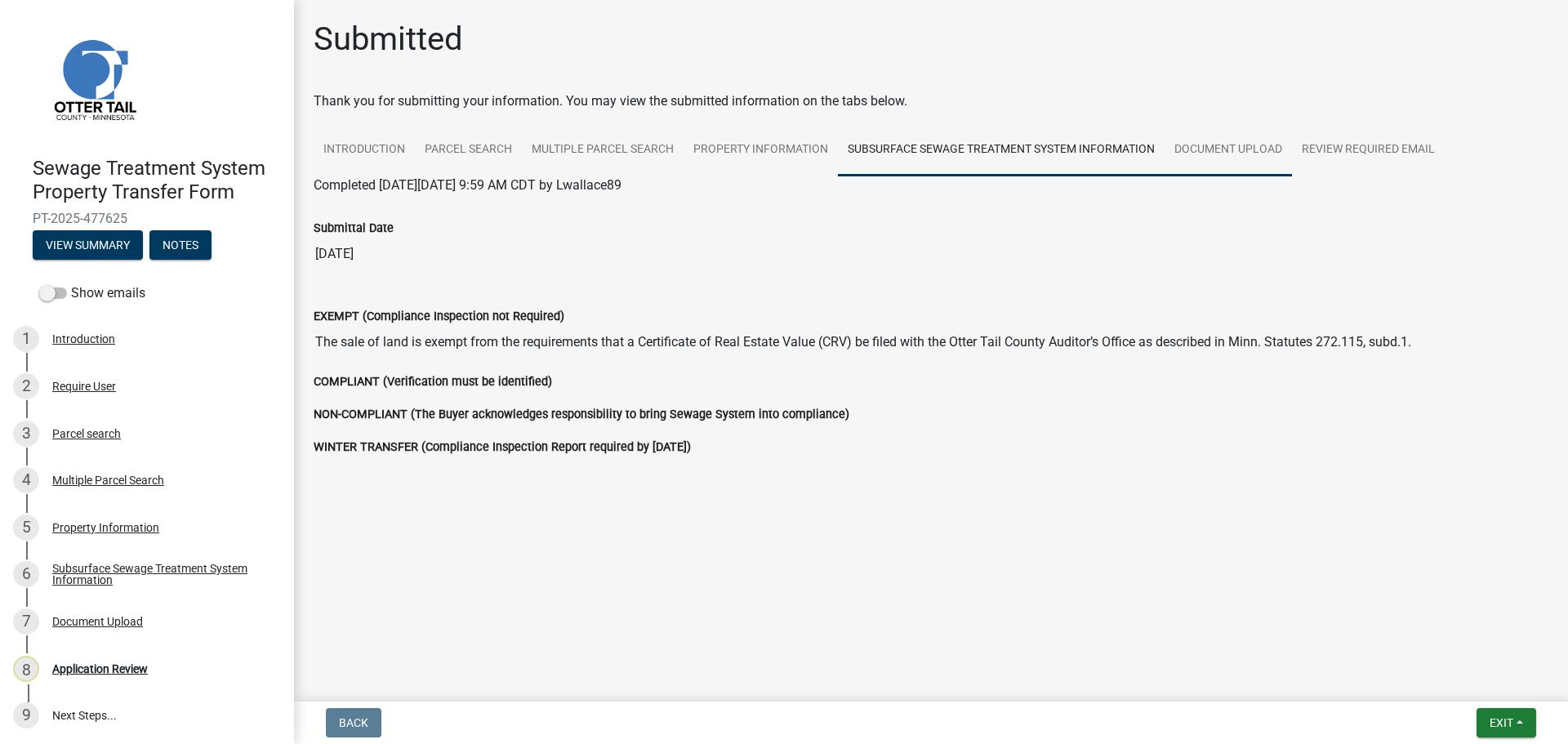
click at [1232, 151] on link "Document Upload" at bounding box center [1228, 150] width 128 height 53
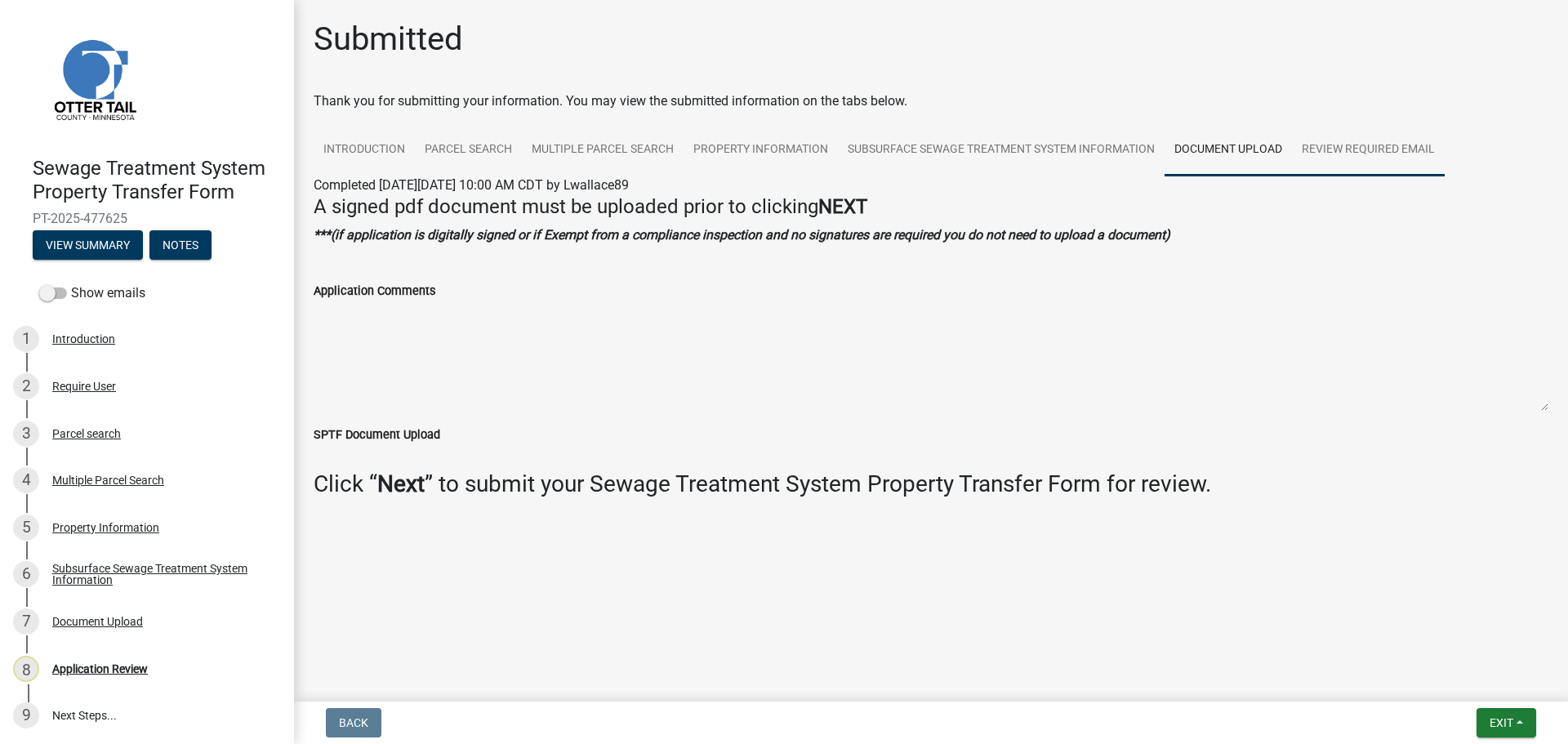
click at [1359, 153] on link "Review Required Email" at bounding box center [1368, 150] width 153 height 53
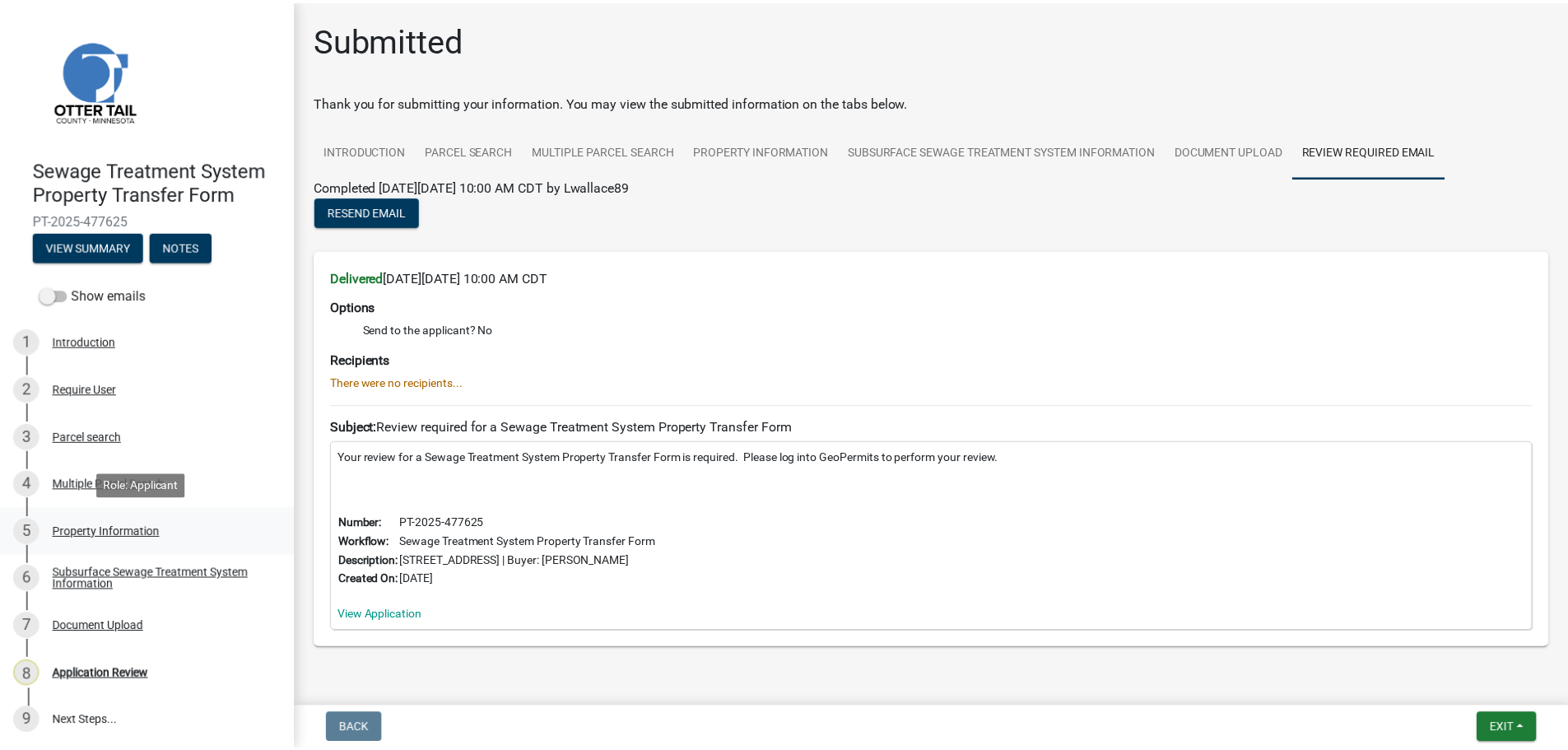
scroll to position [2, 0]
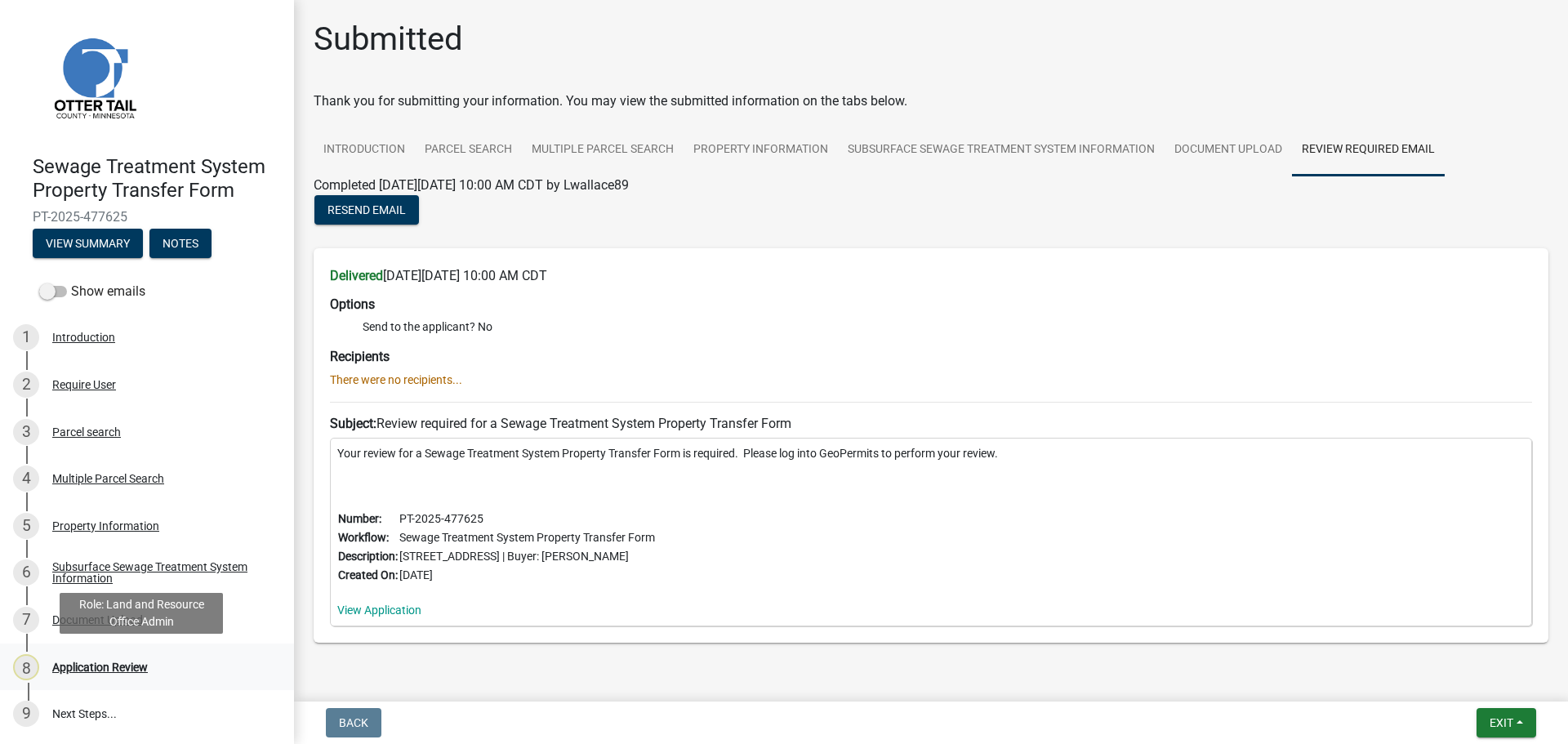
click at [106, 669] on div "Application Review" at bounding box center [100, 668] width 96 height 12
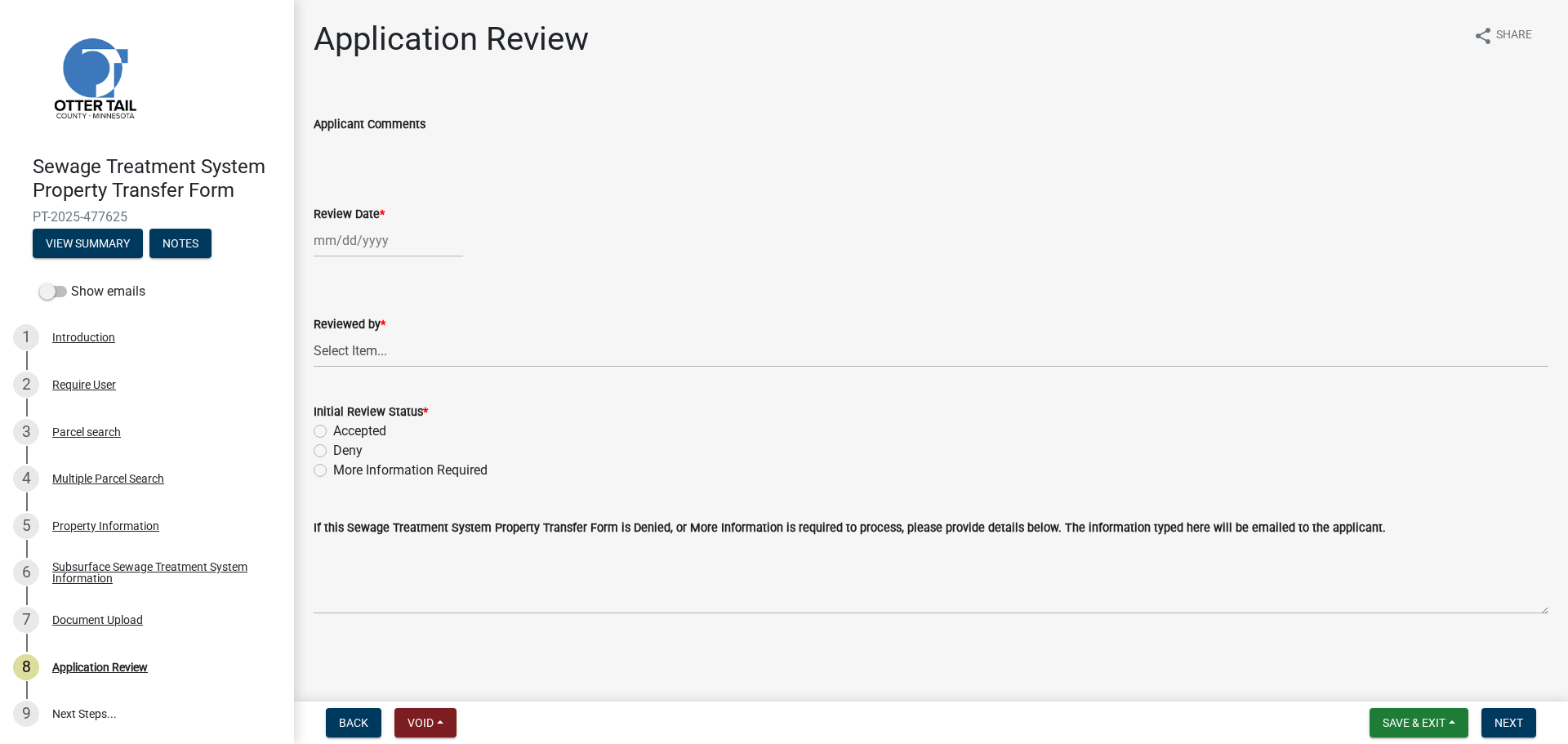
click at [386, 243] on div at bounding box center [388, 241] width 149 height 33
select select "9"
select select "2025"
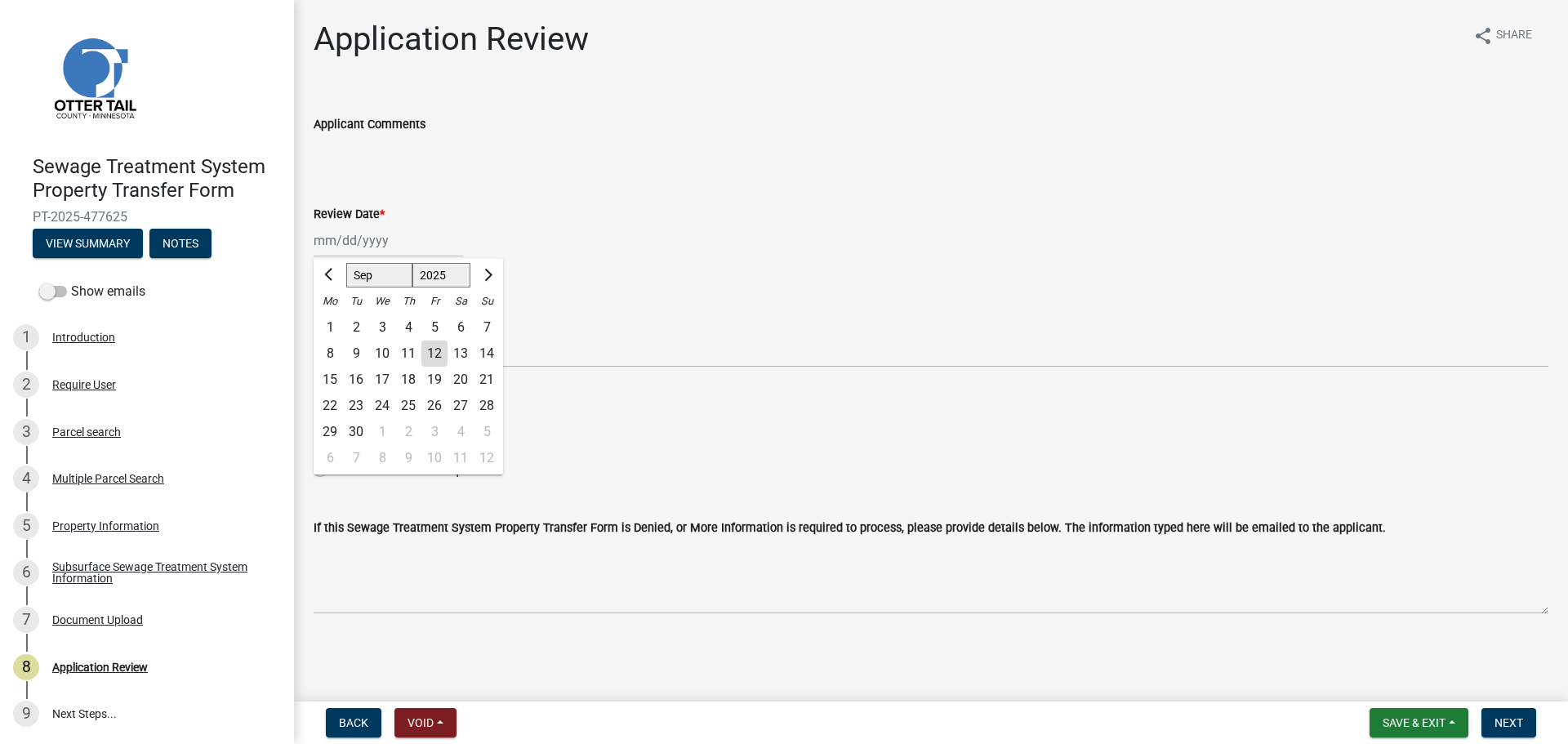
click at [437, 350] on div "12" at bounding box center [434, 353] width 26 height 26
type input "09/12/2025"
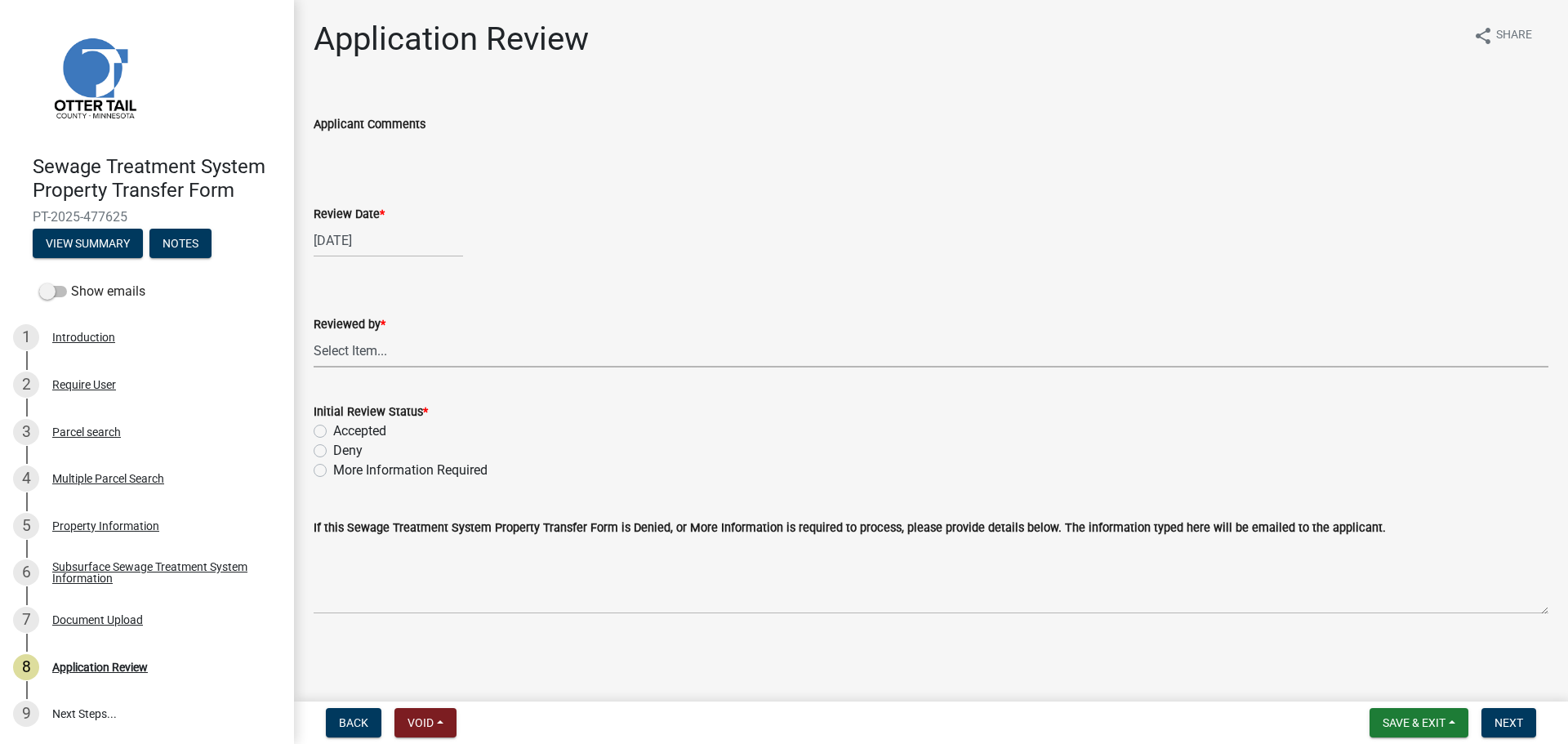
click at [411, 340] on select "Select Item... Alexis Newark Amy Busko Andrea Perales Brittany Tollefson Christ…" at bounding box center [931, 351] width 1235 height 33
click at [314, 334] on select "Select Item... Alexis Newark Amy Busko Andrea Perales Brittany Tollefson Christ…" at bounding box center [931, 351] width 1235 height 33
select select "67745ee8-7159-4960-80f9-a638286b467c"
click at [362, 430] on label "Accepted" at bounding box center [360, 431] width 53 height 20
click at [344, 430] on input "Accepted" at bounding box center [338, 426] width 11 height 11
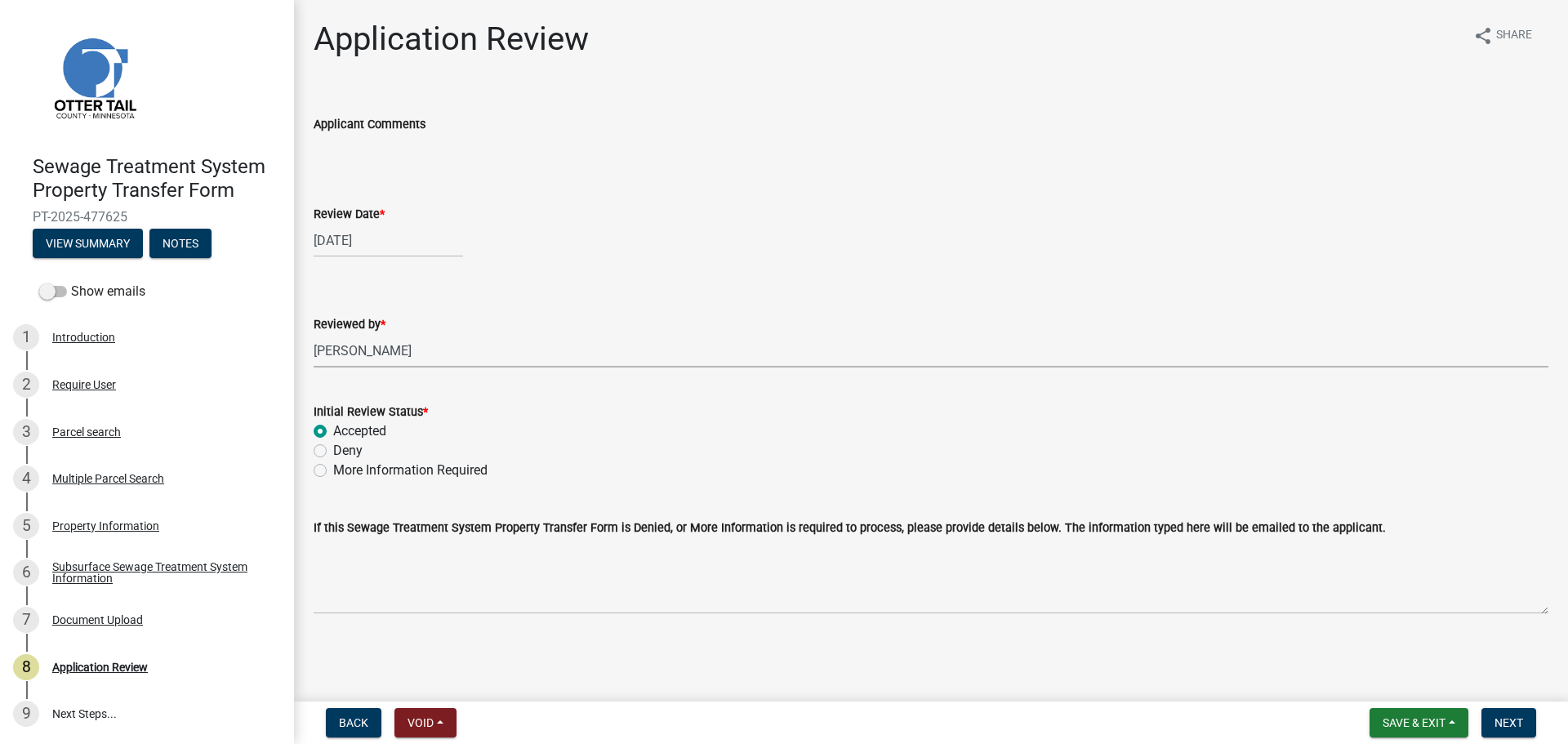
radio input "true"
click at [1505, 718] on span "Next" at bounding box center [1509, 723] width 28 height 13
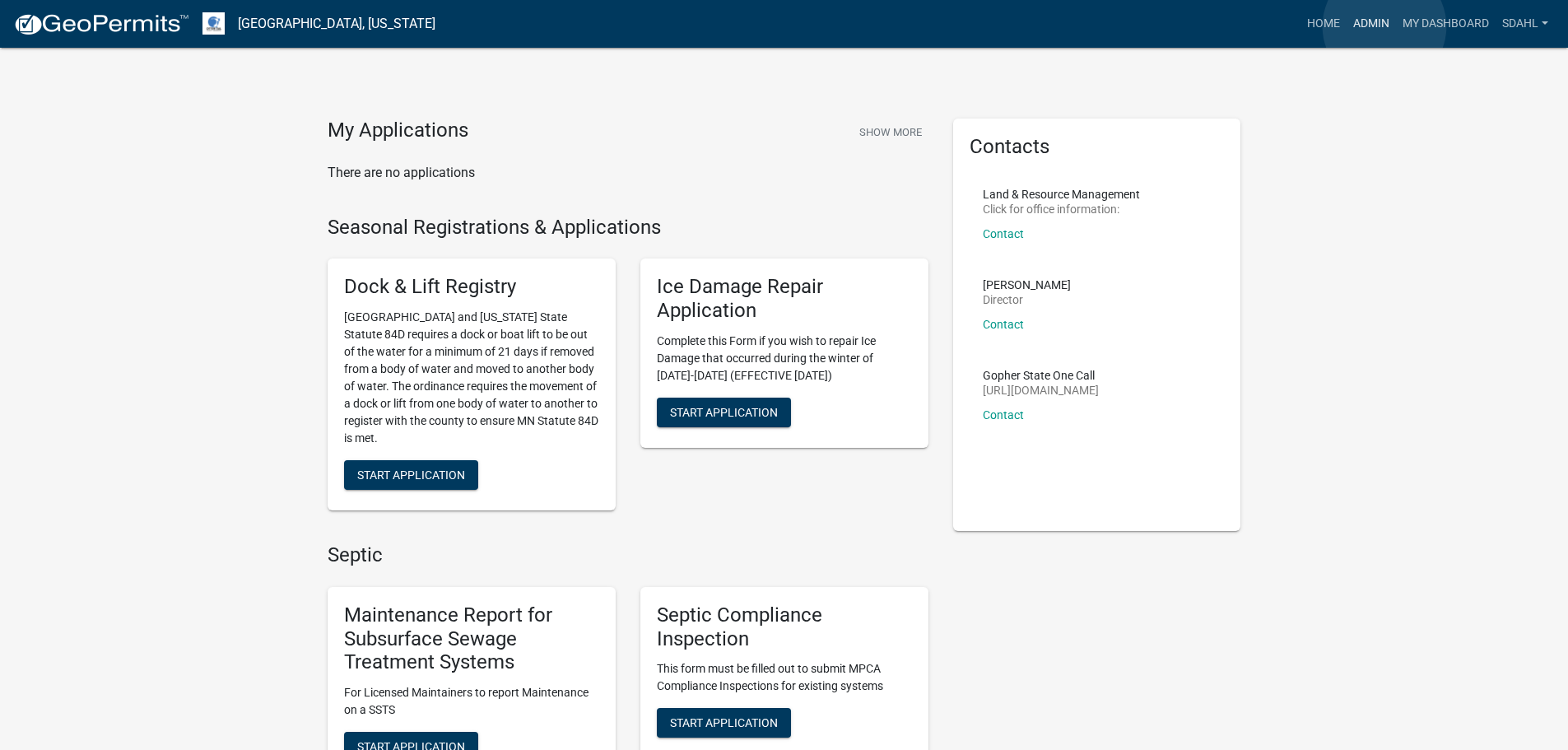
click at [1385, 27] on link "Admin" at bounding box center [1372, 24] width 49 height 31
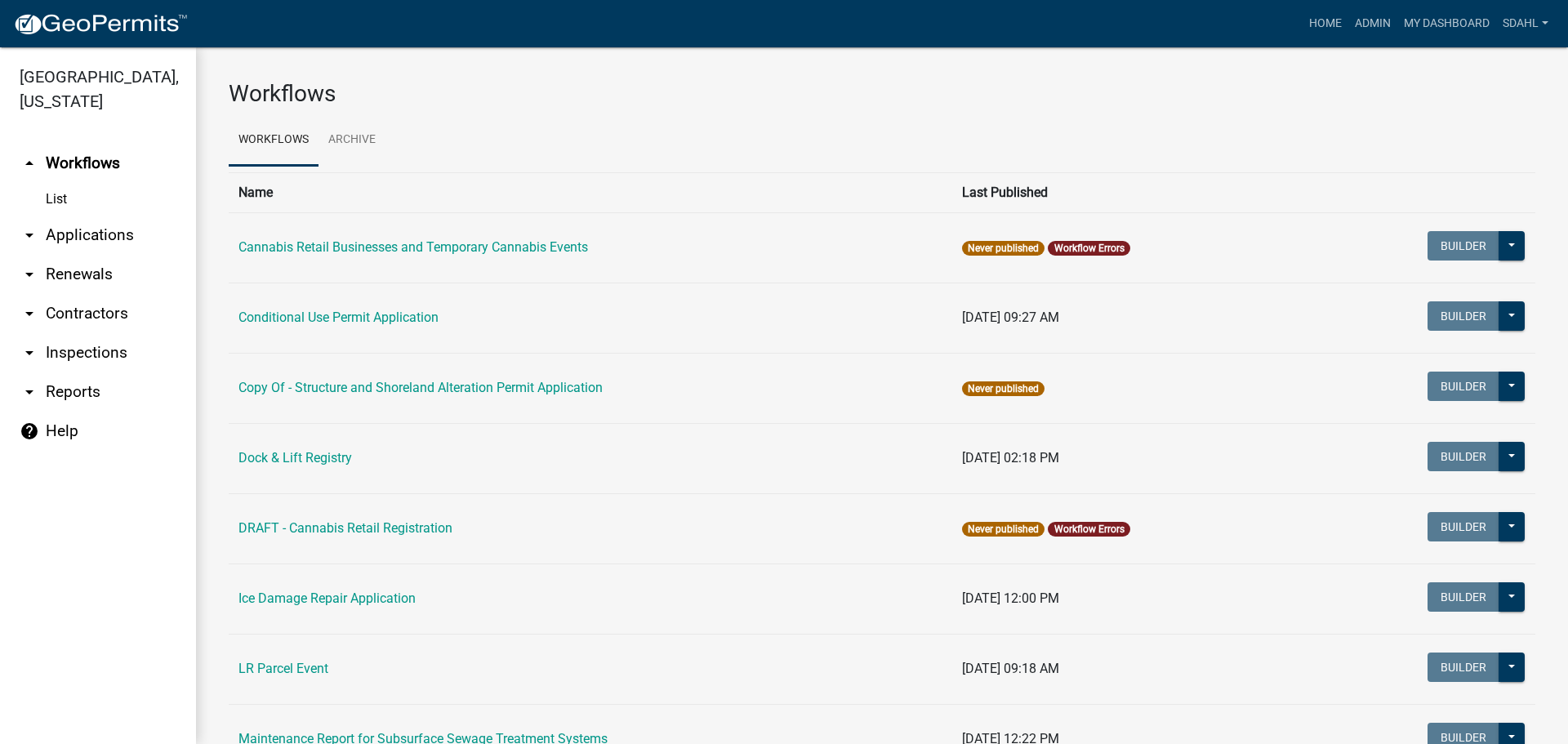
click at [126, 233] on link "arrow_drop_down Applications" at bounding box center [97, 235] width 196 height 39
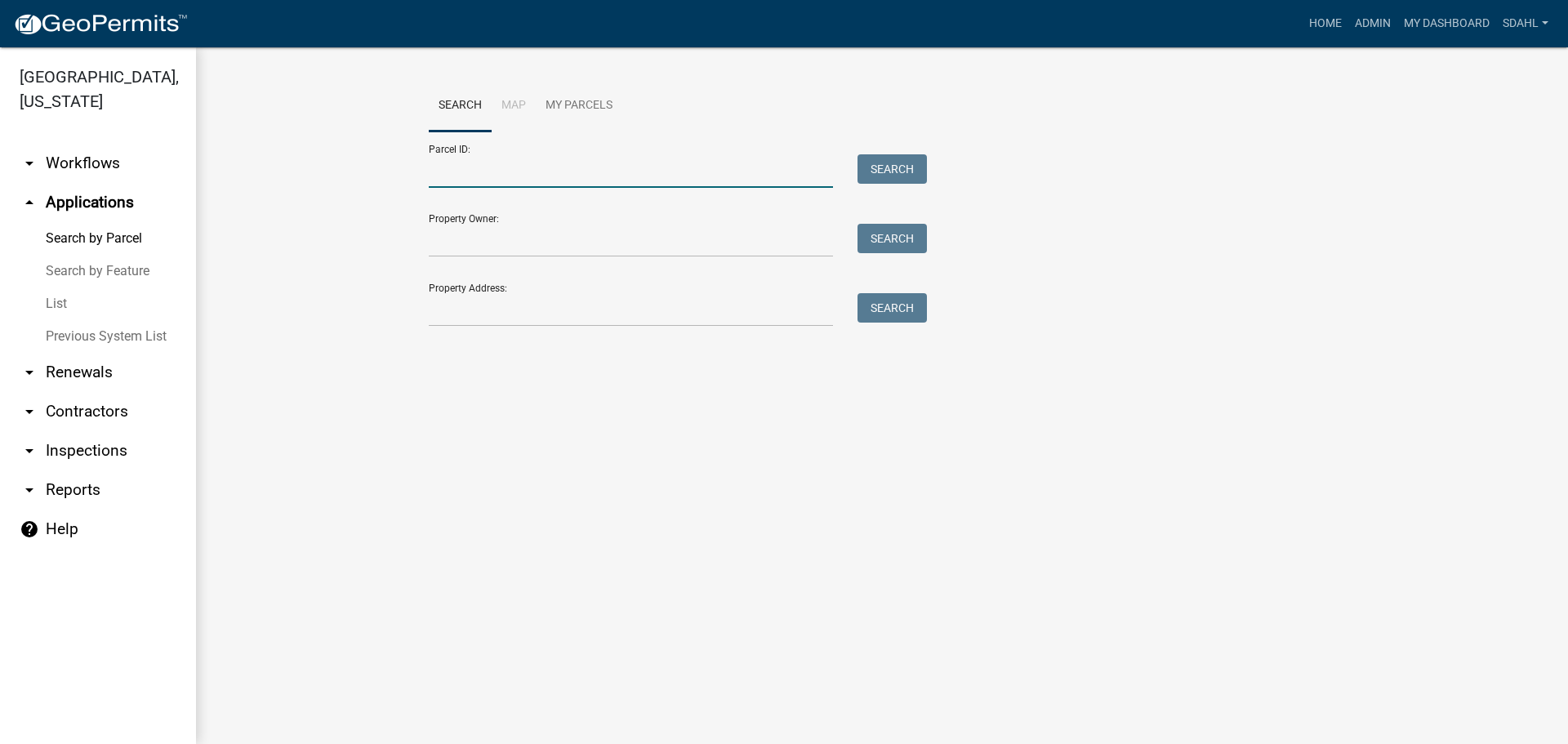
click at [567, 172] on input "Parcel ID:" at bounding box center [631, 171] width 404 height 33
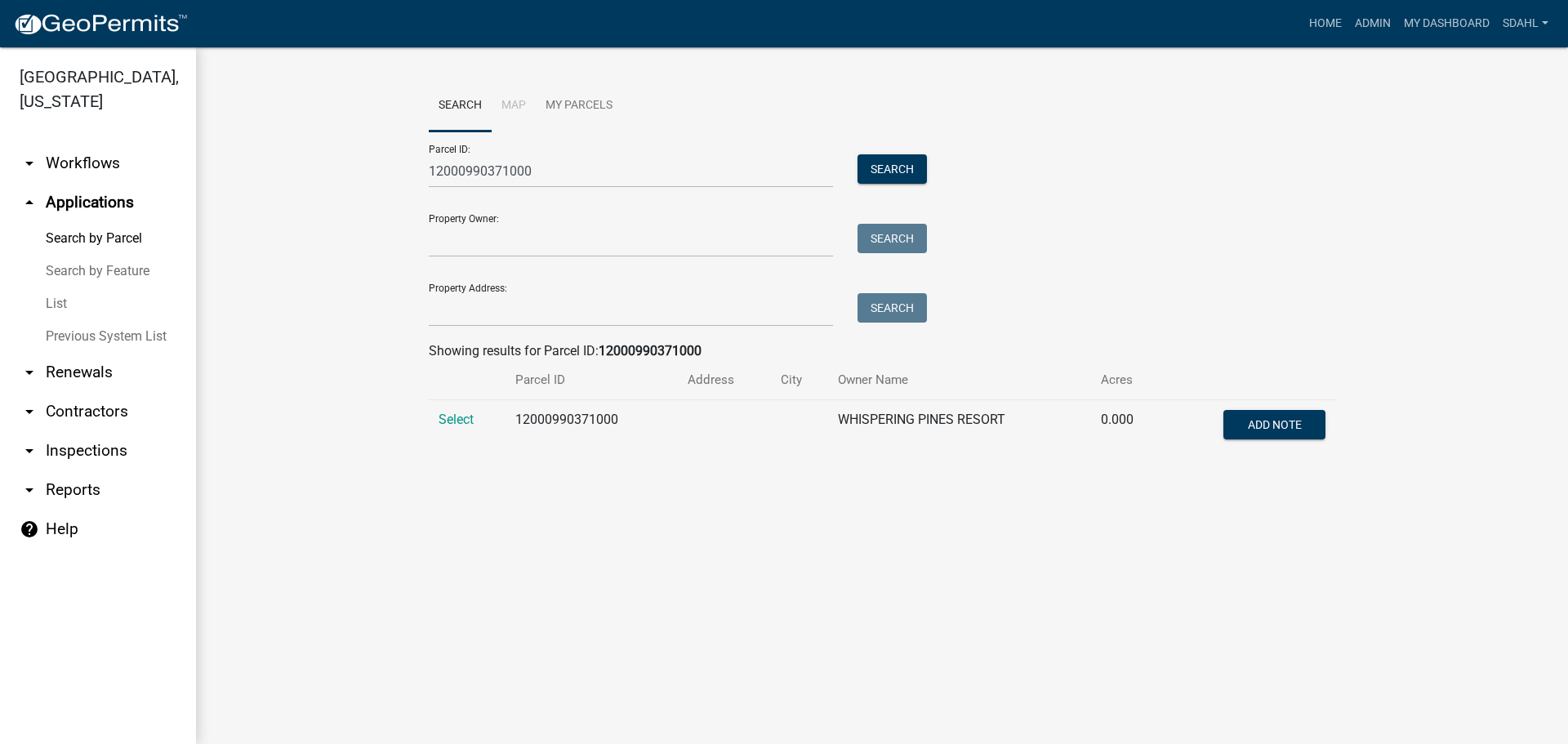
click at [481, 421] on td "Select" at bounding box center [467, 427] width 77 height 54
click at [463, 420] on span "Select" at bounding box center [456, 419] width 35 height 16
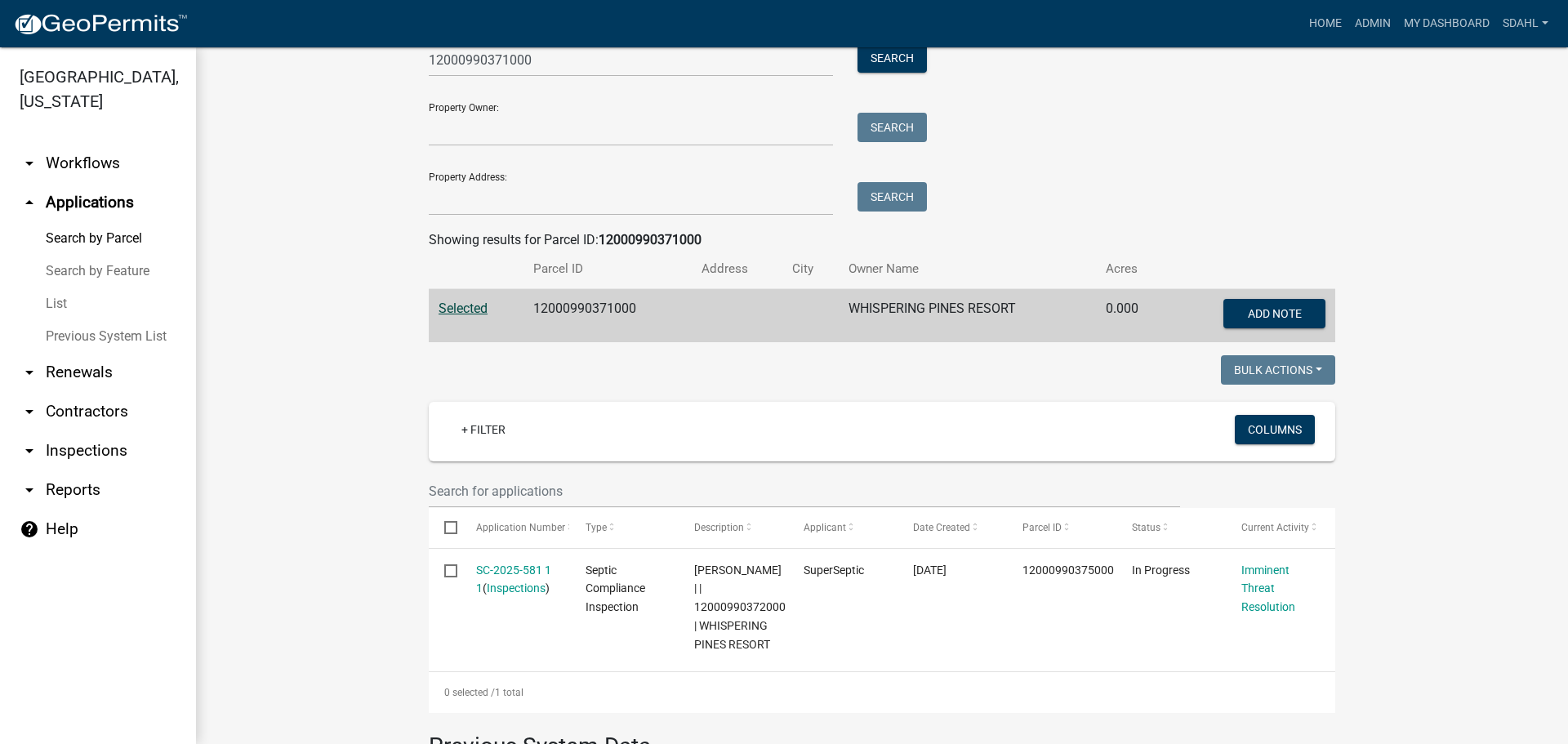
scroll to position [82, 0]
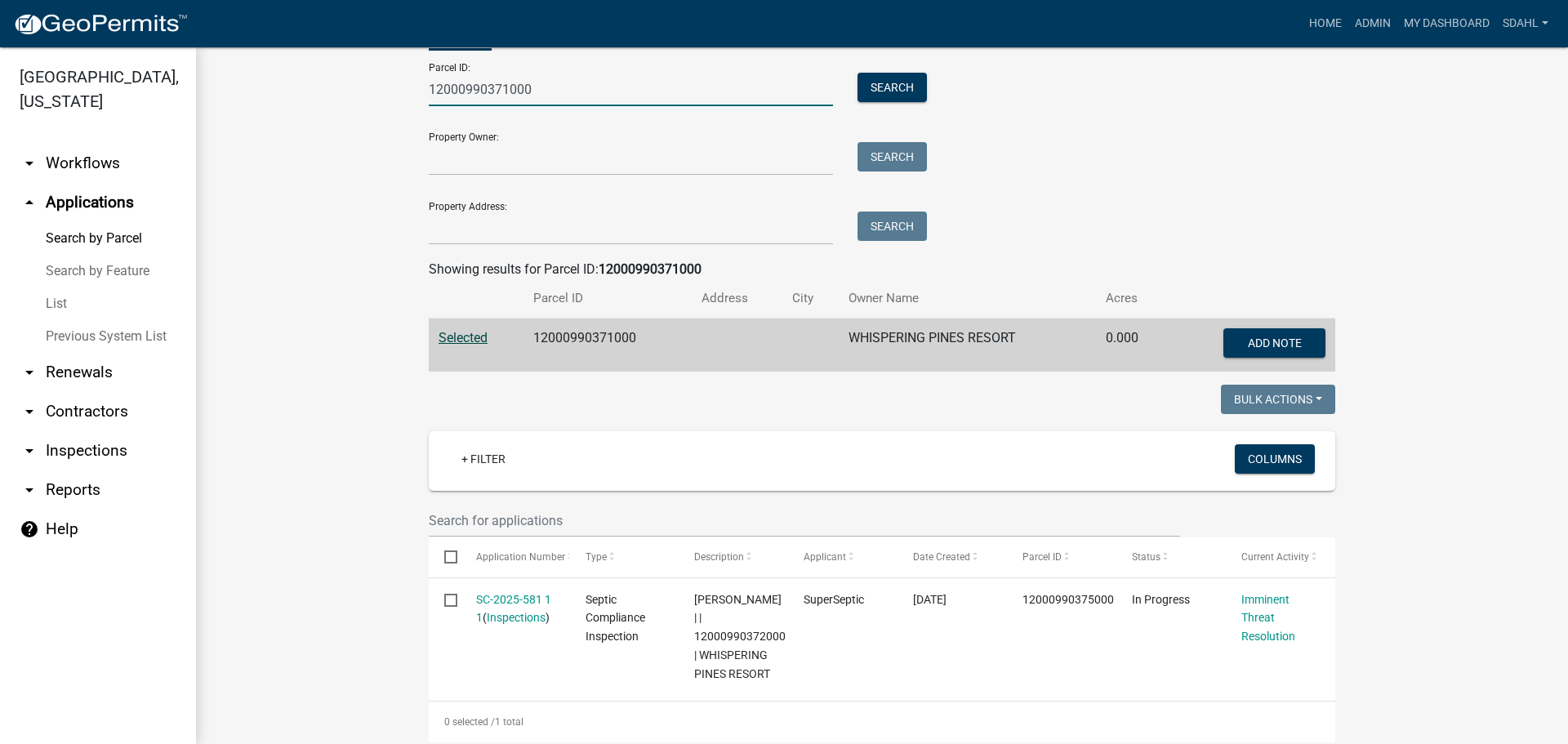
click at [492, 89] on input "12000990371000" at bounding box center [631, 90] width 404 height 33
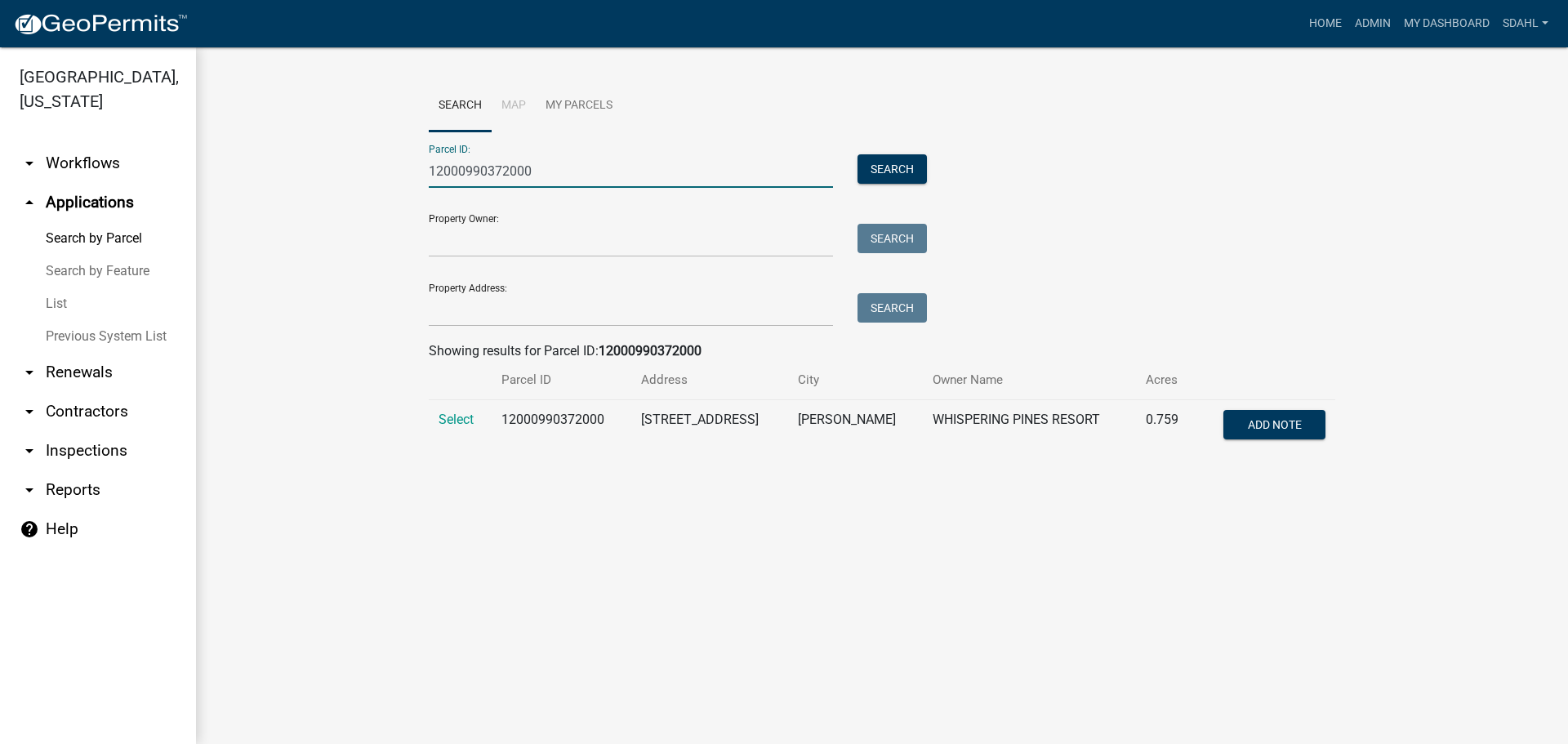
scroll to position [0, 0]
click at [454, 426] on span "Select" at bounding box center [456, 419] width 35 height 16
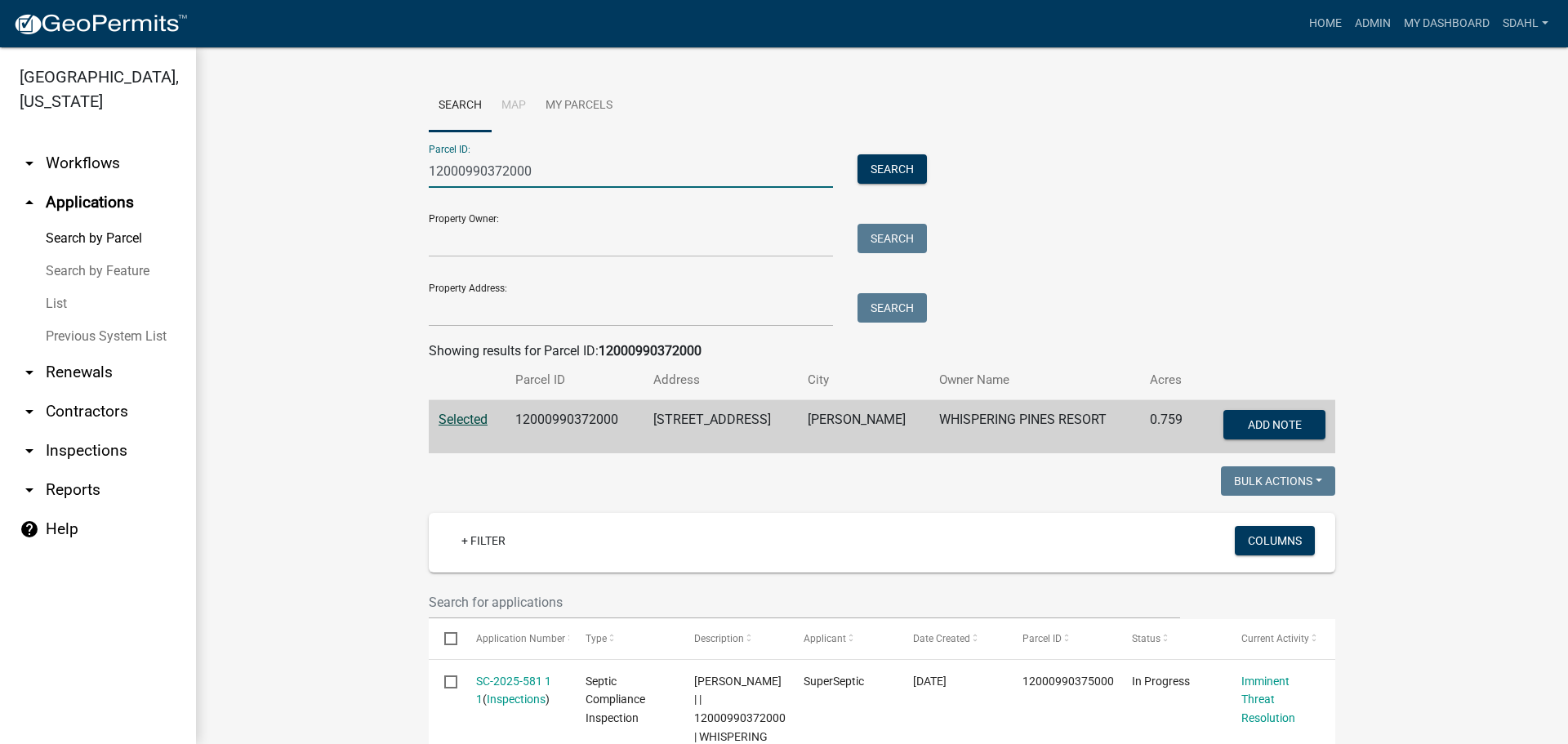
drag, startPoint x: 543, startPoint y: 168, endPoint x: 321, endPoint y: 186, distance: 222.7
click at [321, 186] on wm-workflow-application-search-view "Search Map My Parcels Parcel ID: 12000990372000 Search Property Owner: Search P…" at bounding box center [882, 659] width 1307 height 1159
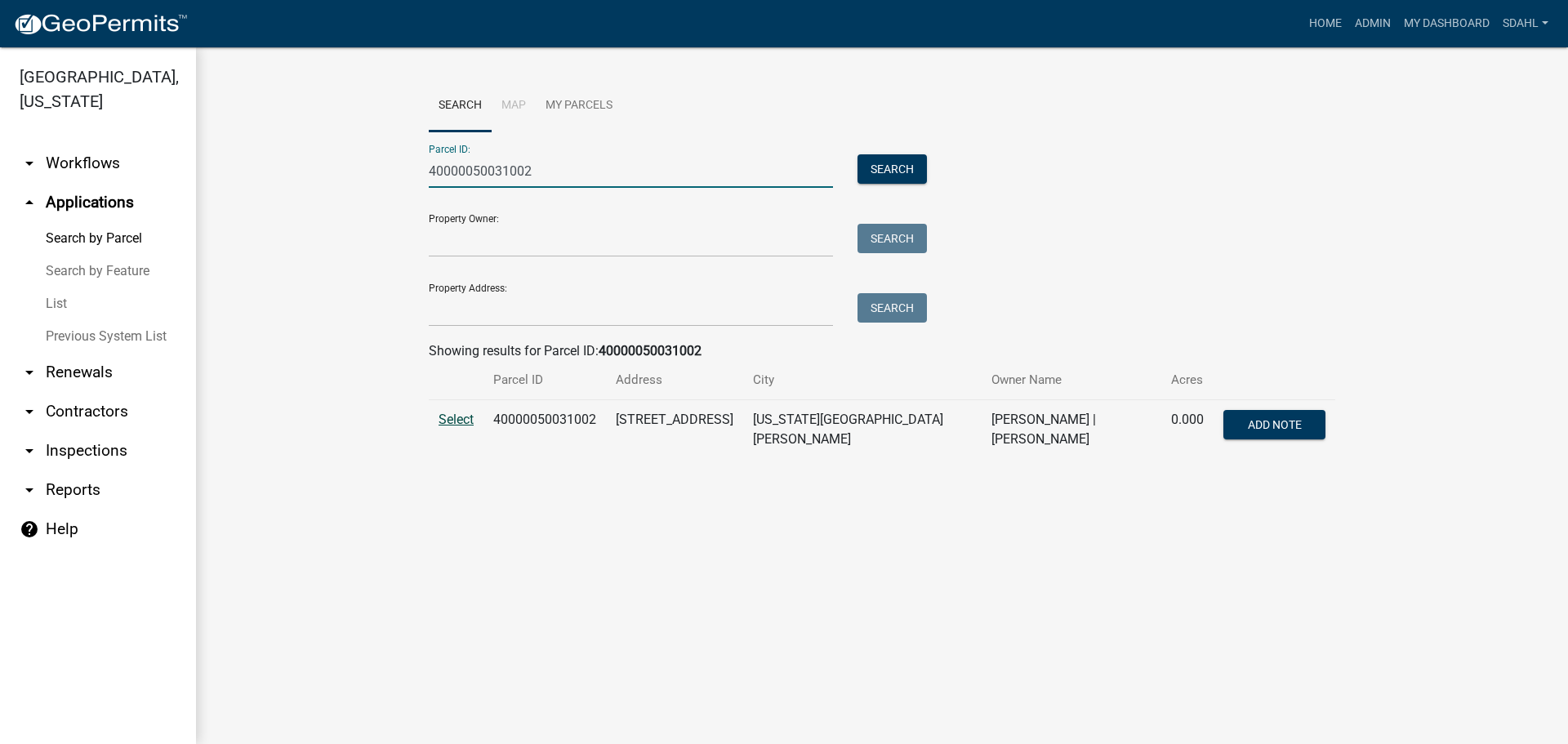
type input "40000050031002"
click at [440, 421] on span "Select" at bounding box center [456, 419] width 35 height 16
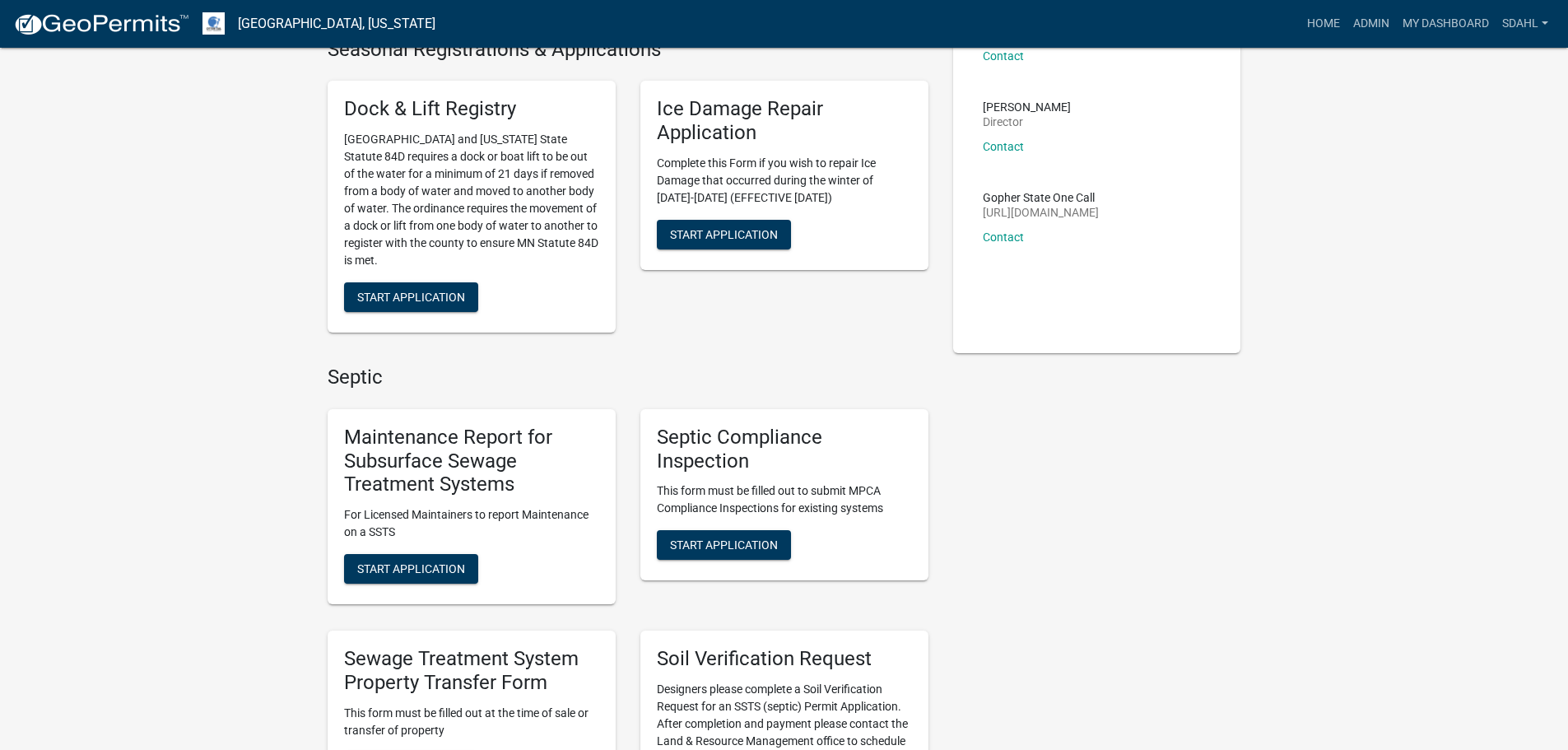
scroll to position [165, 0]
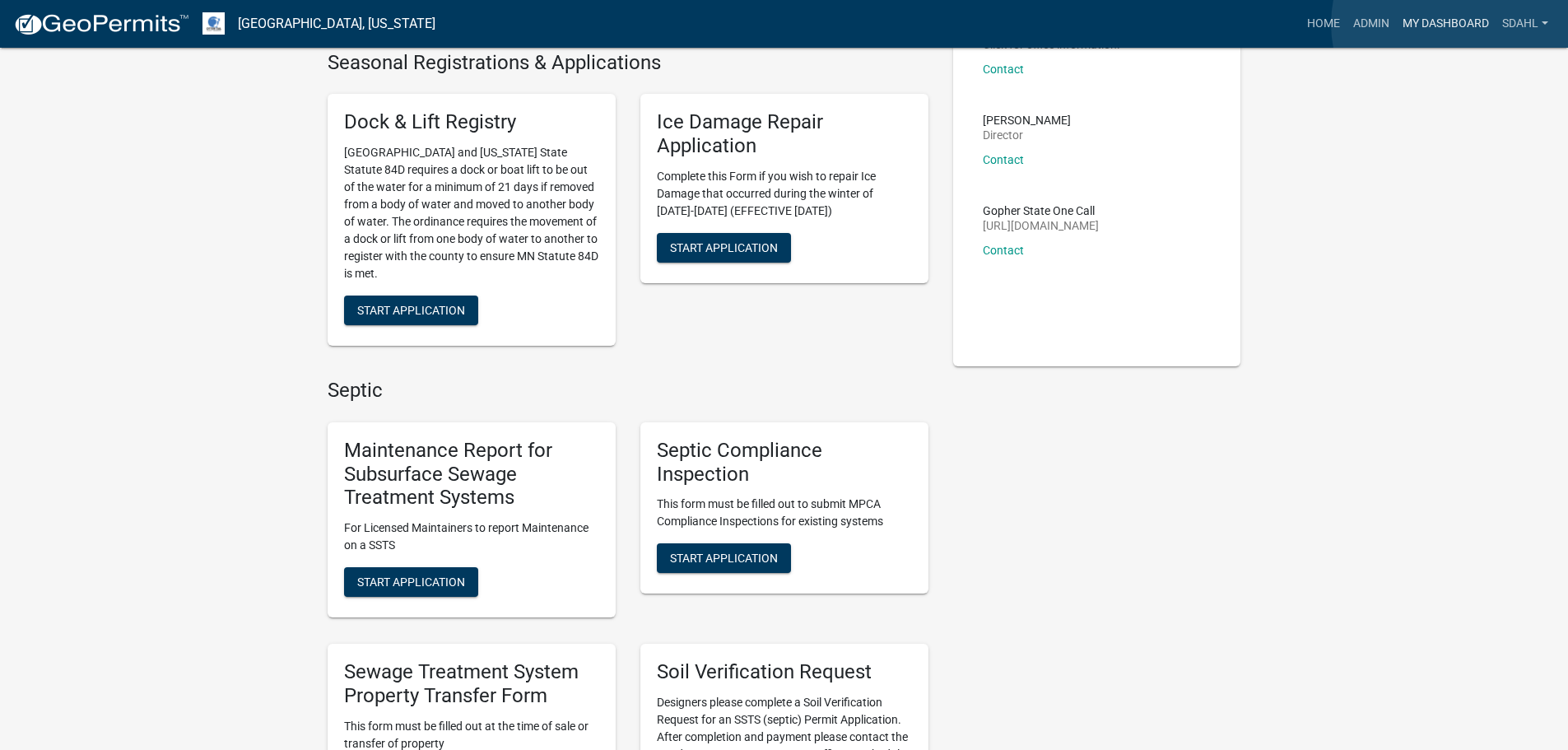
click at [1456, 24] on link "My Dashboard" at bounding box center [1445, 24] width 99 height 31
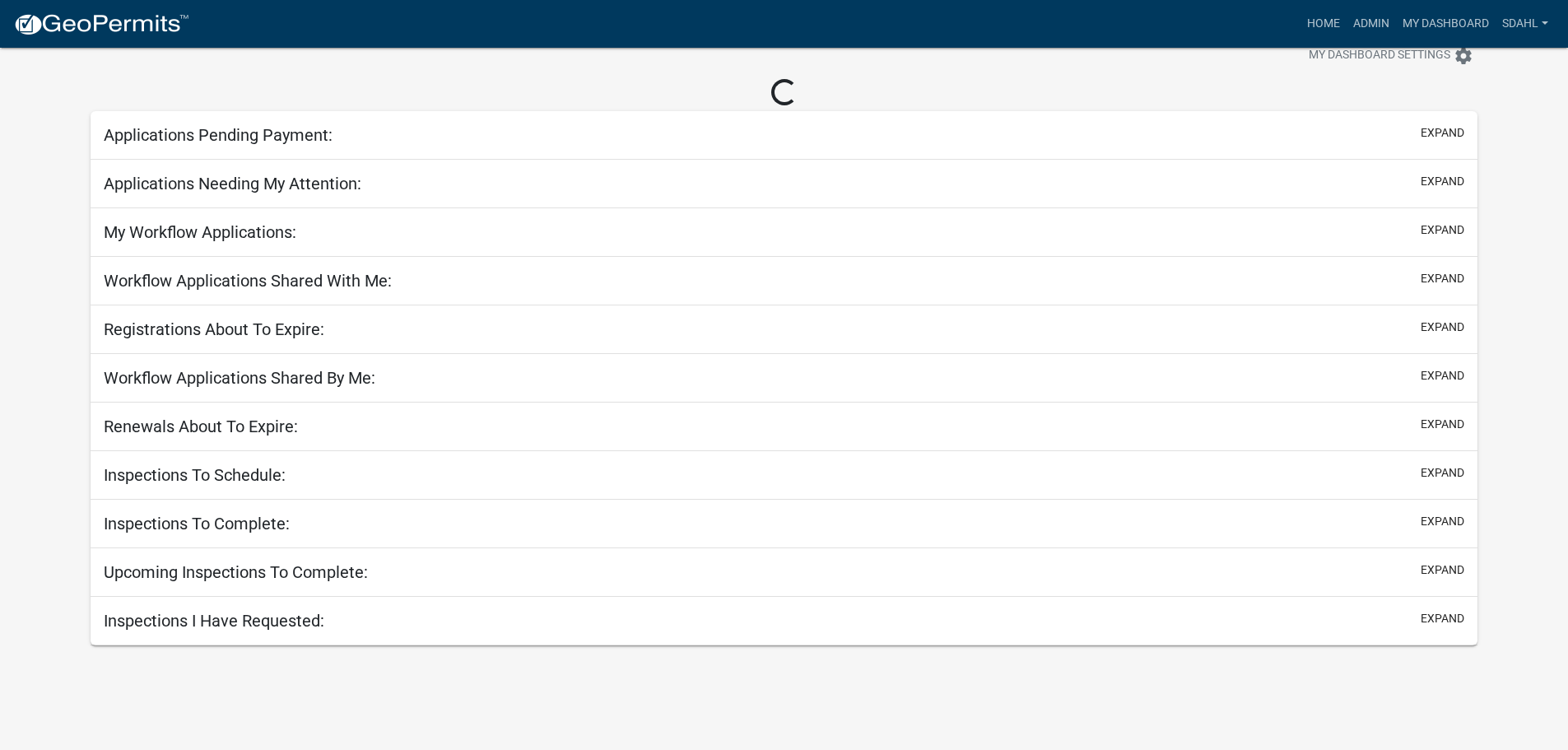
scroll to position [212, 0]
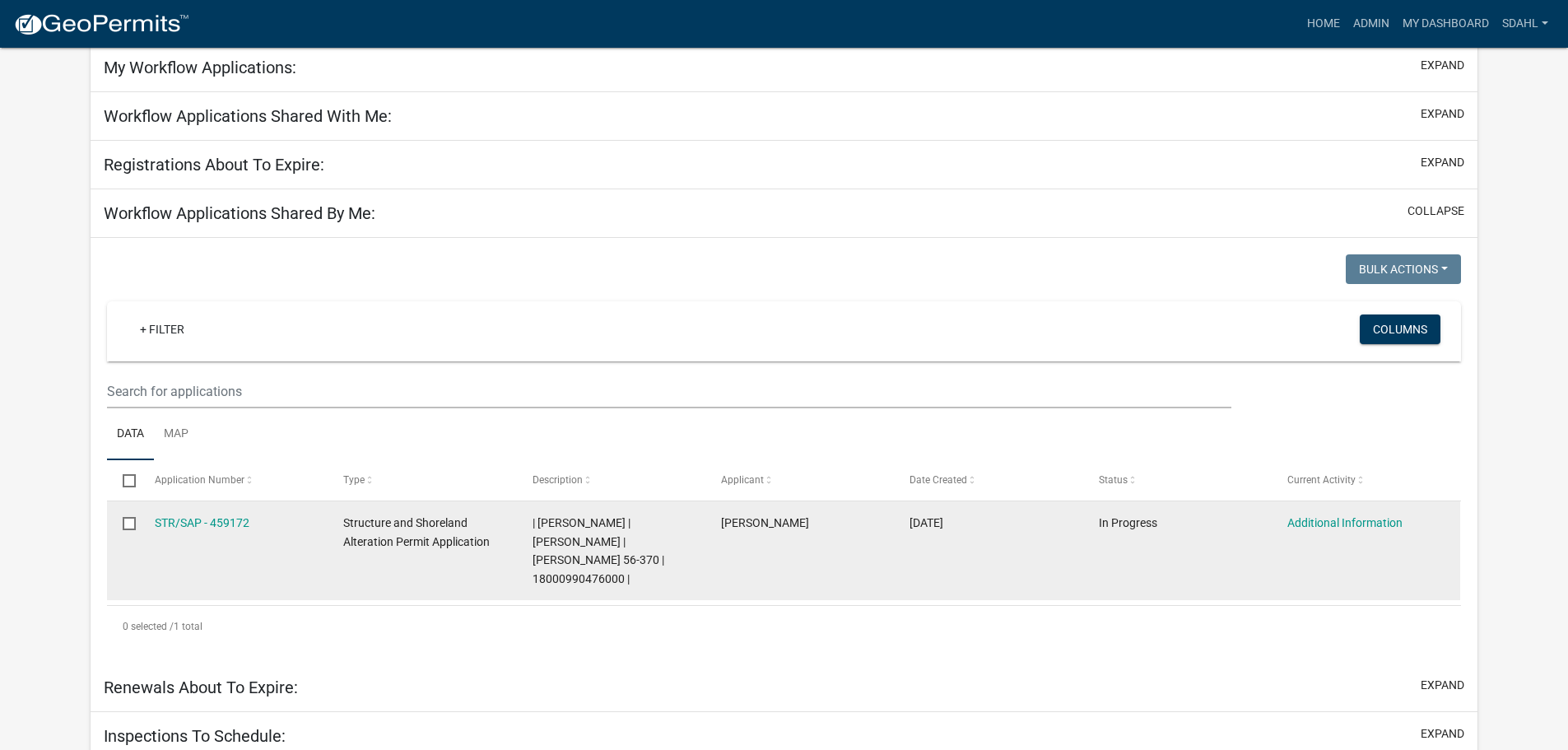
select select "3: 100"
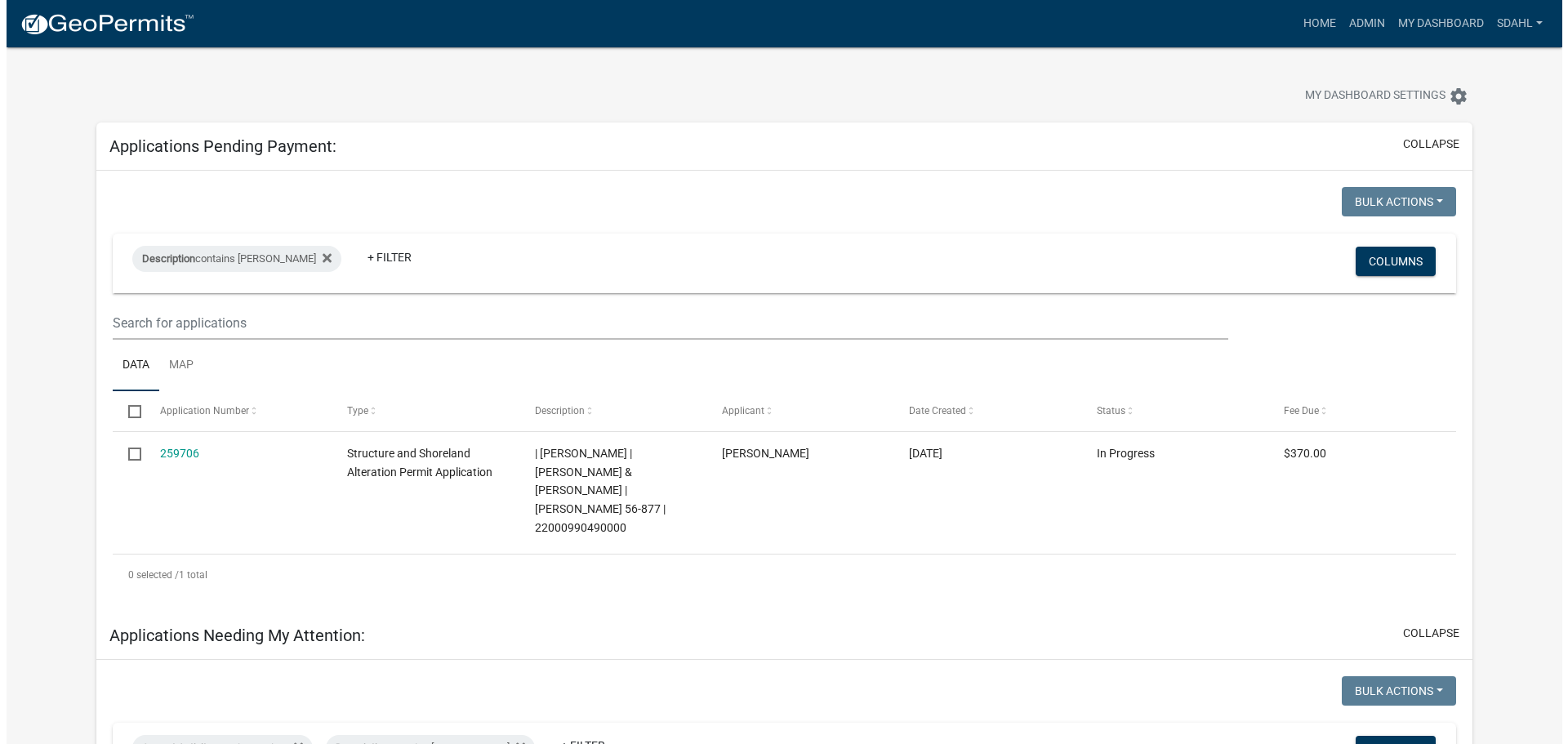
scroll to position [0, 0]
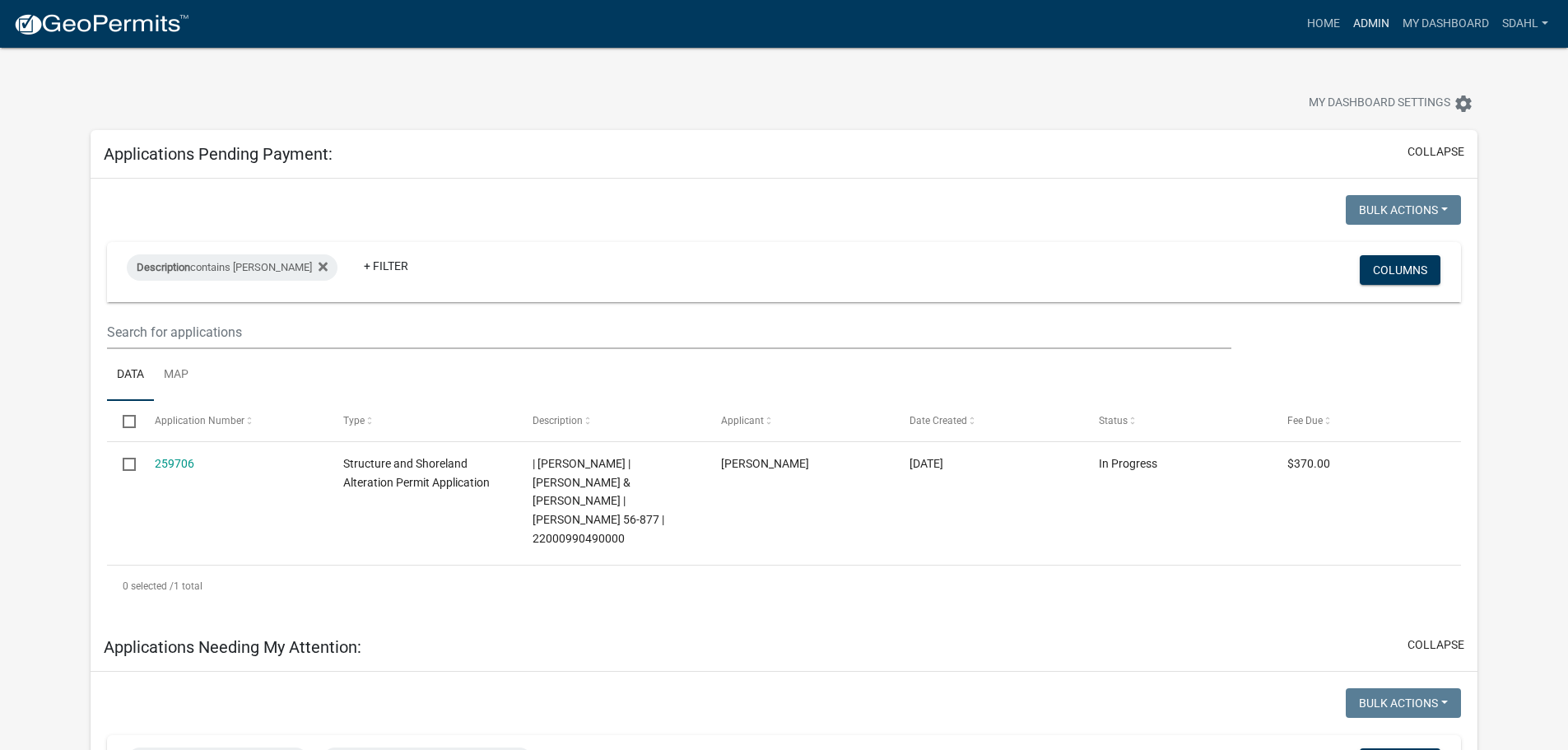
click at [1365, 28] on link "Admin" at bounding box center [1372, 24] width 49 height 31
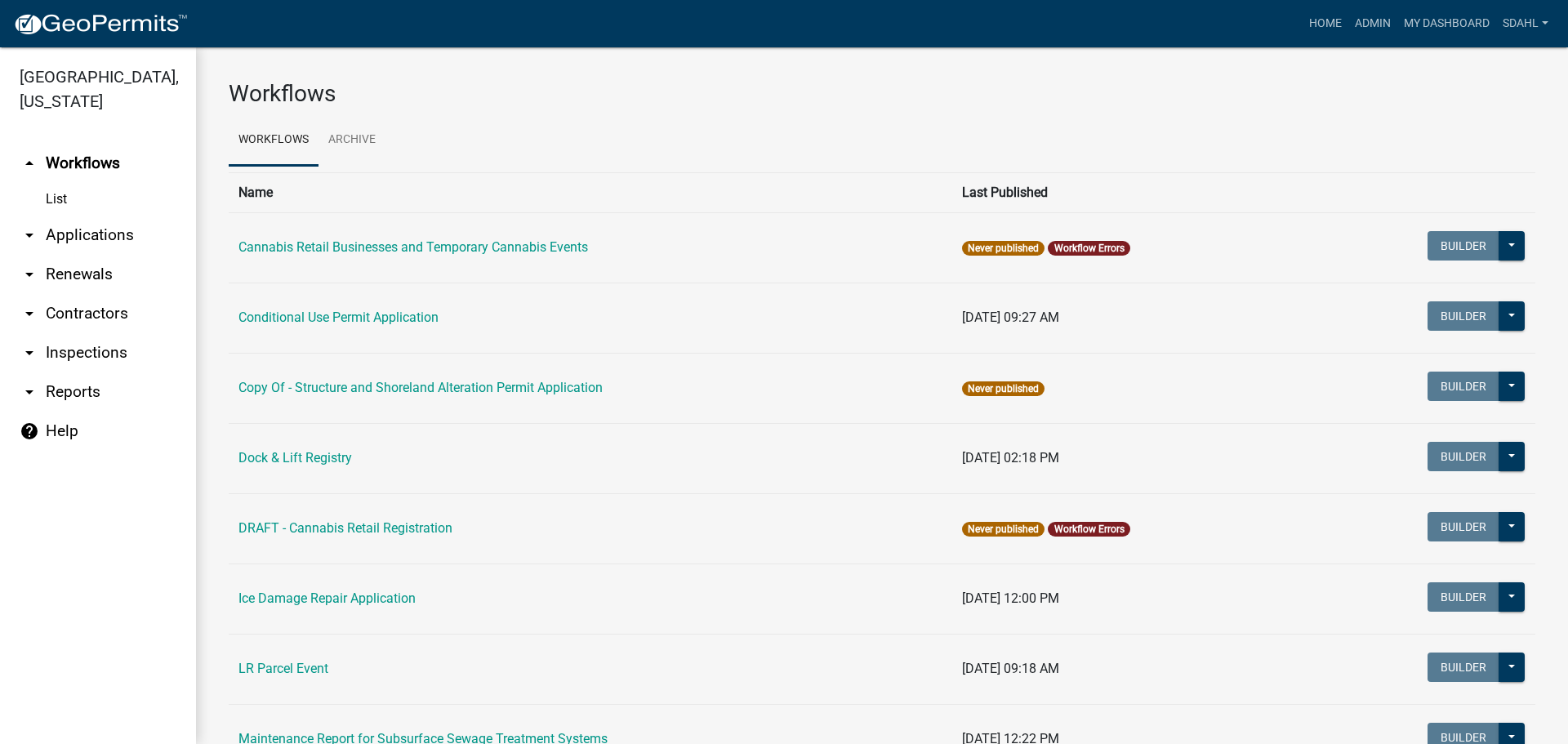
click at [110, 235] on link "arrow_drop_down Applications" at bounding box center [97, 235] width 196 height 39
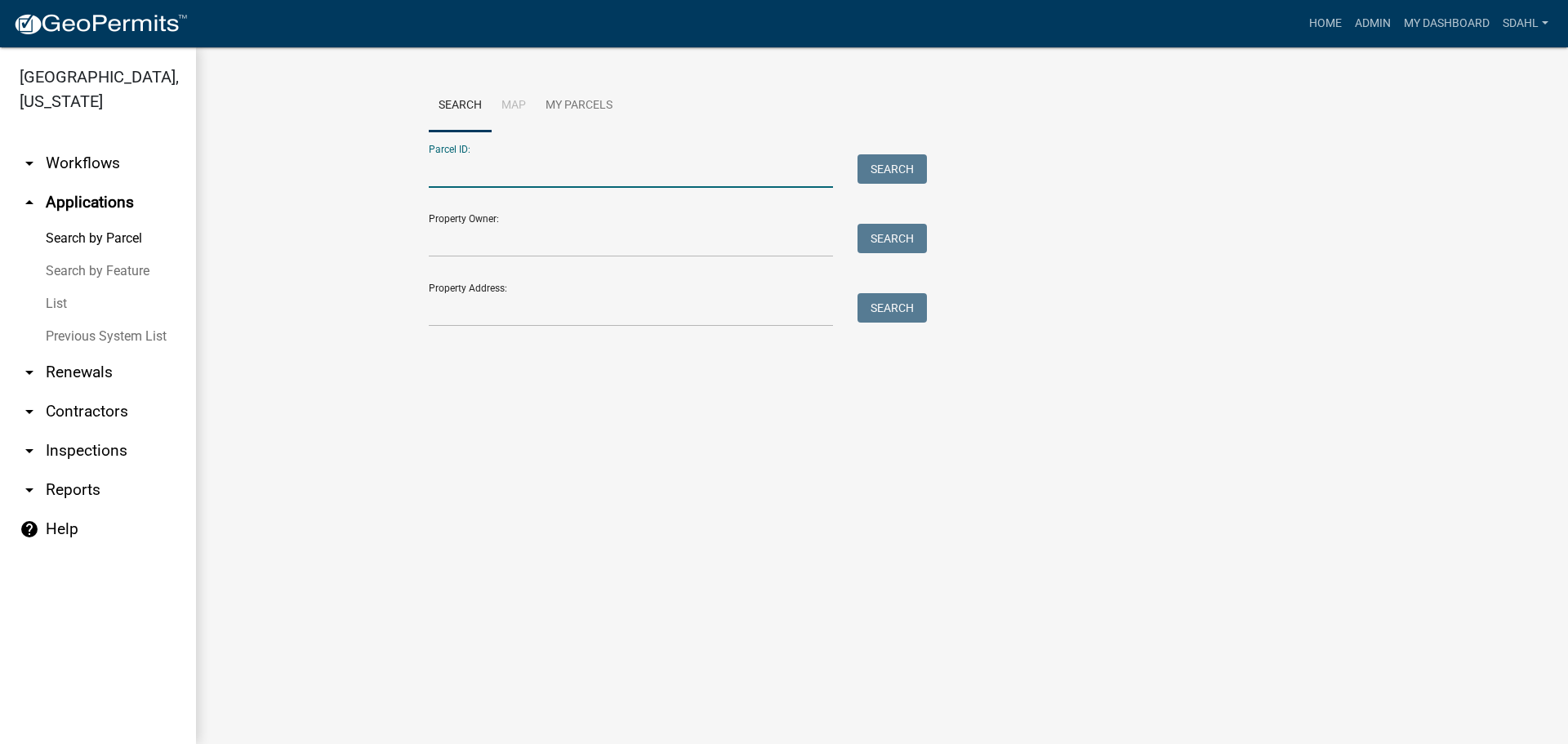
click at [558, 168] on input "Parcel ID:" at bounding box center [631, 171] width 404 height 33
drag, startPoint x: 559, startPoint y: 169, endPoint x: 237, endPoint y: 228, distance: 327.4
click at [237, 228] on wm-workflow-application-search-view "Search Map My Parcels Parcel ID: 46000070049907 Search Property Owner: Search P…" at bounding box center [882, 237] width 1307 height 314
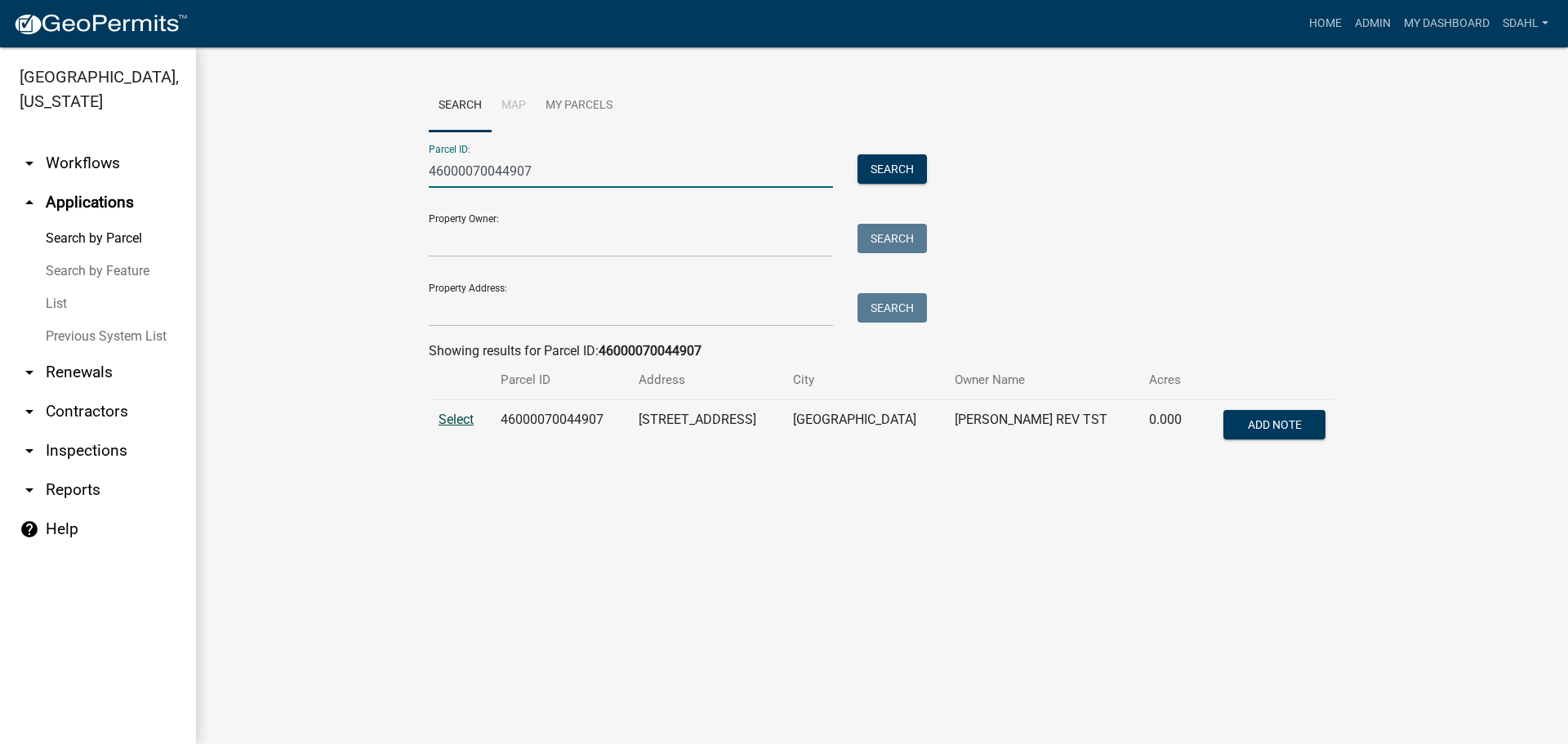
type input "46000070044907"
click at [447, 416] on span "Select" at bounding box center [456, 419] width 35 height 16
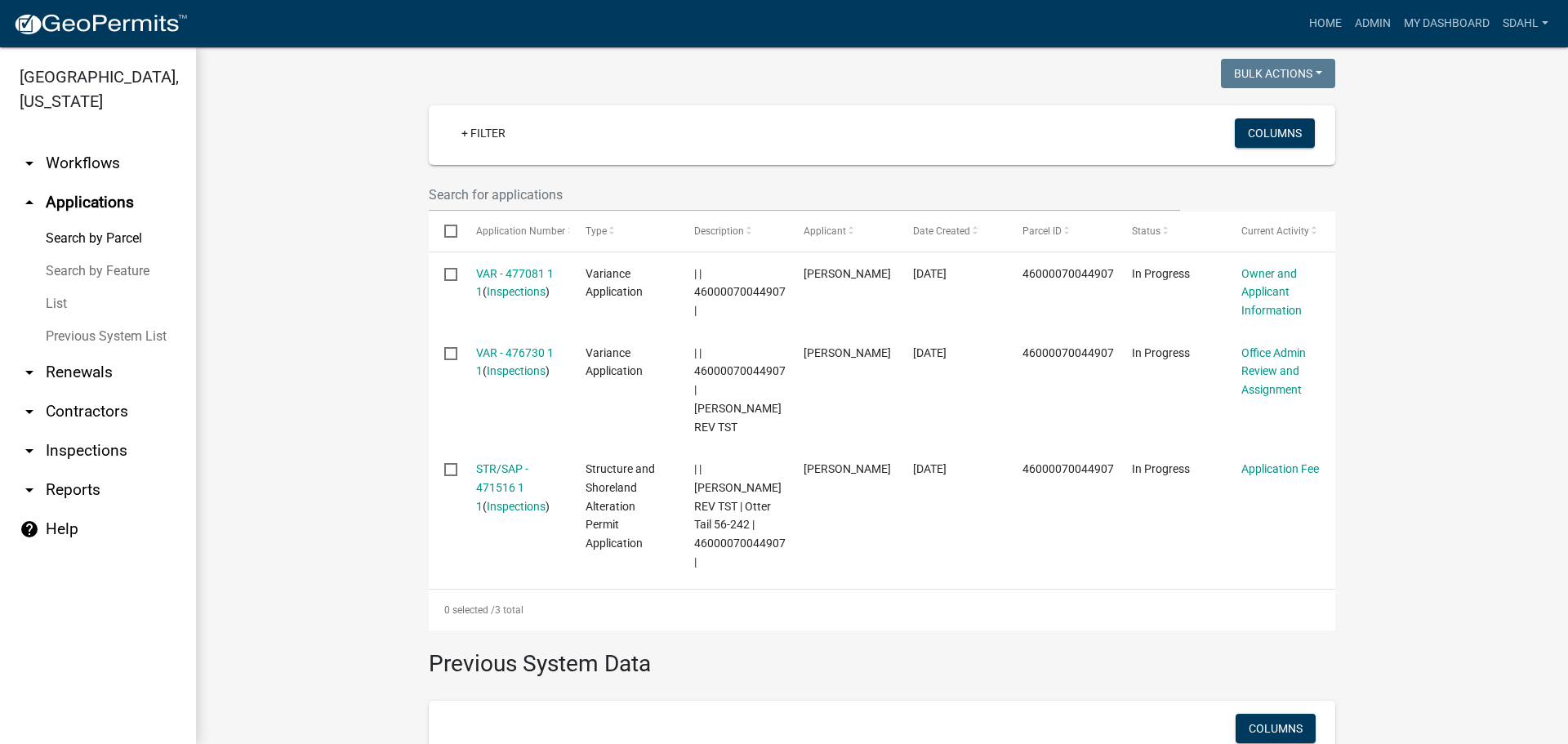
scroll to position [409, 0]
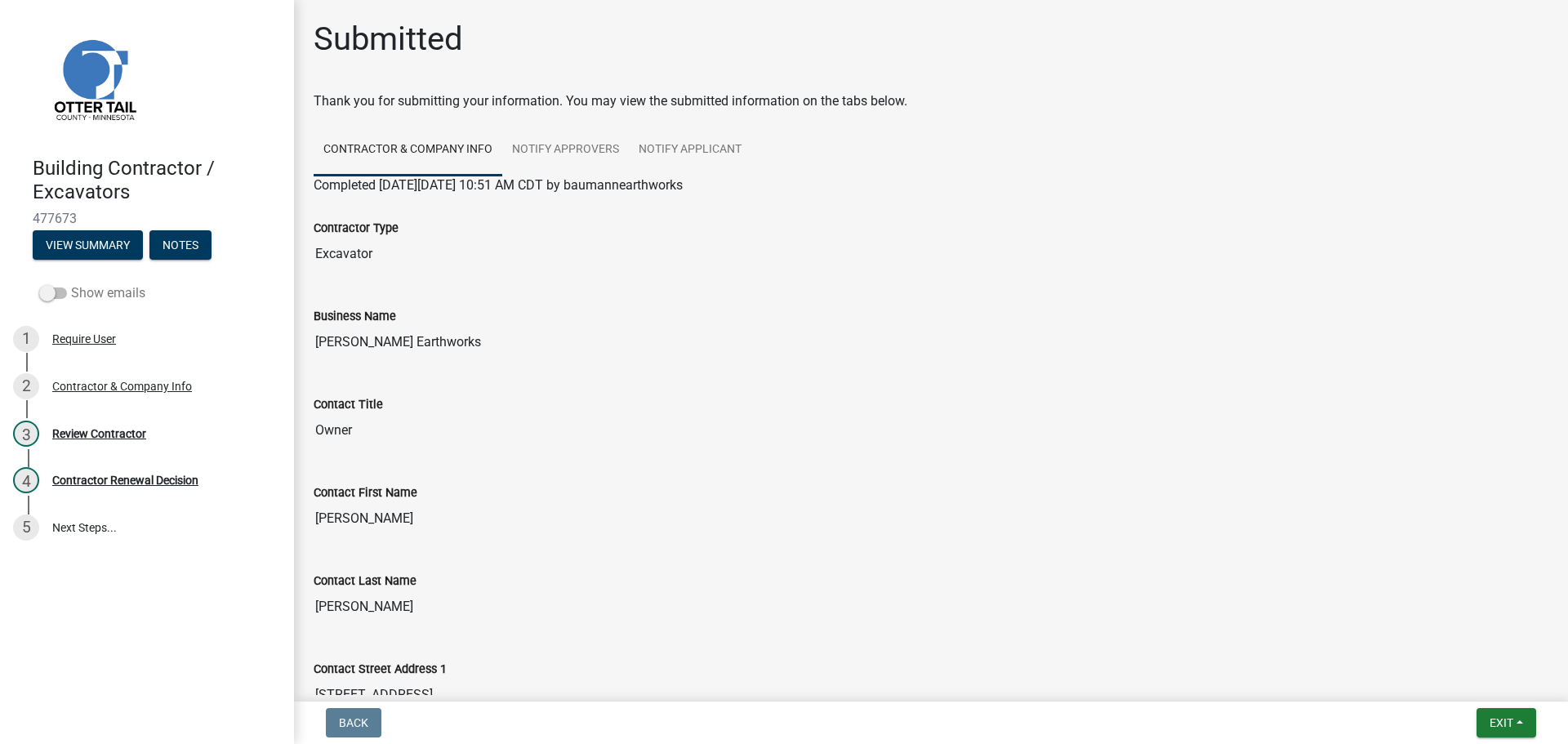
click at [96, 292] on label "Show emails" at bounding box center [92, 294] width 106 height 20
click at [71, 284] on input "Show emails" at bounding box center [71, 284] width 0 height 0
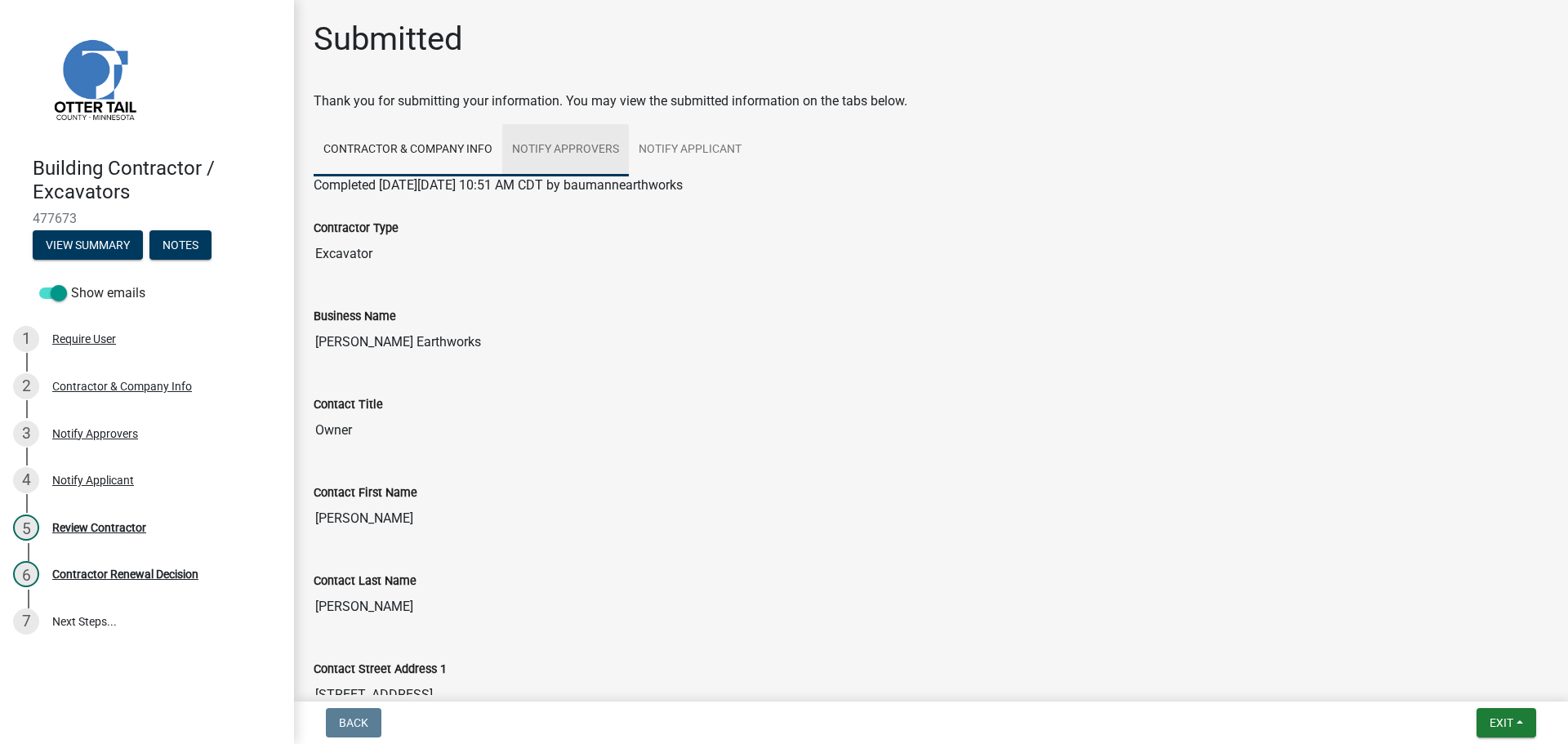
click at [579, 145] on link "Notify Approvers" at bounding box center [565, 150] width 127 height 53
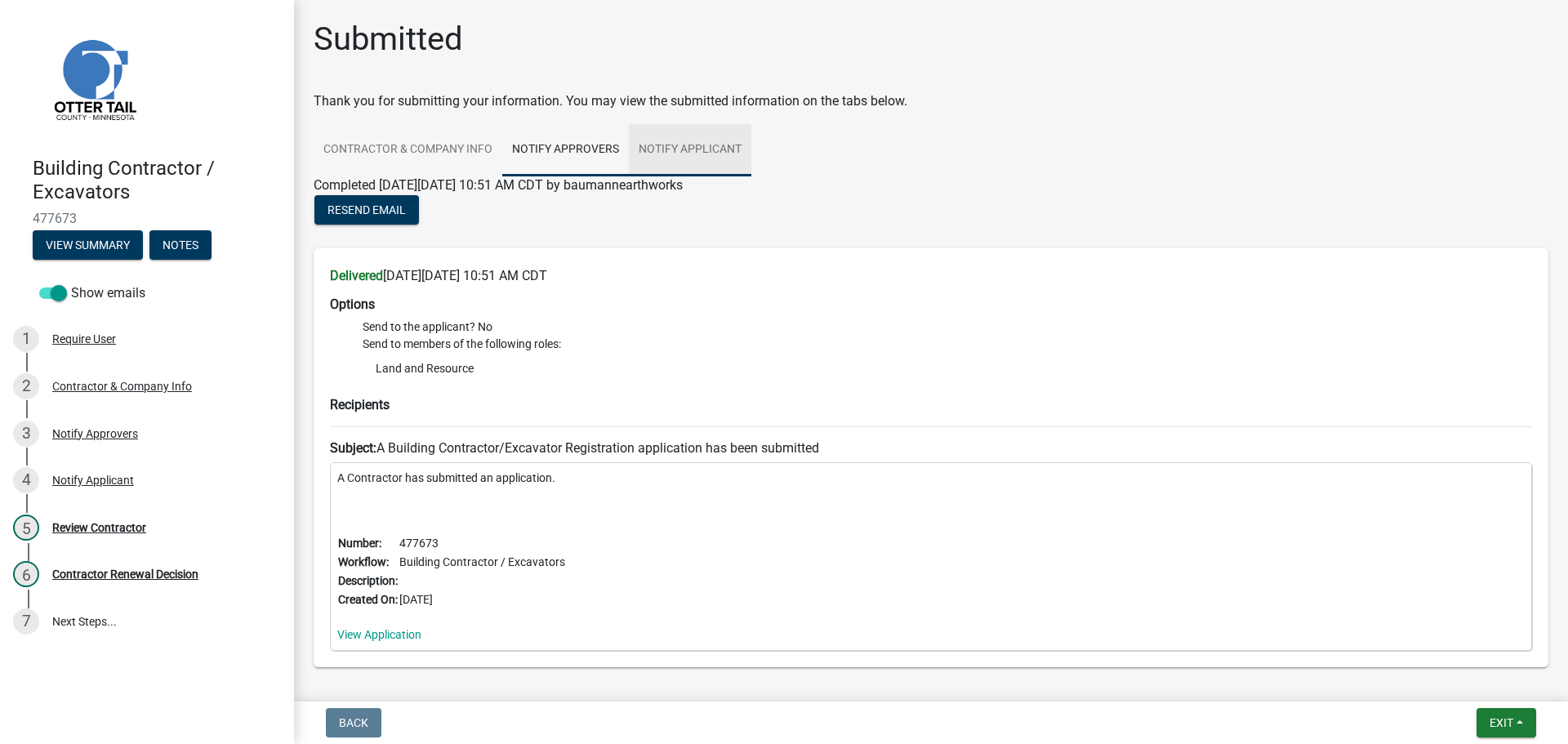
click at [682, 156] on link "Notify Applicant" at bounding box center [690, 150] width 123 height 53
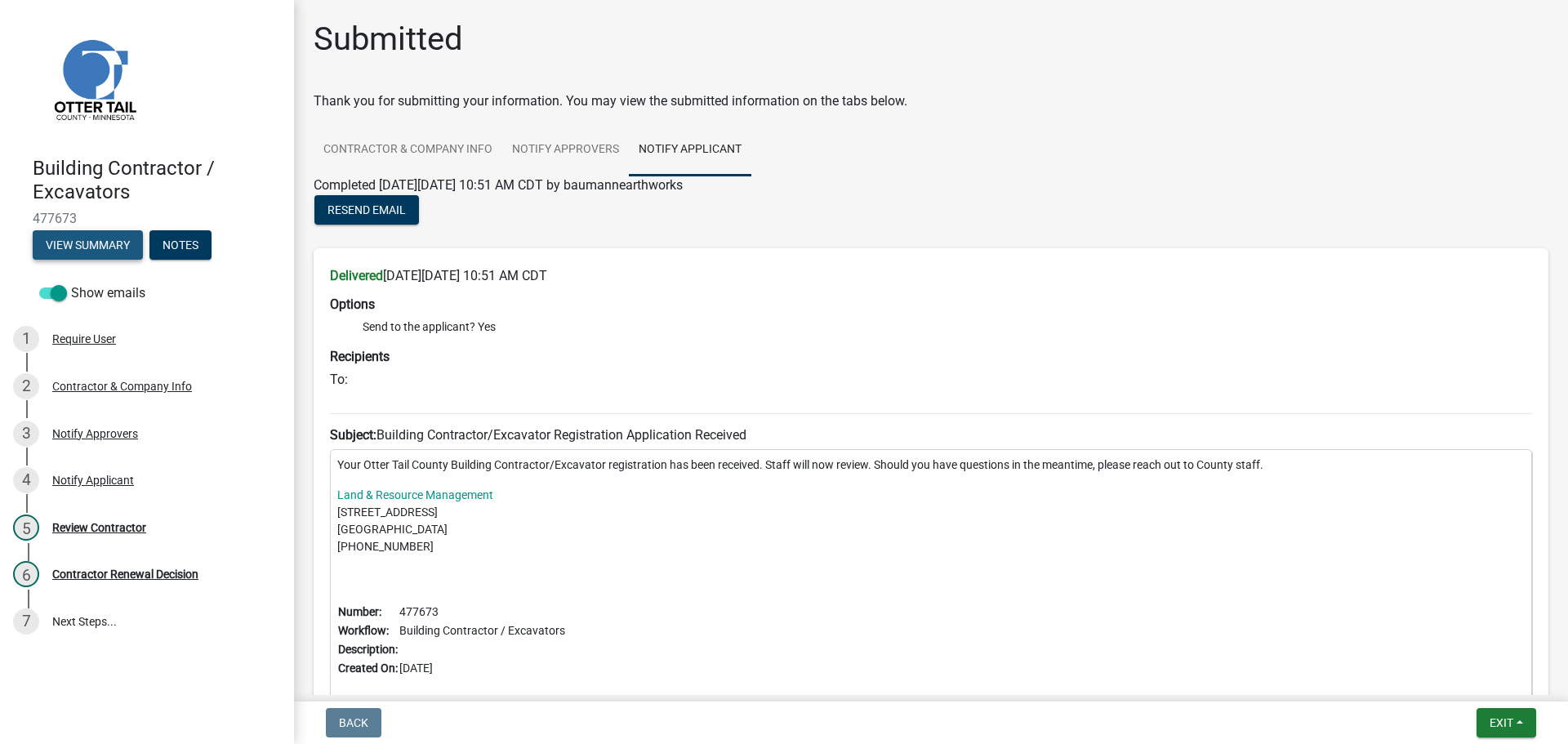
click at [101, 240] on button "View Summary" at bounding box center [88, 245] width 110 height 29
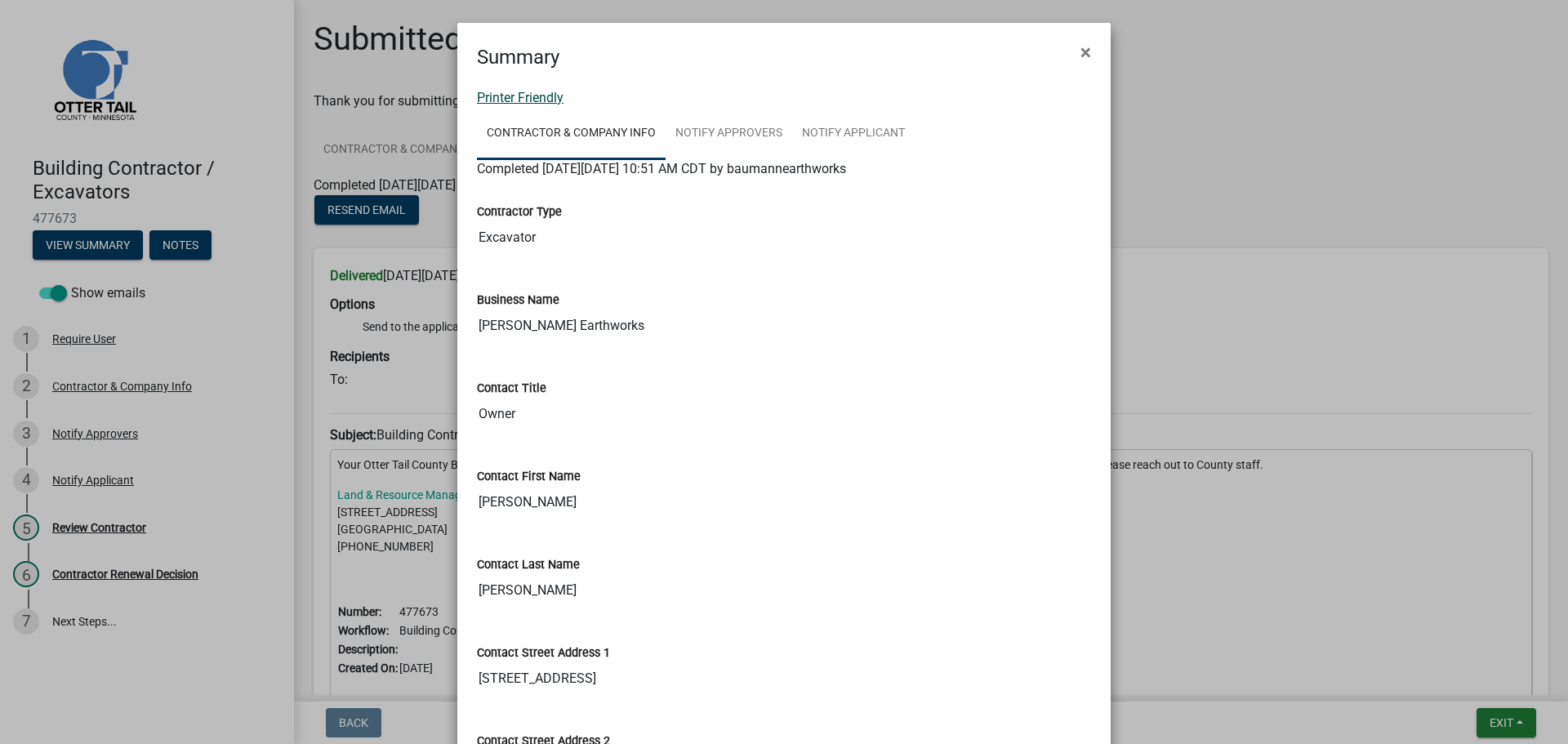
click at [533, 98] on link "Printer Friendly" at bounding box center [519, 98] width 87 height 16
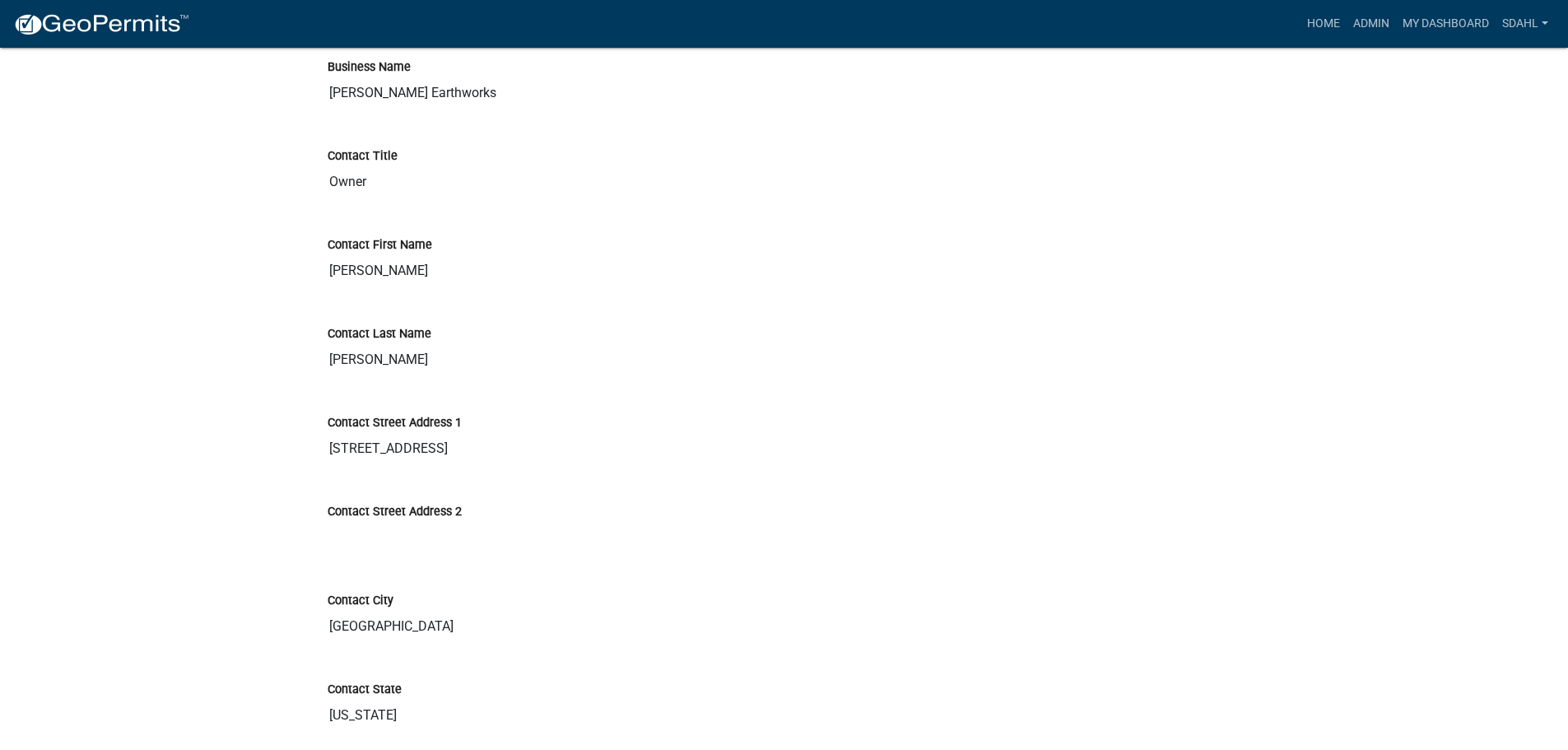
scroll to position [433, 0]
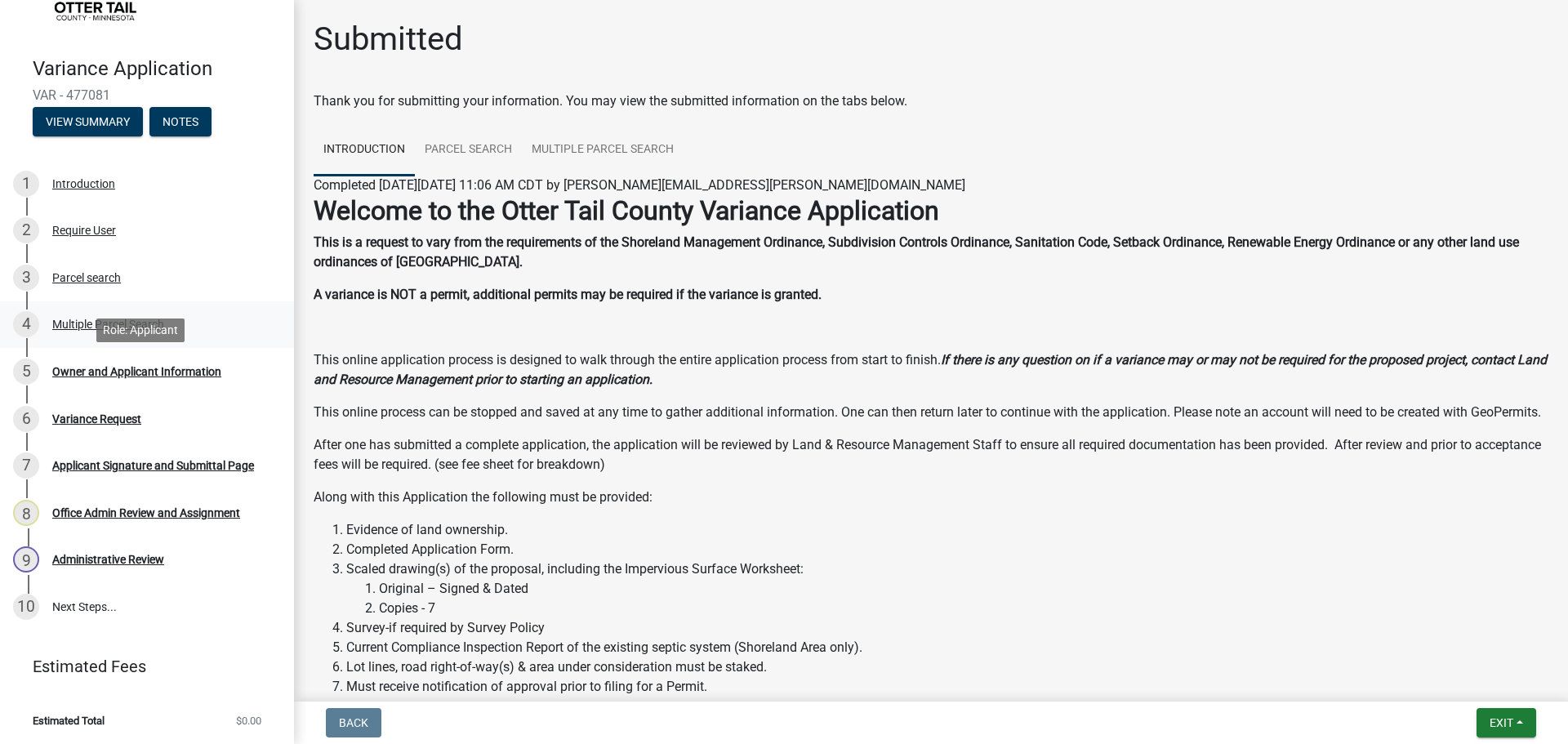
scroll to position [101, 0]
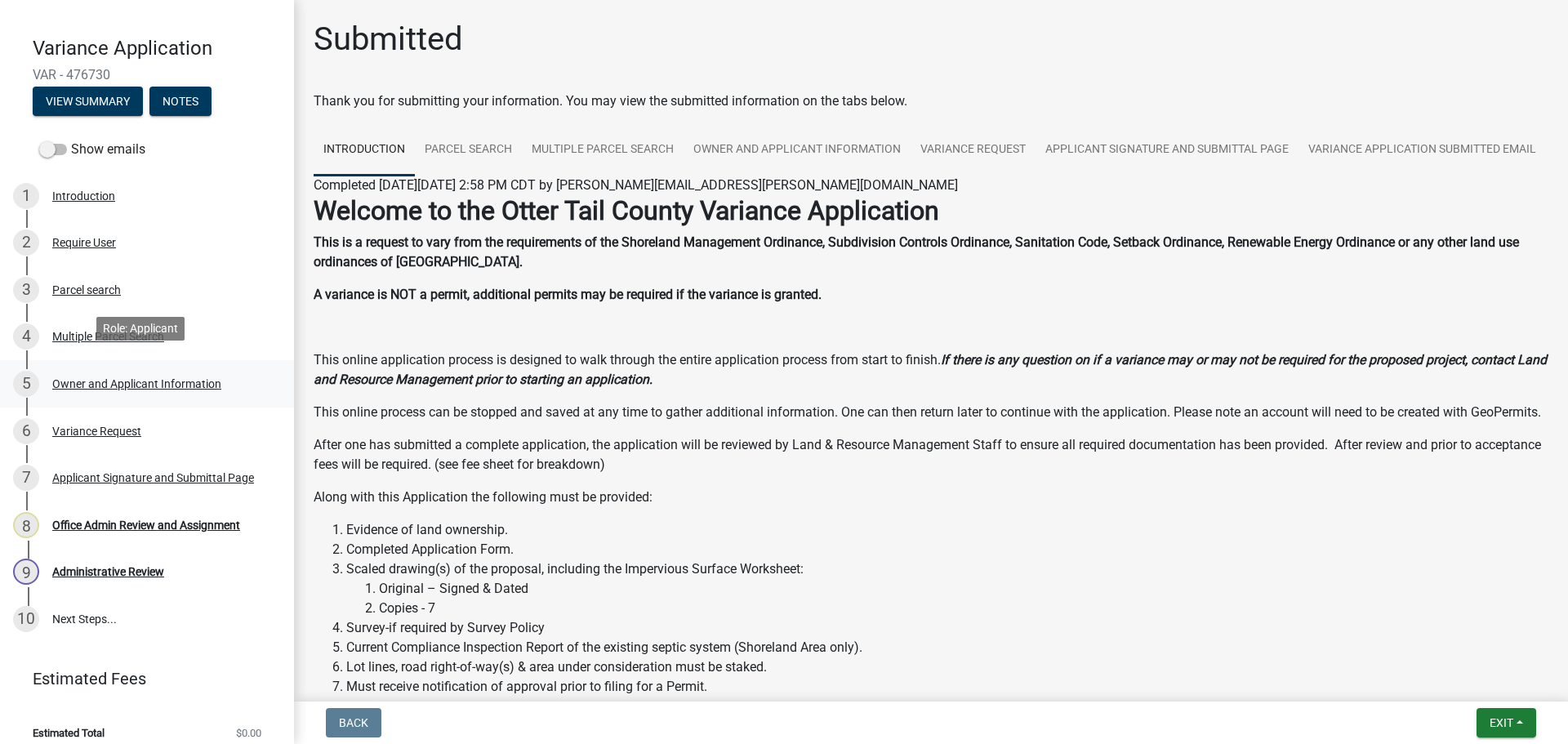
scroll to position [134, 0]
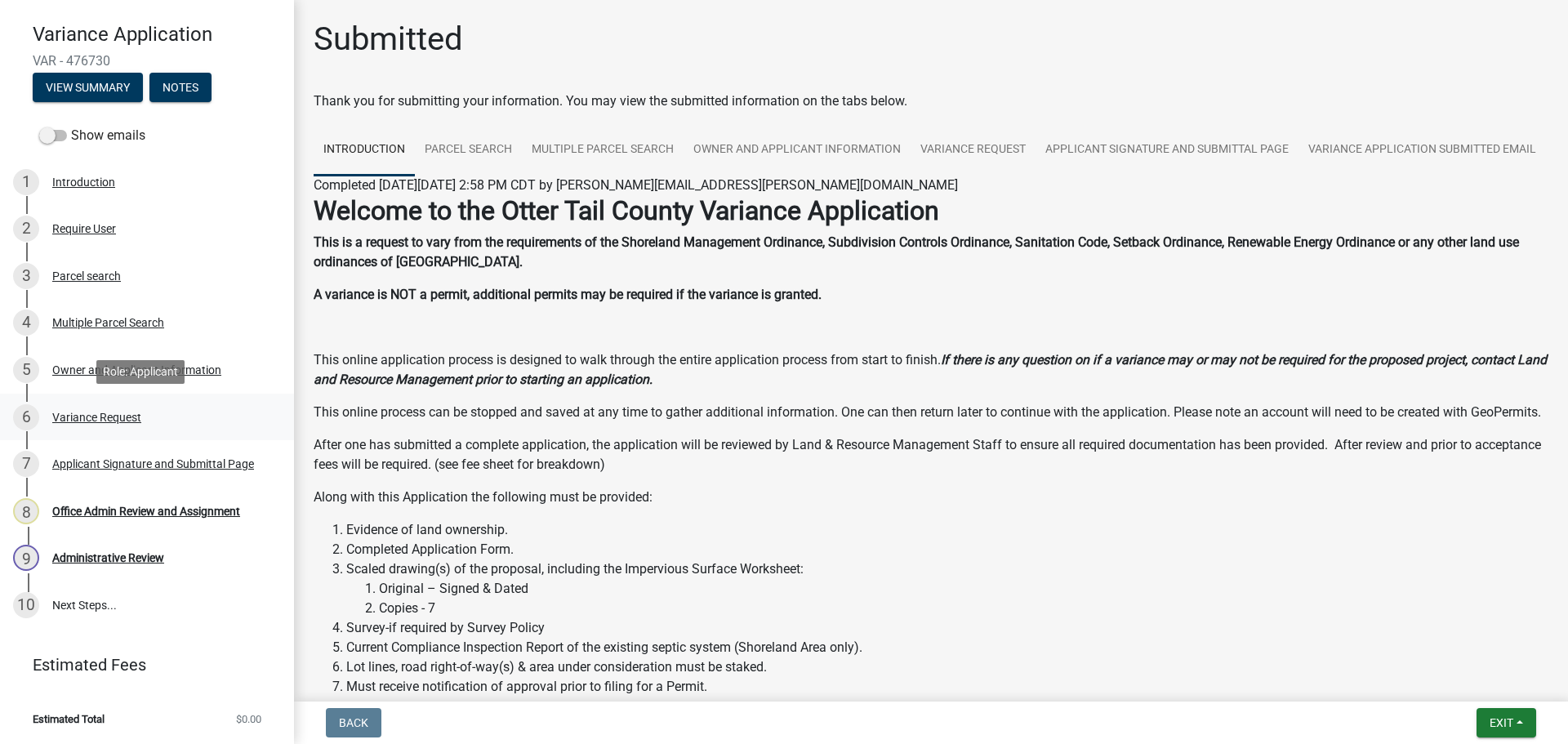
click at [122, 417] on div "Variance Request" at bounding box center [96, 417] width 89 height 12
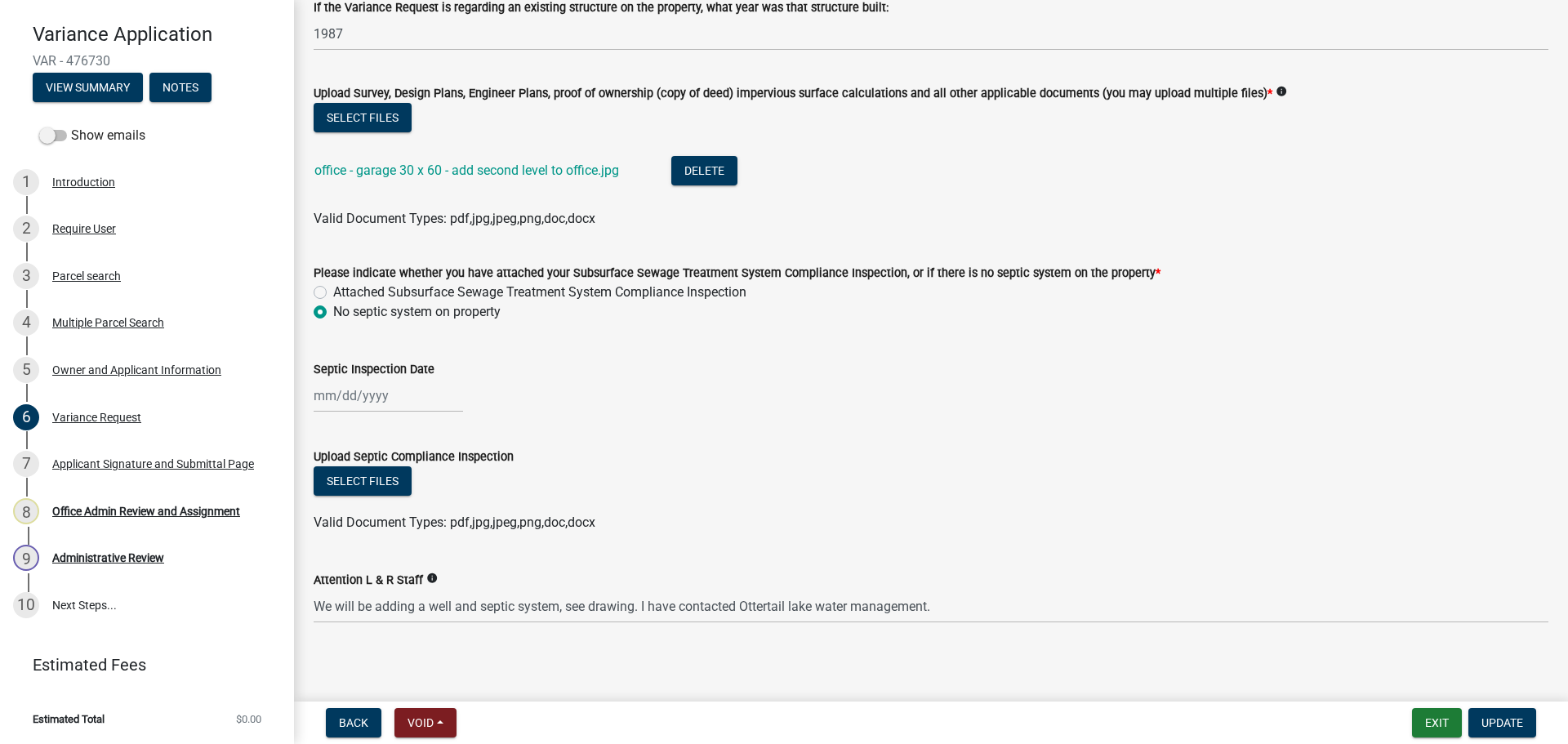
scroll to position [592, 0]
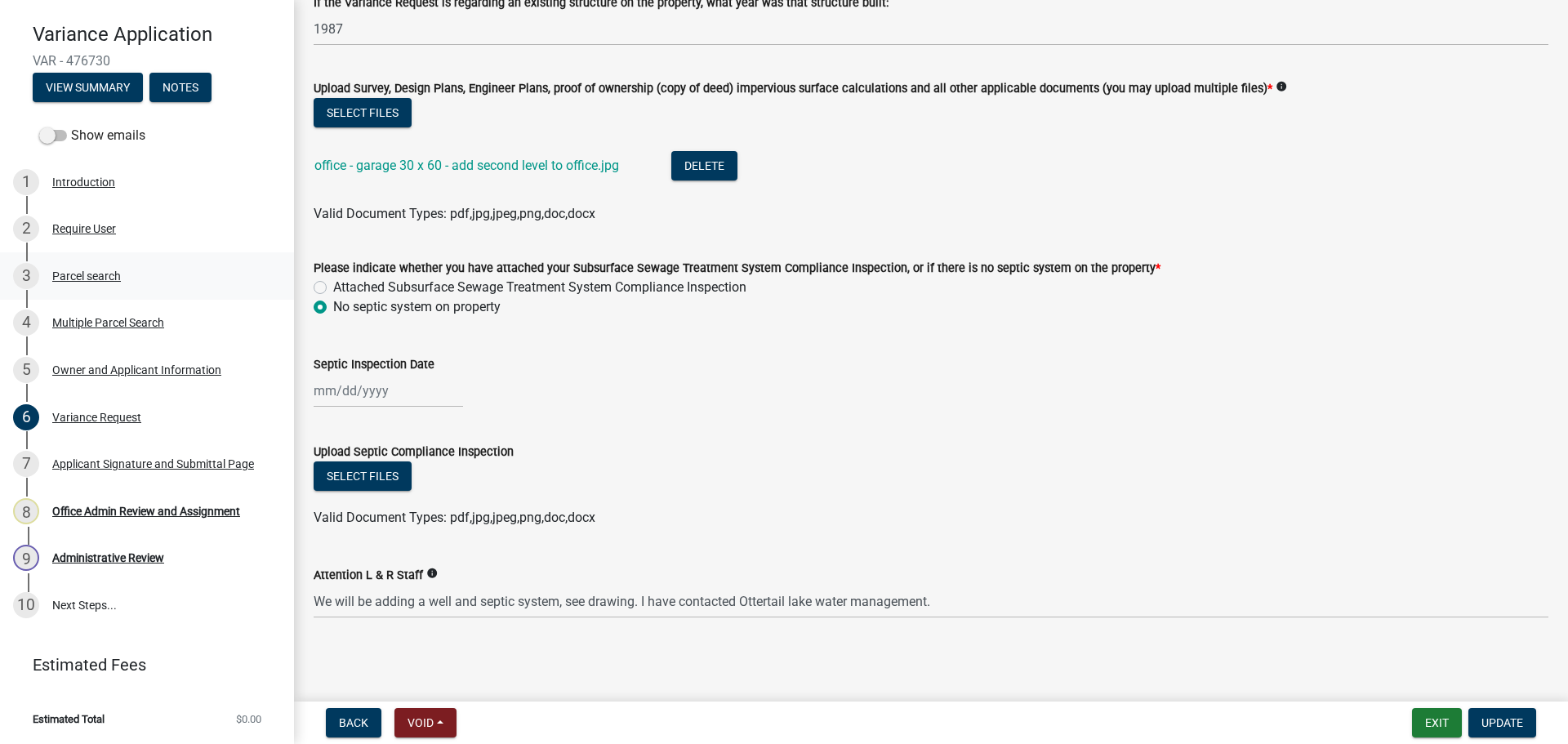
click at [98, 272] on div "Parcel search" at bounding box center [87, 276] width 68 height 12
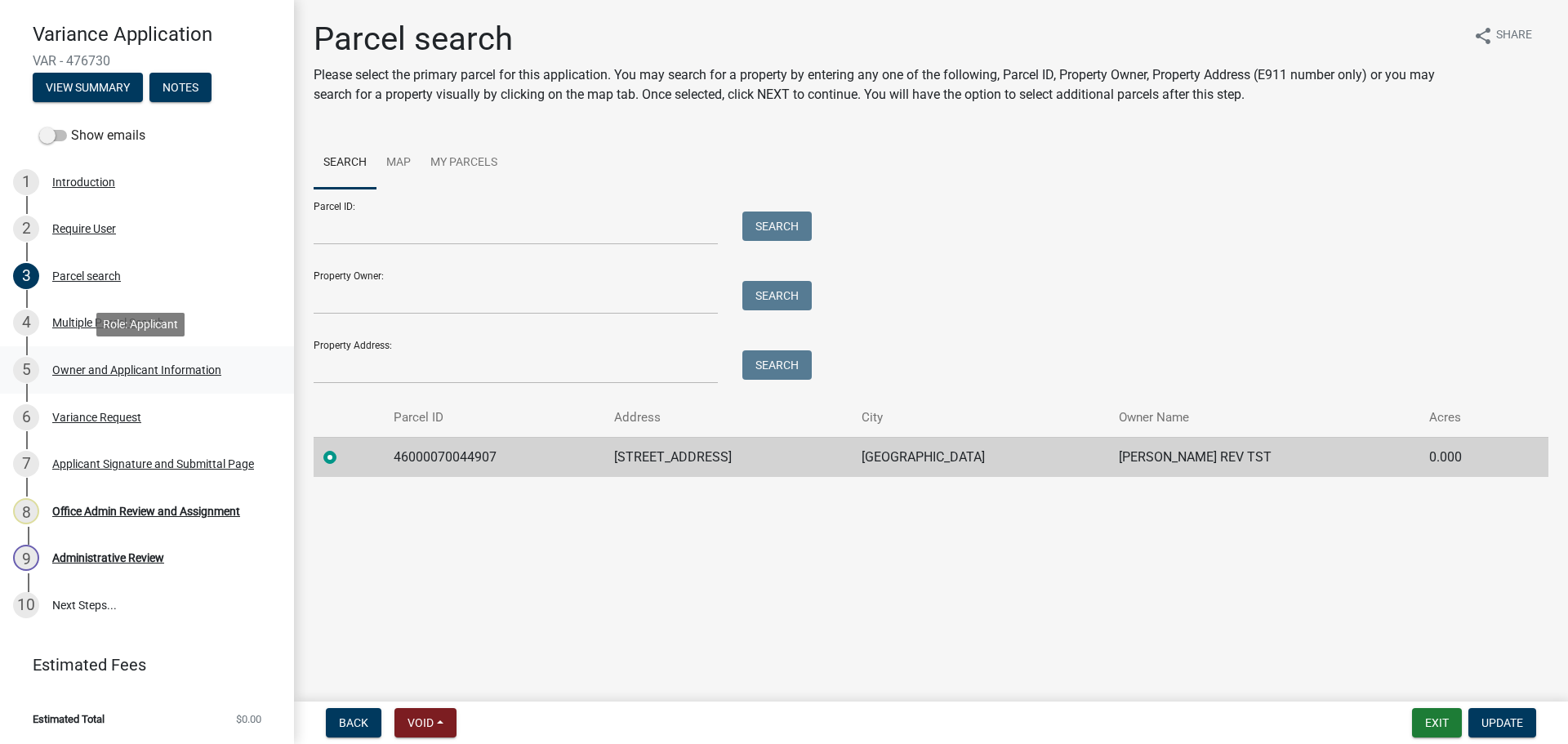
click at [118, 365] on div "Owner and Applicant Information" at bounding box center [136, 371] width 169 height 12
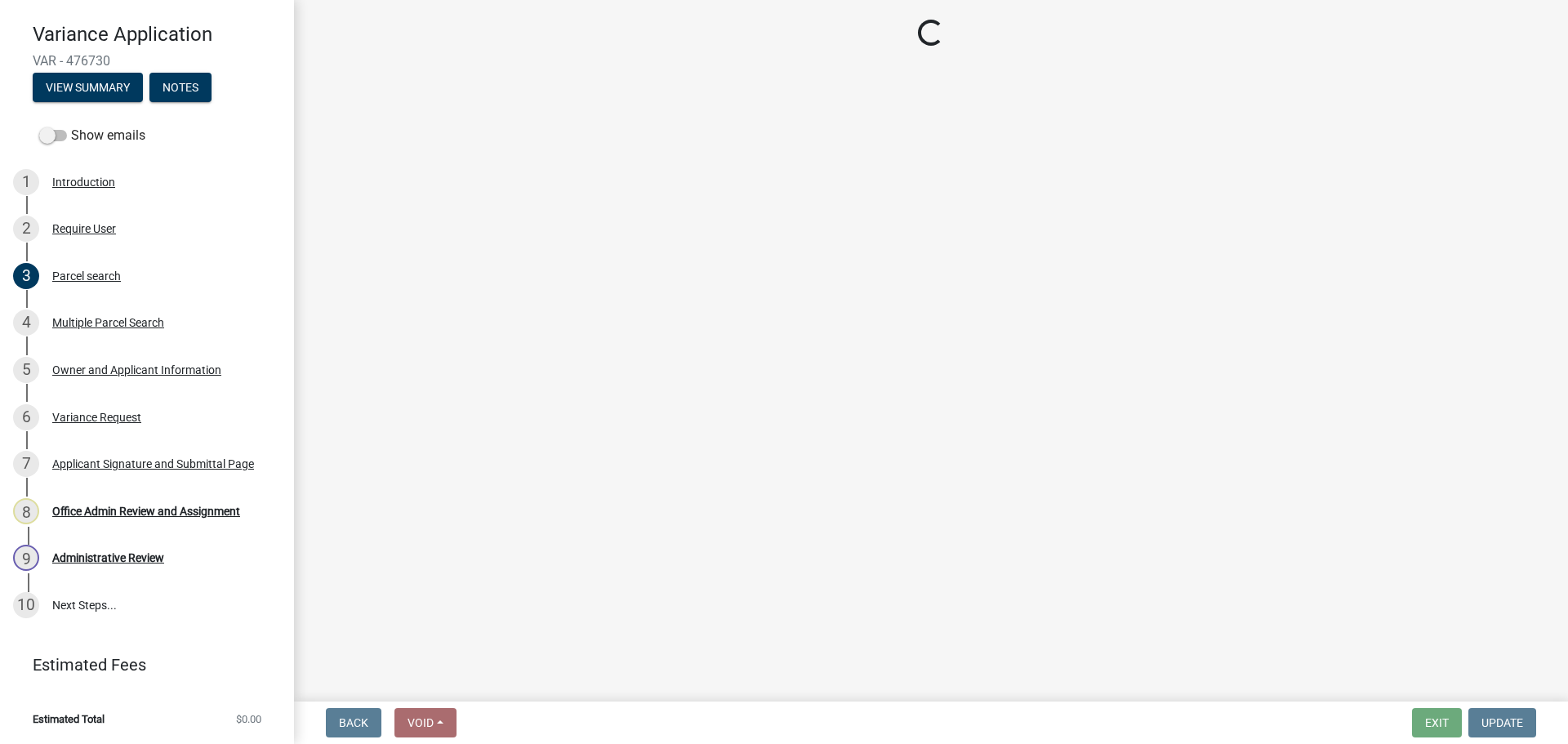
select select "ebef668c-e666-4f0f-b24a-d79aaee39ebe"
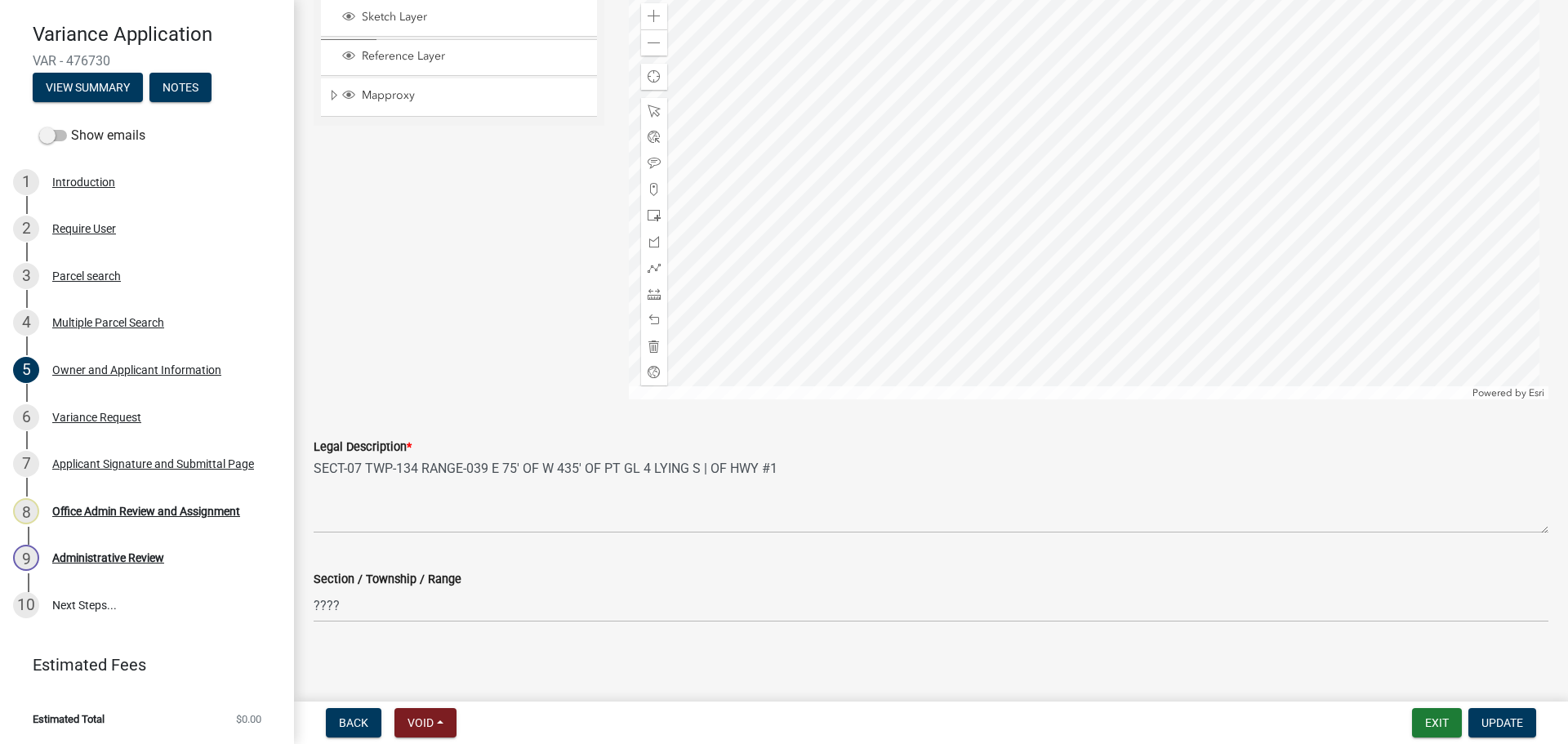
scroll to position [1492, 0]
click at [117, 411] on div "Variance Request" at bounding box center [96, 417] width 89 height 12
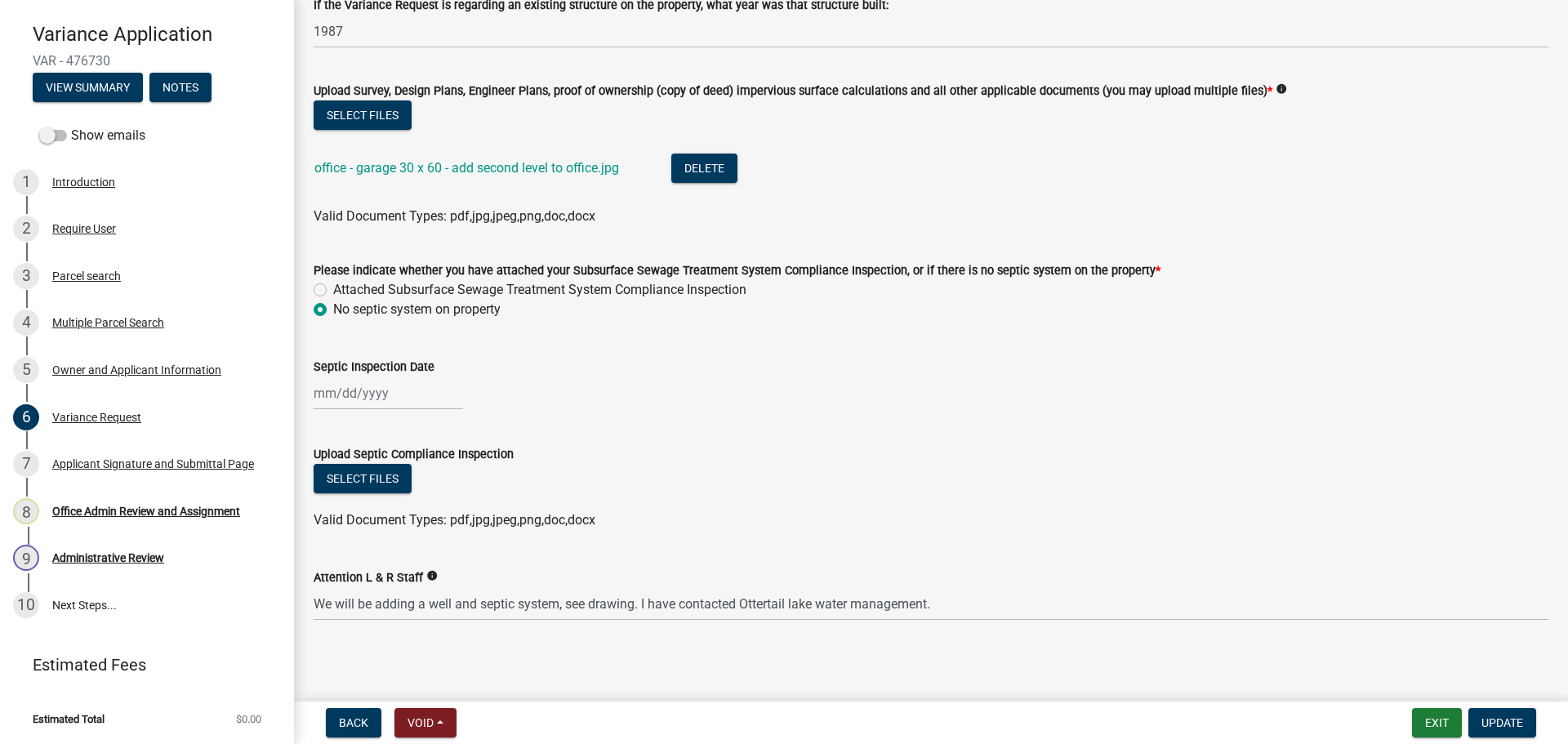
scroll to position [592, 0]
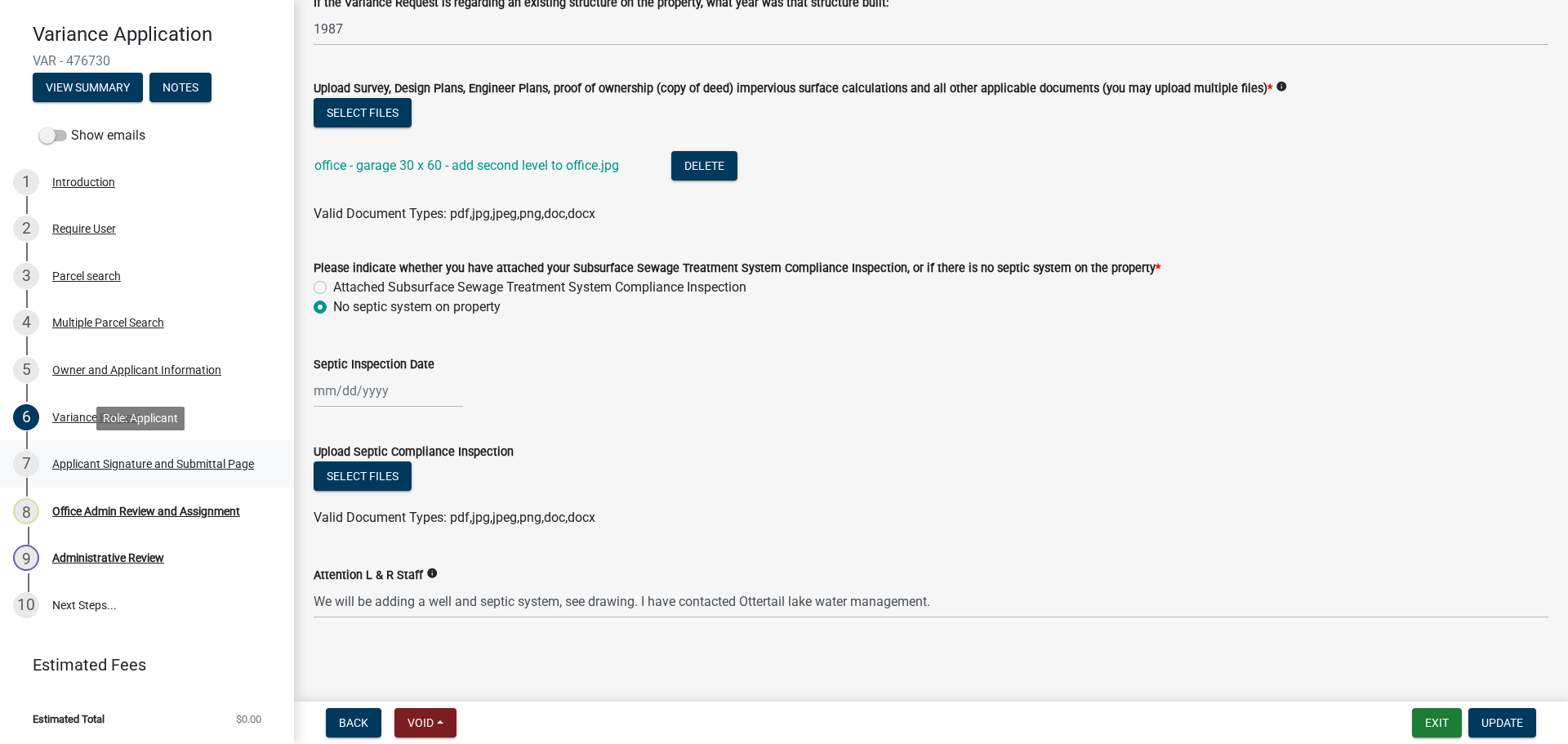
click at [129, 465] on div "Applicant Signature and Submittal Page" at bounding box center [153, 464] width 202 height 12
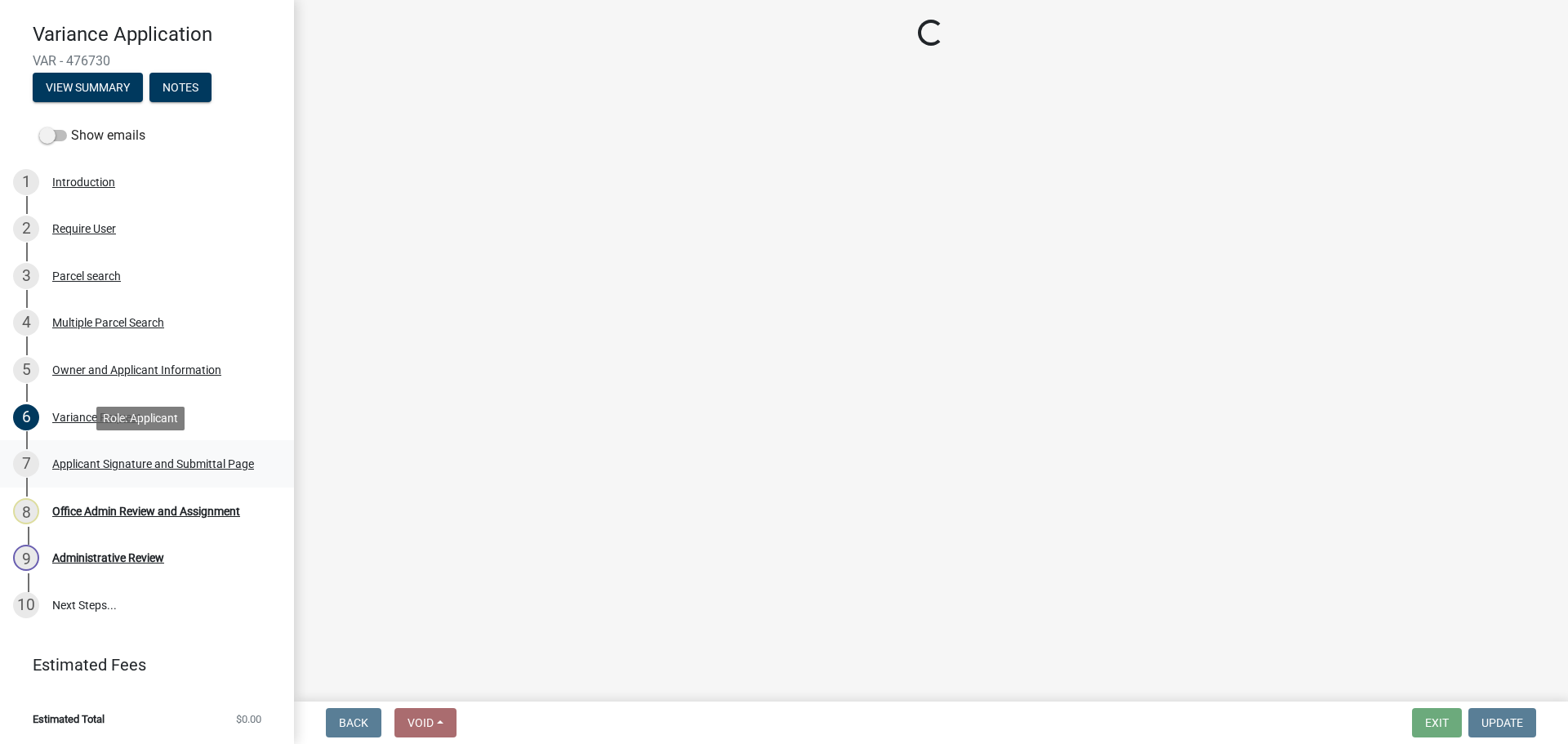
scroll to position [0, 0]
